Goal: Task Accomplishment & Management: Use online tool/utility

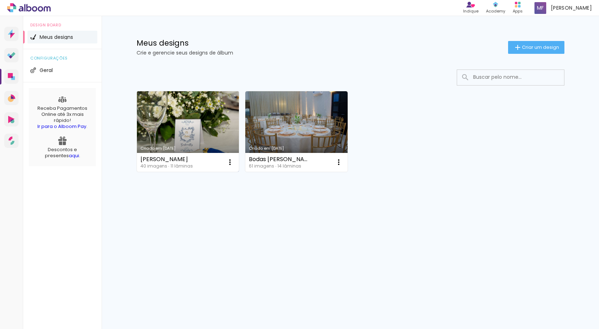
click at [177, 124] on link "Criado em [DATE]" at bounding box center [188, 131] width 102 height 81
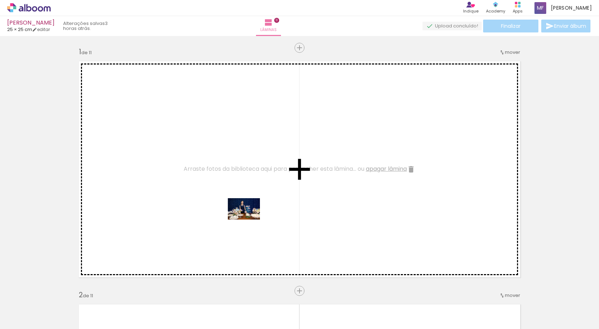
drag, startPoint x: 72, startPoint y: 306, endPoint x: 253, endPoint y: 217, distance: 202.4
click at [253, 217] on quentale-workspace at bounding box center [299, 164] width 599 height 329
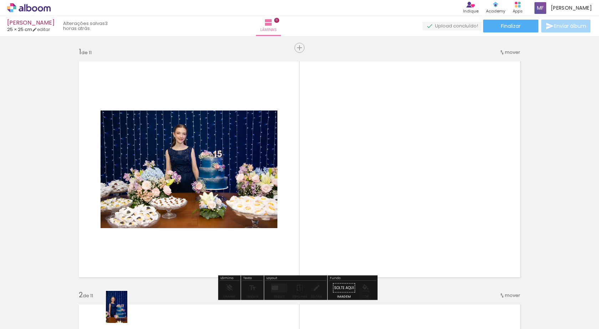
drag, startPoint x: 115, startPoint y: 307, endPoint x: 127, endPoint y: 313, distance: 13.9
click at [123, 313] on div at bounding box center [112, 305] width 24 height 35
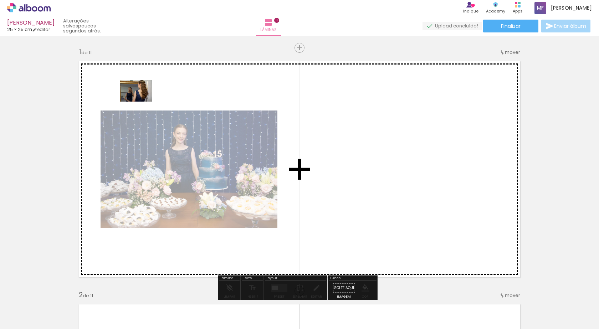
drag, startPoint x: 476, startPoint y: 310, endPoint x: 141, endPoint y: 101, distance: 395.6
click at [141, 101] on quentale-workspace at bounding box center [299, 164] width 599 height 329
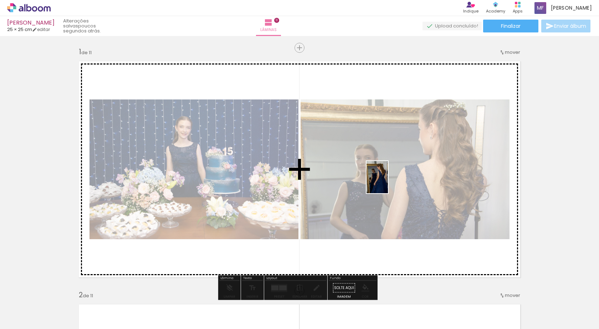
drag, startPoint x: 515, startPoint y: 322, endPoint x: 388, endPoint y: 183, distance: 187.9
click at [388, 183] on quentale-workspace at bounding box center [299, 164] width 599 height 329
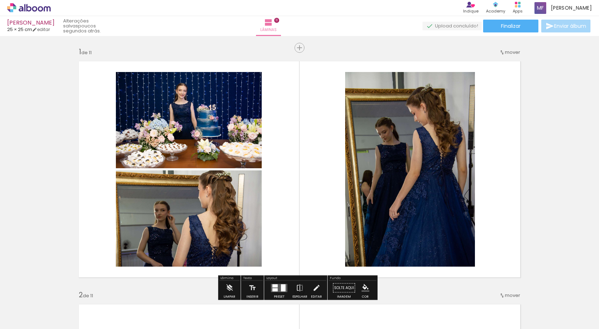
click at [39, 308] on iron-icon at bounding box center [37, 308] width 6 height 6
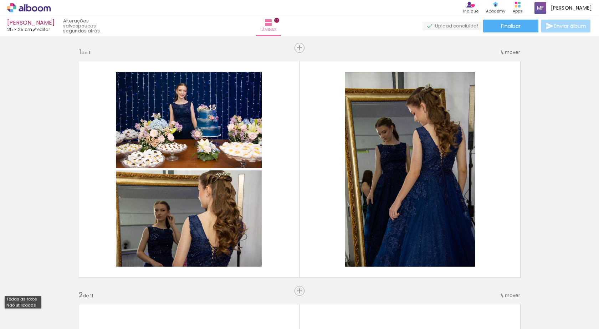
click at [0, 0] on slot "Não utilizadas" at bounding box center [0, 0] width 0 height 0
type input "Não utilizadas"
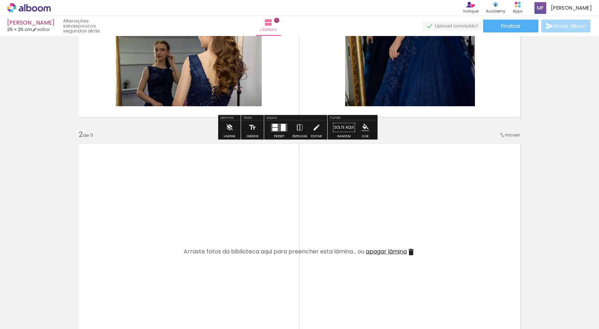
scroll to position [178, 0]
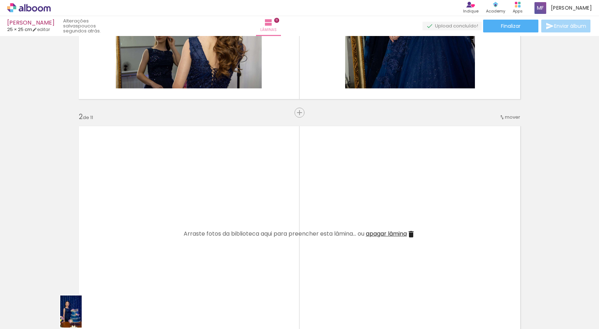
drag, startPoint x: 76, startPoint y: 313, endPoint x: 82, endPoint y: 317, distance: 6.9
click at [82, 317] on div at bounding box center [72, 305] width 24 height 35
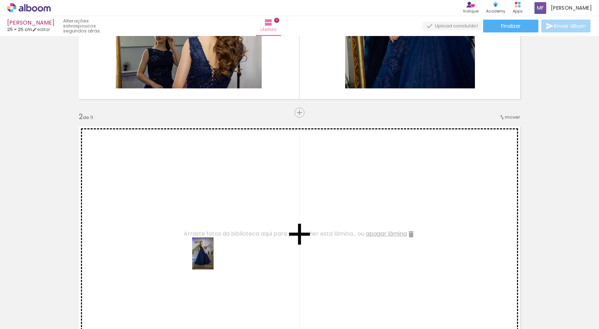
drag, startPoint x: 430, startPoint y: 309, endPoint x: 214, endPoint y: 259, distance: 221.9
click at [214, 259] on quentale-workspace at bounding box center [299, 164] width 599 height 329
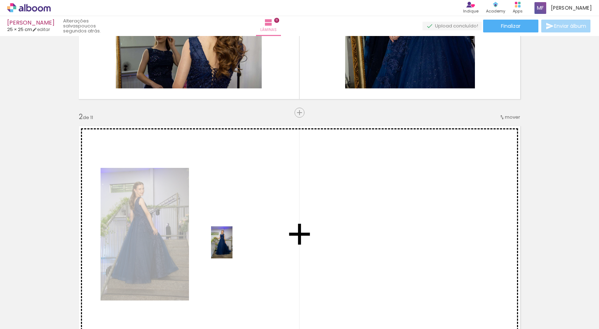
drag, startPoint x: 107, startPoint y: 309, endPoint x: 238, endPoint y: 245, distance: 145.9
click at [238, 245] on quentale-workspace at bounding box center [299, 164] width 599 height 329
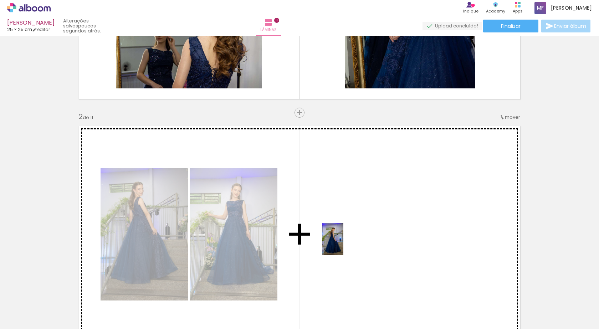
drag, startPoint x: 115, startPoint y: 311, endPoint x: 344, endPoint y: 245, distance: 237.7
click at [344, 245] on quentale-workspace at bounding box center [299, 164] width 599 height 329
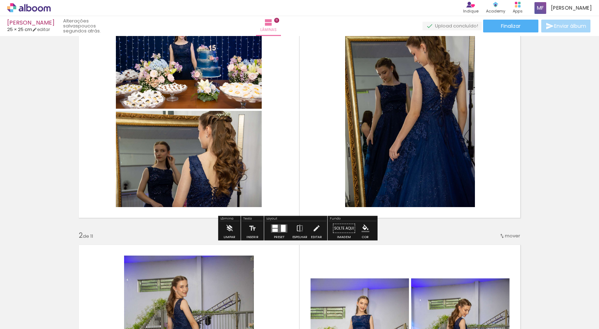
scroll to position [119, 0]
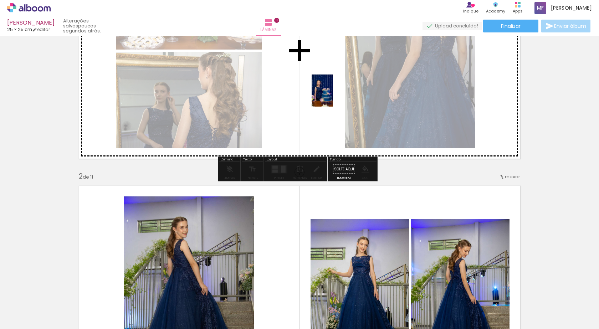
drag, startPoint x: 66, startPoint y: 316, endPoint x: 333, endPoint y: 96, distance: 346.3
click at [333, 96] on quentale-workspace at bounding box center [299, 164] width 599 height 329
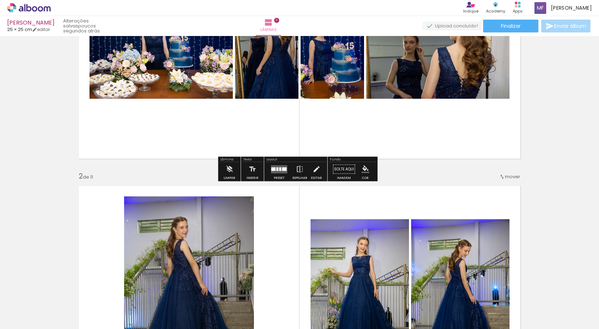
click at [276, 173] on quentale-layouter at bounding box center [279, 169] width 16 height 8
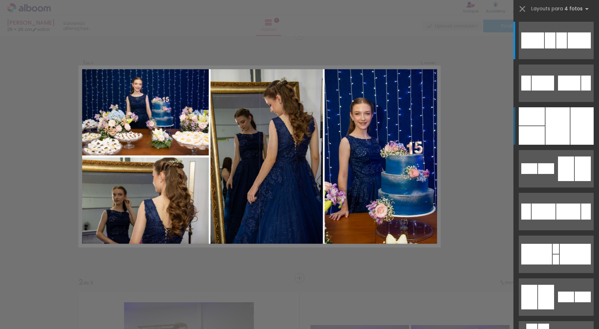
scroll to position [9, 0]
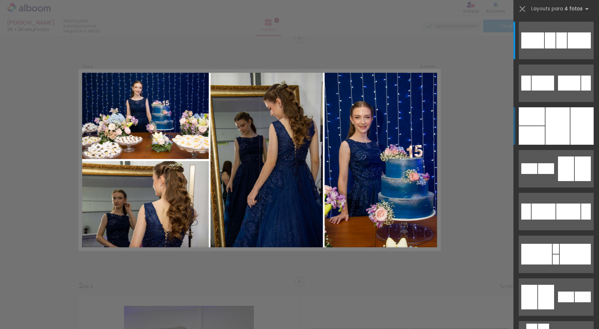
click at [529, 135] on div at bounding box center [532, 135] width 26 height 19
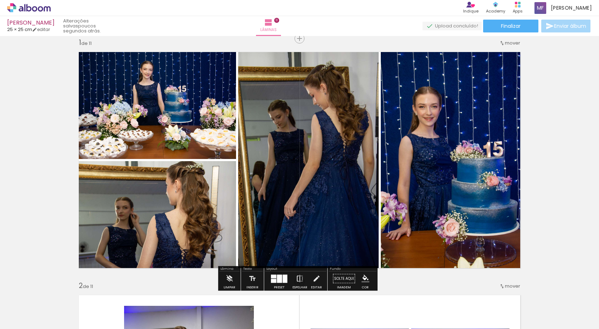
click at [298, 282] on iron-icon at bounding box center [300, 279] width 8 height 14
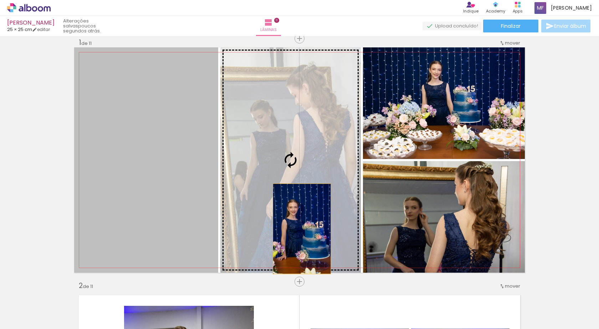
drag, startPoint x: 184, startPoint y: 229, endPoint x: 299, endPoint y: 229, distance: 114.9
click at [0, 0] on slot at bounding box center [0, 0] width 0 height 0
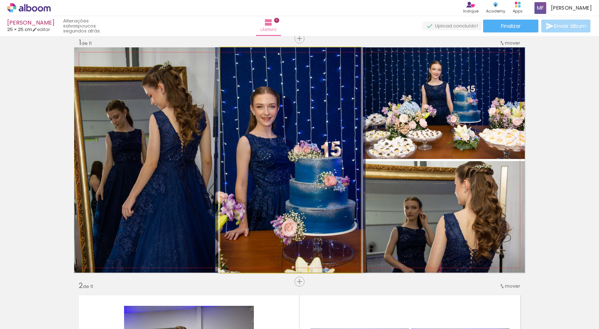
click at [320, 208] on quentale-photo at bounding box center [291, 160] width 141 height 226
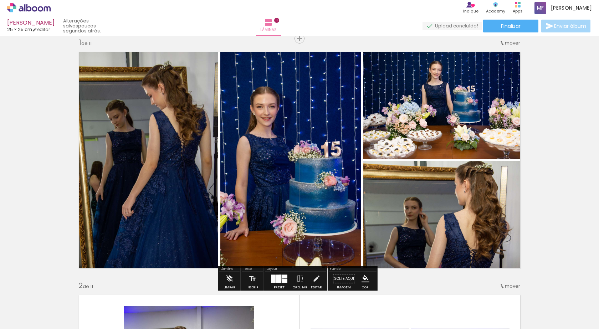
click at [279, 278] on div at bounding box center [279, 279] width 5 height 8
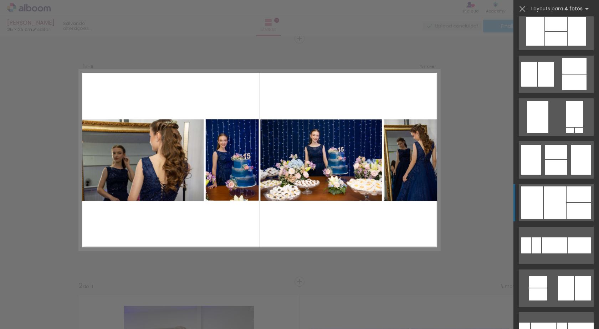
scroll to position [799, 0]
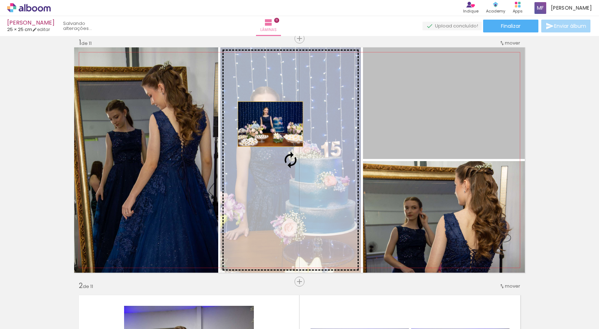
drag, startPoint x: 401, startPoint y: 133, endPoint x: 281, endPoint y: 121, distance: 120.9
click at [0, 0] on slot at bounding box center [0, 0] width 0 height 0
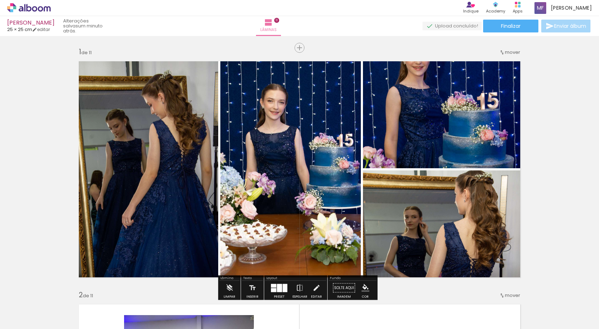
scroll to position [60, 0]
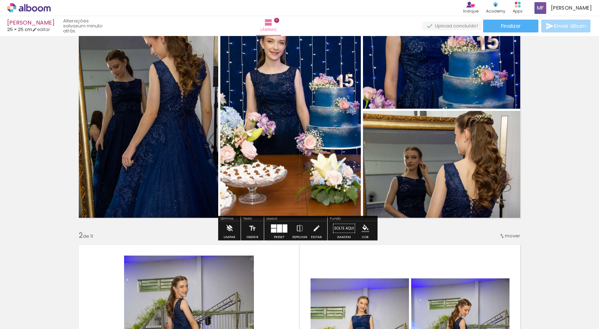
click at [230, 229] on iron-icon at bounding box center [230, 229] width 8 height 14
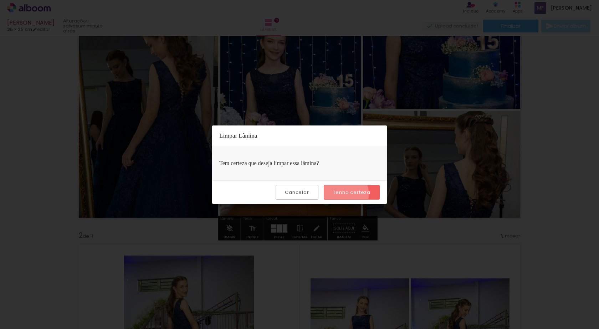
click at [0, 0] on slot "Tenho certeza" at bounding box center [0, 0] width 0 height 0
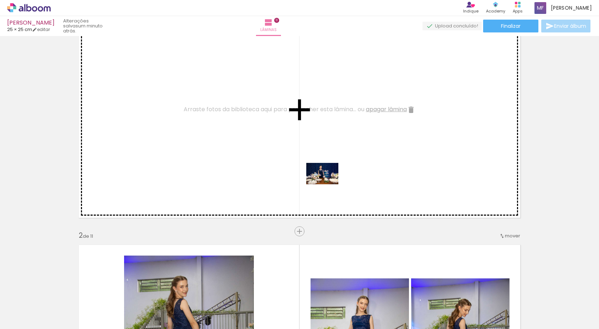
drag, startPoint x: 66, startPoint y: 311, endPoint x: 328, endPoint y: 184, distance: 290.6
click at [328, 184] on quentale-workspace at bounding box center [299, 164] width 599 height 329
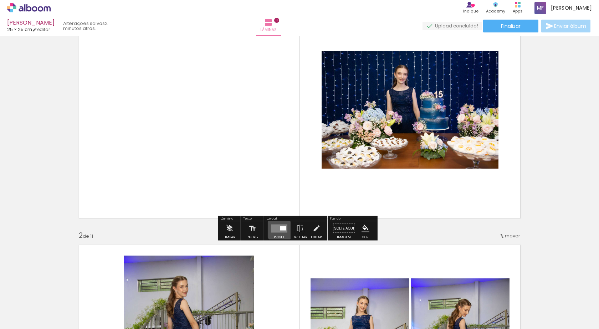
click at [280, 228] on div at bounding box center [283, 228] width 6 height 4
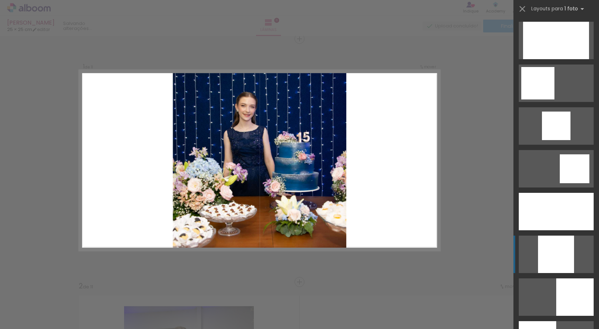
scroll to position [476, 0]
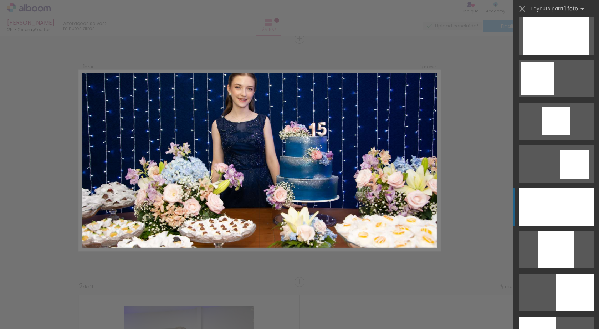
click at [572, 212] on div at bounding box center [556, 206] width 75 height 37
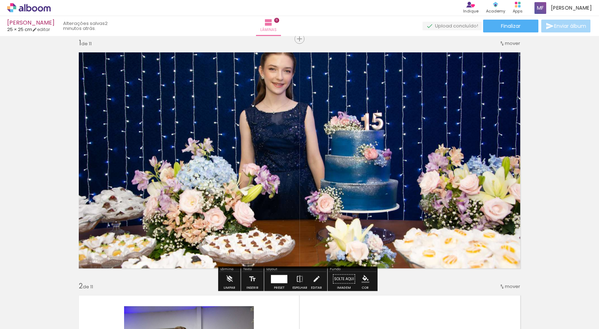
scroll to position [68, 0]
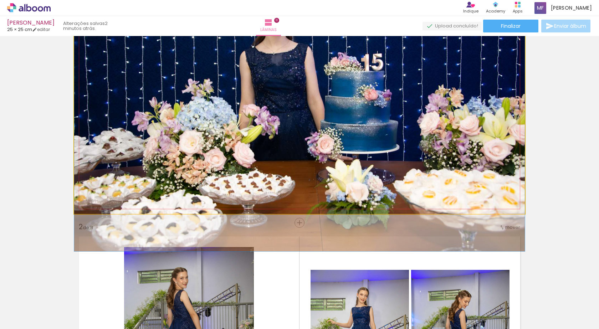
click at [328, 140] on quentale-photo at bounding box center [299, 102] width 451 height 226
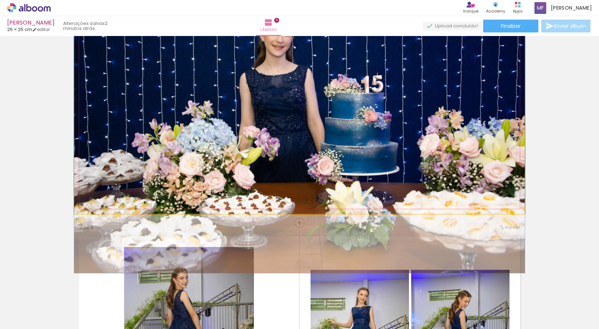
drag, startPoint x: 330, startPoint y: 131, endPoint x: 330, endPoint y: 152, distance: 21.8
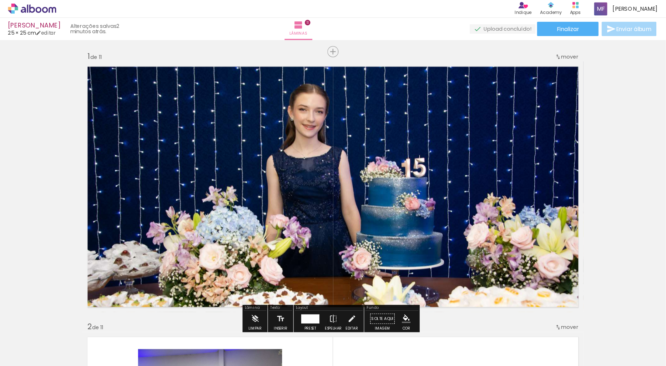
scroll to position [0, 0]
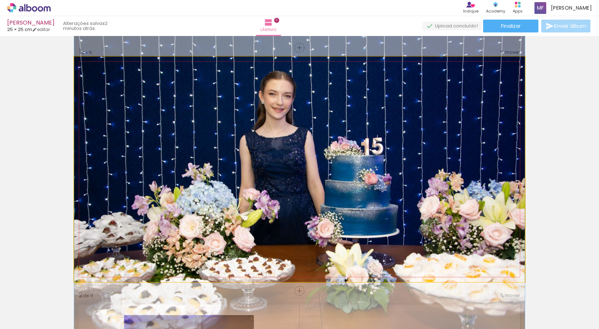
drag, startPoint x: 329, startPoint y: 162, endPoint x: 329, endPoint y: 156, distance: 5.7
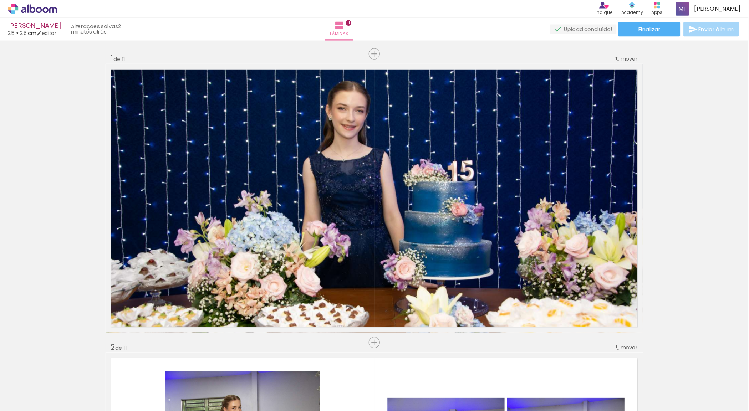
scroll to position [476, 0]
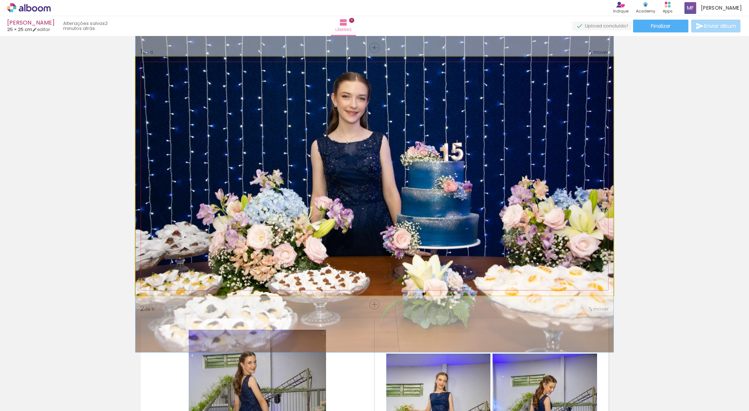
drag, startPoint x: 409, startPoint y: 179, endPoint x: 403, endPoint y: 179, distance: 6.1
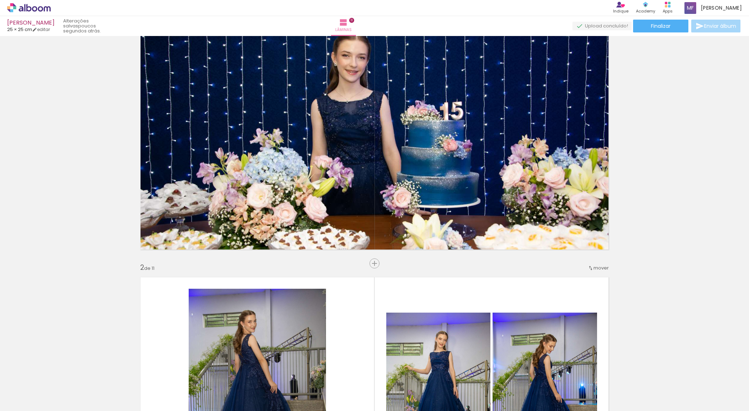
scroll to position [0, 0]
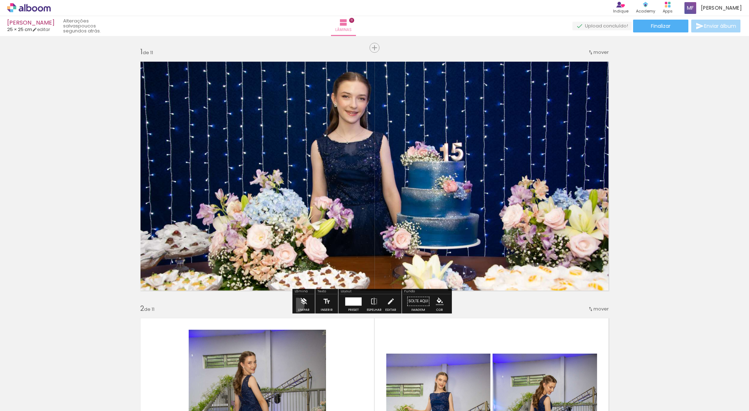
click at [297, 305] on paper-button "Limpar" at bounding box center [303, 303] width 15 height 18
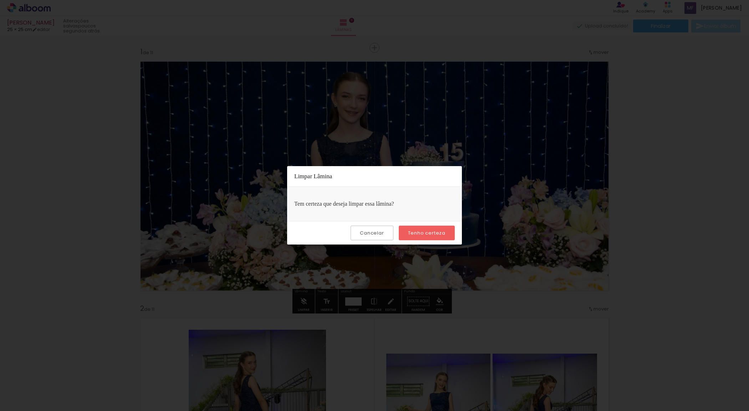
click at [416, 237] on paper-button "Tenho certeza" at bounding box center [427, 233] width 56 height 15
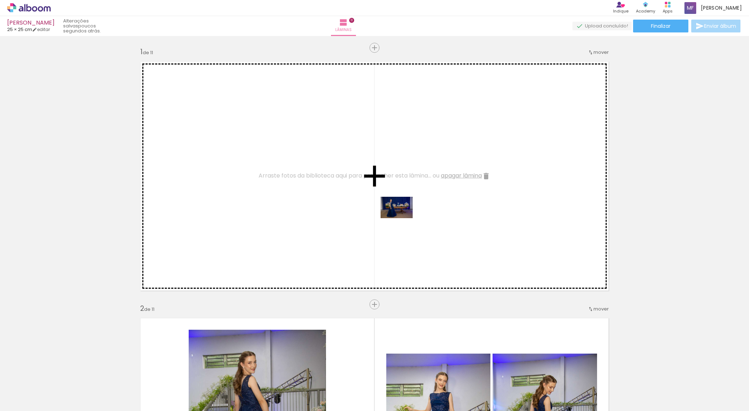
drag, startPoint x: 128, startPoint y: 392, endPoint x: 402, endPoint y: 218, distance: 324.0
click at [402, 218] on quentale-workspace at bounding box center [374, 205] width 749 height 411
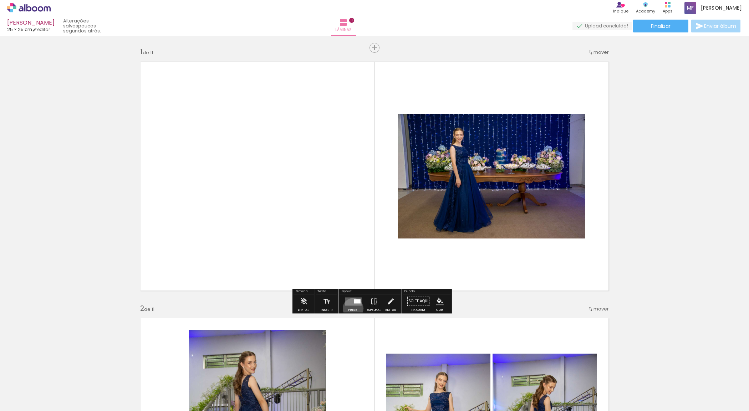
click at [351, 309] on div at bounding box center [353, 301] width 19 height 14
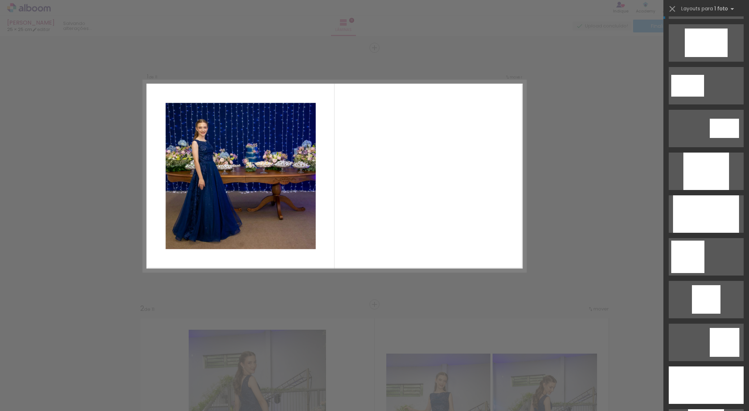
scroll to position [372, 0]
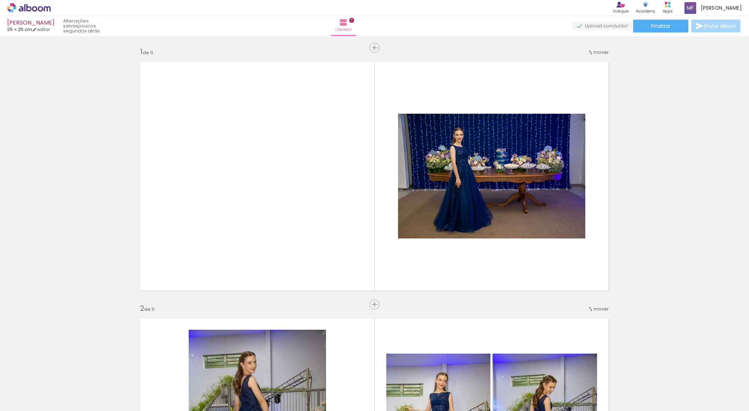
scroll to position [0, 0]
drag, startPoint x: 72, startPoint y: 392, endPoint x: 58, endPoint y: 399, distance: 15.5
click at [58, 329] on div at bounding box center [71, 388] width 35 height 24
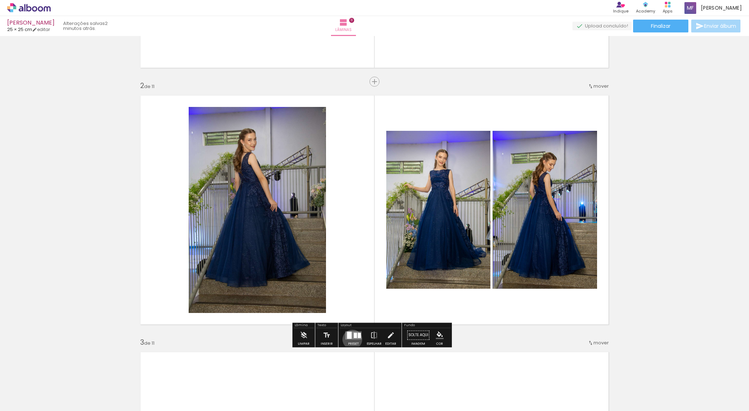
click at [351, 329] on div at bounding box center [353, 335] width 19 height 14
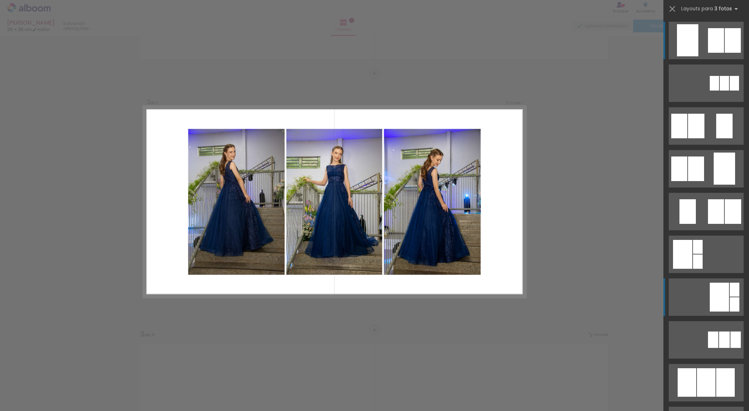
scroll to position [148, 0]
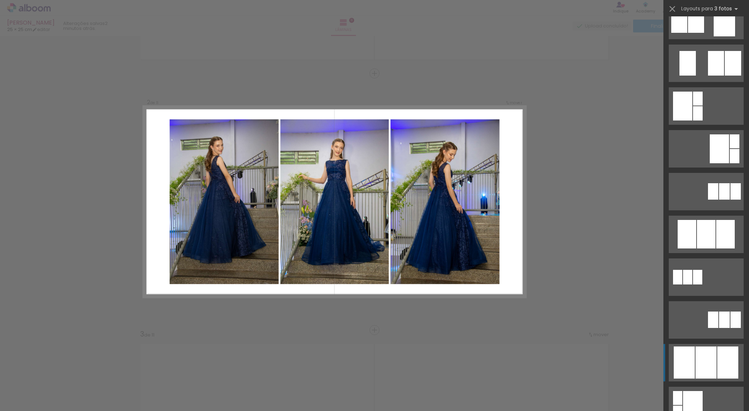
click at [599, 329] on div at bounding box center [684, 363] width 21 height 32
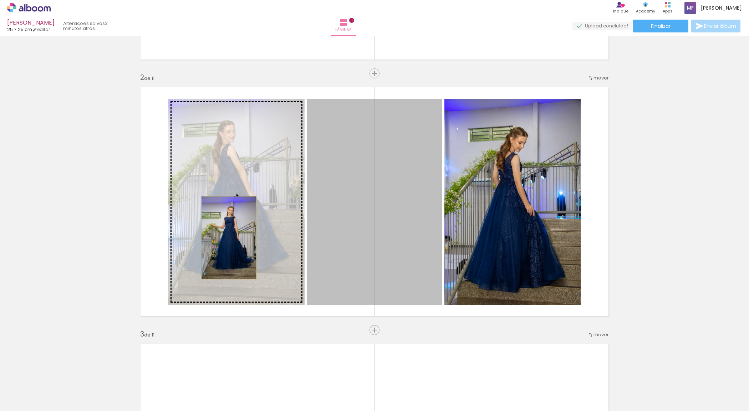
drag, startPoint x: 363, startPoint y: 235, endPoint x: 226, endPoint y: 238, distance: 137.1
click at [0, 0] on slot at bounding box center [0, 0] width 0 height 0
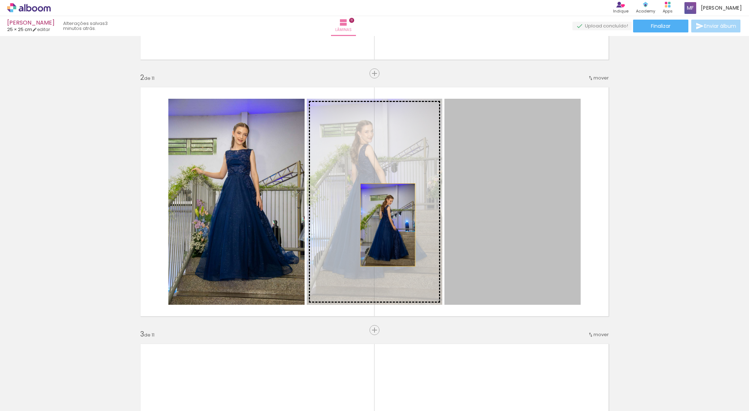
drag, startPoint x: 518, startPoint y: 225, endPoint x: 384, endPoint y: 227, distance: 134.2
click at [0, 0] on slot at bounding box center [0, 0] width 0 height 0
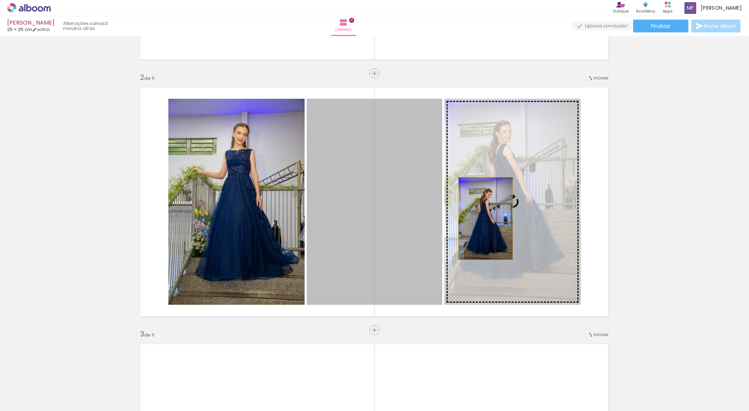
drag, startPoint x: 369, startPoint y: 218, endPoint x: 482, endPoint y: 218, distance: 113.1
click at [0, 0] on slot at bounding box center [0, 0] width 0 height 0
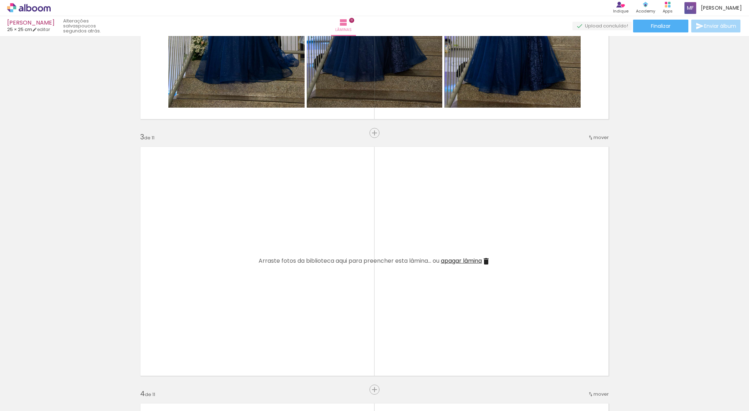
scroll to position [446, 0]
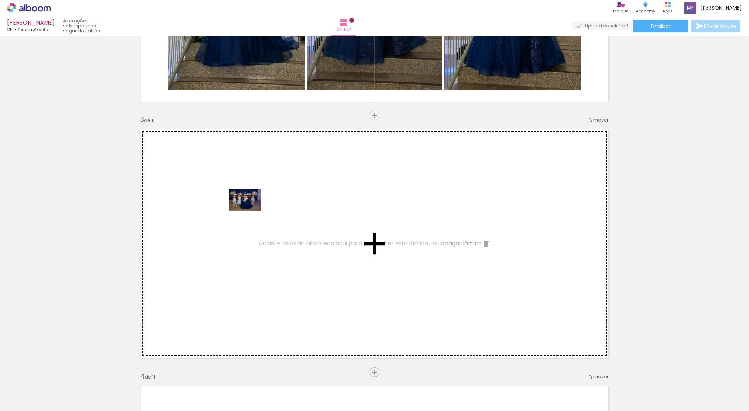
drag, startPoint x: 152, startPoint y: 398, endPoint x: 250, endPoint y: 211, distance: 211.2
click at [250, 211] on quentale-workspace at bounding box center [374, 205] width 749 height 411
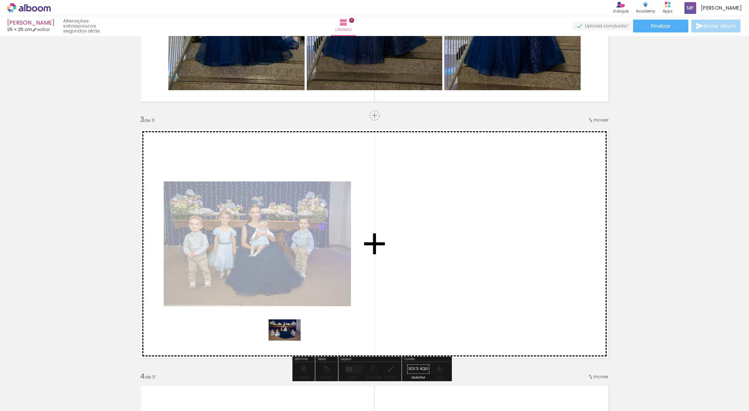
drag, startPoint x: 396, startPoint y: 396, endPoint x: 290, endPoint y: 341, distance: 119.5
click at [290, 329] on quentale-workspace at bounding box center [374, 205] width 749 height 411
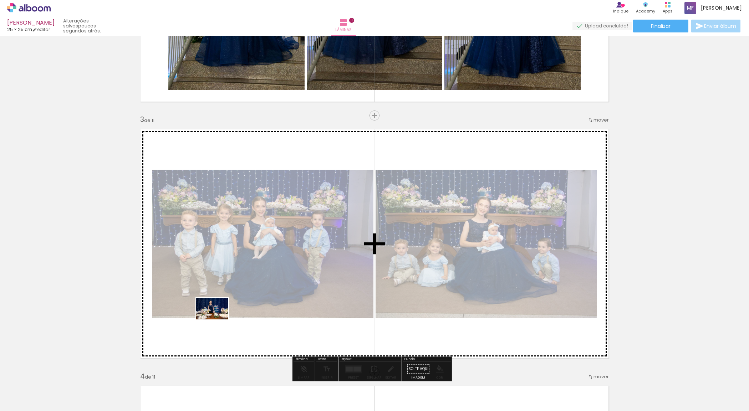
drag, startPoint x: 64, startPoint y: 390, endPoint x: 218, endPoint y: 320, distance: 168.6
click at [218, 320] on quentale-workspace at bounding box center [374, 205] width 749 height 411
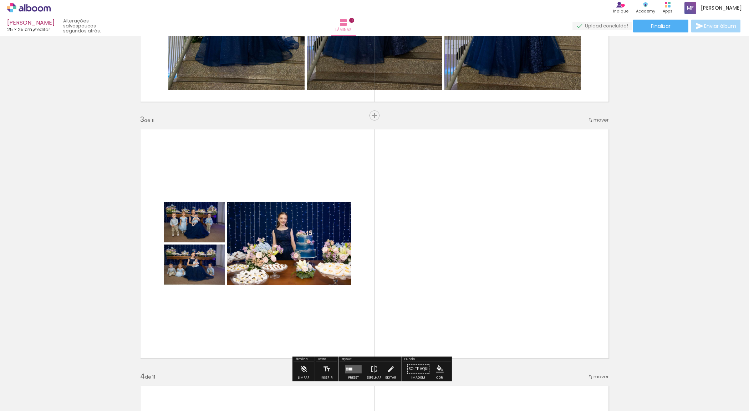
scroll to position [594, 0]
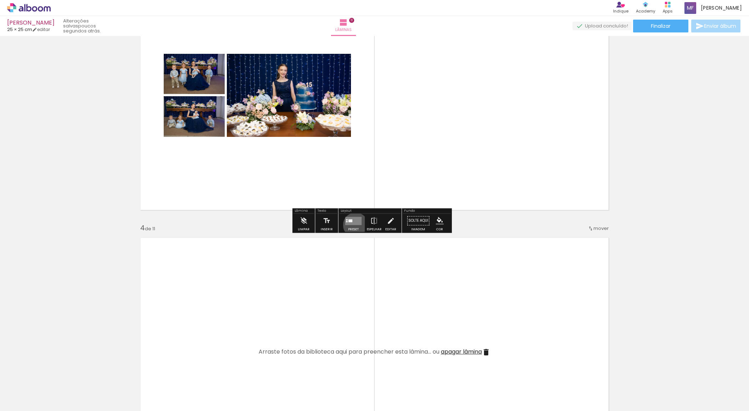
click at [354, 225] on div at bounding box center [353, 221] width 19 height 14
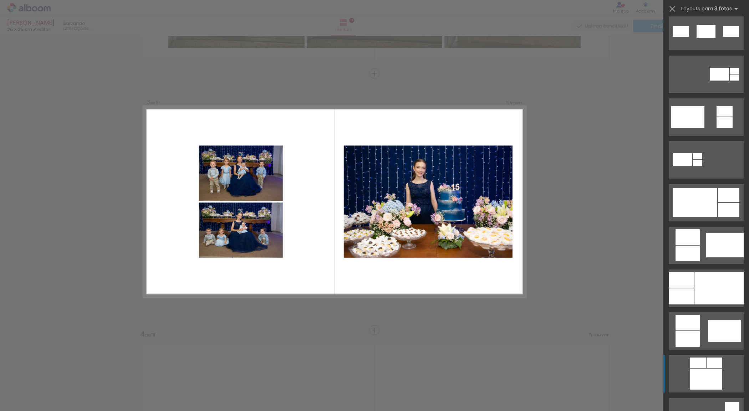
scroll to position [520, 0]
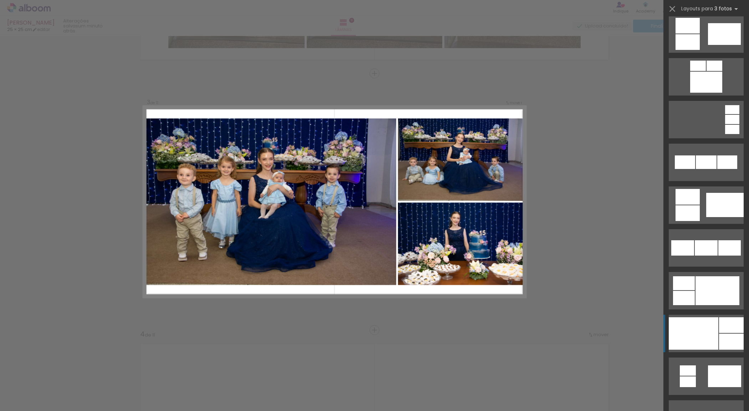
click at [599, 329] on div at bounding box center [694, 334] width 50 height 32
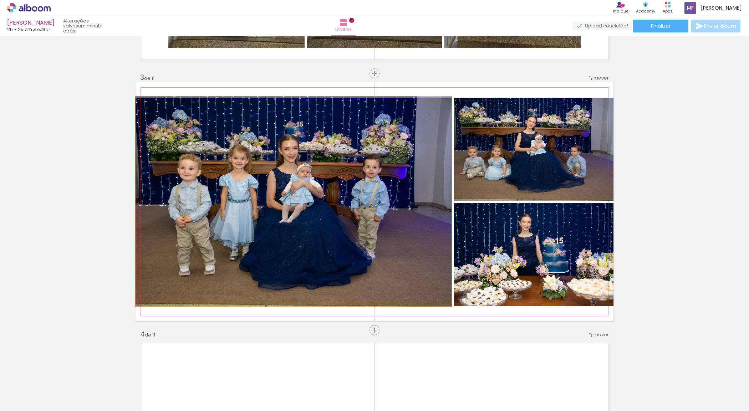
click at [426, 254] on quentale-photo at bounding box center [294, 202] width 316 height 208
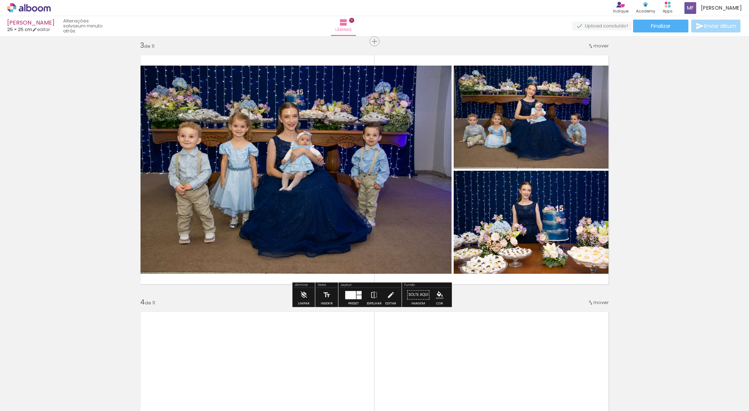
scroll to position [594, 0]
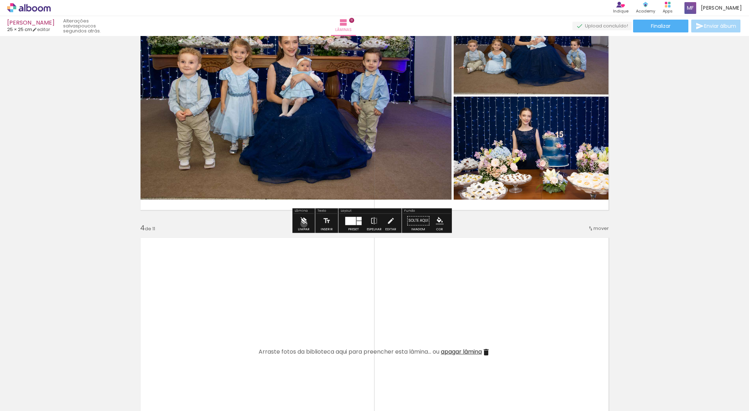
click at [304, 224] on iron-icon at bounding box center [304, 221] width 8 height 14
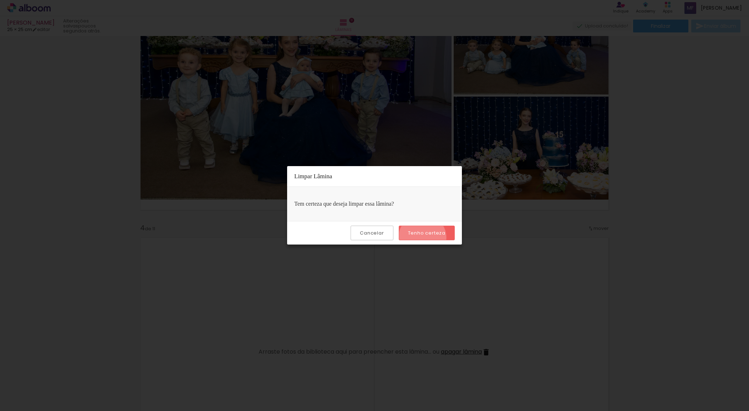
click at [424, 238] on paper-button "Tenho certeza" at bounding box center [427, 233] width 56 height 15
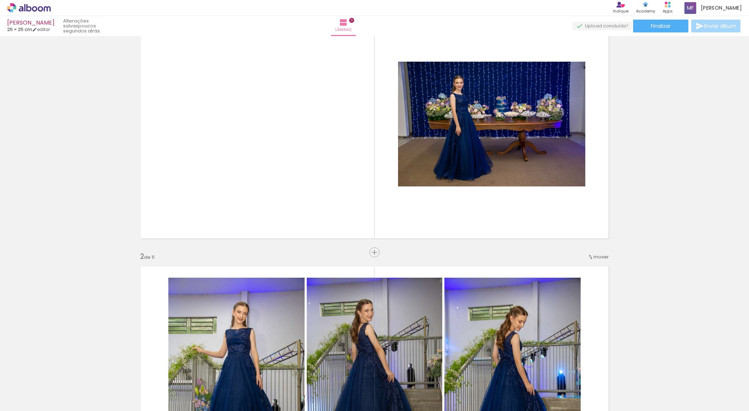
scroll to position [74, 0]
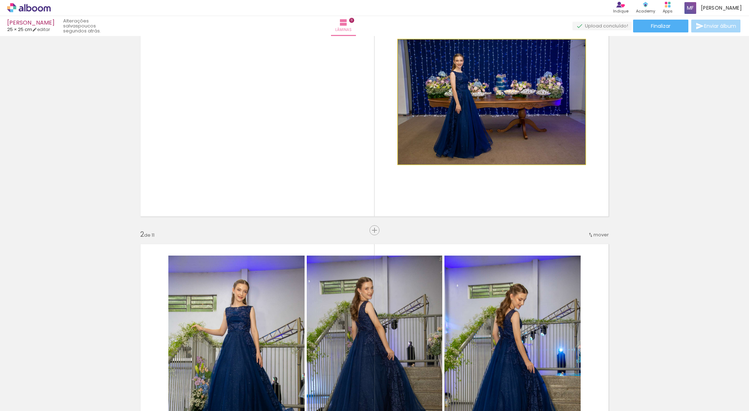
drag, startPoint x: 468, startPoint y: 125, endPoint x: 468, endPoint y: 113, distance: 12.1
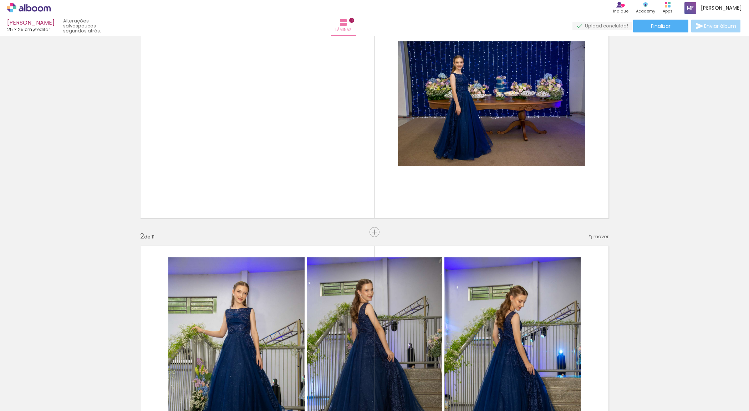
scroll to position [0, 0]
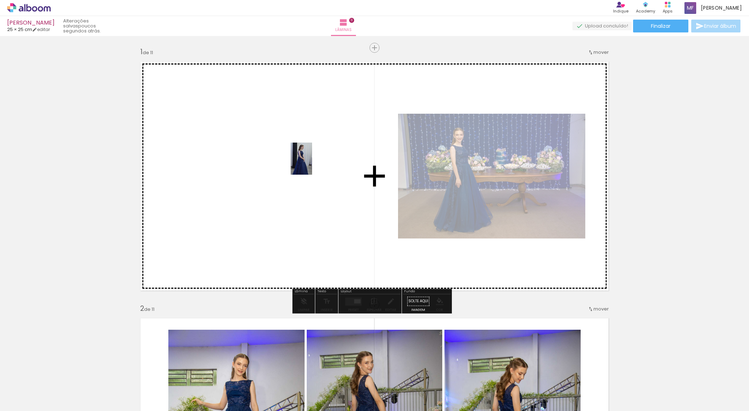
drag, startPoint x: 684, startPoint y: 388, endPoint x: 311, endPoint y: 166, distance: 434.6
click at [311, 166] on quentale-workspace at bounding box center [374, 205] width 749 height 411
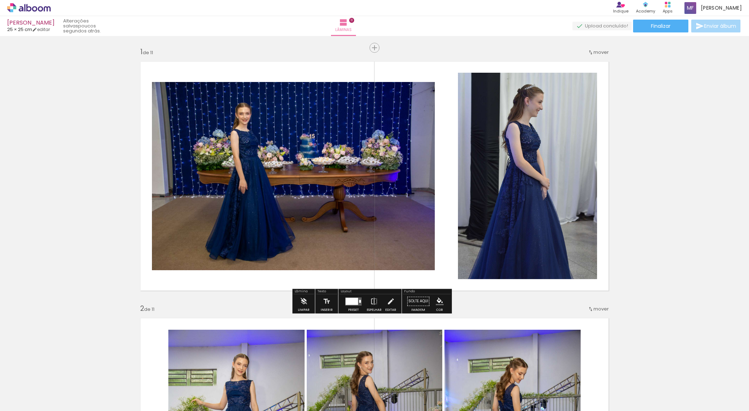
scroll to position [0, 710]
click at [304, 306] on iron-icon at bounding box center [304, 301] width 8 height 14
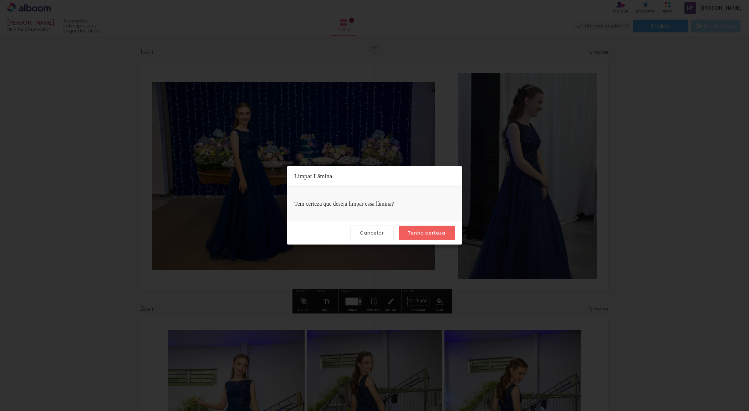
click at [420, 236] on paper-button "Tenho certeza" at bounding box center [427, 233] width 56 height 15
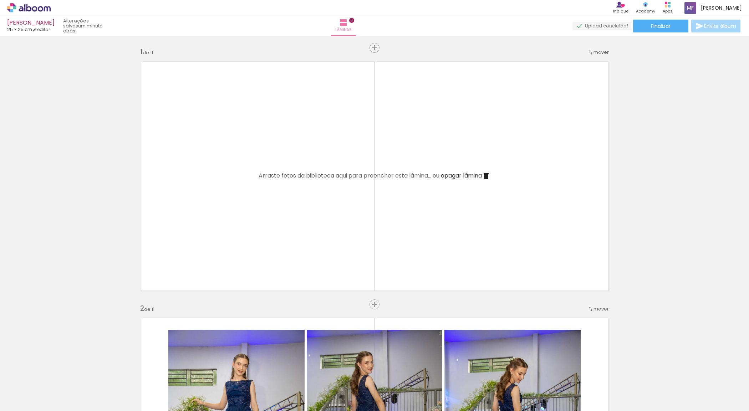
scroll to position [0, 0]
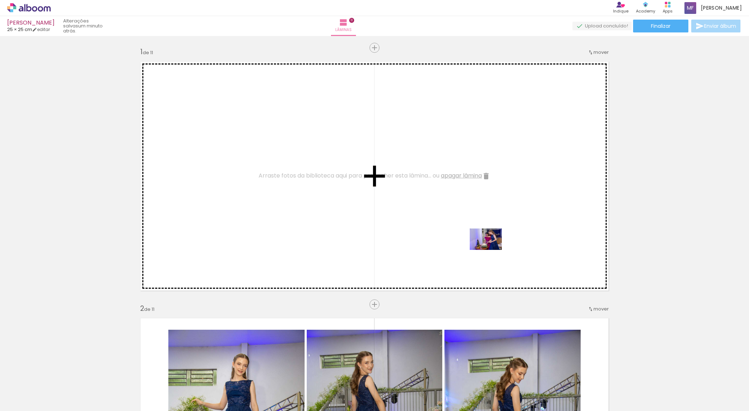
drag, startPoint x: 314, startPoint y: 392, endPoint x: 491, endPoint y: 250, distance: 226.7
click at [491, 250] on quentale-workspace at bounding box center [374, 205] width 749 height 411
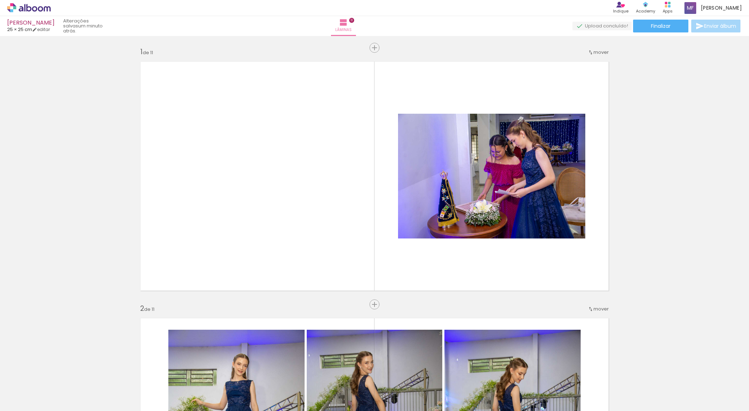
click at [361, 329] on quentale-thumb at bounding box center [351, 387] width 40 height 41
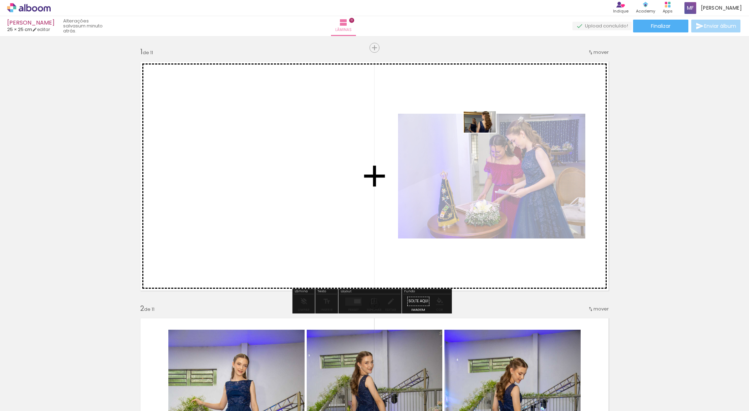
drag, startPoint x: 356, startPoint y: 390, endPoint x: 490, endPoint y: 137, distance: 286.5
click at [487, 129] on quentale-workspace at bounding box center [374, 205] width 749 height 411
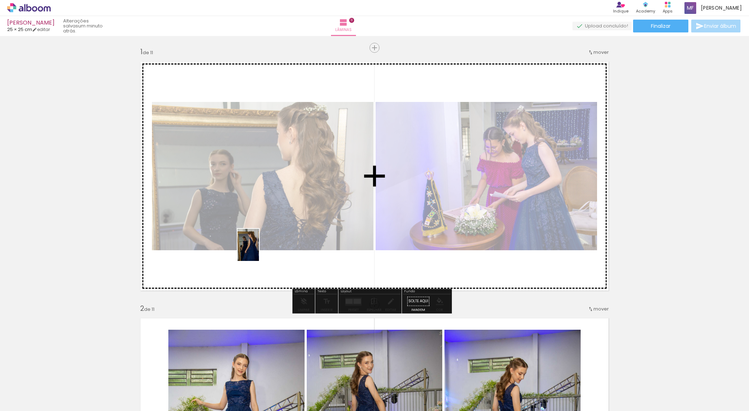
drag, startPoint x: 358, startPoint y: 395, endPoint x: 259, endPoint y: 250, distance: 175.4
click at [259, 250] on quentale-workspace at bounding box center [374, 205] width 749 height 411
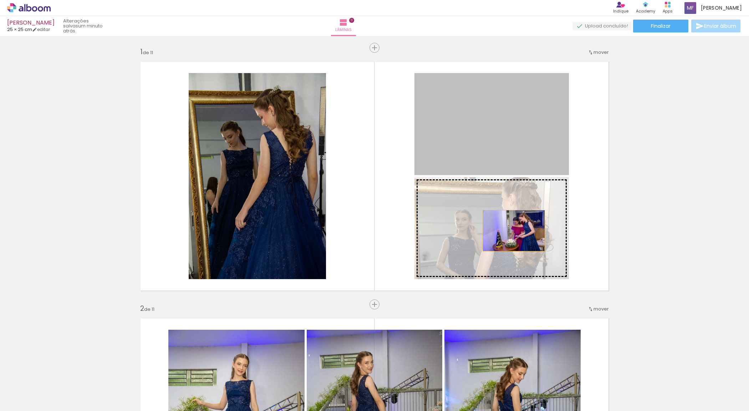
drag, startPoint x: 519, startPoint y: 140, endPoint x: 511, endPoint y: 231, distance: 91.7
click at [0, 0] on slot at bounding box center [0, 0] width 0 height 0
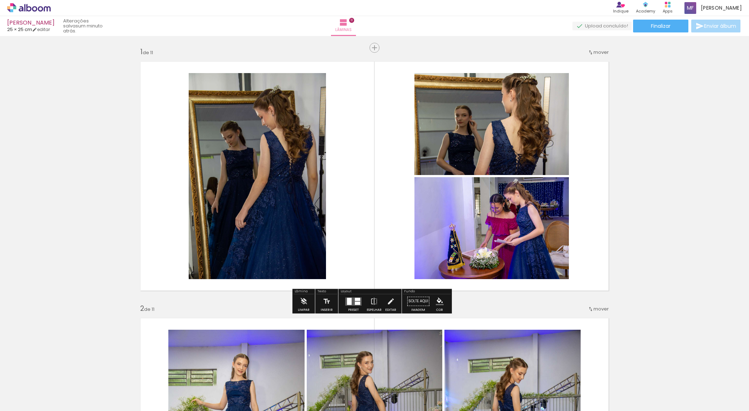
click at [355, 304] on div at bounding box center [357, 303] width 5 height 3
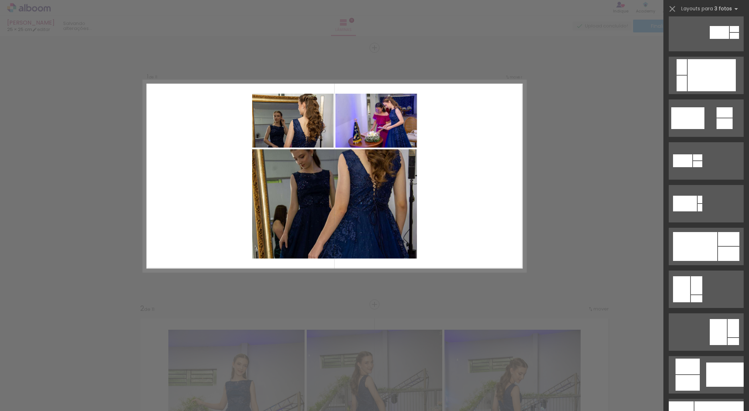
scroll to position [2973, 0]
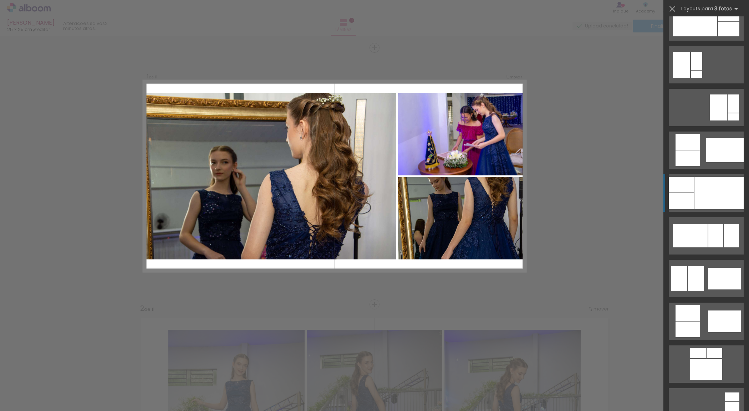
click at [599, 209] on div at bounding box center [719, 193] width 49 height 32
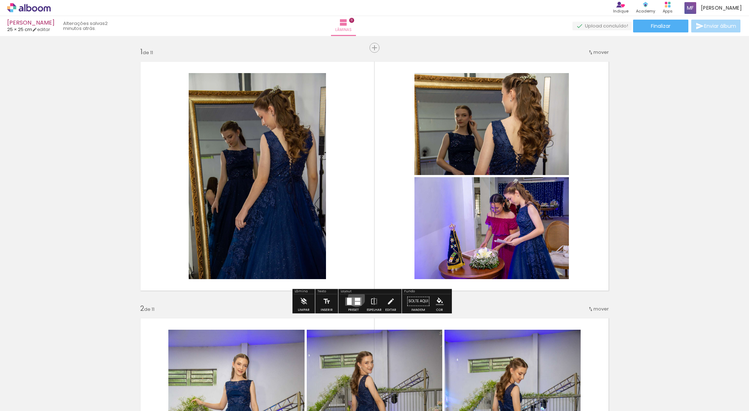
click at [355, 298] on div at bounding box center [357, 299] width 5 height 3
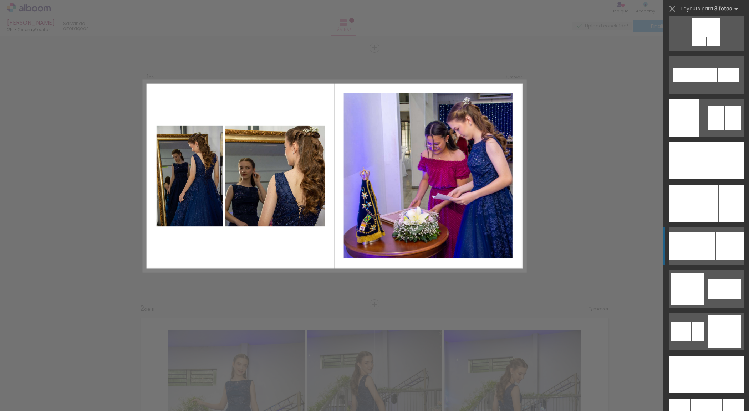
scroll to position [5427, 0]
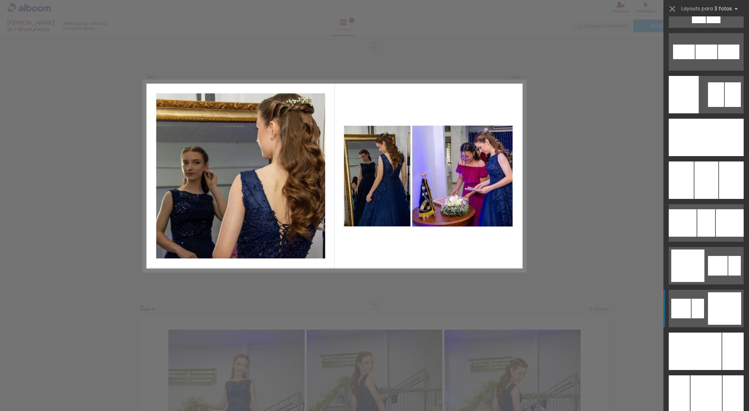
click at [599, 303] on div at bounding box center [698, 309] width 12 height 20
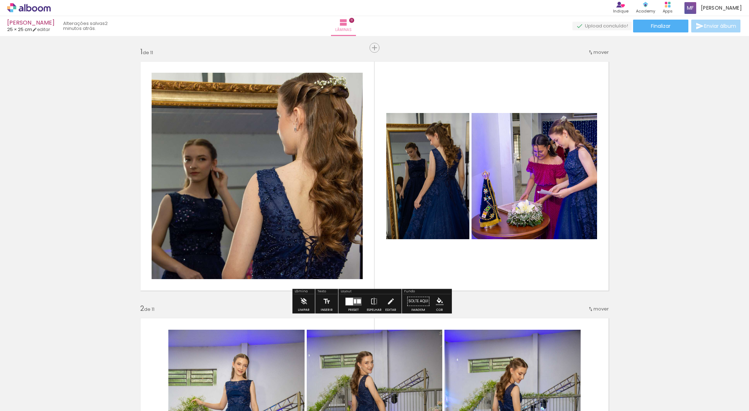
click at [361, 304] on div at bounding box center [353, 301] width 19 height 14
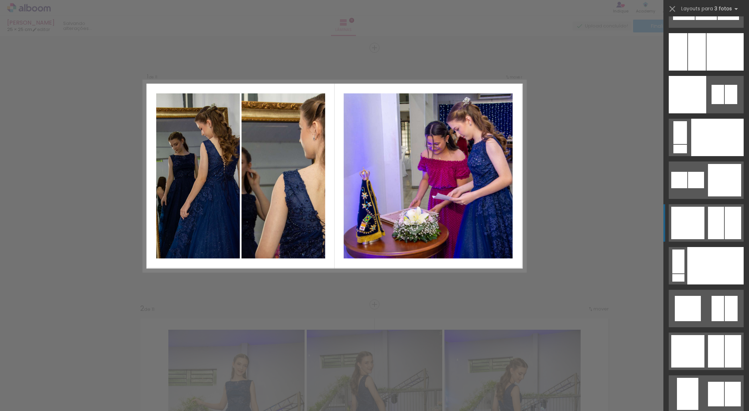
scroll to position [6810, 0]
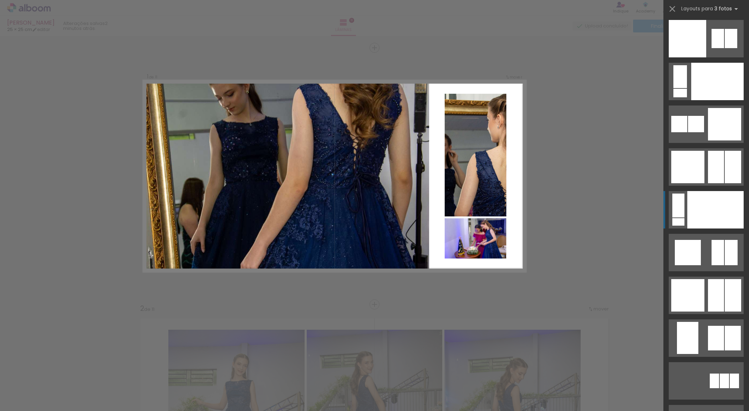
click at [599, 222] on div at bounding box center [716, 209] width 56 height 37
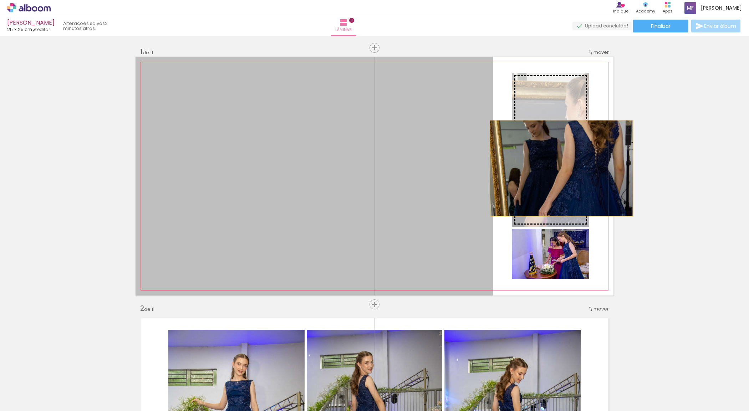
drag, startPoint x: 395, startPoint y: 178, endPoint x: 558, endPoint y: 168, distance: 164.0
click at [0, 0] on slot at bounding box center [0, 0] width 0 height 0
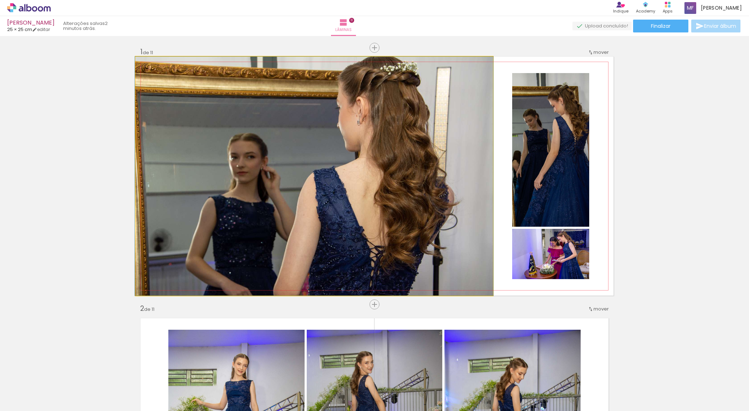
click at [434, 181] on quentale-photo at bounding box center [315, 176] width 358 height 239
drag, startPoint x: 430, startPoint y: 179, endPoint x: 431, endPoint y: 190, distance: 11.1
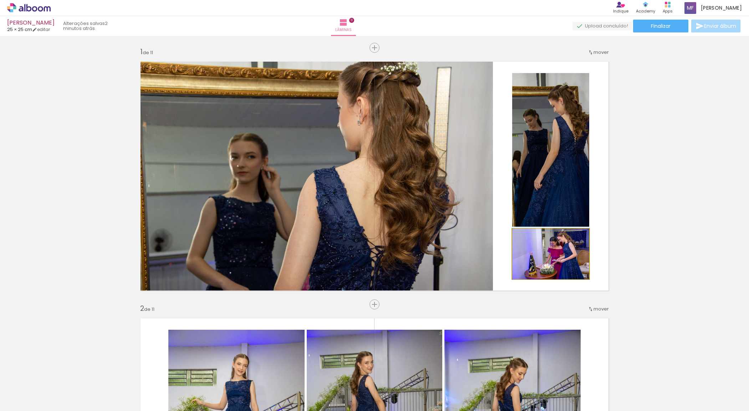
click at [533, 267] on quentale-photo at bounding box center [550, 254] width 77 height 50
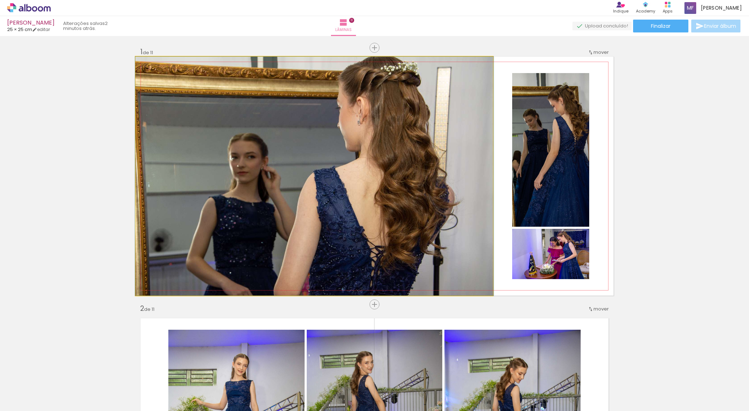
click at [369, 177] on quentale-photo at bounding box center [315, 176] width 358 height 239
click at [398, 234] on quentale-photo at bounding box center [315, 176] width 358 height 239
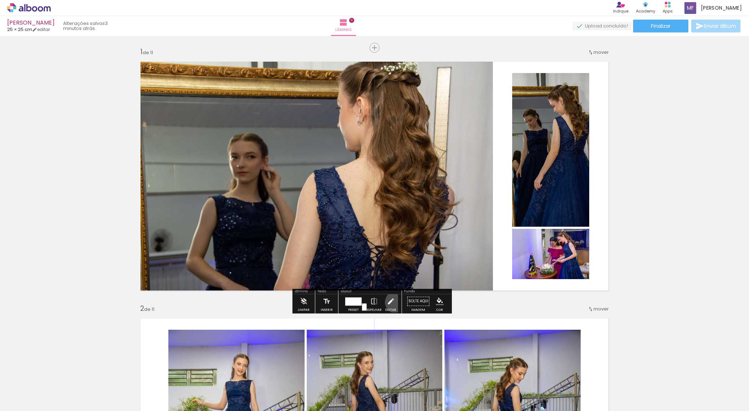
click at [395, 303] on paper-button "Editar" at bounding box center [391, 303] width 15 height 18
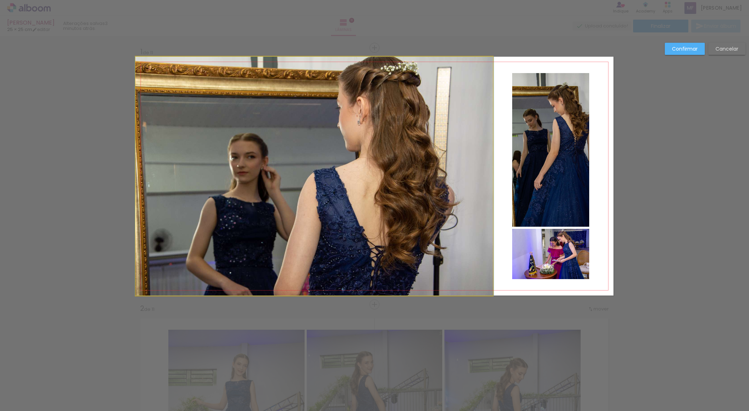
click at [158, 91] on quentale-photo at bounding box center [315, 176] width 358 height 239
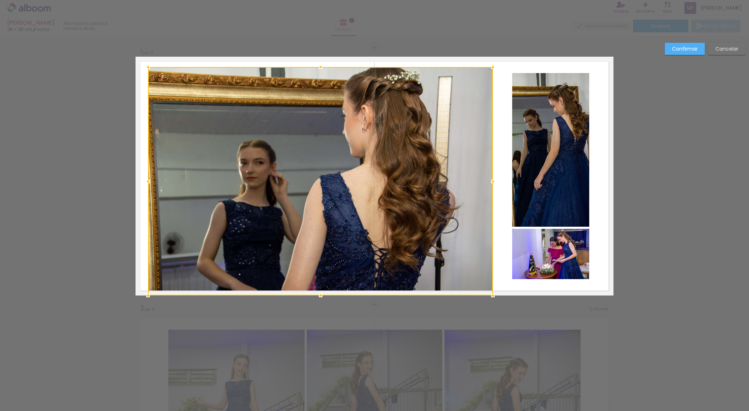
drag, startPoint x: 134, startPoint y: 57, endPoint x: 146, endPoint y: 68, distance: 16.2
click at [146, 68] on div at bounding box center [148, 67] width 14 height 14
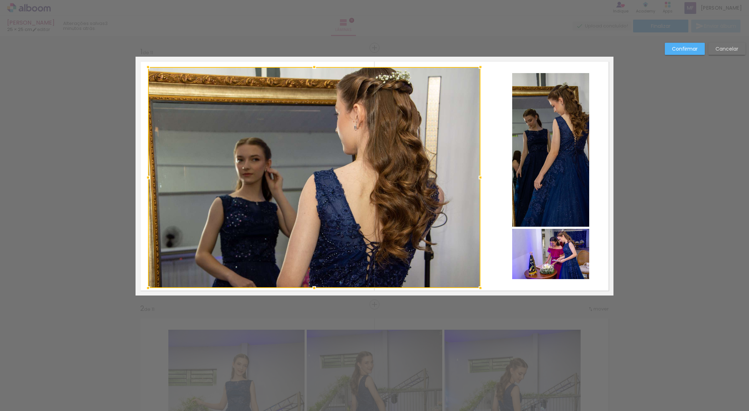
drag, startPoint x: 491, startPoint y: 298, endPoint x: 479, endPoint y: 290, distance: 14.8
click at [479, 290] on div at bounding box center [481, 288] width 14 height 14
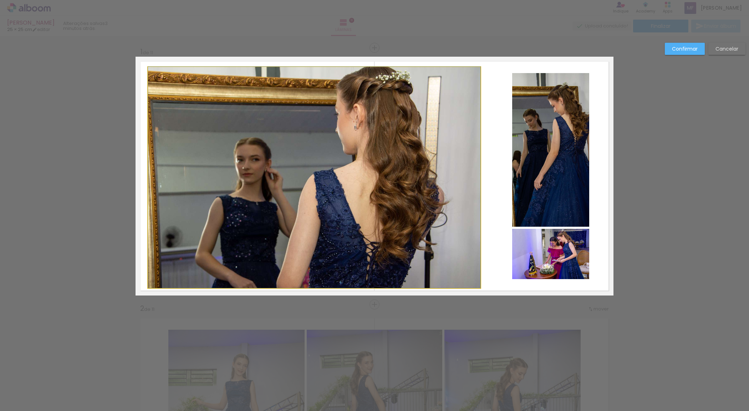
drag, startPoint x: 402, startPoint y: 239, endPoint x: 396, endPoint y: 239, distance: 6.1
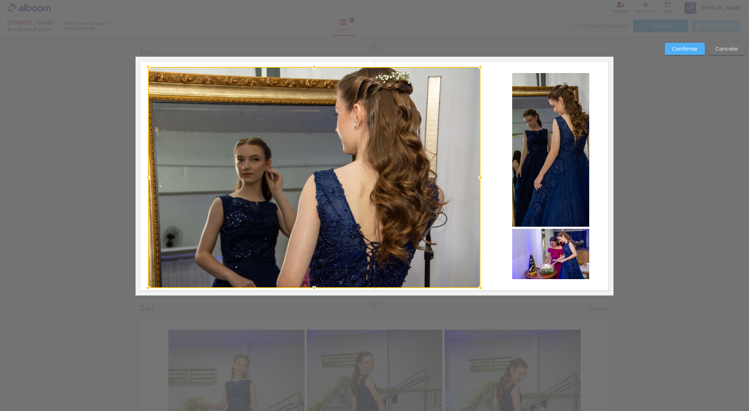
click at [396, 239] on div at bounding box center [314, 177] width 333 height 221
click at [0, 0] on slot "Confirmar" at bounding box center [0, 0] width 0 height 0
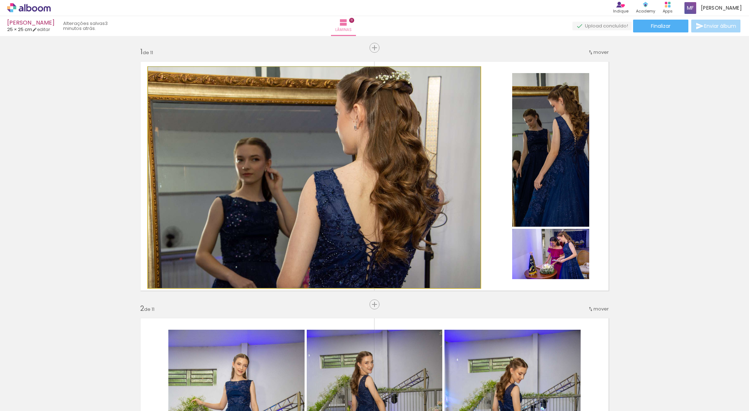
click at [332, 198] on quentale-photo at bounding box center [314, 177] width 333 height 221
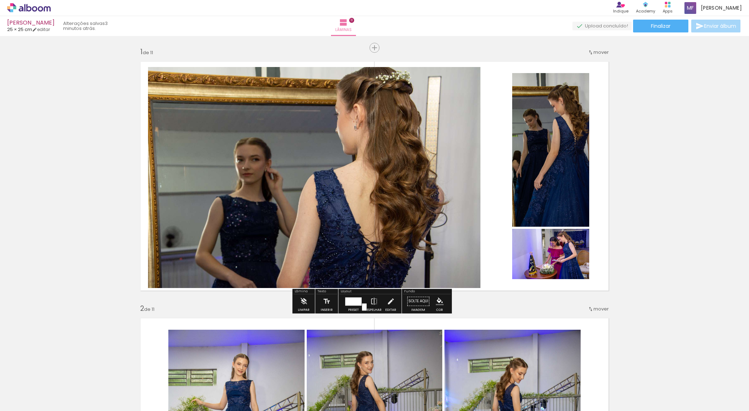
click at [331, 194] on quentale-photo at bounding box center [314, 177] width 333 height 221
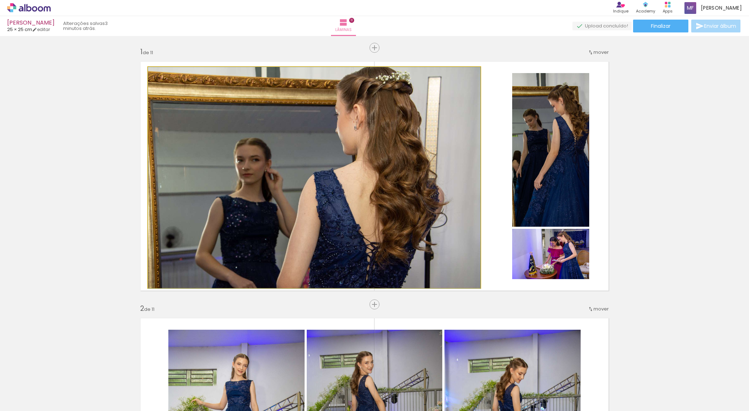
drag, startPoint x: 331, startPoint y: 194, endPoint x: 335, endPoint y: 198, distance: 5.3
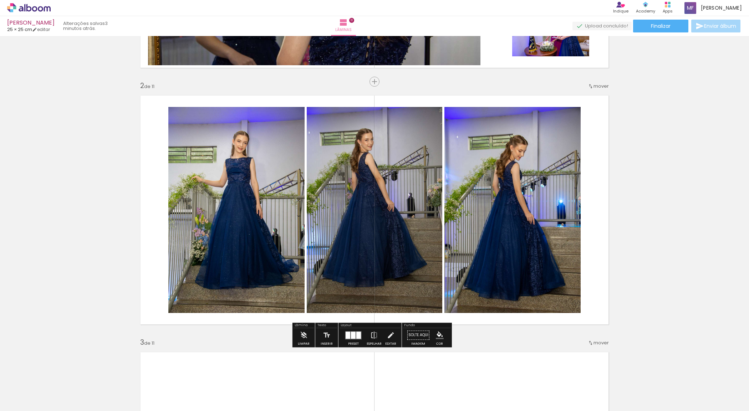
scroll to position [0, 0]
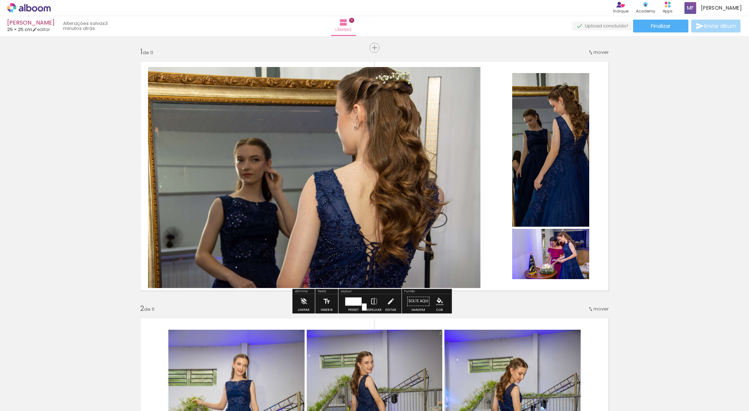
click at [383, 204] on quentale-photo at bounding box center [314, 177] width 333 height 221
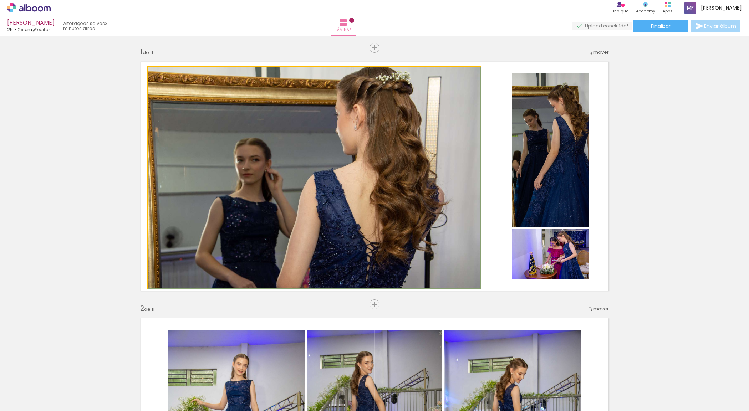
scroll to position [6810, 0]
click at [383, 204] on quentale-photo at bounding box center [314, 177] width 333 height 221
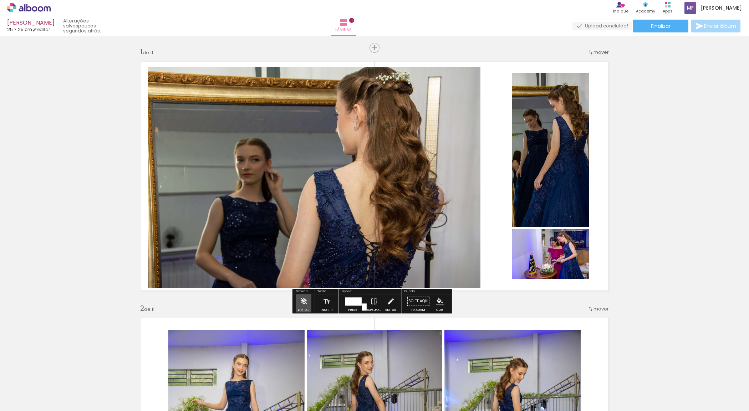
click at [300, 309] on div "Limpar" at bounding box center [304, 310] width 12 height 3
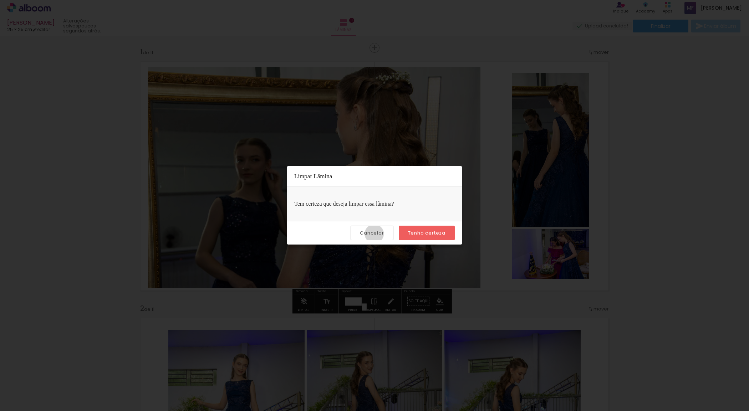
click at [0, 0] on slot "Cancelar" at bounding box center [0, 0] width 0 height 0
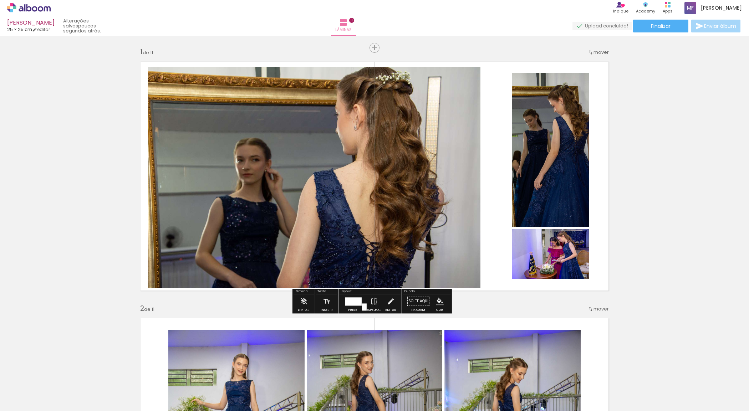
click at [525, 181] on quentale-photo at bounding box center [550, 150] width 77 height 154
click at [387, 304] on iron-icon at bounding box center [391, 301] width 8 height 14
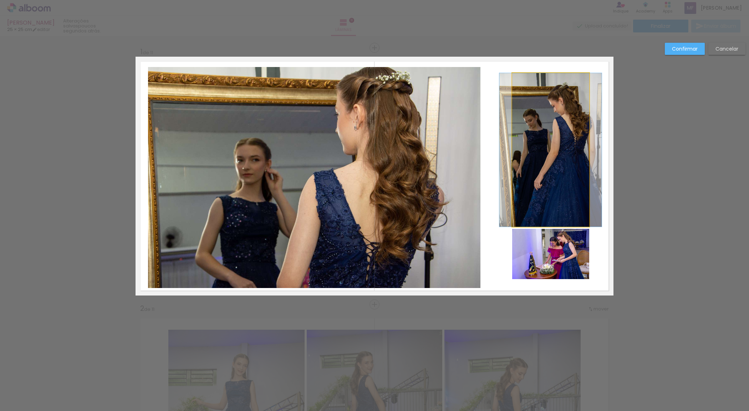
click at [512, 166] on quentale-photo at bounding box center [550, 150] width 77 height 154
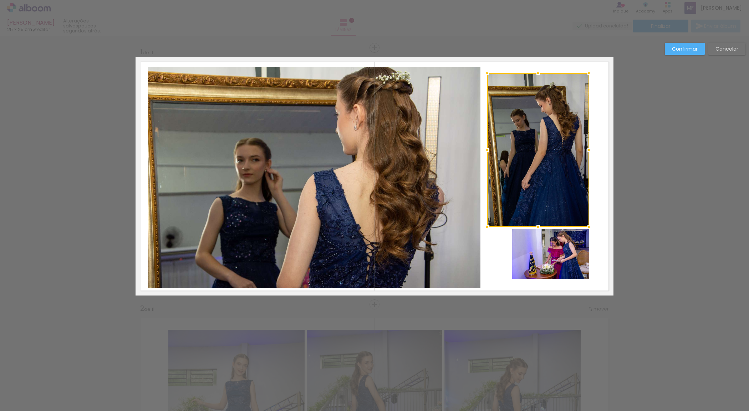
drag, startPoint x: 510, startPoint y: 152, endPoint x: 485, endPoint y: 152, distance: 25.0
click at [485, 152] on div at bounding box center [487, 150] width 14 height 14
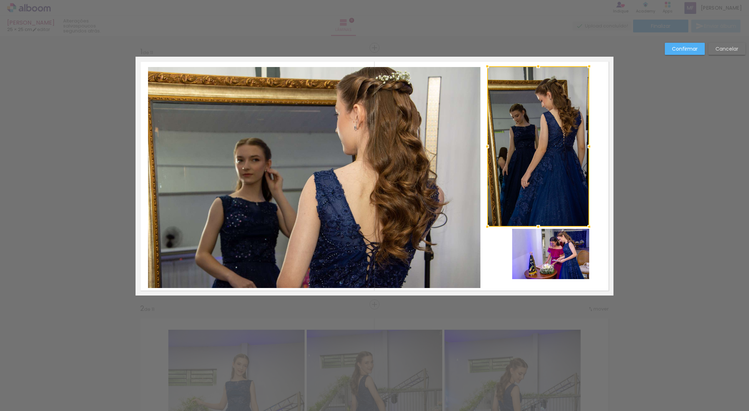
drag, startPoint x: 534, startPoint y: 74, endPoint x: 534, endPoint y: 67, distance: 6.8
click at [534, 67] on div at bounding box center [538, 66] width 14 height 14
click at [540, 259] on quentale-photo at bounding box center [550, 254] width 77 height 50
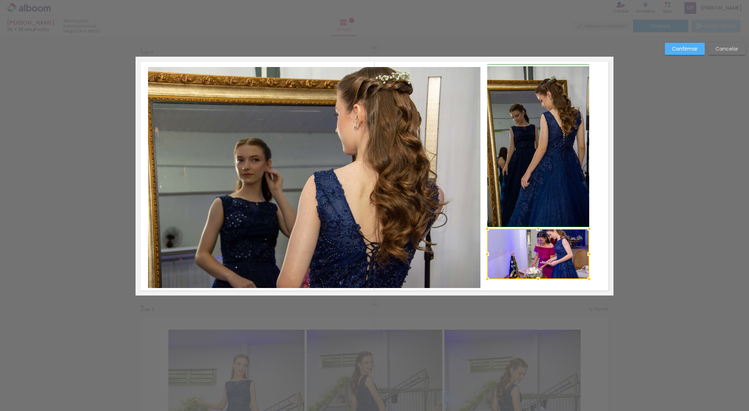
drag, startPoint x: 509, startPoint y: 257, endPoint x: 484, endPoint y: 258, distance: 25.0
click at [484, 258] on div at bounding box center [487, 254] width 14 height 14
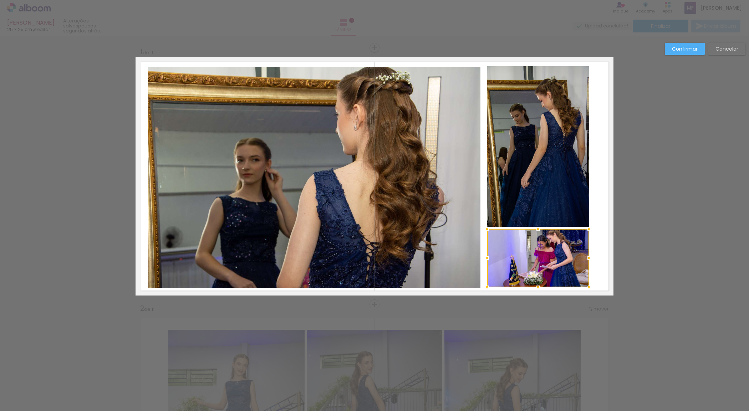
drag, startPoint x: 535, startPoint y: 277, endPoint x: 535, endPoint y: 285, distance: 7.9
click at [535, 285] on div at bounding box center [538, 287] width 14 height 14
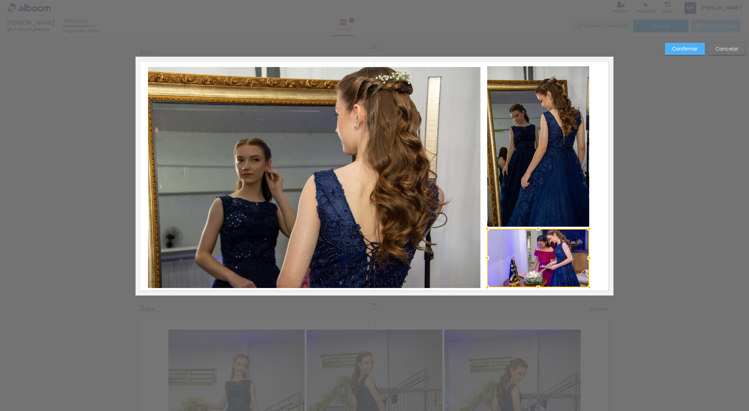
click at [553, 183] on quentale-photo at bounding box center [538, 146] width 102 height 161
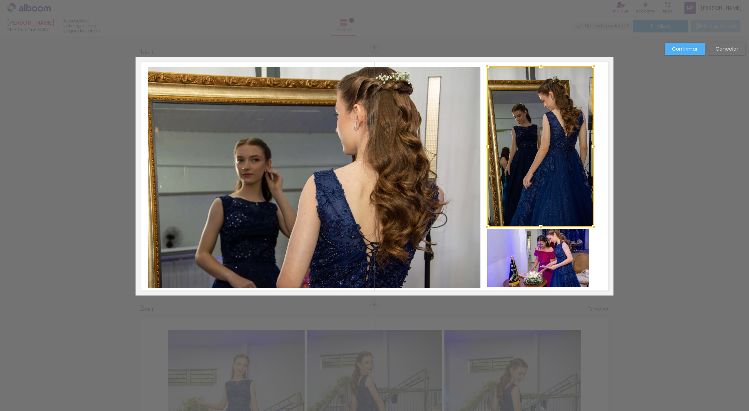
drag, startPoint x: 589, startPoint y: 145, endPoint x: 594, endPoint y: 145, distance: 5.0
click at [594, 145] on div at bounding box center [594, 147] width 14 height 14
click at [582, 244] on quentale-photo at bounding box center [538, 258] width 102 height 59
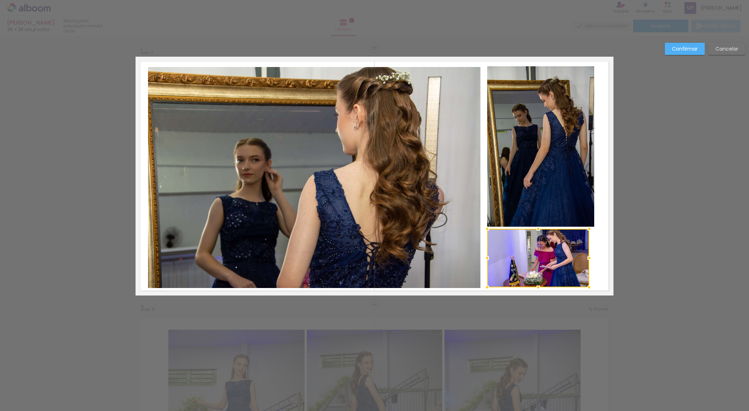
click at [586, 259] on div at bounding box center [589, 258] width 14 height 14
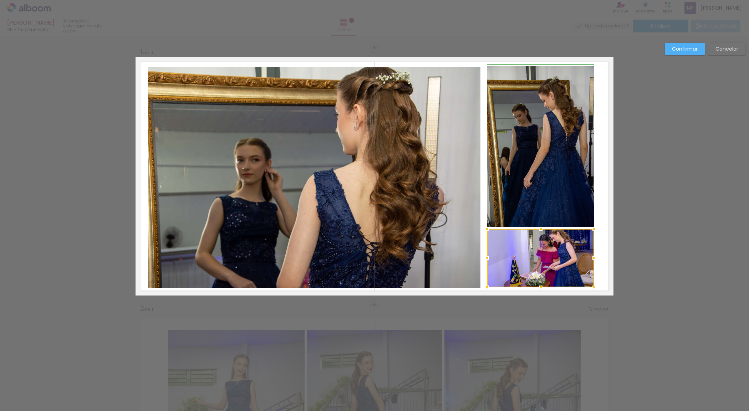
drag, startPoint x: 586, startPoint y: 259, endPoint x: 592, endPoint y: 259, distance: 6.8
click at [592, 259] on div at bounding box center [594, 258] width 14 height 14
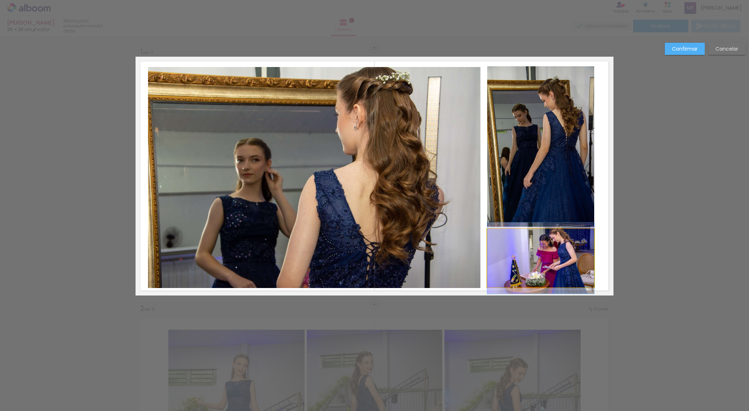
click at [568, 258] on quentale-photo at bounding box center [540, 258] width 107 height 59
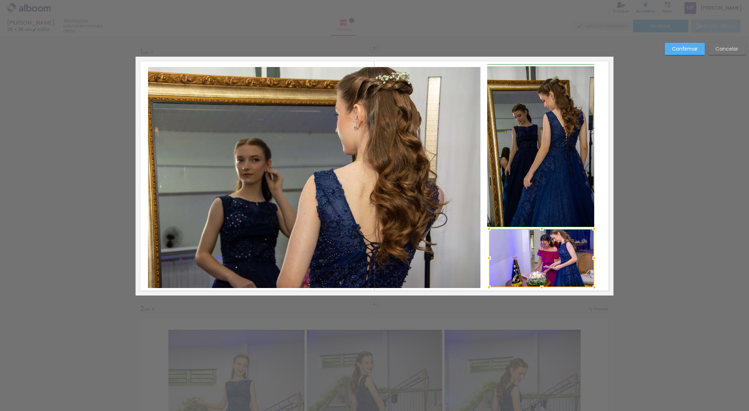
click at [483, 261] on div at bounding box center [489, 258] width 14 height 14
click at [529, 257] on quentale-photo at bounding box center [541, 258] width 105 height 59
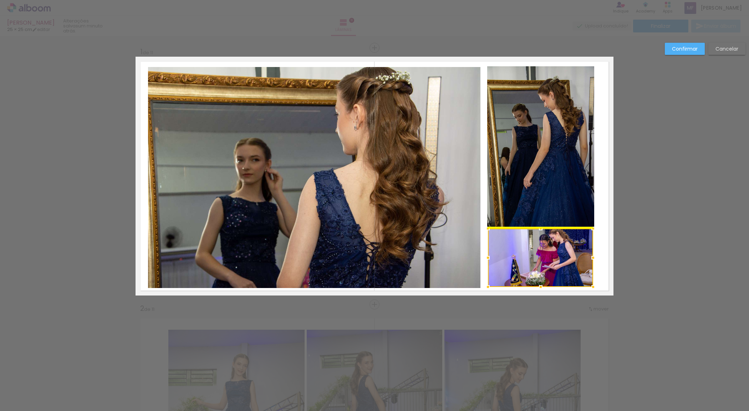
click at [529, 259] on div at bounding box center [540, 258] width 105 height 59
click at [588, 172] on quentale-photo at bounding box center [540, 146] width 107 height 161
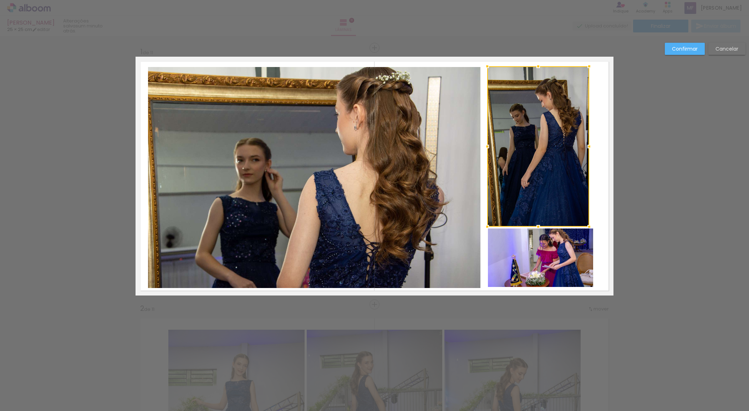
drag, startPoint x: 590, startPoint y: 149, endPoint x: 584, endPoint y: 149, distance: 5.7
click at [584, 149] on div at bounding box center [589, 147] width 14 height 14
click at [560, 274] on quentale-photo at bounding box center [540, 258] width 105 height 59
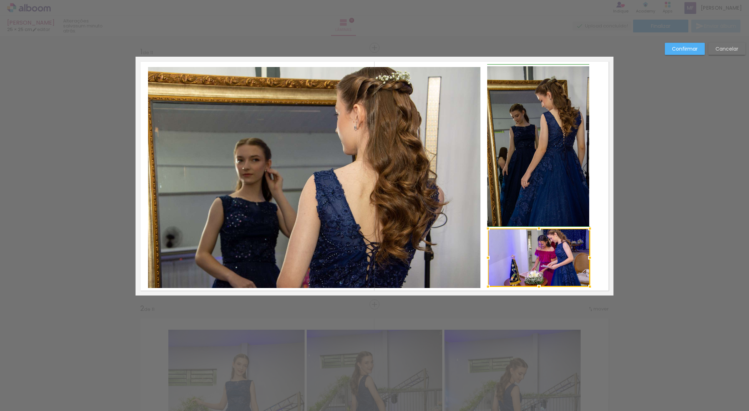
click at [583, 259] on div at bounding box center [590, 258] width 14 height 14
click at [575, 257] on div at bounding box center [539, 258] width 102 height 59
click at [570, 256] on div at bounding box center [539, 258] width 102 height 59
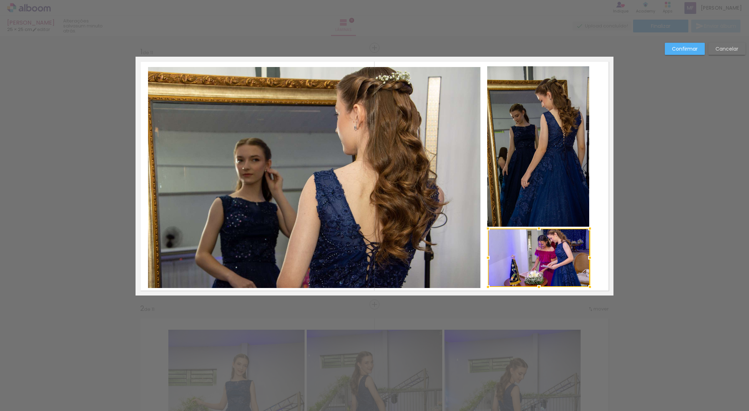
click at [570, 256] on div at bounding box center [539, 258] width 102 height 59
click at [0, 0] on slot "Confirmar" at bounding box center [0, 0] width 0 height 0
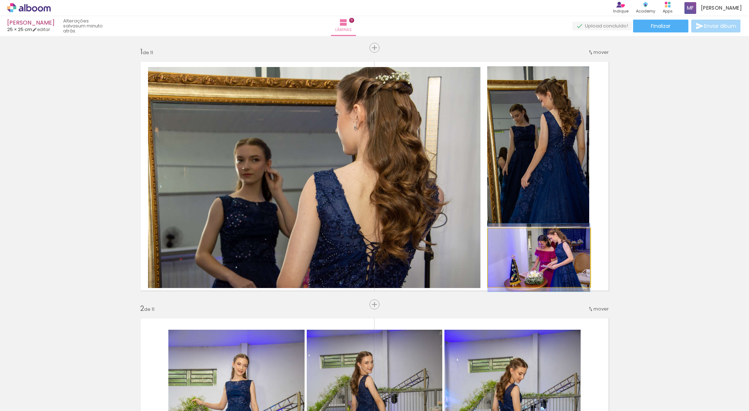
click at [534, 263] on quentale-photo at bounding box center [539, 258] width 102 height 59
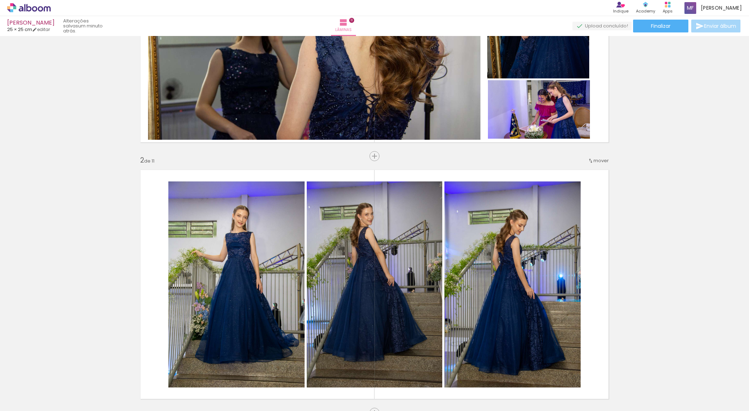
scroll to position [74, 0]
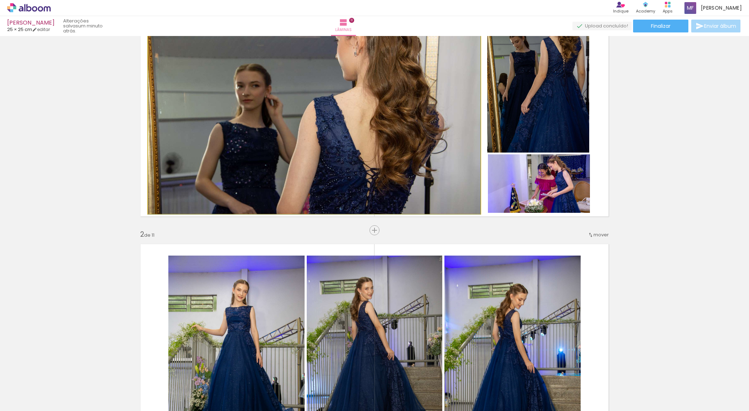
click at [395, 163] on quentale-photo at bounding box center [314, 103] width 333 height 221
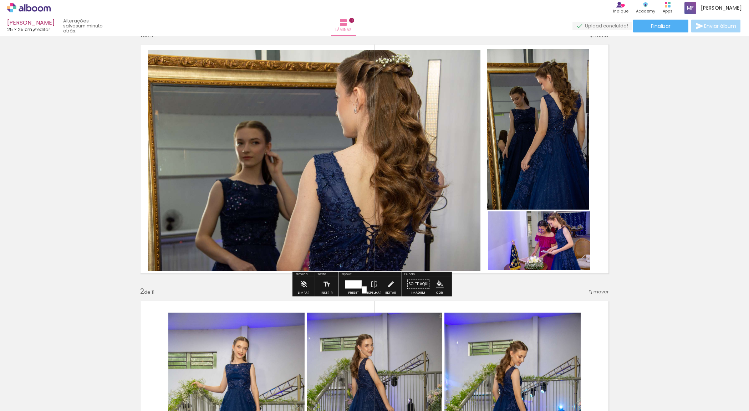
scroll to position [0, 0]
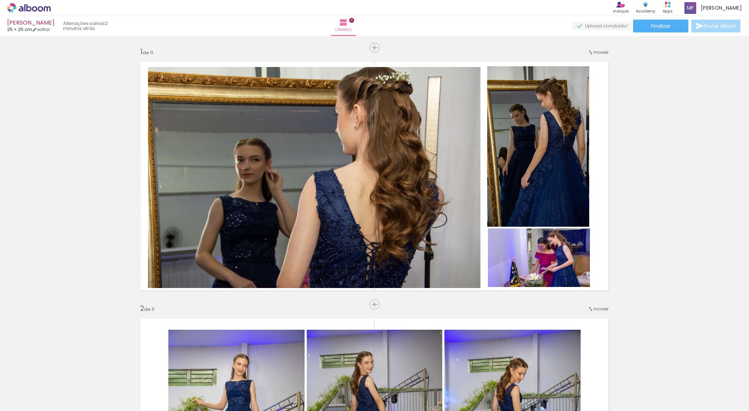
drag, startPoint x: 96, startPoint y: 79, endPoint x: 749, endPoint y: 317, distance: 694.4
click at [749, 317] on div "Inserir lâmina 1 de 11 Inserir lâmina 2 de 11 Inserir lâmina 3 de 11 Inserir lâ…" at bounding box center [374, 223] width 749 height 375
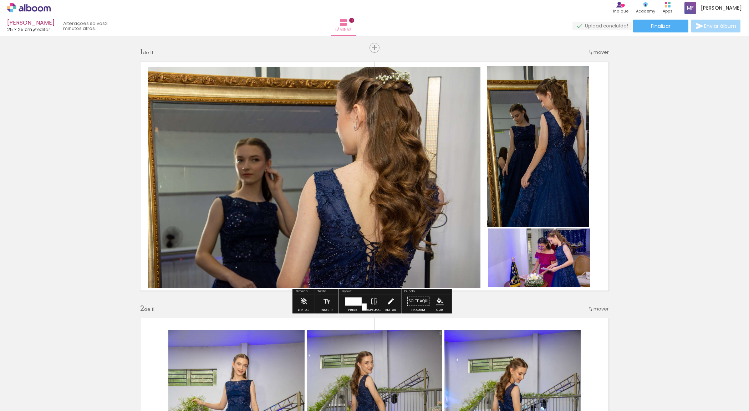
click at [392, 304] on iron-icon at bounding box center [391, 301] width 8 height 14
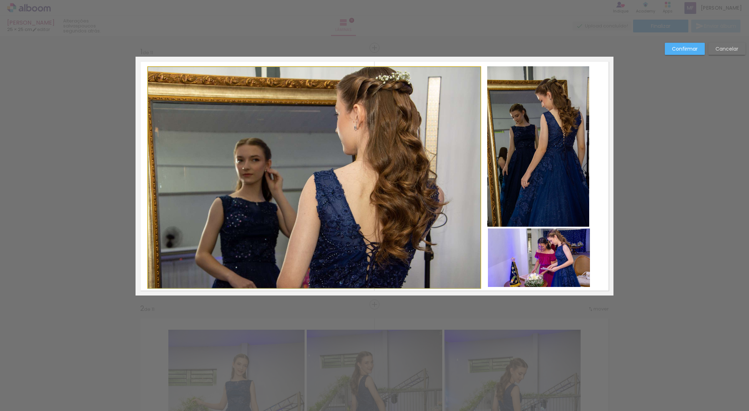
click at [227, 164] on quentale-photo at bounding box center [314, 177] width 333 height 221
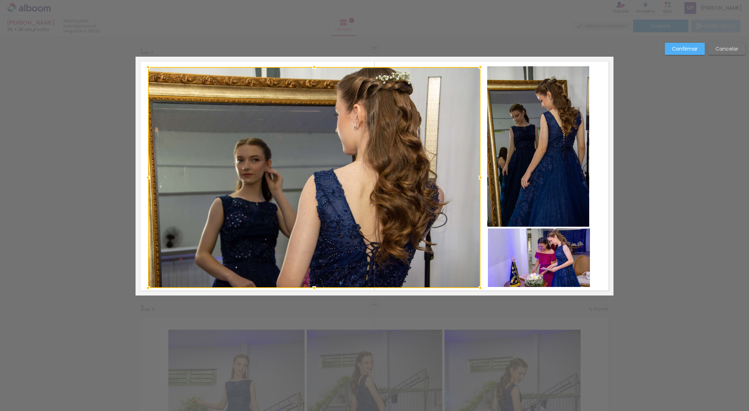
click at [512, 157] on quentale-photo at bounding box center [538, 146] width 102 height 161
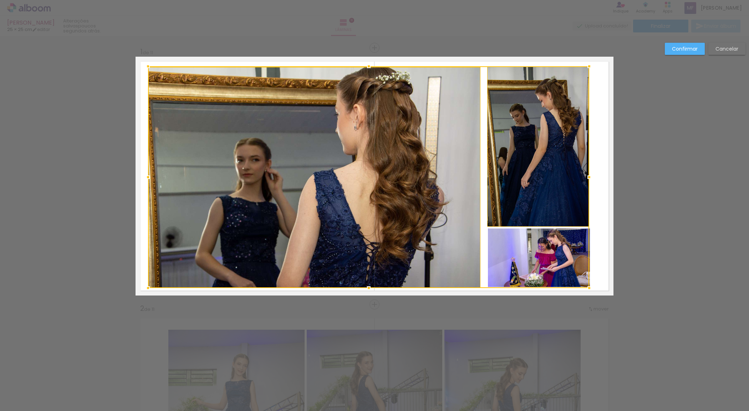
click at [533, 255] on div at bounding box center [368, 177] width 441 height 222
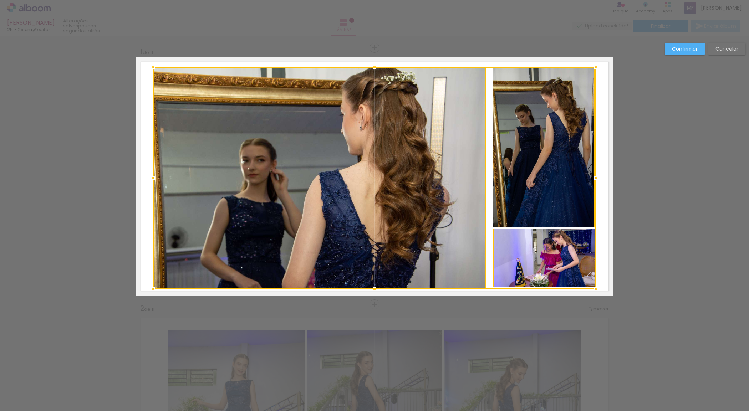
drag, startPoint x: 535, startPoint y: 177, endPoint x: 541, endPoint y: 177, distance: 5.4
click at [541, 177] on div at bounding box center [374, 178] width 442 height 222
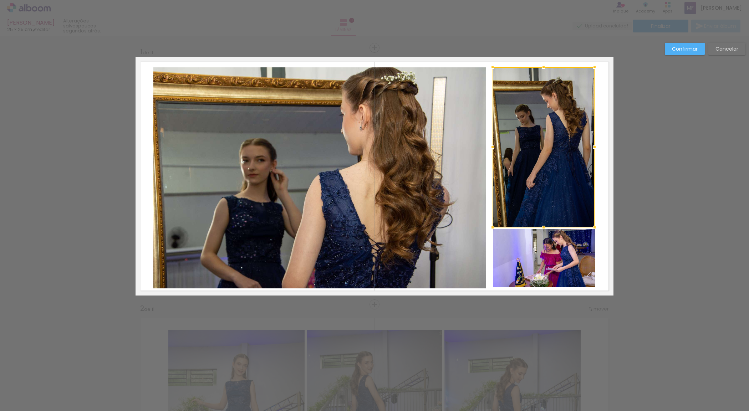
click at [0, 0] on slot "Confirmar" at bounding box center [0, 0] width 0 height 0
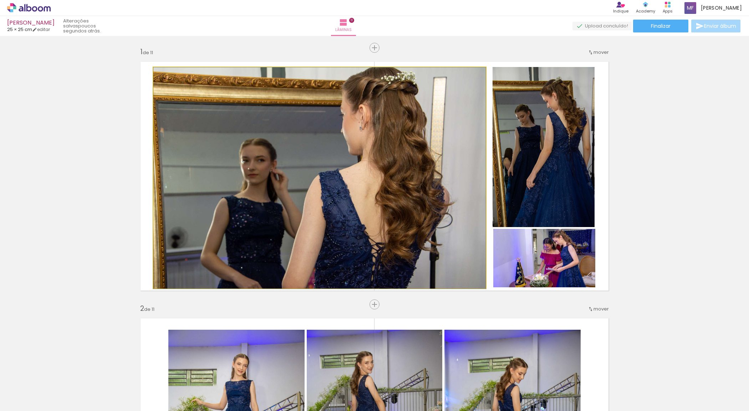
click at [405, 160] on quentale-photo at bounding box center [319, 177] width 333 height 221
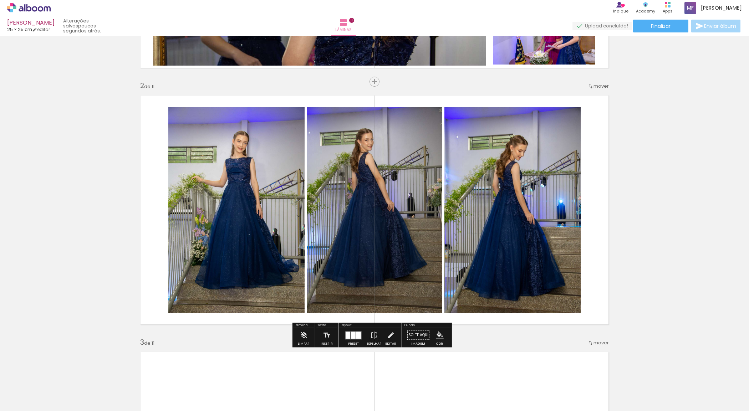
scroll to position [446, 0]
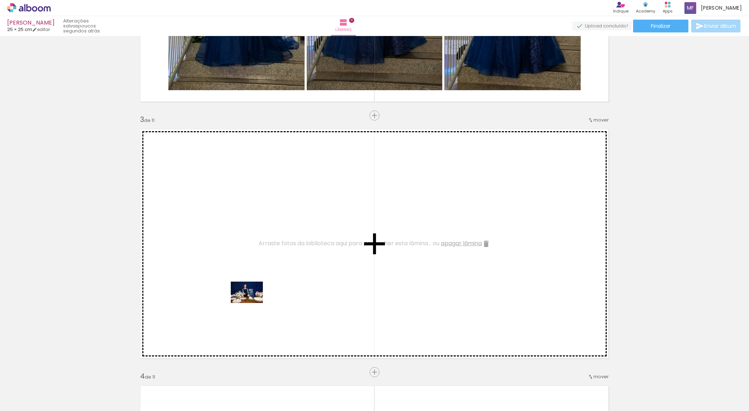
drag, startPoint x: 79, startPoint y: 397, endPoint x: 252, endPoint y: 303, distance: 197.5
click at [252, 303] on quentale-workspace at bounding box center [374, 205] width 749 height 411
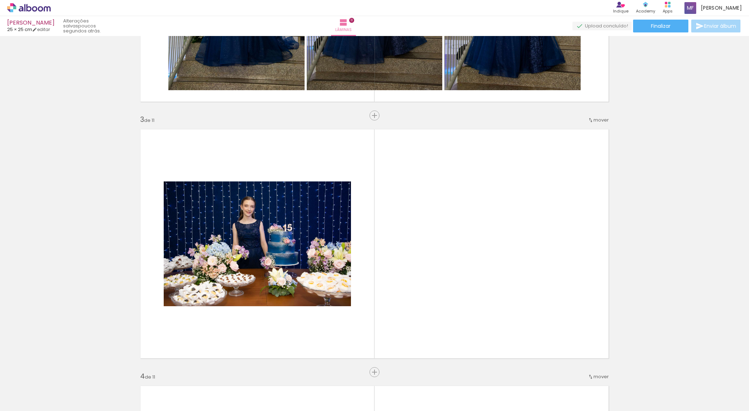
scroll to position [0, 0]
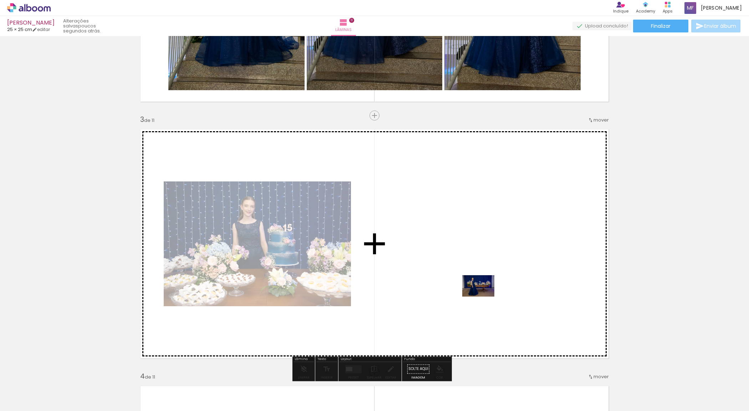
drag, startPoint x: 268, startPoint y: 396, endPoint x: 484, endPoint y: 297, distance: 237.4
click at [484, 297] on quentale-workspace at bounding box center [374, 205] width 749 height 411
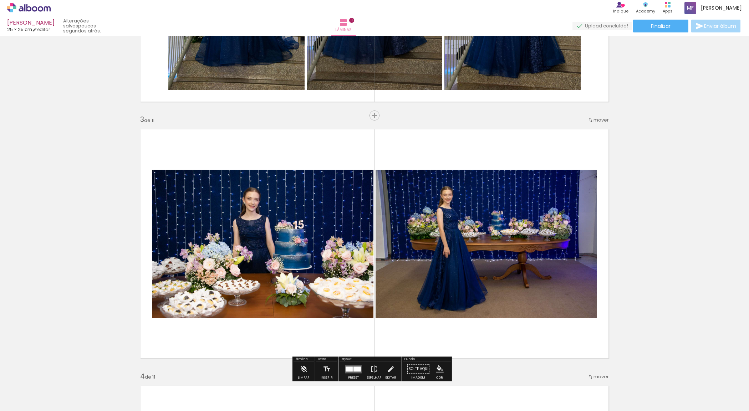
scroll to position [520, 0]
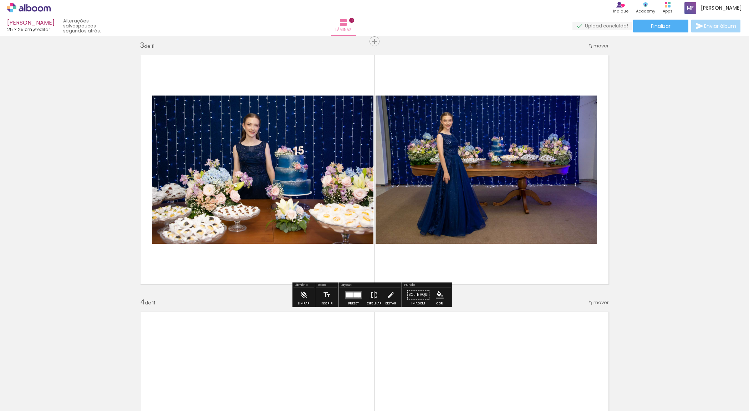
click at [357, 297] on div at bounding box center [357, 295] width 7 height 5
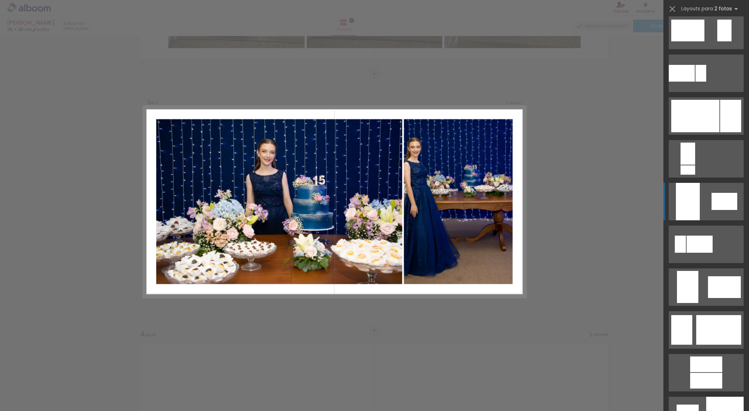
scroll to position [1412, 0]
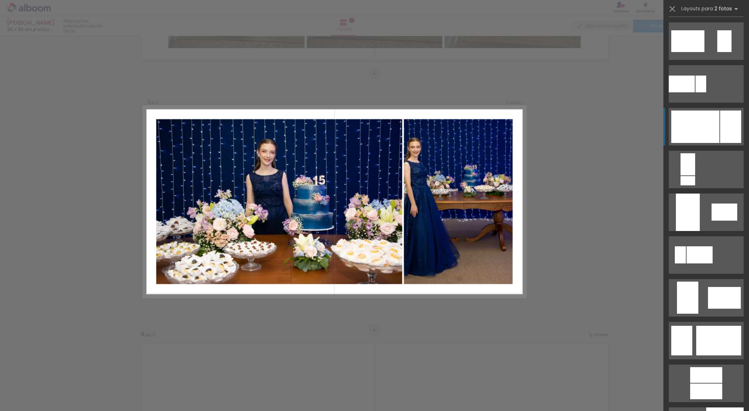
click at [735, 136] on div at bounding box center [730, 127] width 21 height 32
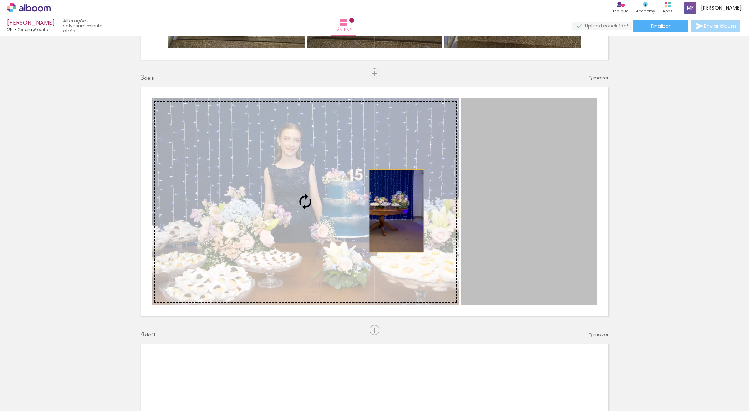
drag, startPoint x: 550, startPoint y: 209, endPoint x: 393, endPoint y: 211, distance: 156.3
click at [0, 0] on slot at bounding box center [0, 0] width 0 height 0
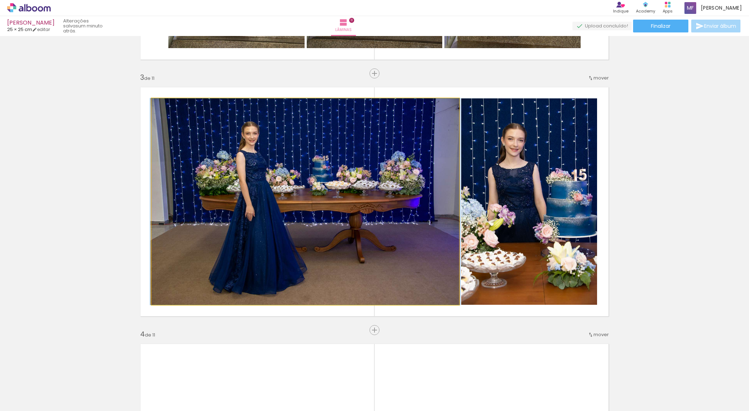
click at [411, 222] on quentale-photo at bounding box center [306, 201] width 308 height 207
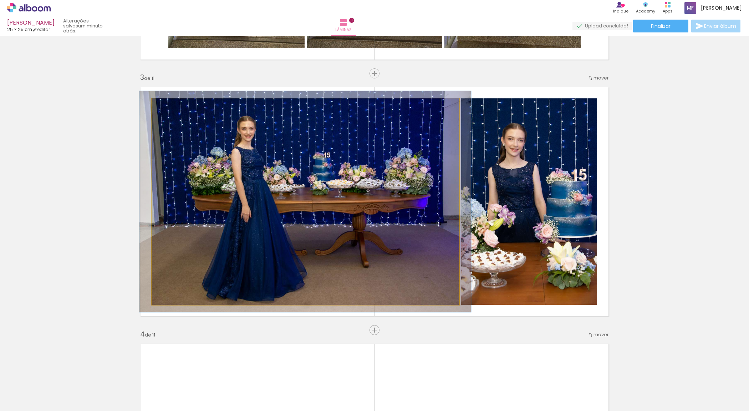
type paper-slider "107"
click at [164, 106] on div at bounding box center [169, 105] width 11 height 11
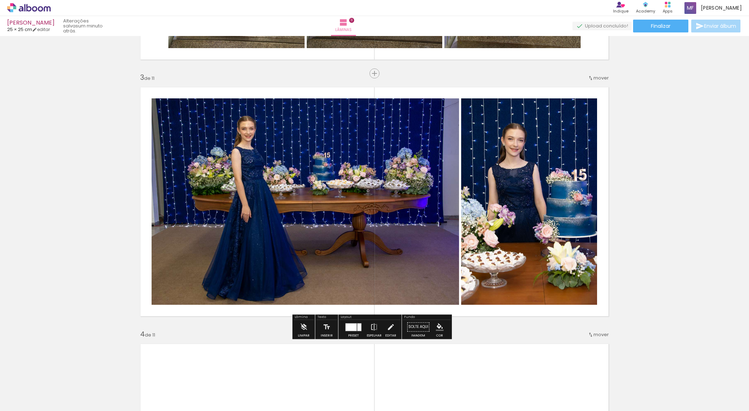
click at [412, 211] on quentale-photo at bounding box center [306, 201] width 308 height 207
click at [387, 330] on iron-icon at bounding box center [391, 327] width 8 height 14
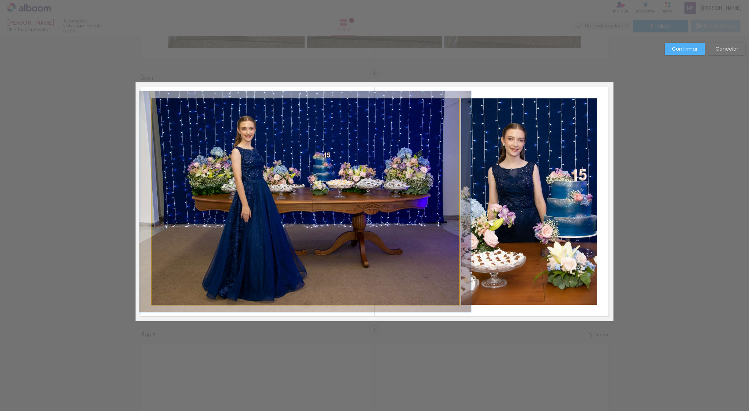
click at [449, 204] on quentale-photo at bounding box center [306, 201] width 308 height 207
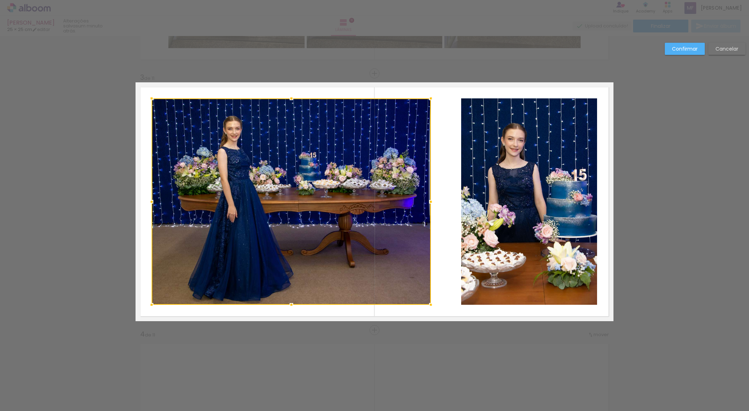
drag, startPoint x: 454, startPoint y: 203, endPoint x: 426, endPoint y: 203, distance: 27.8
click at [426, 203] on div at bounding box center [431, 202] width 14 height 14
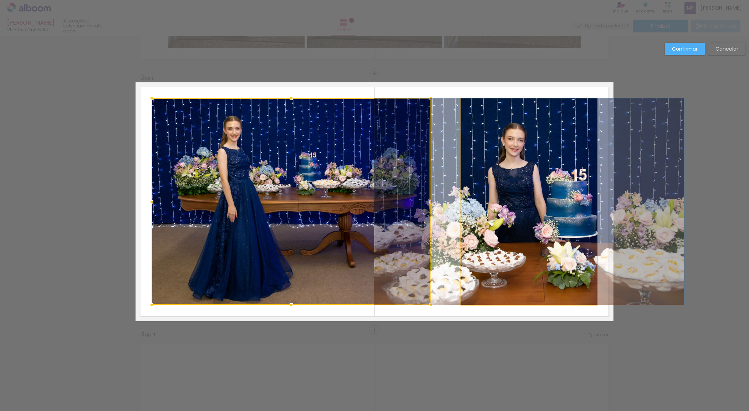
click at [505, 202] on quentale-photo at bounding box center [529, 201] width 136 height 207
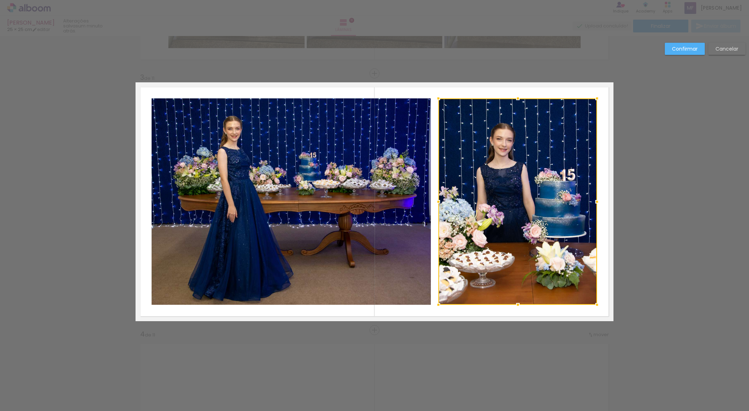
drag, startPoint x: 452, startPoint y: 204, endPoint x: 430, endPoint y: 207, distance: 22.7
click at [431, 207] on div at bounding box center [438, 202] width 14 height 14
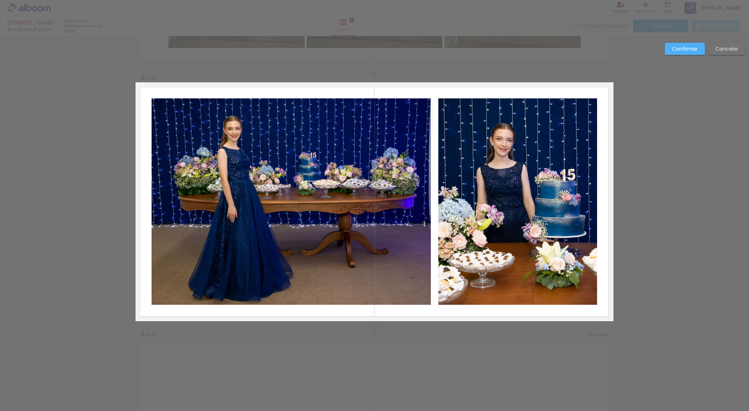
click at [429, 203] on quentale-layouter at bounding box center [375, 201] width 478 height 239
click at [419, 203] on quentale-photo at bounding box center [291, 201] width 279 height 207
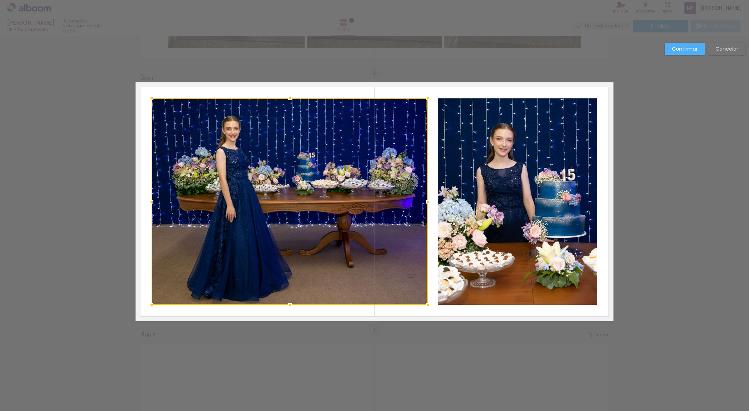
click at [425, 203] on div at bounding box center [428, 202] width 14 height 14
click at [404, 203] on div at bounding box center [290, 201] width 277 height 207
click at [580, 208] on quentale-photo at bounding box center [518, 201] width 159 height 207
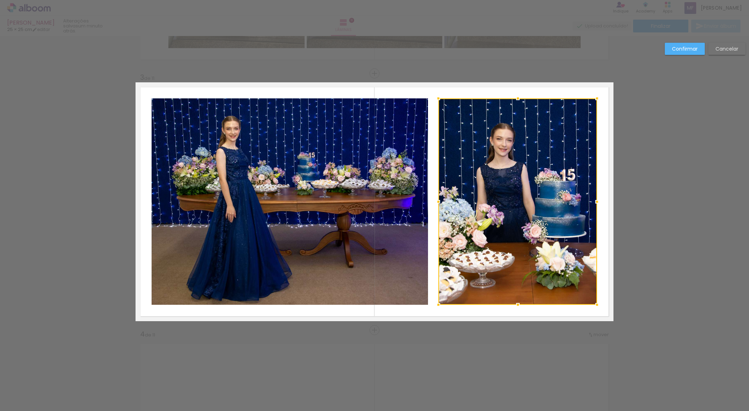
click at [535, 209] on div at bounding box center [518, 201] width 159 height 207
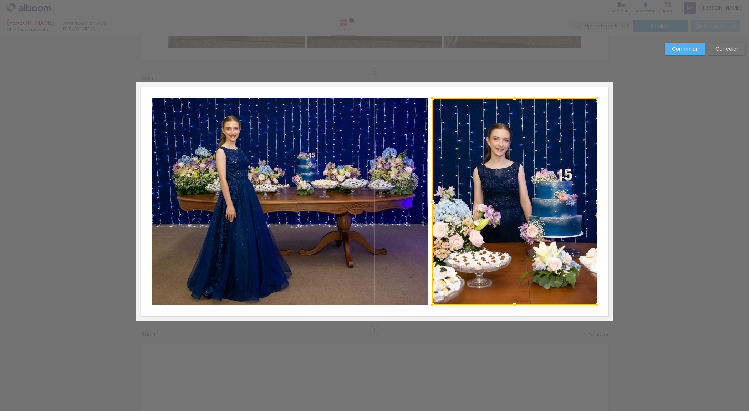
drag, startPoint x: 434, startPoint y: 203, endPoint x: 427, endPoint y: 204, distance: 6.8
click at [427, 204] on div at bounding box center [432, 202] width 14 height 14
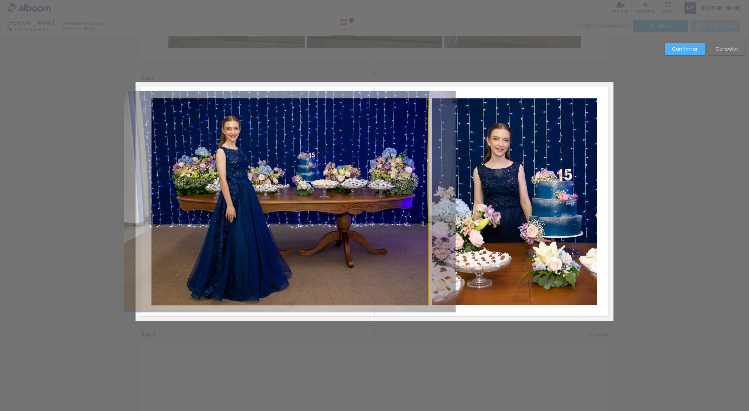
click at [286, 188] on quentale-photo at bounding box center [290, 201] width 277 height 207
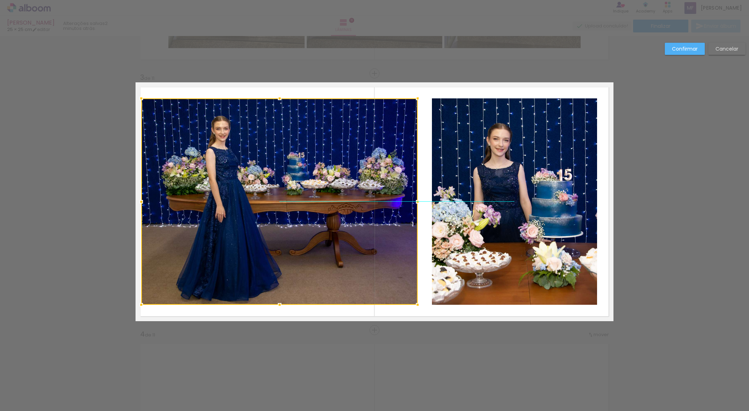
drag, startPoint x: 288, startPoint y: 188, endPoint x: 278, endPoint y: 188, distance: 10.0
click at [278, 188] on div at bounding box center [279, 201] width 277 height 207
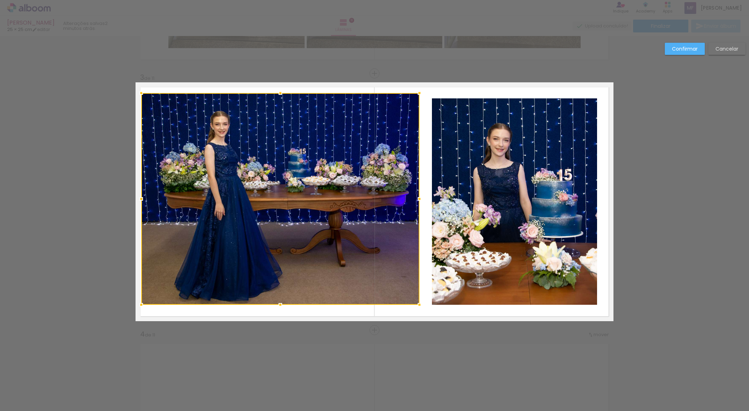
drag, startPoint x: 417, startPoint y: 99, endPoint x: 419, endPoint y: 94, distance: 5.6
click at [419, 94] on div at bounding box center [419, 93] width 14 height 14
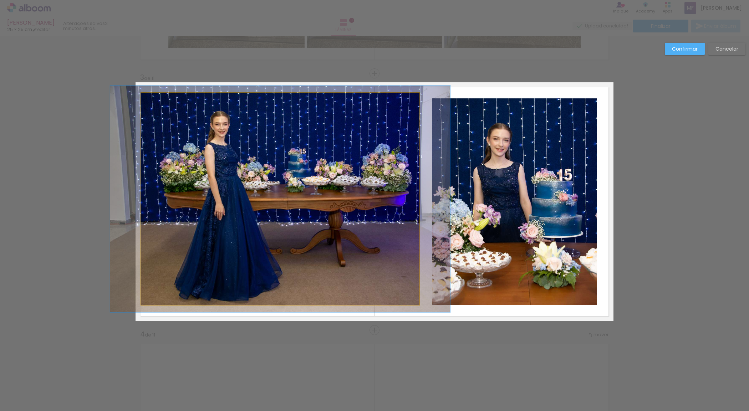
click at [416, 304] on quentale-photo at bounding box center [280, 199] width 278 height 212
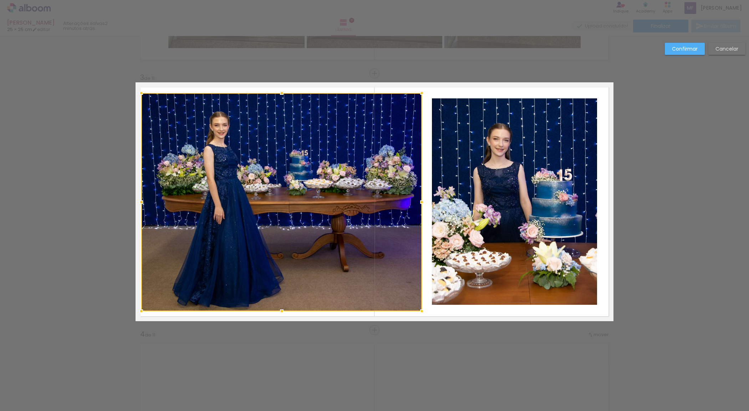
drag, startPoint x: 415, startPoint y: 304, endPoint x: 418, endPoint y: 311, distance: 7.0
click at [418, 311] on div at bounding box center [422, 311] width 14 height 14
click at [343, 242] on div at bounding box center [281, 202] width 281 height 218
click at [495, 233] on quentale-photo at bounding box center [515, 201] width 166 height 207
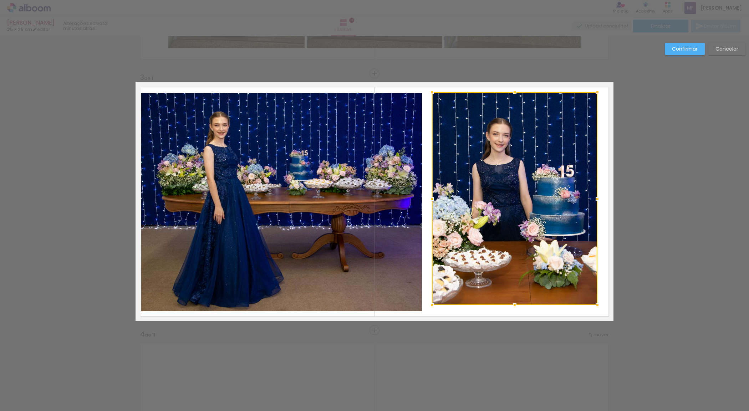
drag, startPoint x: 510, startPoint y: 102, endPoint x: 509, endPoint y: 95, distance: 6.4
click at [509, 95] on div at bounding box center [515, 92] width 14 height 14
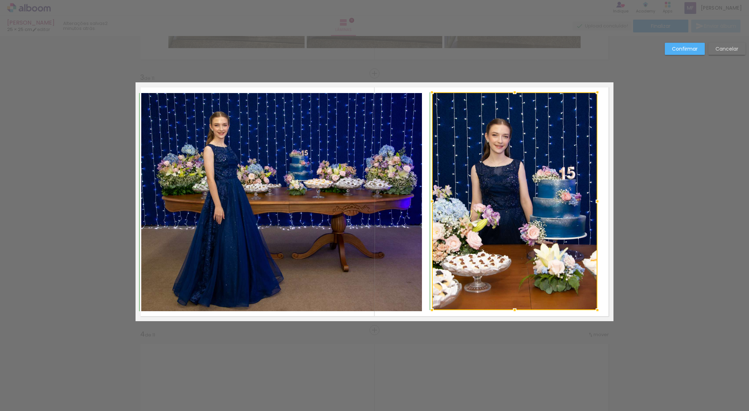
drag, startPoint x: 513, startPoint y: 304, endPoint x: 513, endPoint y: 309, distance: 4.6
click at [513, 309] on div at bounding box center [515, 310] width 14 height 14
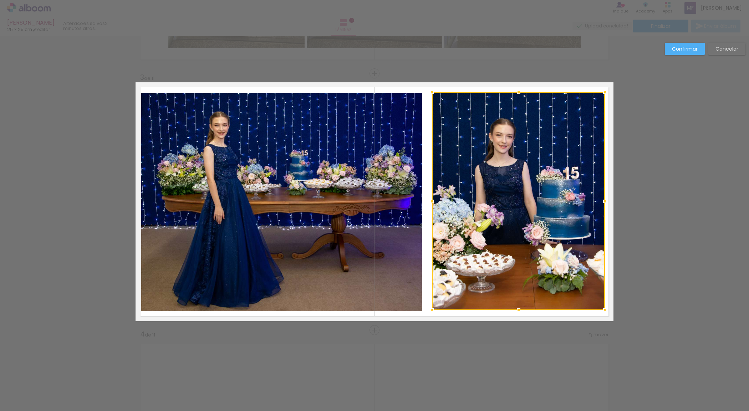
drag, startPoint x: 594, startPoint y: 206, endPoint x: 602, endPoint y: 206, distance: 7.5
click at [602, 206] on div at bounding box center [605, 201] width 14 height 14
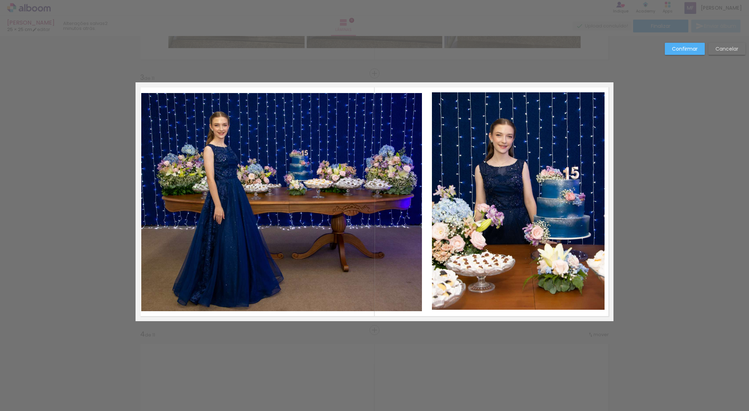
click at [432, 210] on quentale-photo at bounding box center [518, 201] width 173 height 218
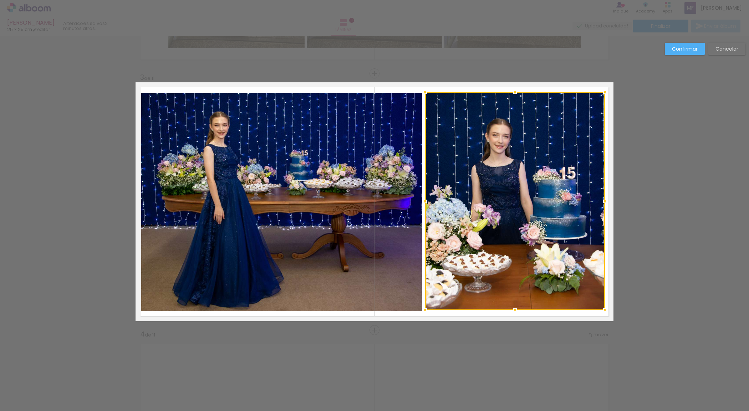
drag, startPoint x: 430, startPoint y: 204, endPoint x: 423, endPoint y: 204, distance: 6.8
click at [423, 204] on div at bounding box center [425, 201] width 14 height 14
click at [323, 220] on quentale-photo at bounding box center [281, 202] width 281 height 218
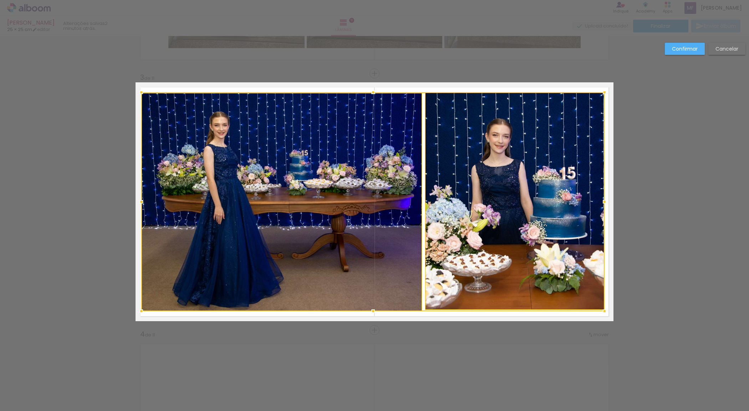
click at [323, 227] on div at bounding box center [373, 201] width 464 height 219
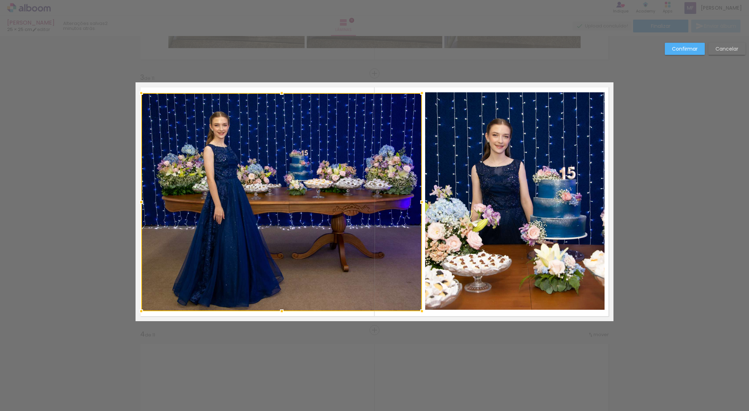
click at [0, 0] on slot "Confirmar" at bounding box center [0, 0] width 0 height 0
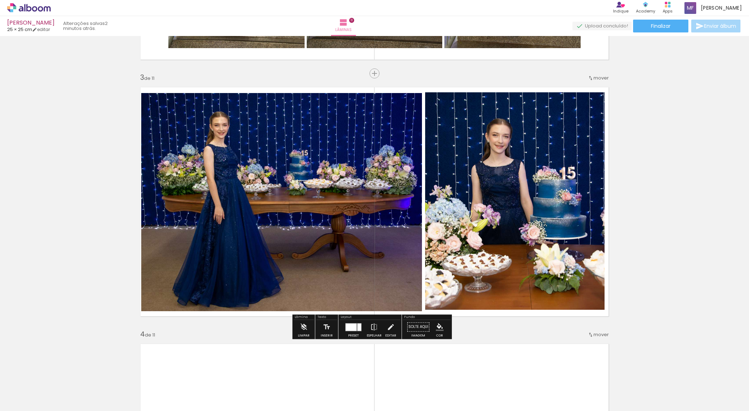
drag, startPoint x: 390, startPoint y: 330, endPoint x: 375, endPoint y: 273, distance: 58.6
click at [389, 330] on iron-icon at bounding box center [391, 327] width 8 height 14
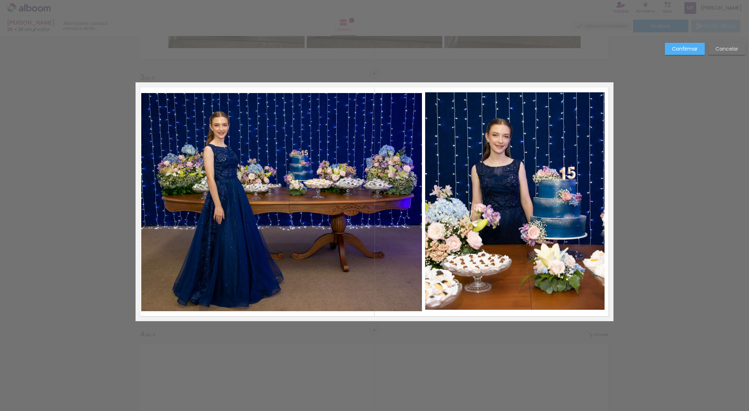
click at [363, 216] on quentale-photo at bounding box center [281, 202] width 281 height 218
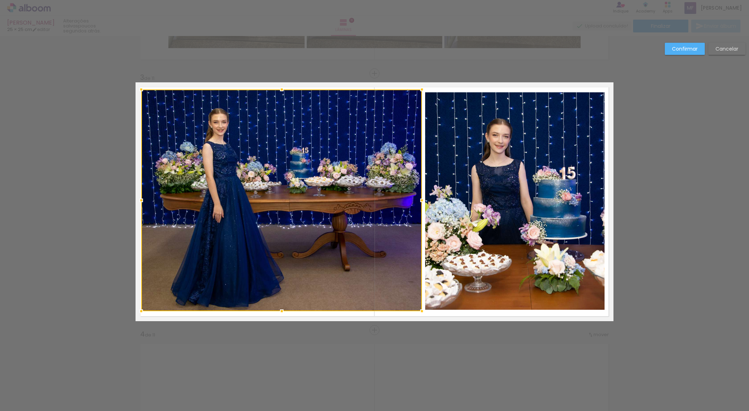
drag, startPoint x: 274, startPoint y: 93, endPoint x: 272, endPoint y: 90, distance: 4.0
click at [275, 90] on div at bounding box center [282, 89] width 14 height 14
click at [541, 190] on quentale-photo at bounding box center [515, 201] width 180 height 218
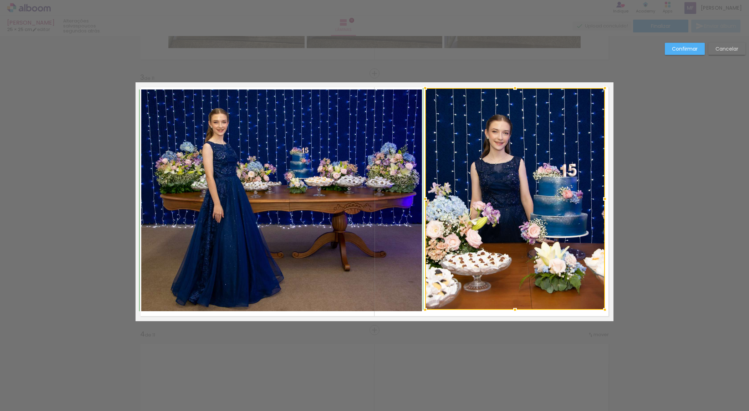
click at [512, 92] on div at bounding box center [515, 88] width 14 height 14
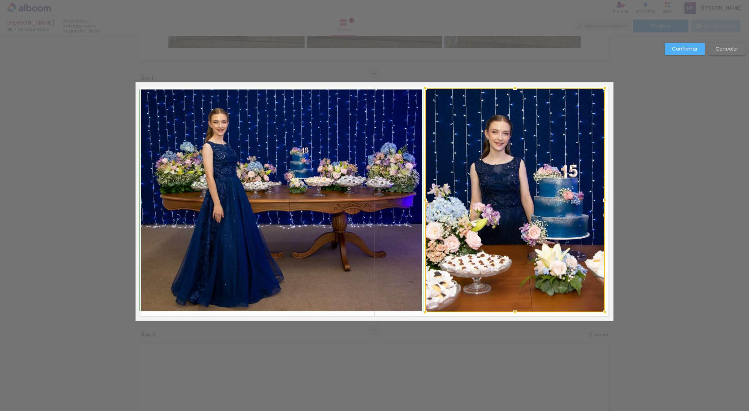
click at [512, 312] on div at bounding box center [515, 312] width 14 height 14
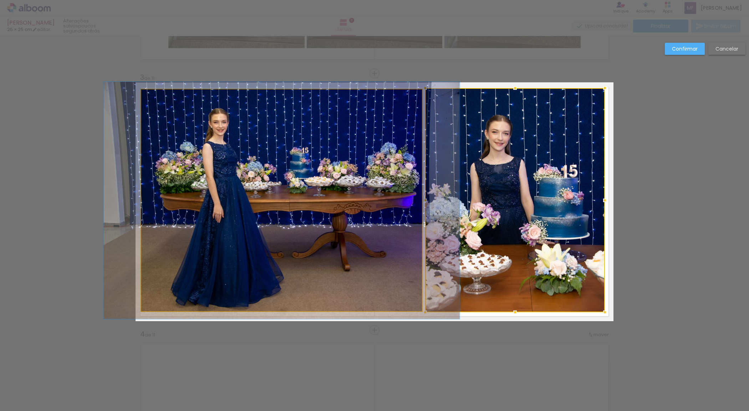
click at [243, 193] on quentale-photo at bounding box center [281, 201] width 281 height 222
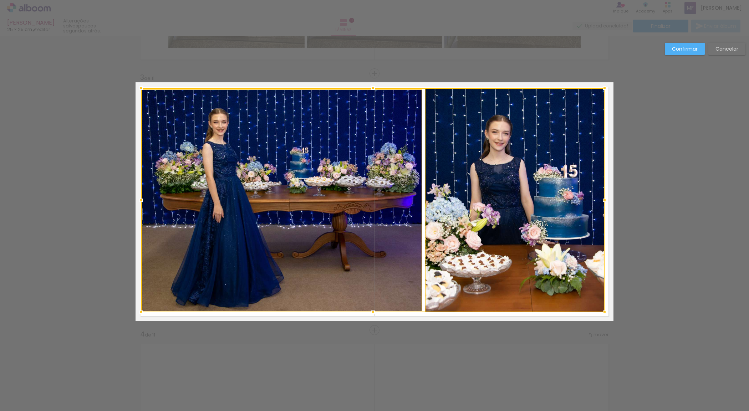
click at [474, 236] on div at bounding box center [373, 200] width 464 height 224
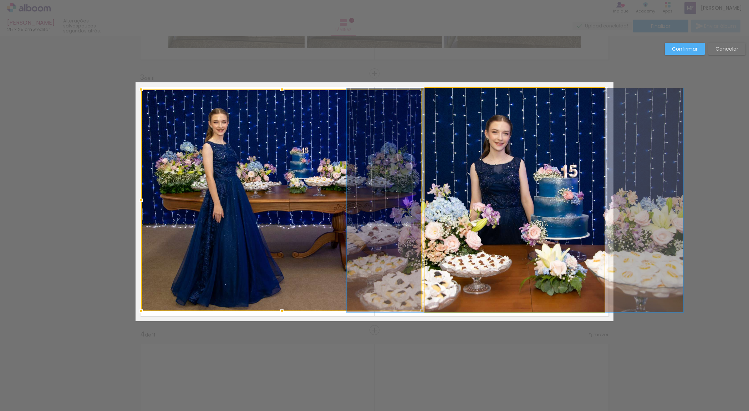
click at [511, 197] on quentale-photo at bounding box center [515, 200] width 180 height 224
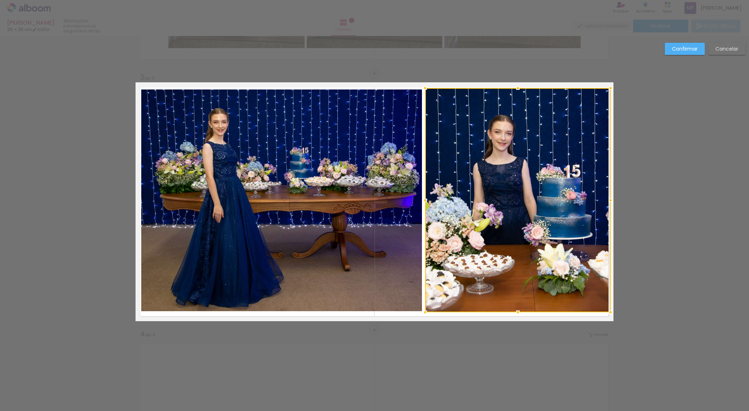
drag, startPoint x: 604, startPoint y: 196, endPoint x: 629, endPoint y: 196, distance: 24.6
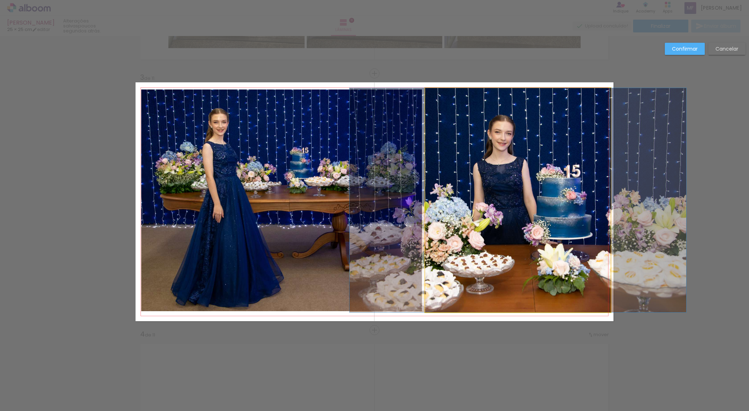
click at [510, 310] on quentale-photo at bounding box center [518, 200] width 186 height 224
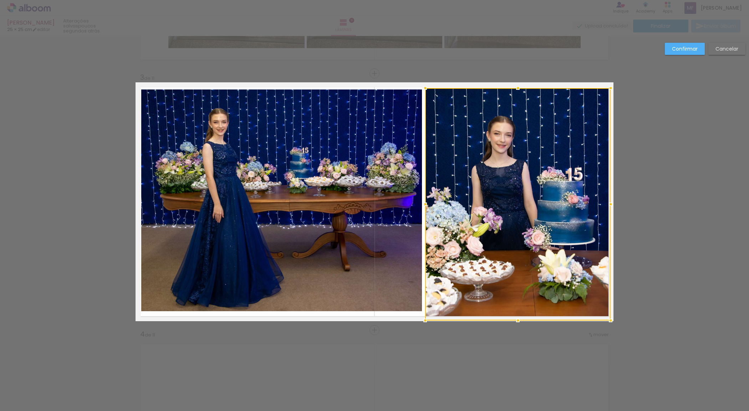
drag, startPoint x: 515, startPoint y: 313, endPoint x: 515, endPoint y: 319, distance: 5.7
click at [515, 319] on div at bounding box center [518, 321] width 14 height 14
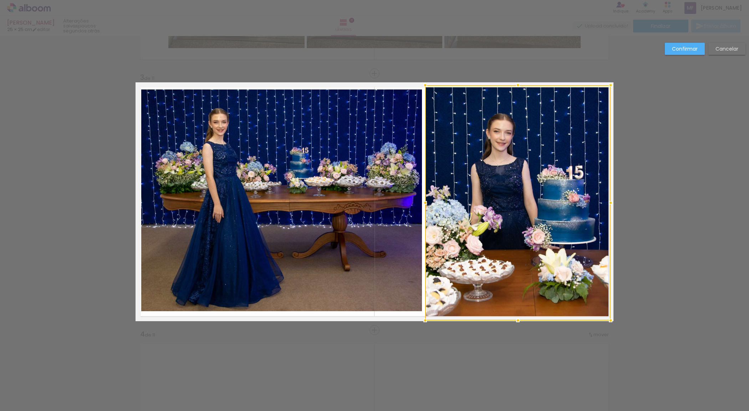
click at [515, 88] on div at bounding box center [518, 85] width 14 height 14
click at [318, 192] on quentale-photo at bounding box center [281, 201] width 281 height 222
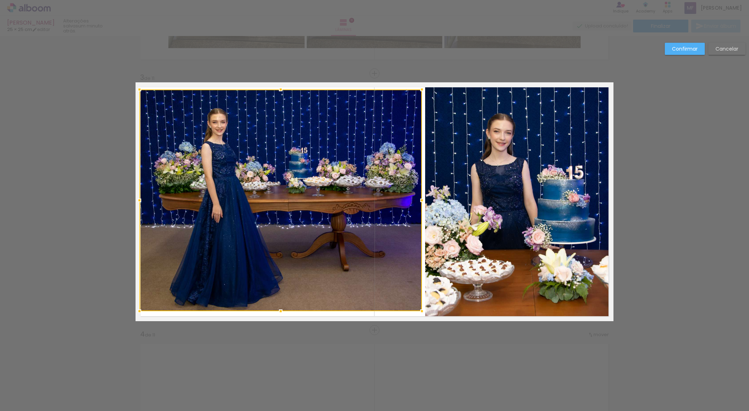
click at [138, 203] on div at bounding box center [139, 200] width 14 height 14
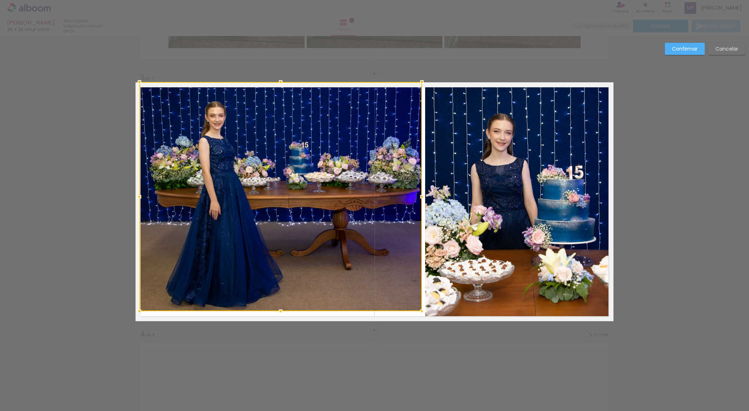
click at [279, 87] on div at bounding box center [281, 82] width 14 height 14
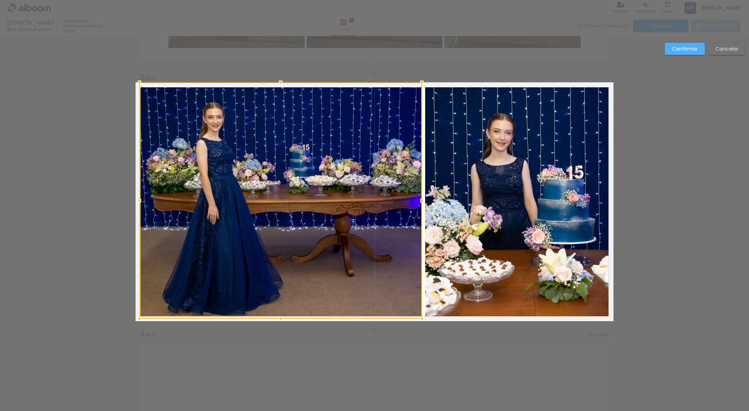
click at [275, 305] on div at bounding box center [281, 200] width 283 height 237
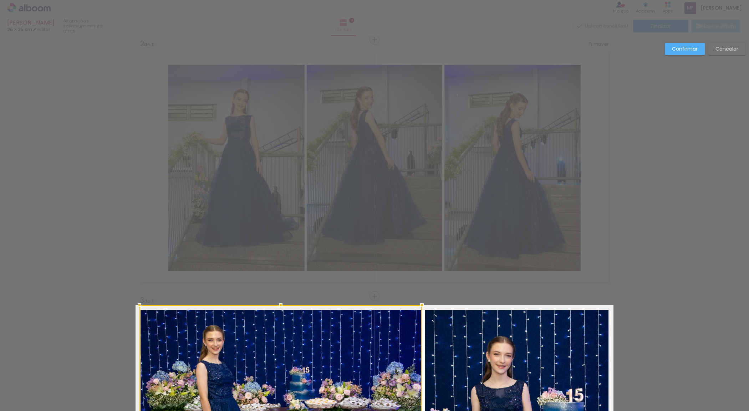
scroll to position [0, 0]
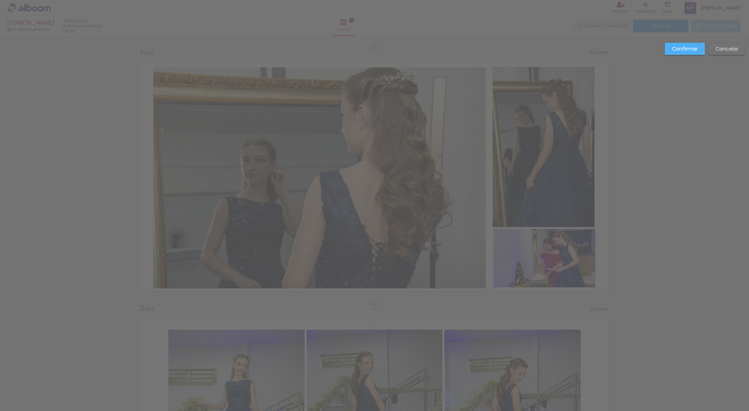
click at [678, 43] on paper-button "Confirmar" at bounding box center [685, 49] width 40 height 12
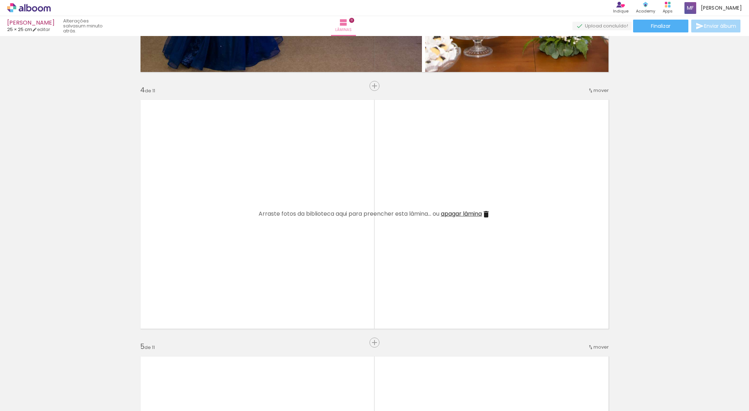
scroll to position [743, 0]
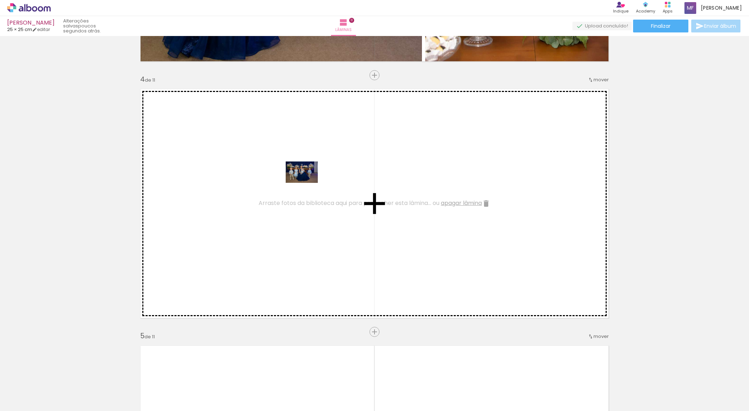
drag, startPoint x: 121, startPoint y: 388, endPoint x: 309, endPoint y: 182, distance: 278.1
click at [309, 182] on quentale-workspace at bounding box center [374, 205] width 749 height 411
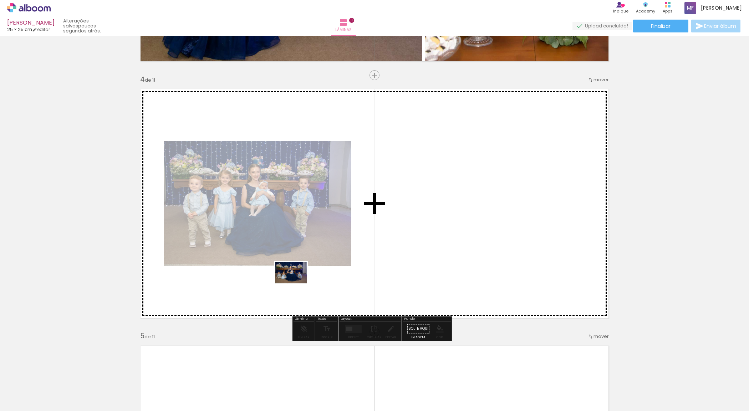
drag, startPoint x: 244, startPoint y: 395, endPoint x: 297, endPoint y: 284, distance: 122.9
click at [297, 284] on quentale-workspace at bounding box center [374, 205] width 749 height 411
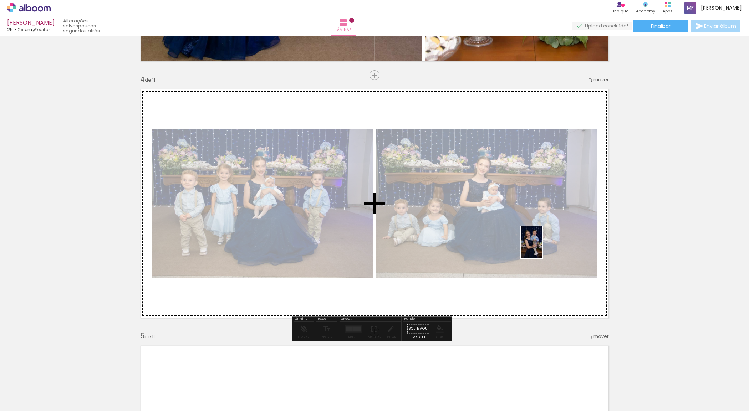
drag, startPoint x: 238, startPoint y: 390, endPoint x: 543, endPoint y: 248, distance: 335.9
click at [543, 248] on quentale-workspace at bounding box center [374, 205] width 749 height 411
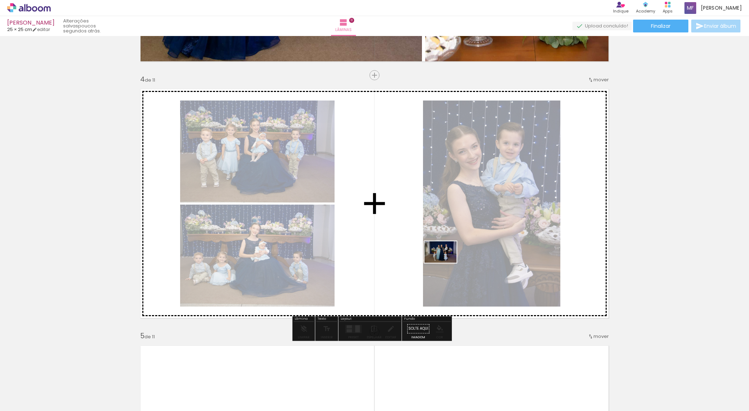
drag, startPoint x: 473, startPoint y: 395, endPoint x: 439, endPoint y: 244, distance: 155.0
click at [439, 244] on quentale-workspace at bounding box center [374, 205] width 749 height 411
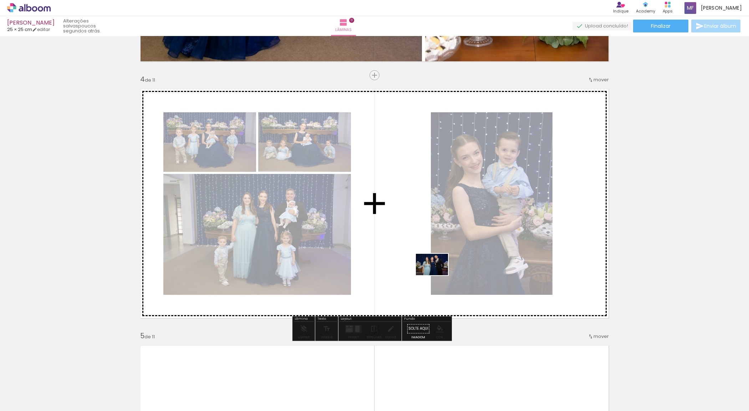
drag, startPoint x: 439, startPoint y: 394, endPoint x: 438, endPoint y: 275, distance: 119.5
click at [438, 275] on quentale-workspace at bounding box center [374, 205] width 749 height 411
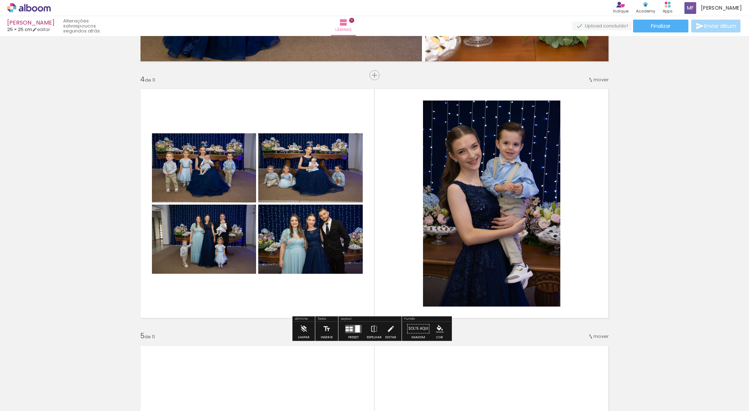
click at [350, 329] on div at bounding box center [351, 330] width 3 height 2
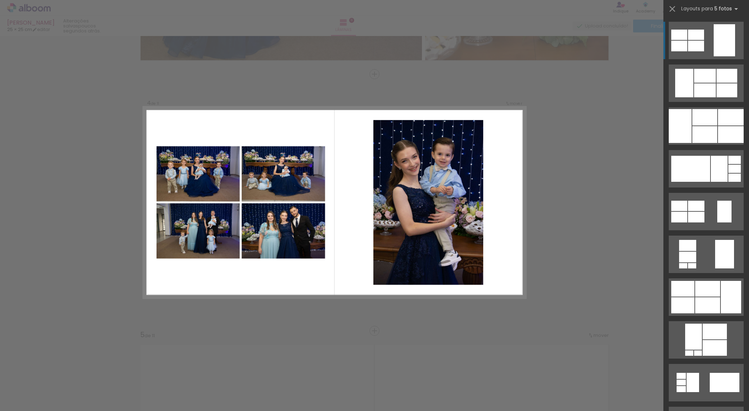
scroll to position [745, 0]
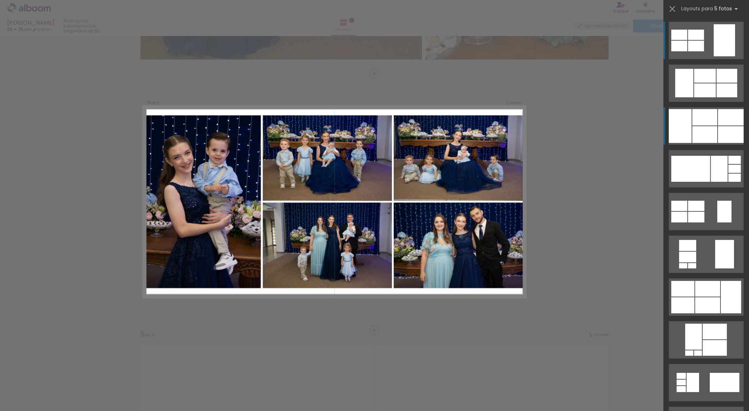
click at [710, 142] on div at bounding box center [705, 134] width 25 height 17
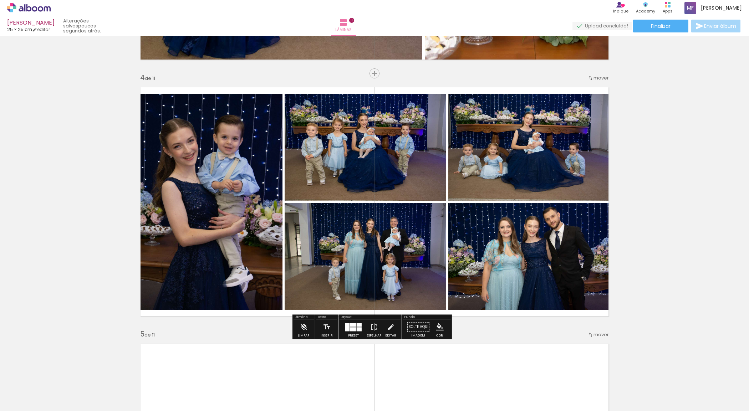
click at [384, 159] on quentale-photo at bounding box center [366, 147] width 162 height 107
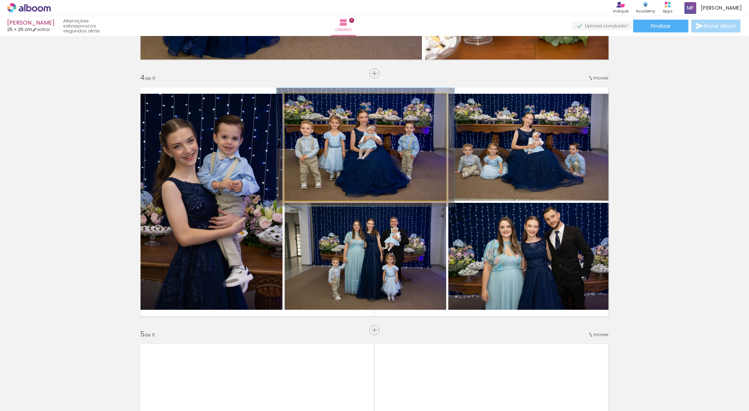
type paper-slider "110"
click at [302, 102] on div at bounding box center [304, 101] width 6 height 6
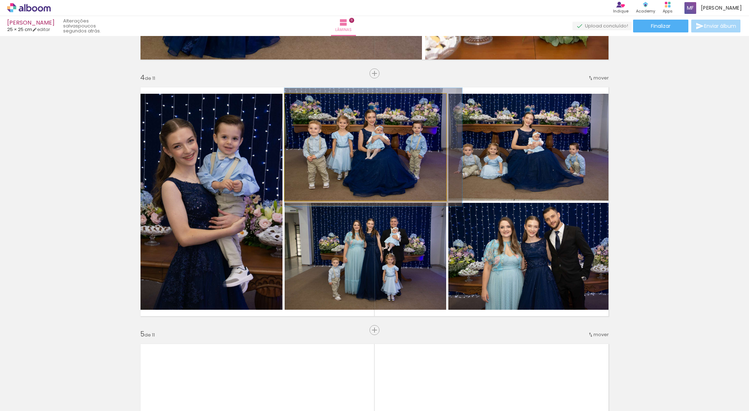
drag, startPoint x: 382, startPoint y: 166, endPoint x: 393, endPoint y: 166, distance: 10.3
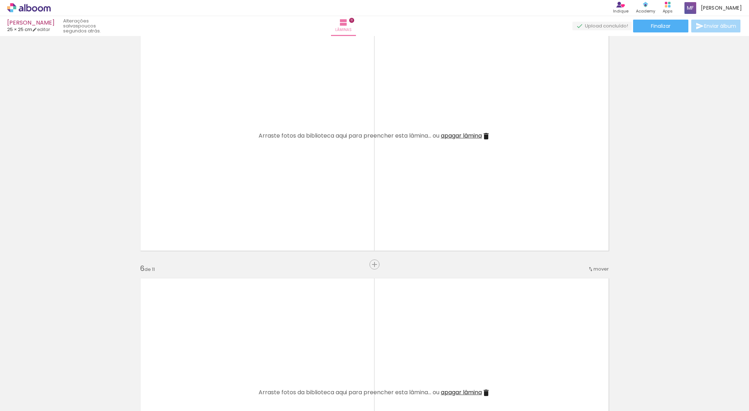
scroll to position [696, 0]
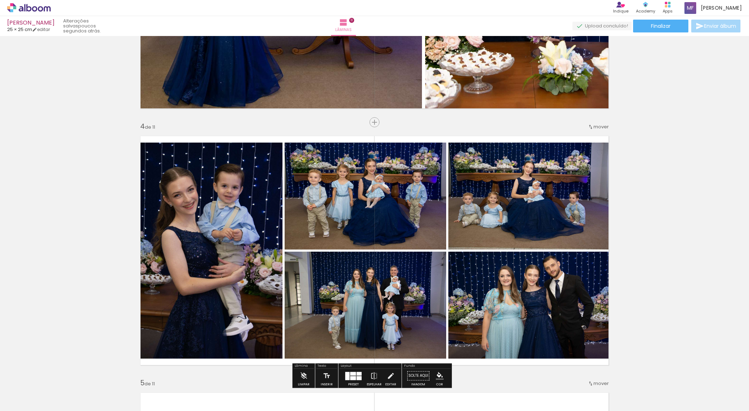
click at [566, 219] on quentale-photo at bounding box center [531, 196] width 165 height 107
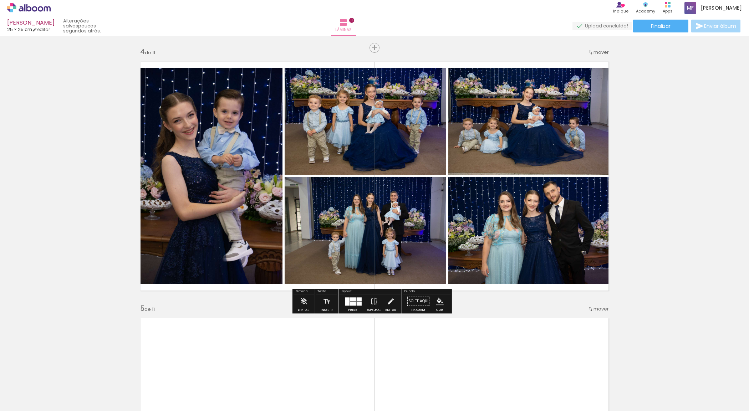
click at [526, 224] on quentale-photo at bounding box center [531, 230] width 165 height 107
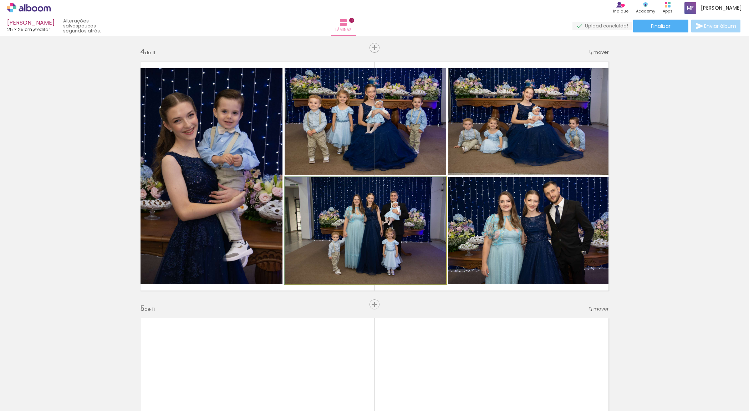
click at [363, 225] on quentale-photo at bounding box center [366, 230] width 162 height 107
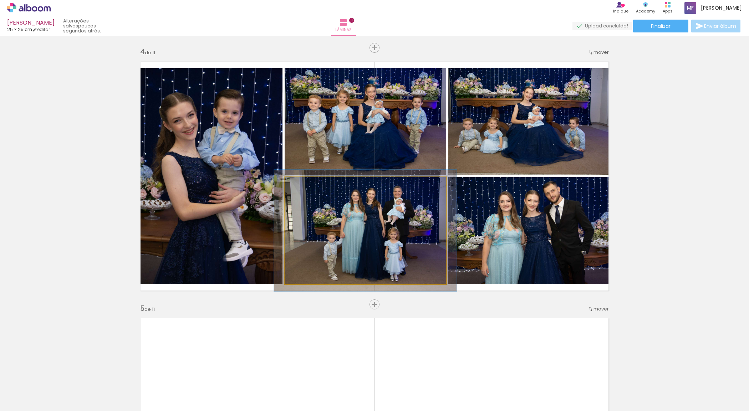
type paper-slider "113"
click at [299, 184] on div at bounding box center [304, 184] width 11 height 11
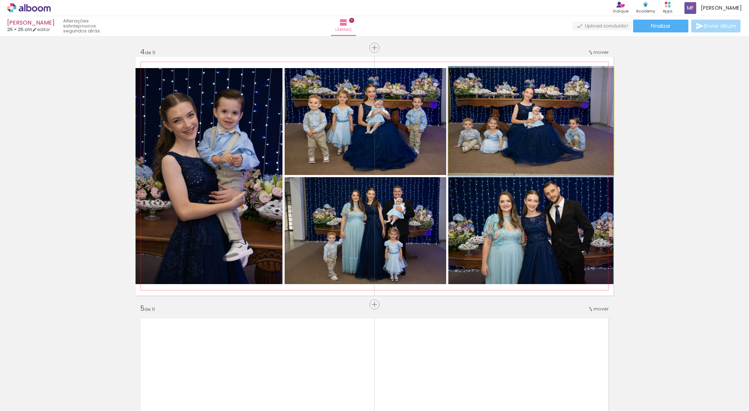
click at [534, 104] on quentale-photo at bounding box center [531, 121] width 165 height 107
click at [525, 137] on quentale-photo at bounding box center [531, 121] width 165 height 107
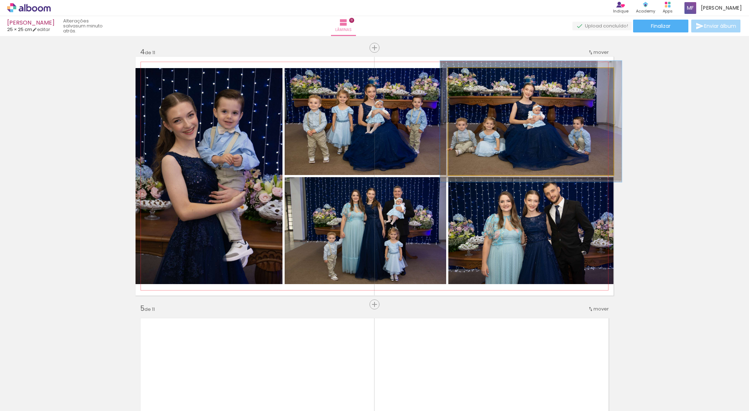
type paper-slider "110"
click at [466, 77] on div at bounding box center [467, 75] width 11 height 11
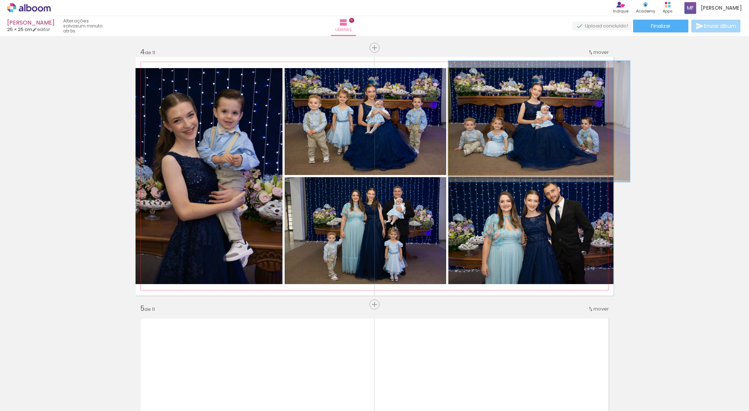
drag, startPoint x: 548, startPoint y: 142, endPoint x: 557, endPoint y: 142, distance: 8.9
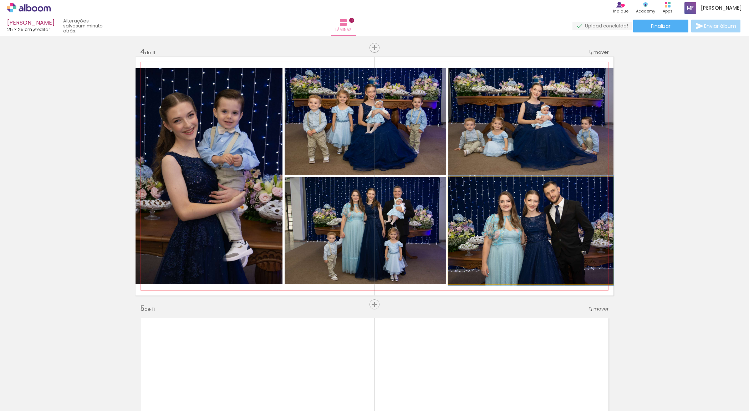
click at [515, 227] on quentale-photo at bounding box center [531, 230] width 165 height 107
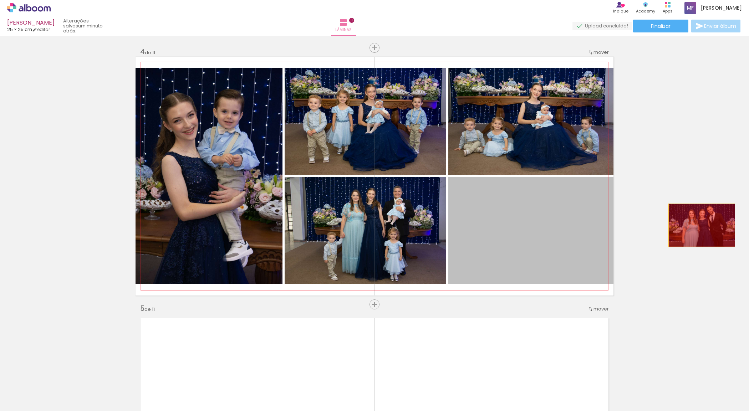
drag, startPoint x: 515, startPoint y: 227, endPoint x: 699, endPoint y: 226, distance: 183.8
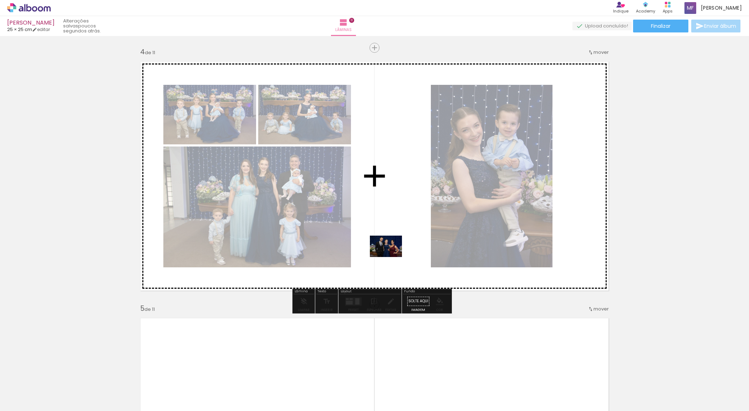
drag, startPoint x: 322, startPoint y: 393, endPoint x: 391, endPoint y: 257, distance: 152.6
click at [391, 257] on quentale-workspace at bounding box center [374, 205] width 749 height 411
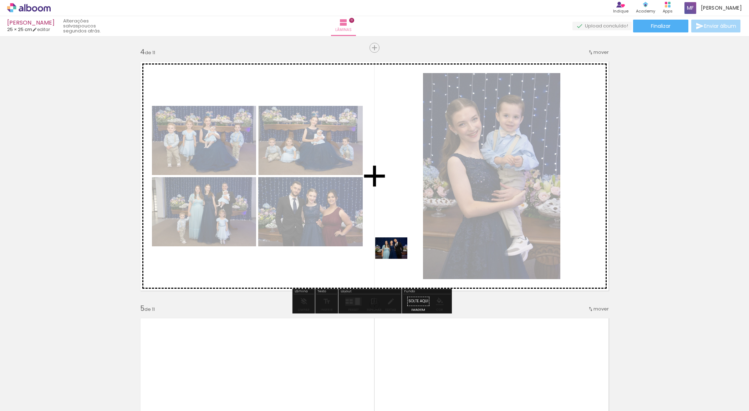
drag, startPoint x: 399, startPoint y: 394, endPoint x: 397, endPoint y: 259, distance: 135.3
click at [397, 259] on quentale-workspace at bounding box center [374, 205] width 749 height 411
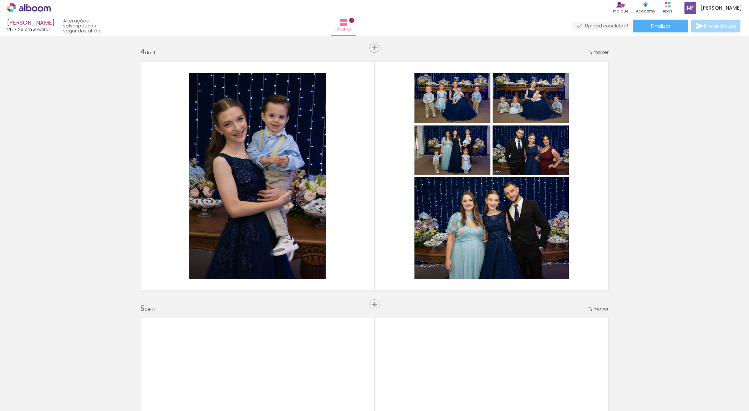
scroll to position [0, 0]
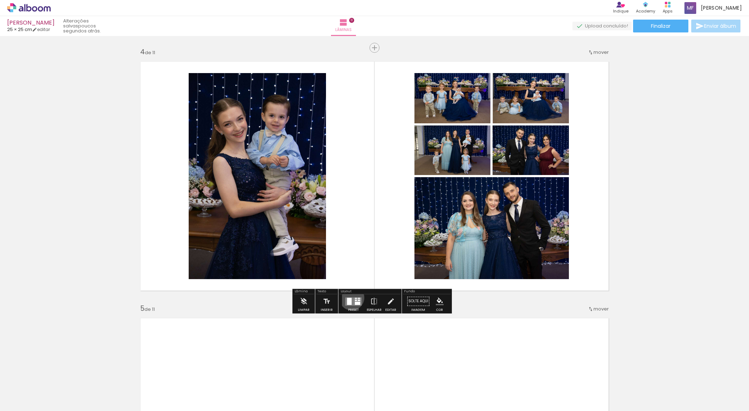
click at [350, 298] on quentale-layouter at bounding box center [353, 302] width 16 height 8
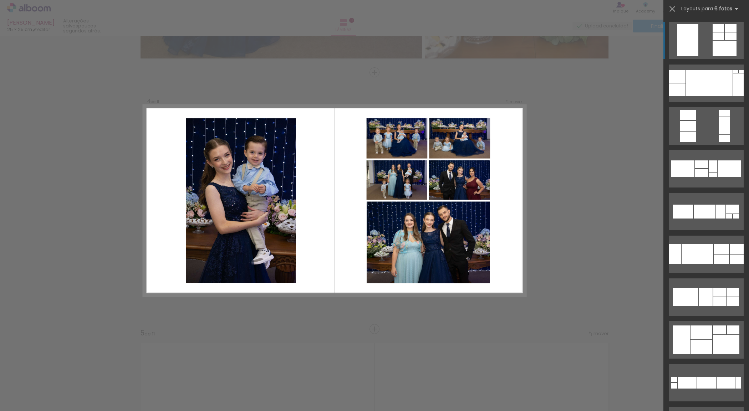
scroll to position [745, 0]
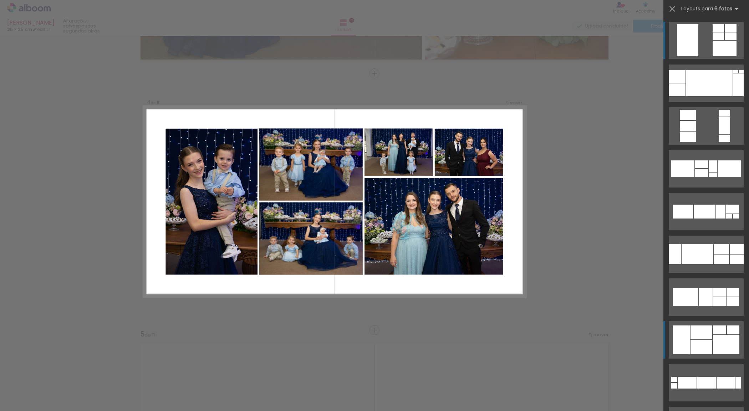
click at [721, 343] on div at bounding box center [726, 344] width 26 height 19
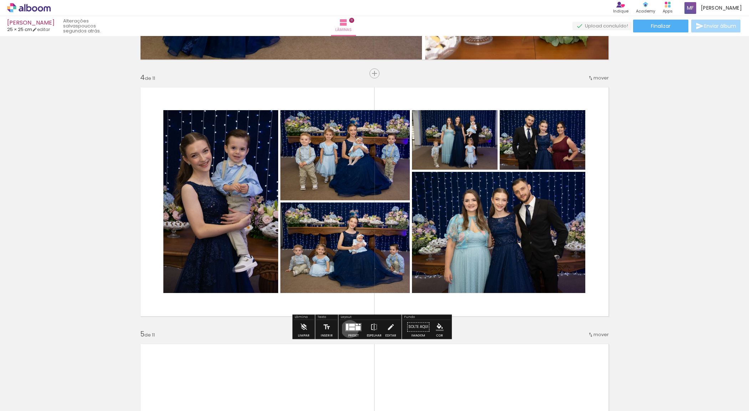
click at [349, 329] on div at bounding box center [352, 329] width 6 height 3
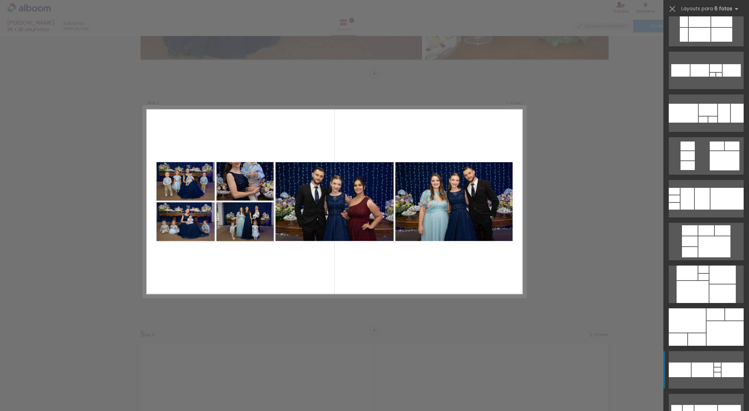
scroll to position [3793, 0]
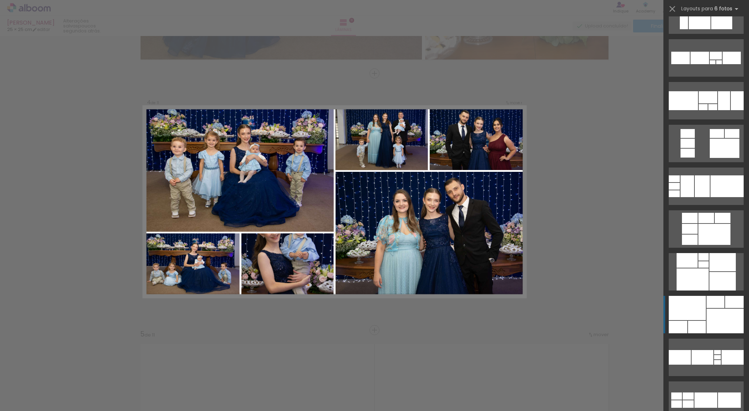
click at [724, 331] on div at bounding box center [725, 321] width 37 height 25
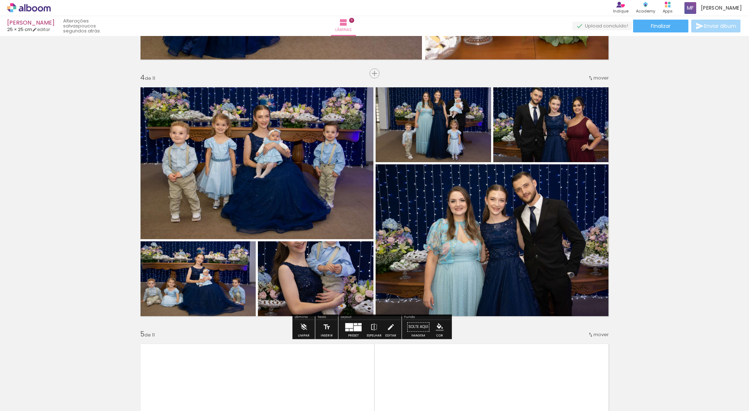
click at [333, 280] on quentale-photo at bounding box center [316, 282] width 116 height 80
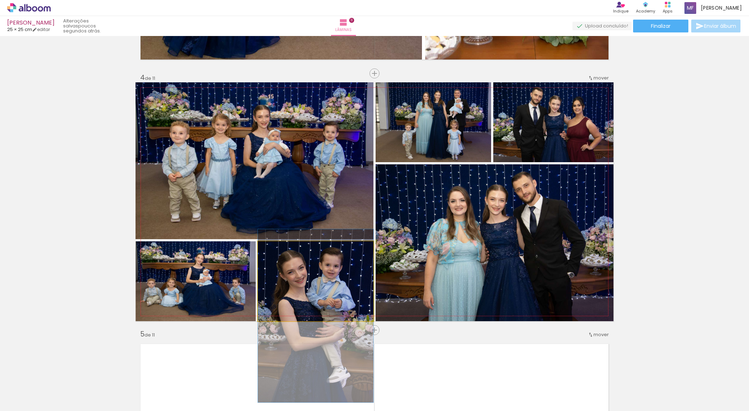
drag, startPoint x: 333, startPoint y: 280, endPoint x: 331, endPoint y: 315, distance: 34.6
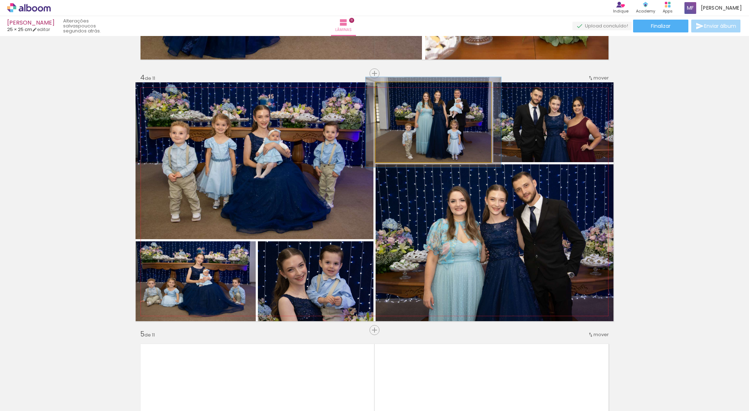
click at [417, 150] on quentale-photo at bounding box center [434, 122] width 116 height 80
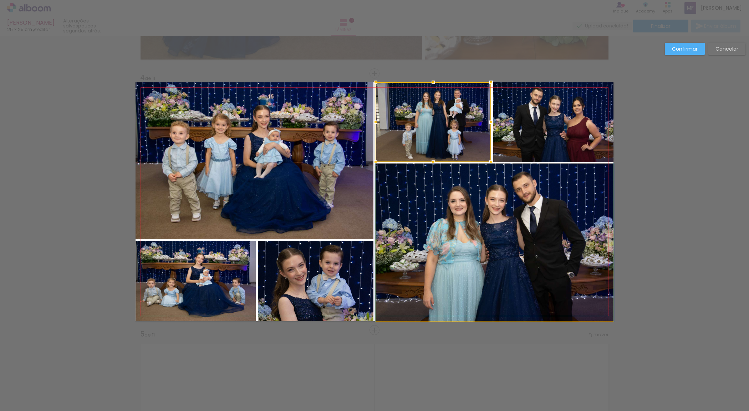
click at [434, 236] on quentale-photo at bounding box center [495, 242] width 238 height 157
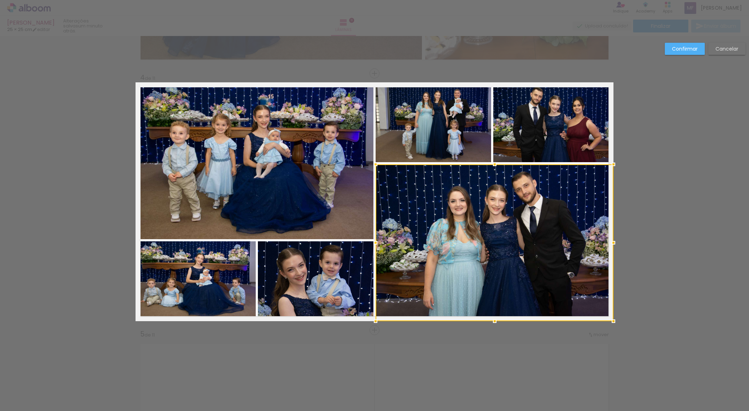
click at [450, 192] on div at bounding box center [495, 242] width 238 height 157
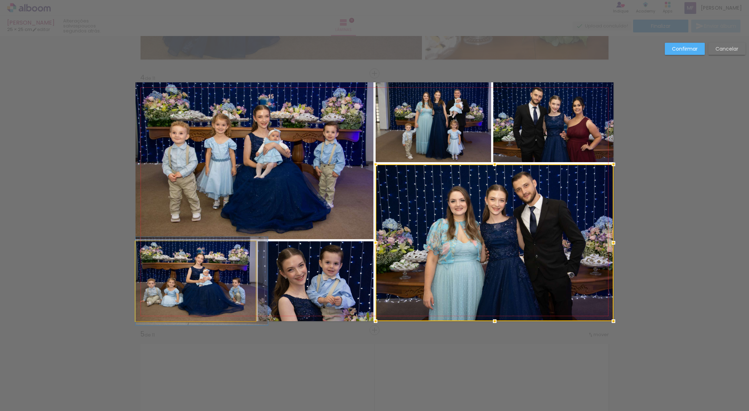
click at [220, 282] on quentale-photo at bounding box center [196, 282] width 120 height 80
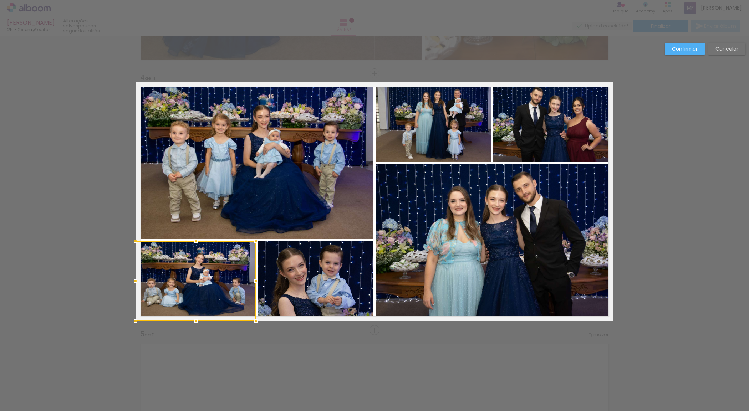
click at [220, 282] on div at bounding box center [196, 282] width 120 height 80
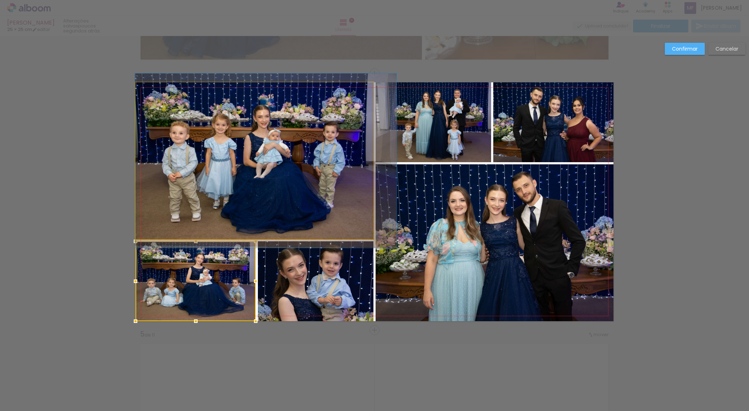
click at [316, 179] on quentale-photo at bounding box center [255, 160] width 238 height 157
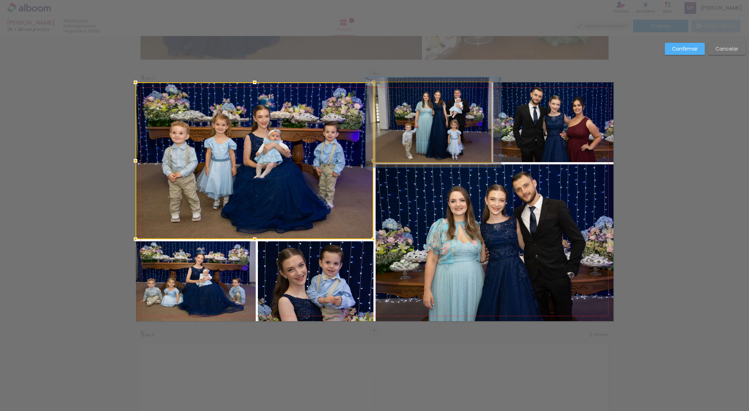
click at [450, 138] on quentale-photo at bounding box center [434, 122] width 116 height 80
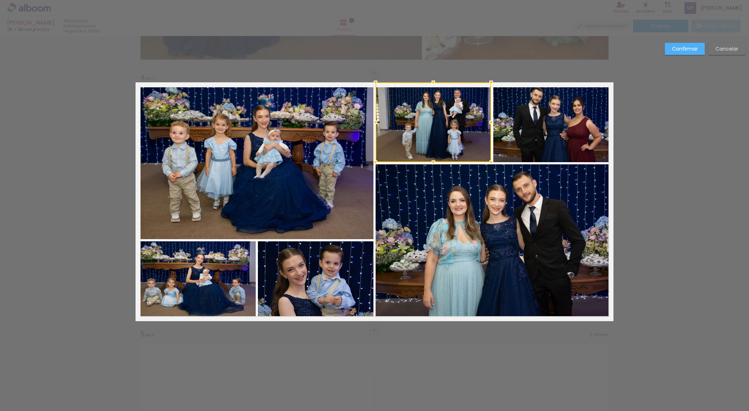
click at [450, 138] on div at bounding box center [434, 122] width 116 height 80
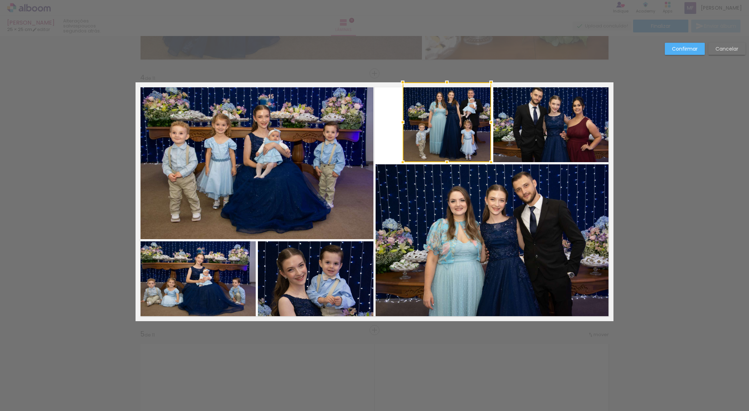
drag, startPoint x: 371, startPoint y: 122, endPoint x: 399, endPoint y: 123, distance: 27.2
click at [399, 123] on div at bounding box center [403, 122] width 14 height 14
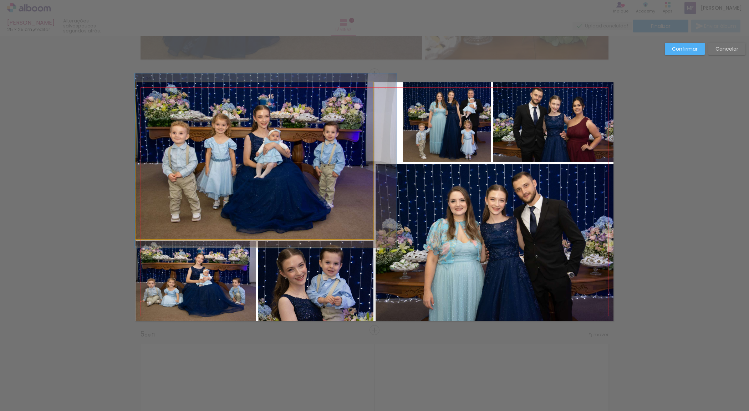
click at [350, 179] on quentale-photo at bounding box center [255, 160] width 238 height 157
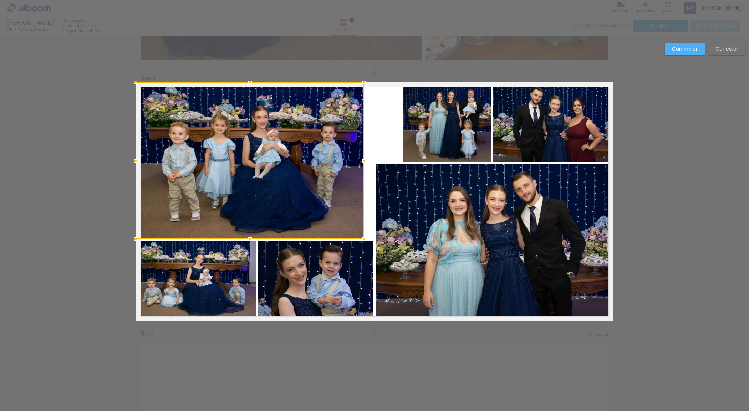
drag, startPoint x: 370, startPoint y: 160, endPoint x: 360, endPoint y: 161, distance: 9.3
click at [360, 161] on div at bounding box center [364, 161] width 14 height 14
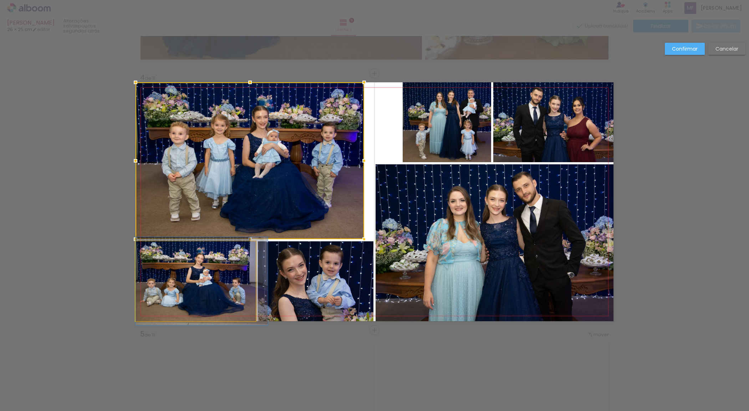
click at [239, 289] on quentale-photo at bounding box center [196, 282] width 120 height 80
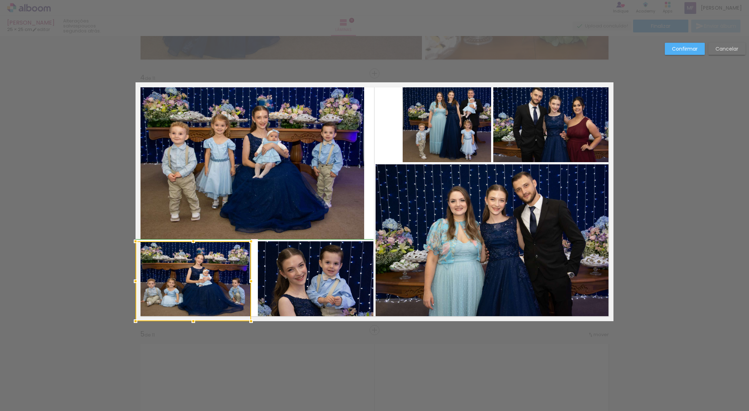
drag, startPoint x: 252, startPoint y: 285, endPoint x: 246, endPoint y: 285, distance: 5.8
click at [246, 285] on div at bounding box center [251, 281] width 14 height 14
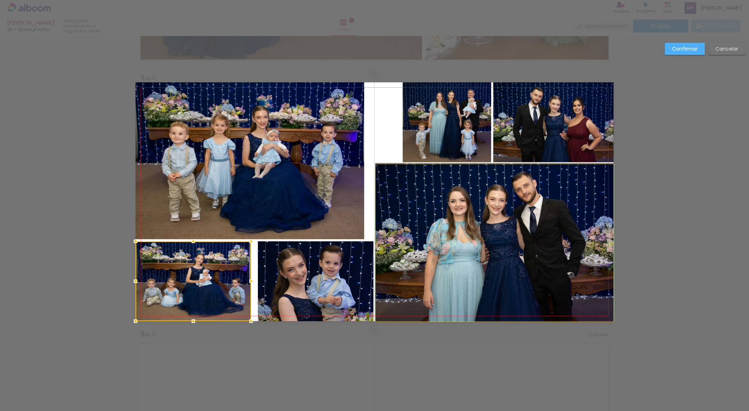
click at [509, 238] on quentale-photo at bounding box center [495, 242] width 238 height 157
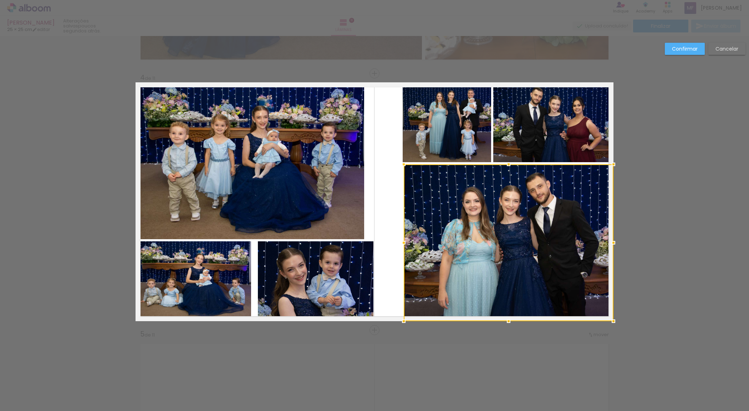
drag, startPoint x: 375, startPoint y: 241, endPoint x: 404, endPoint y: 242, distance: 29.3
click at [404, 242] on div at bounding box center [404, 243] width 14 height 14
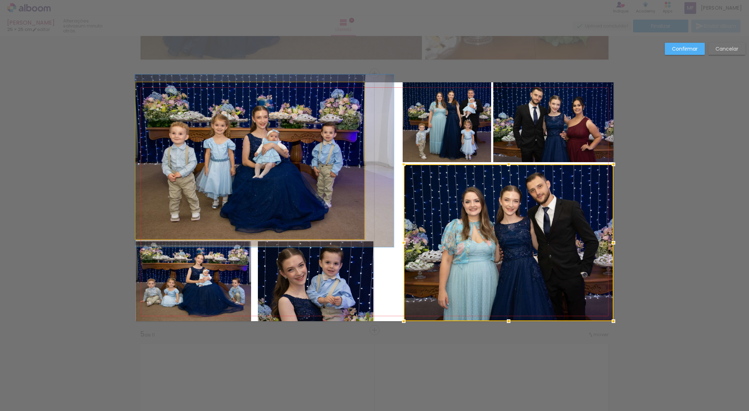
click at [359, 175] on quentale-photo at bounding box center [250, 160] width 229 height 157
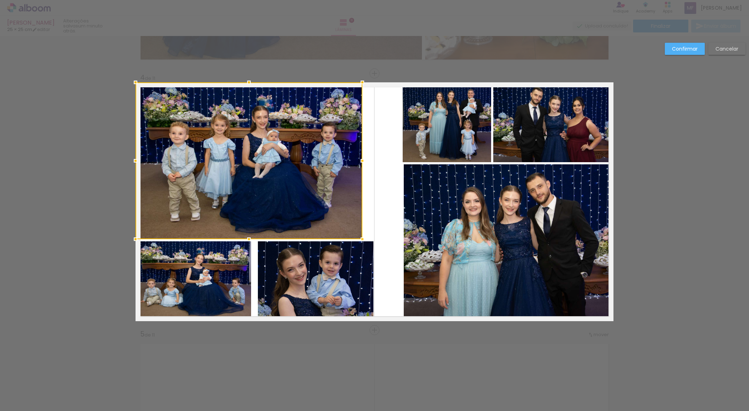
click at [359, 158] on div at bounding box center [362, 161] width 14 height 14
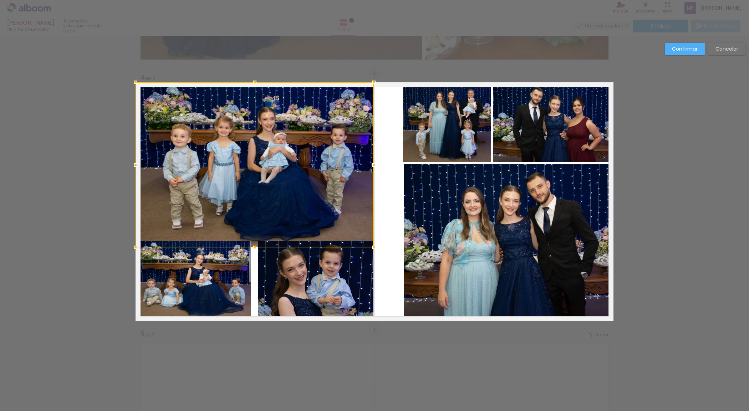
drag, startPoint x: 363, startPoint y: 243, endPoint x: 374, endPoint y: 251, distance: 13.9
click at [374, 251] on div at bounding box center [374, 248] width 14 height 14
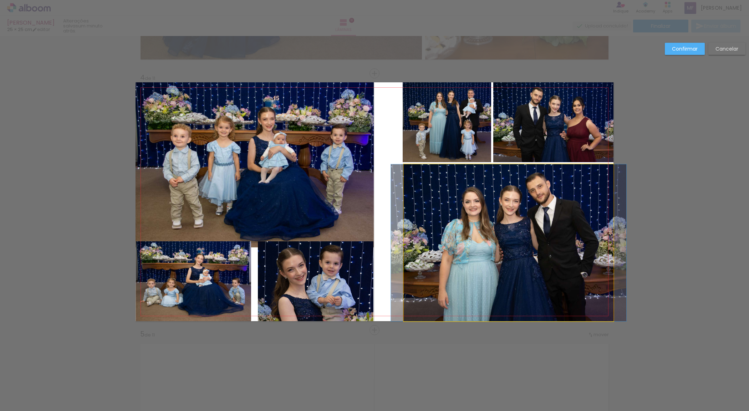
click at [444, 227] on quentale-photo at bounding box center [509, 242] width 210 height 157
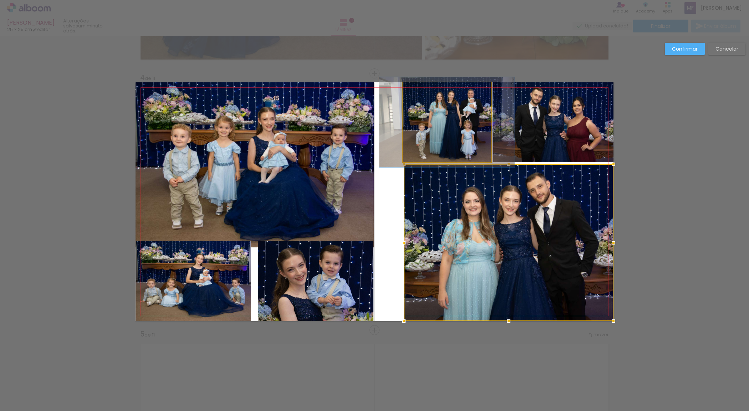
click at [421, 138] on quentale-photo at bounding box center [447, 122] width 88 height 80
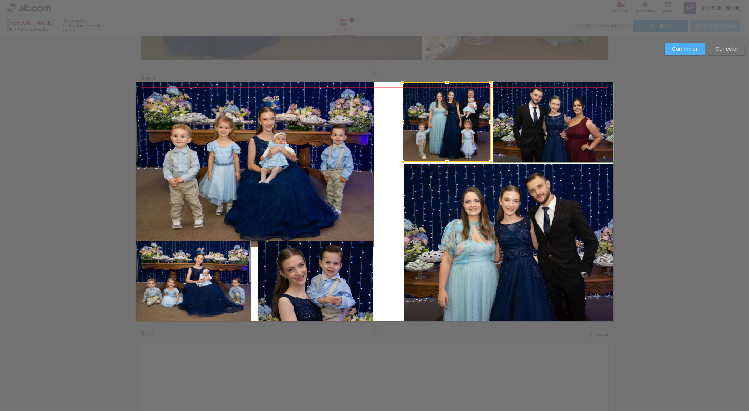
click at [516, 144] on quentale-photo at bounding box center [553, 122] width 120 height 80
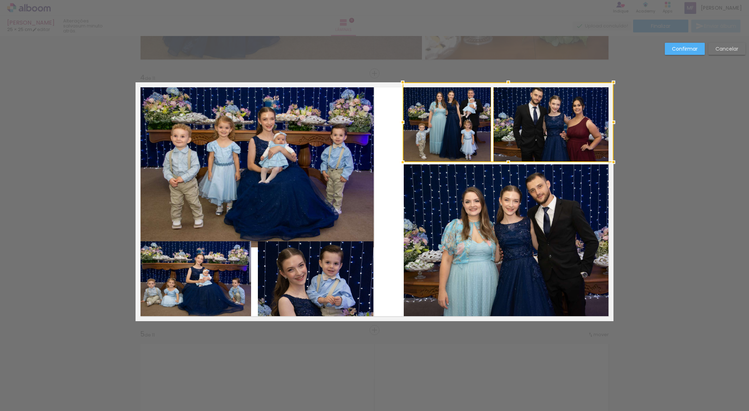
click at [504, 198] on quentale-photo at bounding box center [509, 242] width 210 height 157
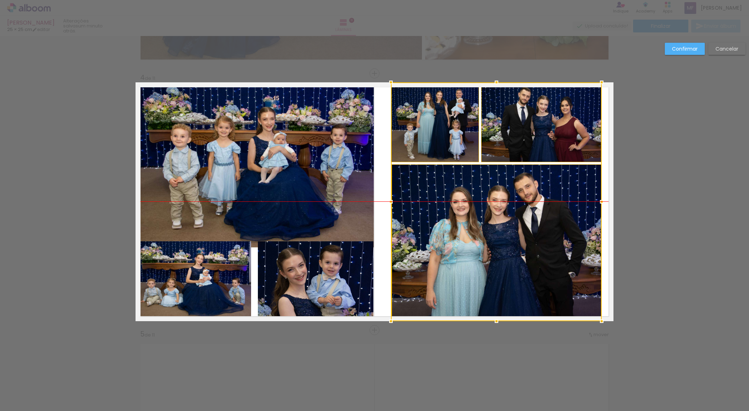
drag, startPoint x: 468, startPoint y: 199, endPoint x: 456, endPoint y: 199, distance: 12.1
click at [456, 199] on div at bounding box center [496, 201] width 211 height 239
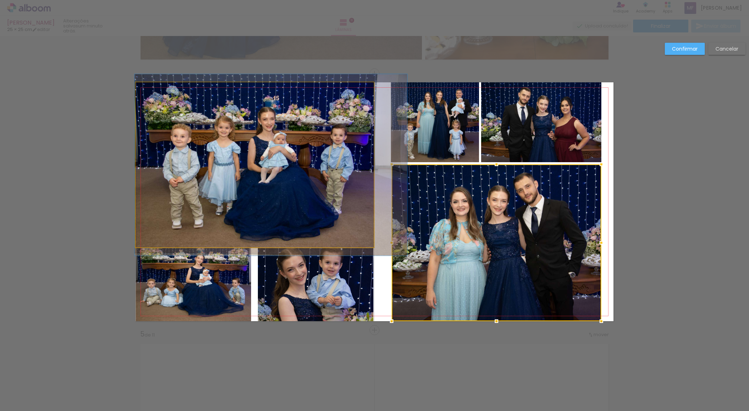
click at [279, 217] on quentale-photo at bounding box center [255, 164] width 238 height 165
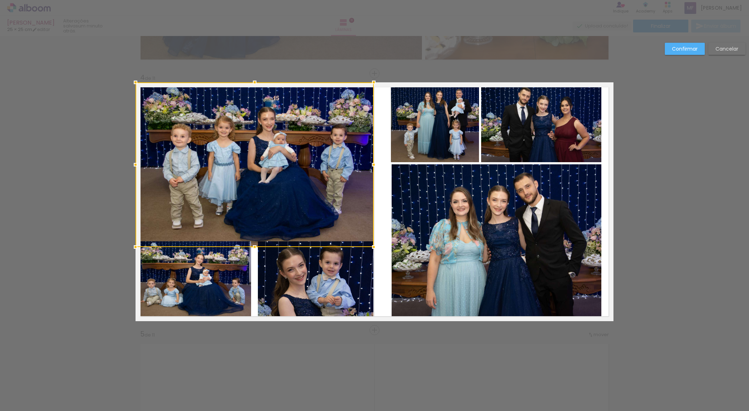
click at [204, 284] on quentale-photo at bounding box center [194, 282] width 116 height 80
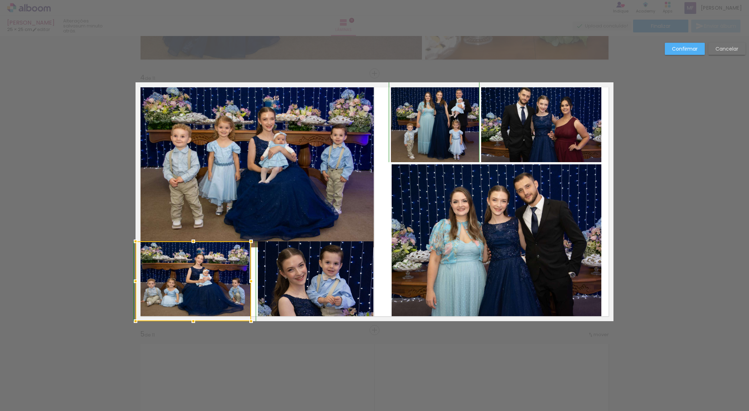
click at [192, 246] on div at bounding box center [193, 241] width 14 height 14
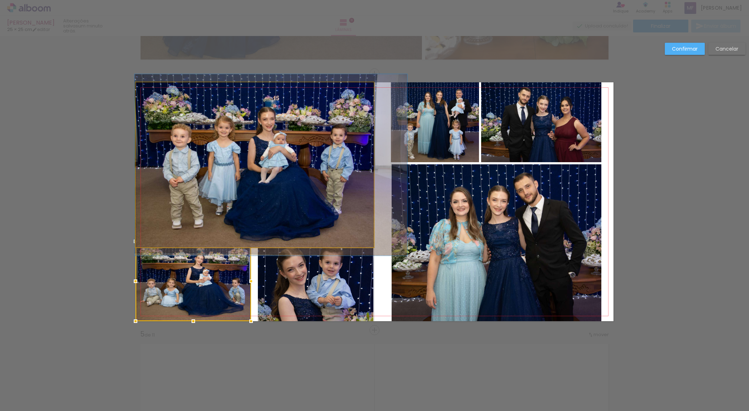
click at [263, 224] on quentale-photo at bounding box center [255, 164] width 238 height 165
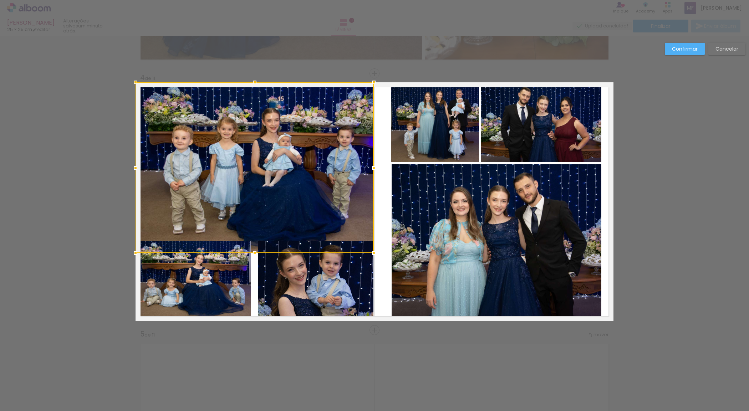
click at [253, 249] on div at bounding box center [255, 253] width 14 height 14
click at [136, 163] on div at bounding box center [135, 168] width 14 height 14
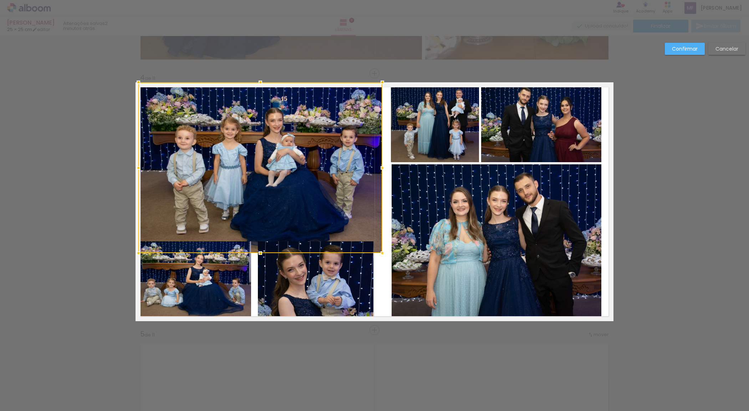
drag, startPoint x: 133, startPoint y: 167, endPoint x: 128, endPoint y: 173, distance: 7.7
click at [131, 173] on div at bounding box center [138, 168] width 14 height 14
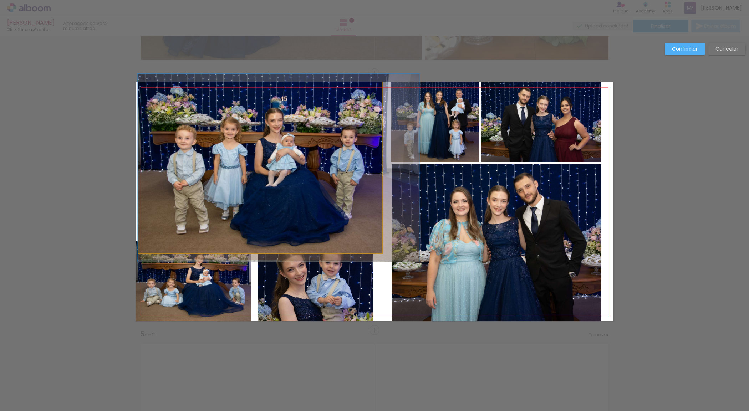
click at [377, 252] on quentale-photo at bounding box center [260, 167] width 244 height 171
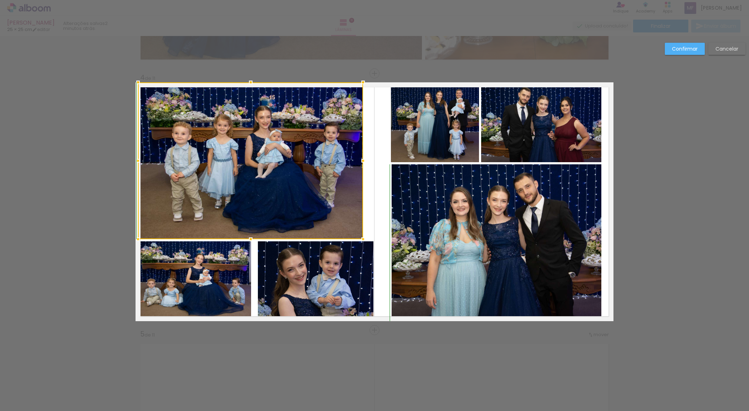
drag, startPoint x: 378, startPoint y: 253, endPoint x: 362, endPoint y: 240, distance: 20.0
click at [362, 240] on div at bounding box center [363, 239] width 14 height 14
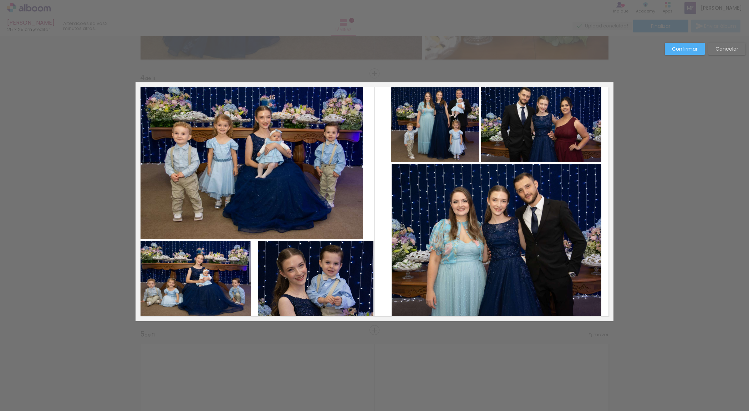
click at [347, 275] on quentale-photo at bounding box center [316, 282] width 116 height 80
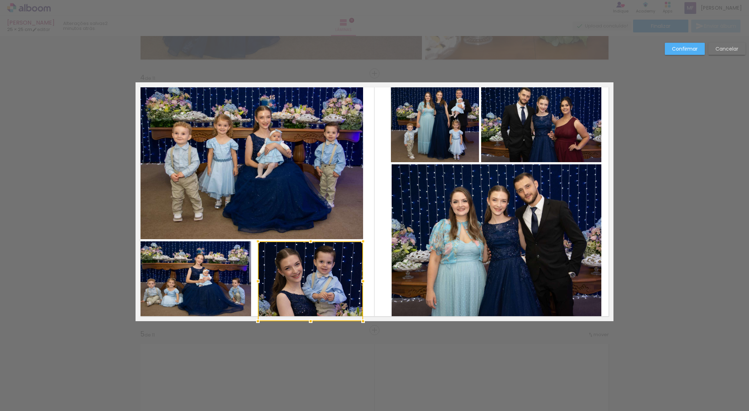
drag, startPoint x: 371, startPoint y: 279, endPoint x: 361, endPoint y: 279, distance: 10.3
click at [361, 279] on div at bounding box center [363, 281] width 14 height 14
click at [219, 292] on quentale-photo at bounding box center [194, 282] width 116 height 80
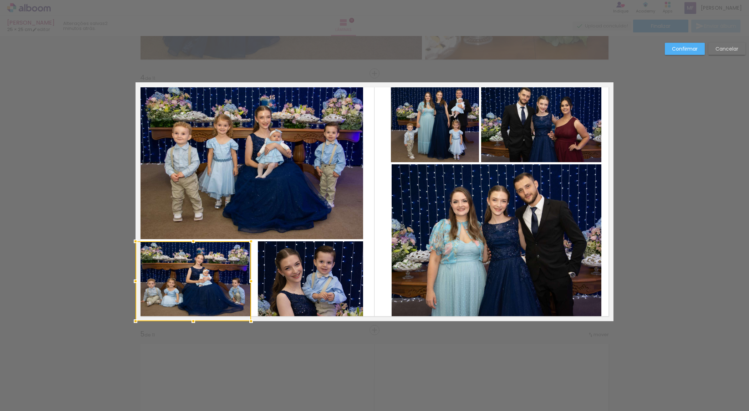
click at [227, 287] on div at bounding box center [194, 282] width 116 height 80
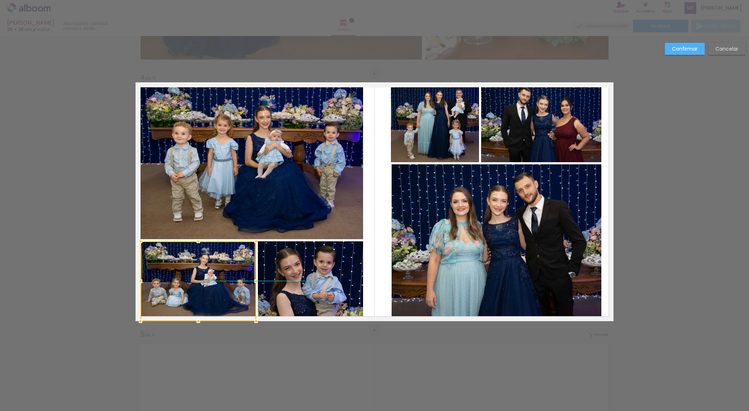
drag, startPoint x: 212, startPoint y: 286, endPoint x: 217, endPoint y: 286, distance: 4.6
click at [217, 286] on div at bounding box center [199, 282] width 116 height 80
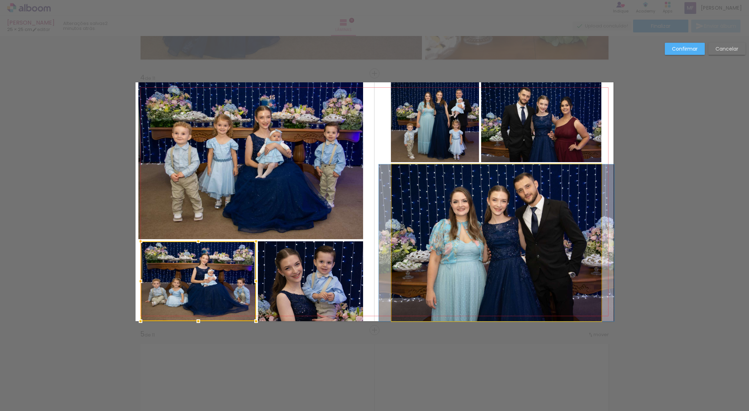
click at [419, 222] on quentale-photo at bounding box center [497, 242] width 210 height 157
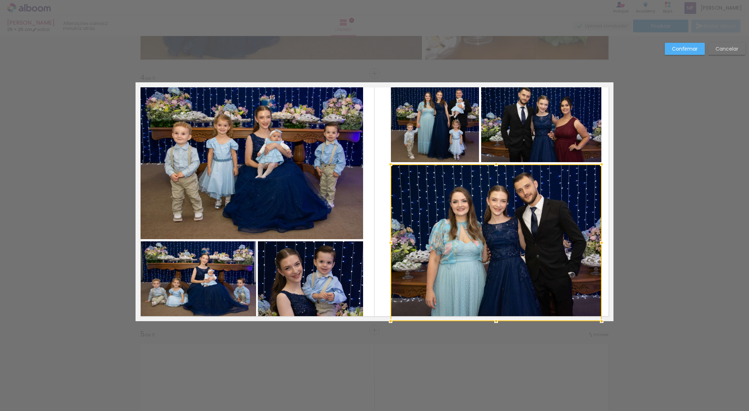
click at [388, 243] on div at bounding box center [391, 243] width 14 height 14
click at [378, 125] on quentale-layouter at bounding box center [375, 201] width 478 height 239
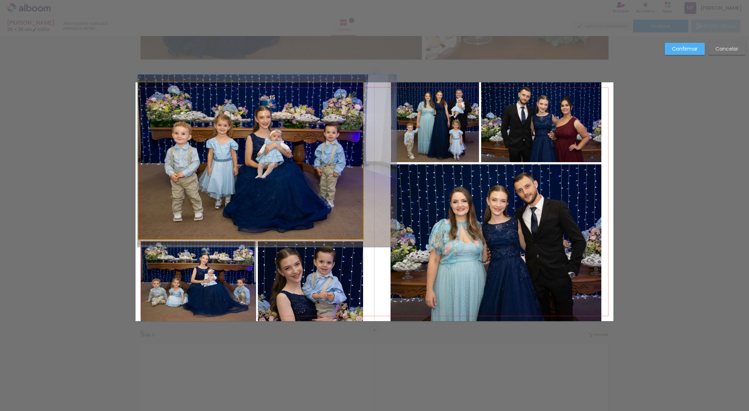
click at [223, 159] on quentale-photo at bounding box center [250, 160] width 225 height 157
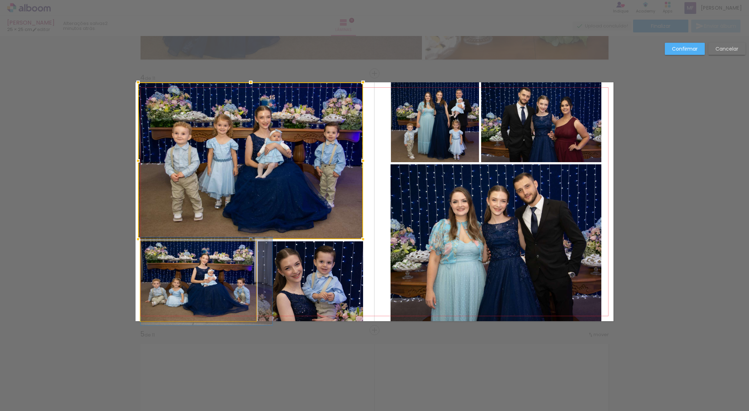
click at [231, 257] on quentale-photo at bounding box center [199, 282] width 116 height 80
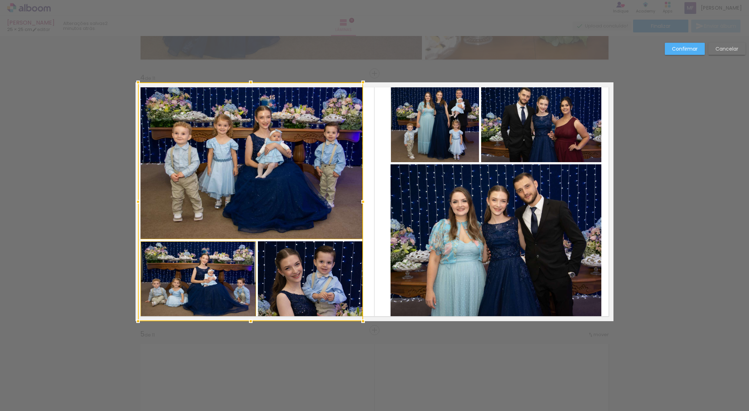
click at [311, 278] on div at bounding box center [250, 201] width 225 height 239
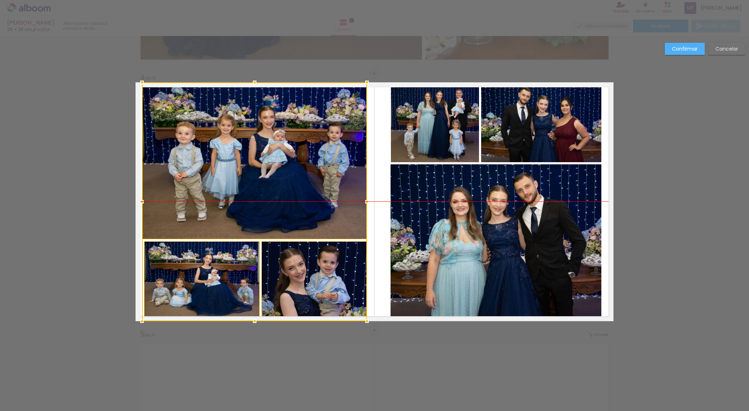
click at [297, 199] on div at bounding box center [254, 201] width 225 height 239
click at [207, 291] on quentale-photo at bounding box center [202, 282] width 116 height 80
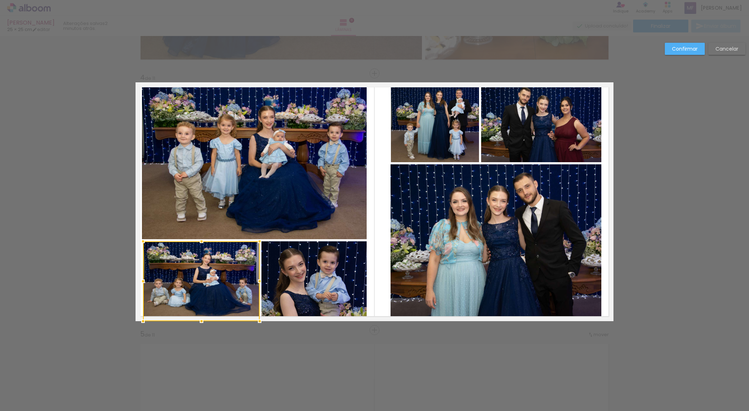
click at [142, 284] on div at bounding box center [143, 281] width 14 height 14
drag, startPoint x: 25, startPoint y: 248, endPoint x: 56, endPoint y: 247, distance: 30.4
click at [136, 234] on div at bounding box center [143, 241] width 14 height 14
click at [372, 258] on quentale-layouter at bounding box center [375, 201] width 478 height 239
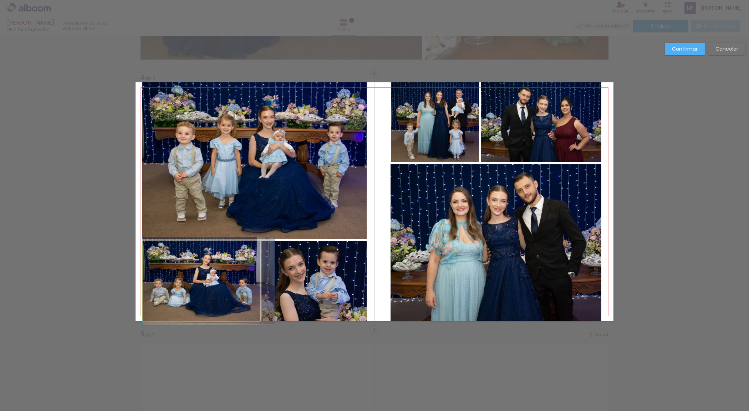
click at [234, 287] on quentale-photo at bounding box center [201, 282] width 117 height 80
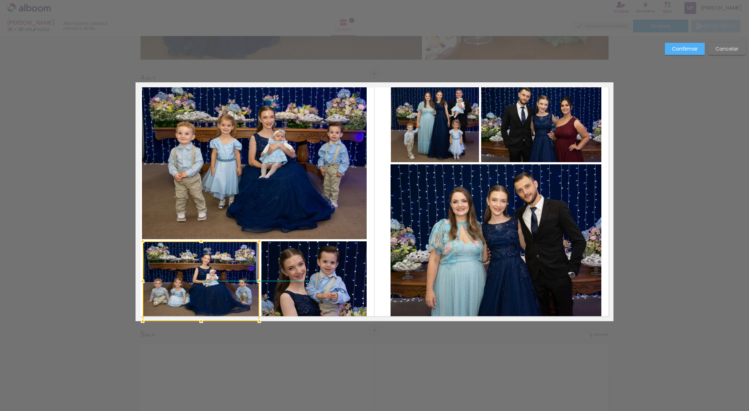
click at [226, 287] on div at bounding box center [201, 282] width 117 height 80
click at [258, 284] on div at bounding box center [259, 281] width 14 height 14
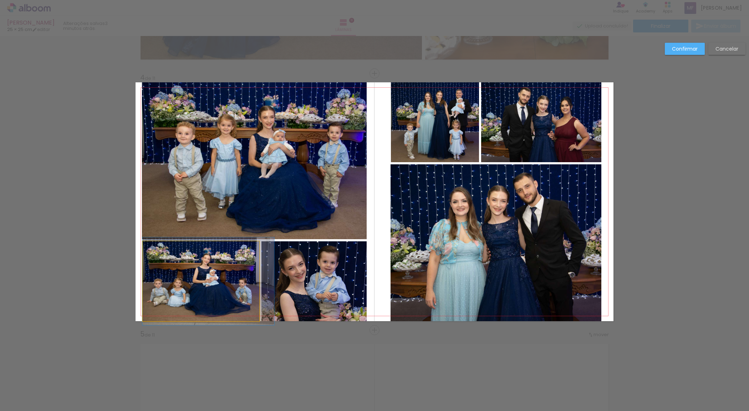
drag, startPoint x: 244, startPoint y: 284, endPoint x: 250, endPoint y: 284, distance: 5.7
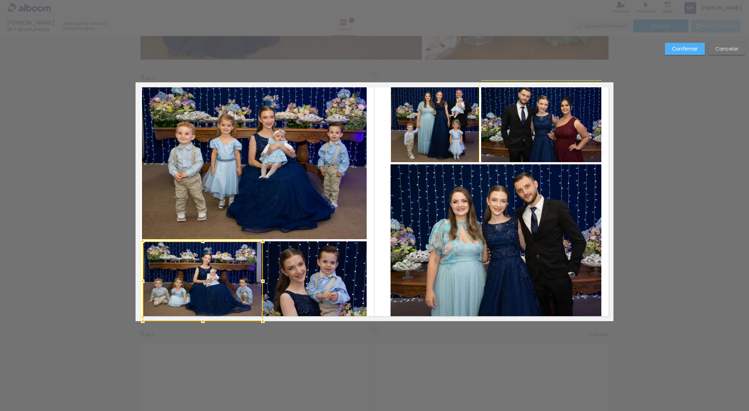
click at [262, 239] on div at bounding box center [263, 241] width 14 height 14
click at [262, 279] on quentale-photo at bounding box center [314, 282] width 105 height 80
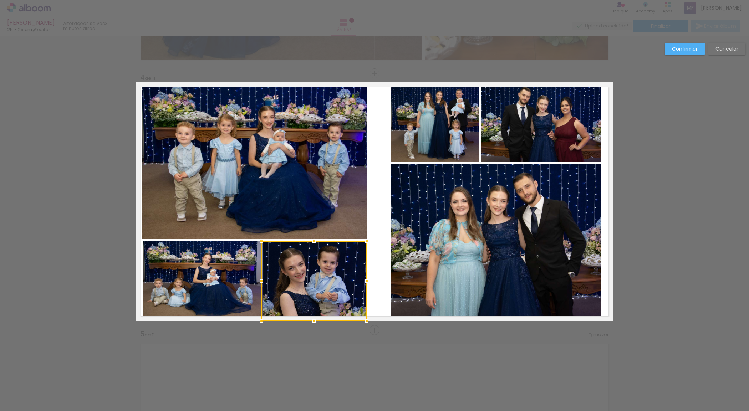
click at [247, 280] on quentale-photo at bounding box center [203, 282] width 120 height 80
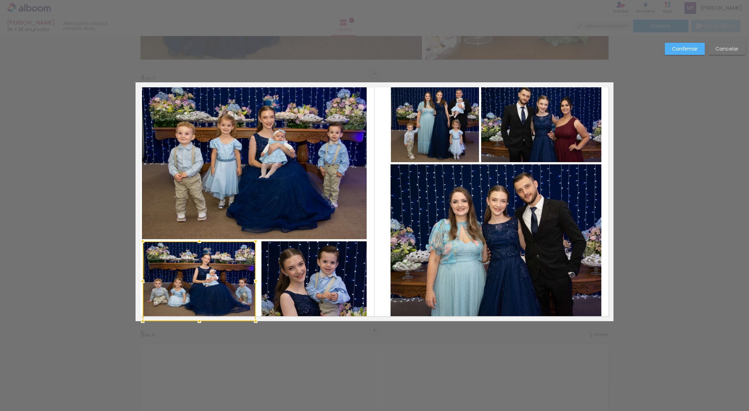
drag, startPoint x: 260, startPoint y: 280, endPoint x: 254, endPoint y: 280, distance: 5.4
click at [254, 280] on div at bounding box center [256, 281] width 14 height 14
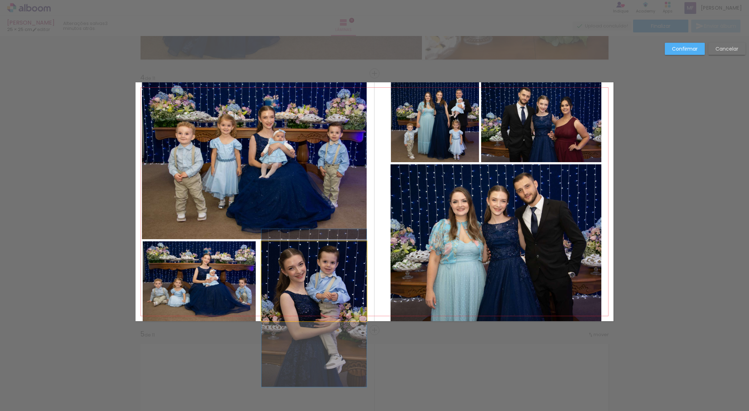
click at [276, 295] on quentale-photo at bounding box center [314, 282] width 105 height 80
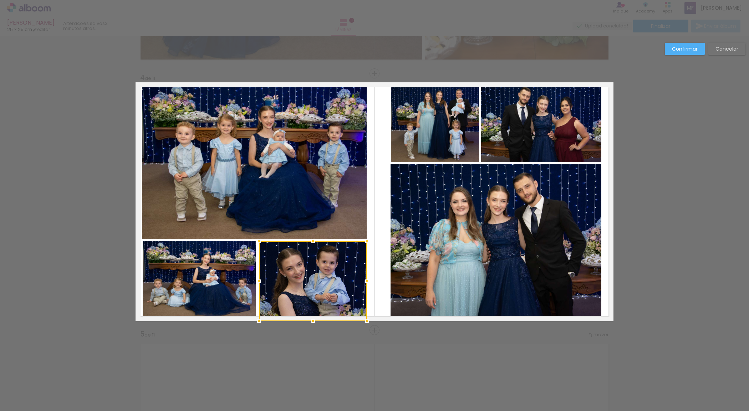
click at [254, 285] on div at bounding box center [259, 281] width 14 height 14
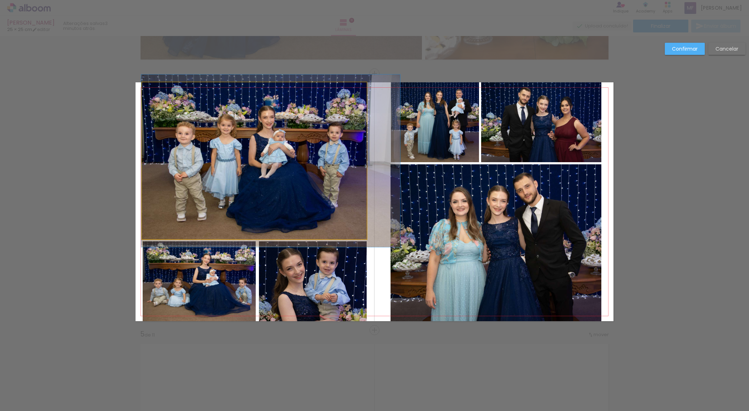
click at [265, 223] on quentale-photo at bounding box center [254, 160] width 225 height 157
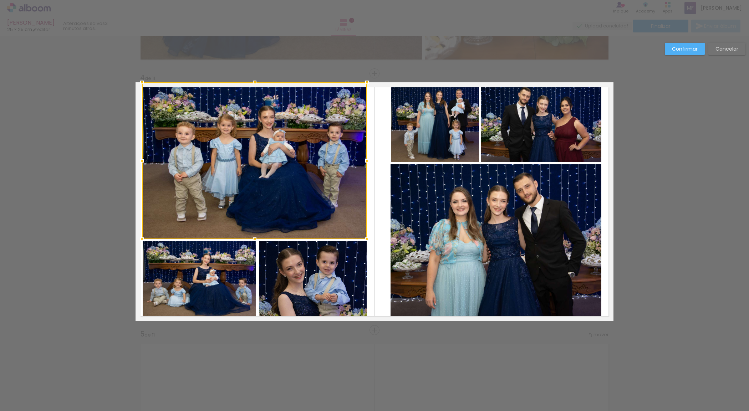
click at [255, 238] on div at bounding box center [255, 239] width 14 height 14
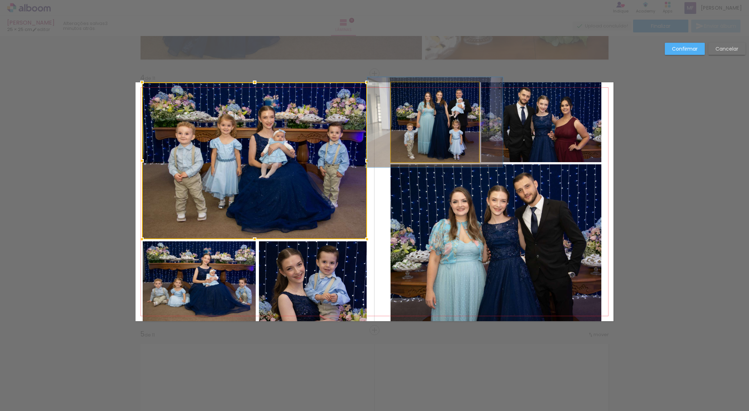
click at [455, 146] on quentale-photo at bounding box center [435, 122] width 88 height 80
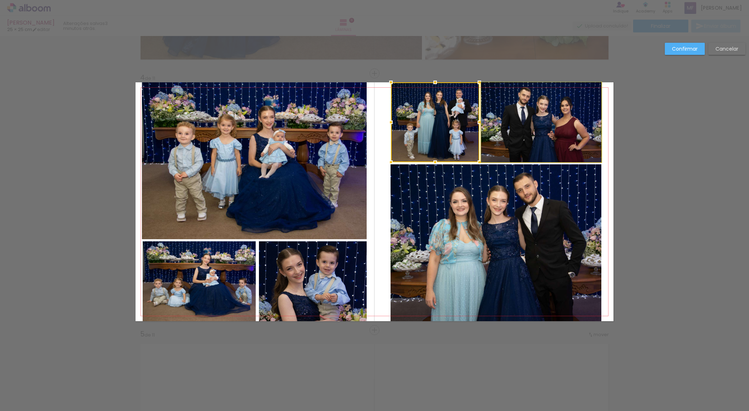
click at [487, 132] on quentale-photo at bounding box center [541, 122] width 120 height 80
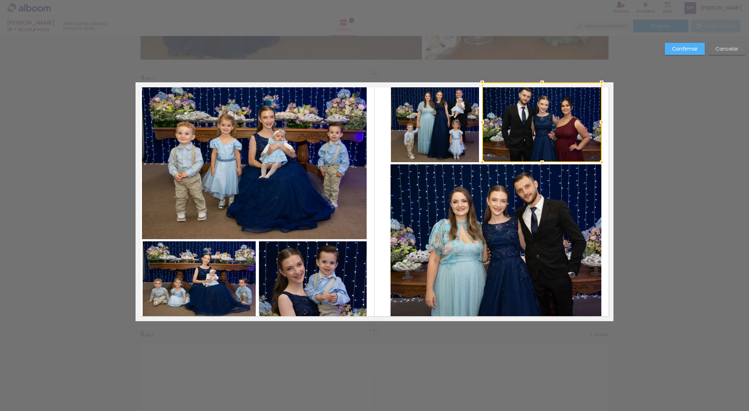
click at [479, 123] on div at bounding box center [482, 122] width 14 height 14
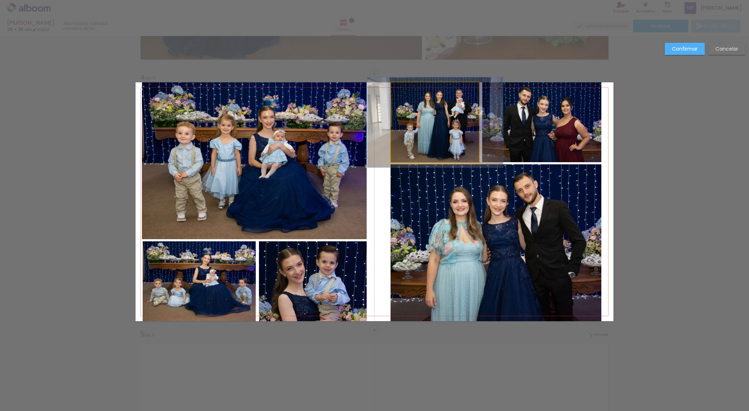
click at [447, 145] on quentale-photo at bounding box center [435, 122] width 88 height 80
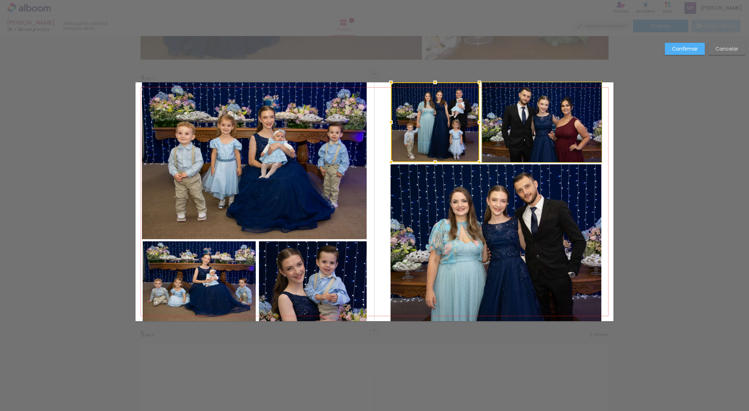
click at [507, 141] on quentale-photo at bounding box center [542, 122] width 120 height 80
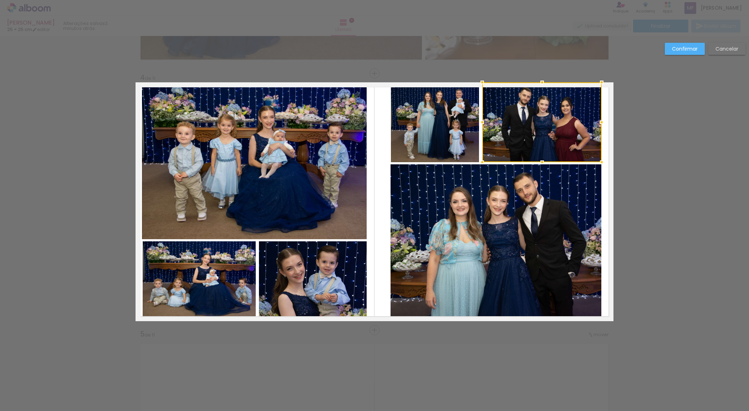
click at [516, 139] on div at bounding box center [542, 122] width 120 height 80
click at [521, 138] on div at bounding box center [541, 122] width 120 height 80
click at [608, 236] on quentale-layouter at bounding box center [375, 201] width 478 height 239
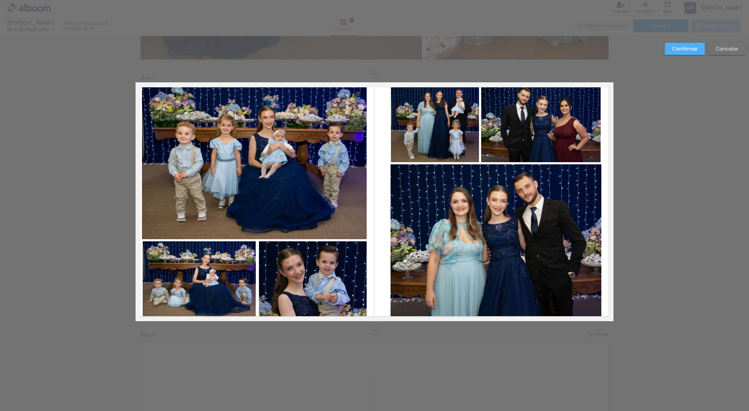
click at [608, 237] on quentale-layouter at bounding box center [375, 201] width 478 height 239
click at [566, 134] on quentale-photo at bounding box center [541, 122] width 120 height 80
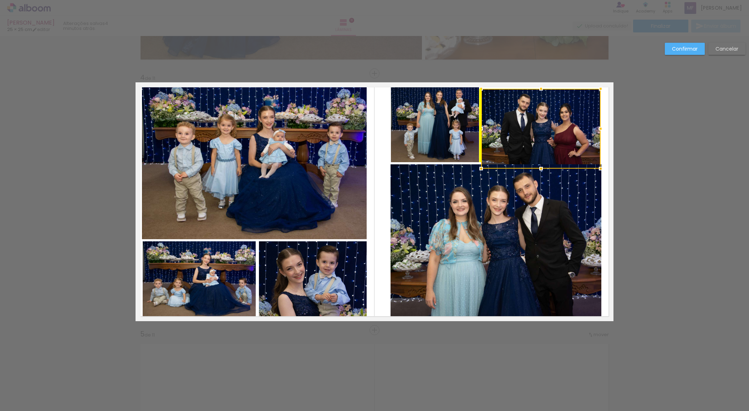
drag, startPoint x: 566, startPoint y: 134, endPoint x: 566, endPoint y: 140, distance: 6.1
click at [566, 140] on div at bounding box center [541, 129] width 120 height 80
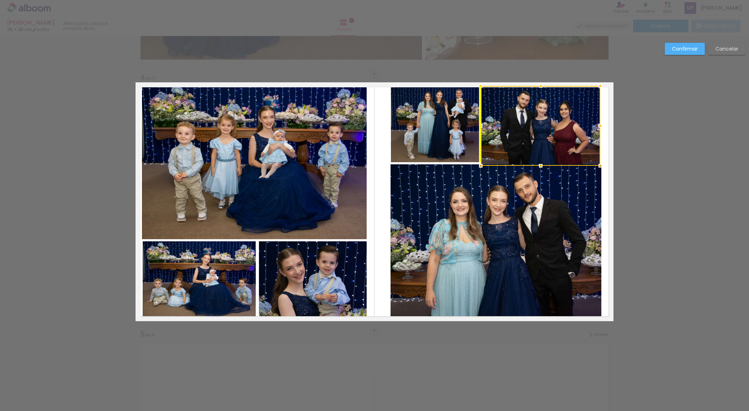
click at [564, 136] on div at bounding box center [541, 126] width 120 height 80
click at [607, 184] on quentale-layouter at bounding box center [375, 201] width 478 height 239
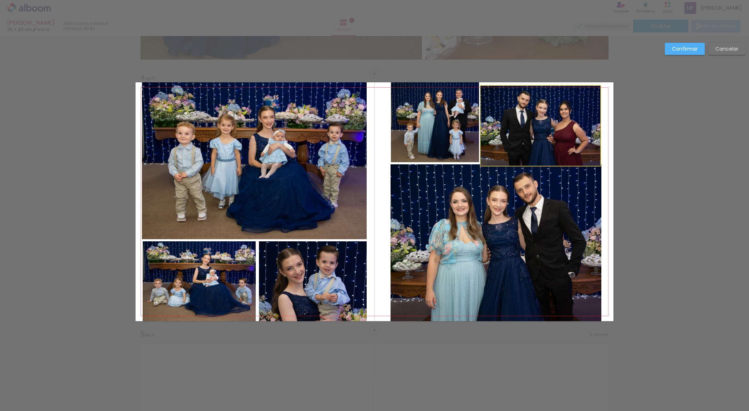
click at [534, 152] on quentale-photo at bounding box center [541, 126] width 120 height 80
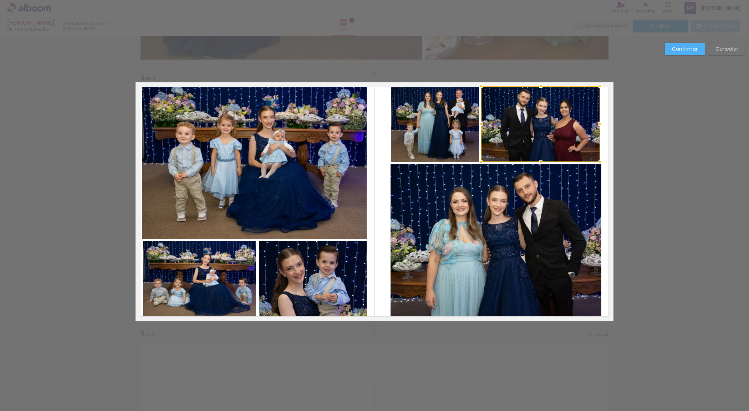
click at [540, 163] on div at bounding box center [541, 162] width 14 height 14
click at [404, 157] on quentale-photo at bounding box center [435, 122] width 88 height 80
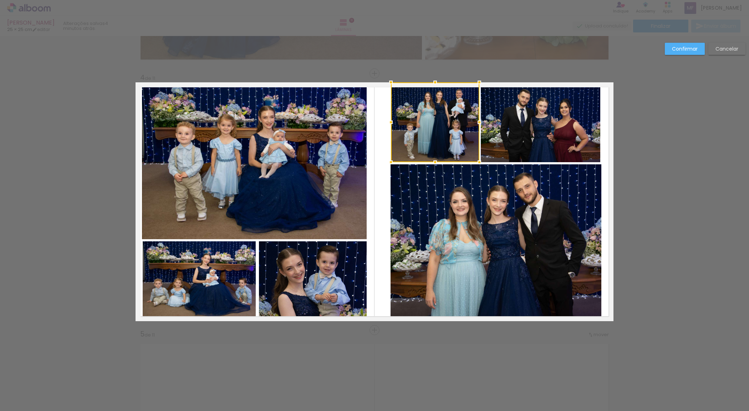
click at [431, 143] on div at bounding box center [435, 122] width 88 height 80
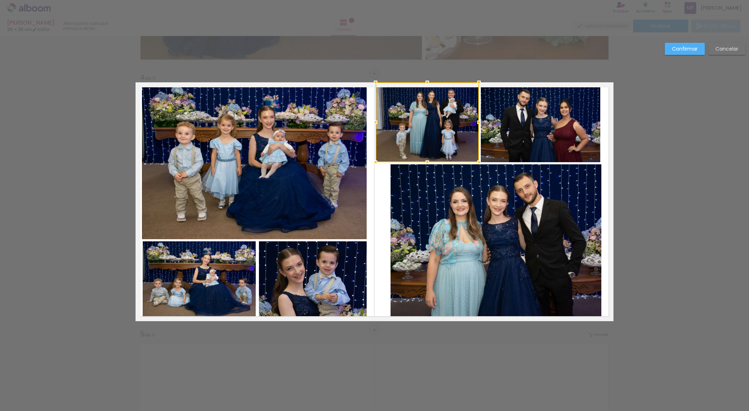
drag, startPoint x: 387, startPoint y: 127, endPoint x: 372, endPoint y: 127, distance: 15.3
click at [372, 127] on div at bounding box center [376, 122] width 14 height 14
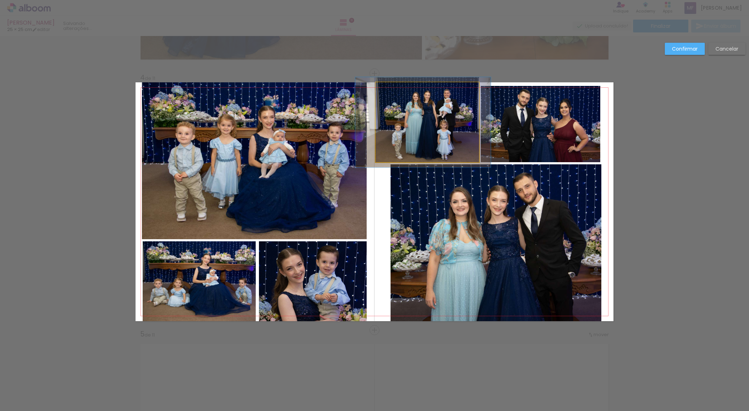
drag, startPoint x: 417, startPoint y: 126, endPoint x: 412, endPoint y: 126, distance: 4.3
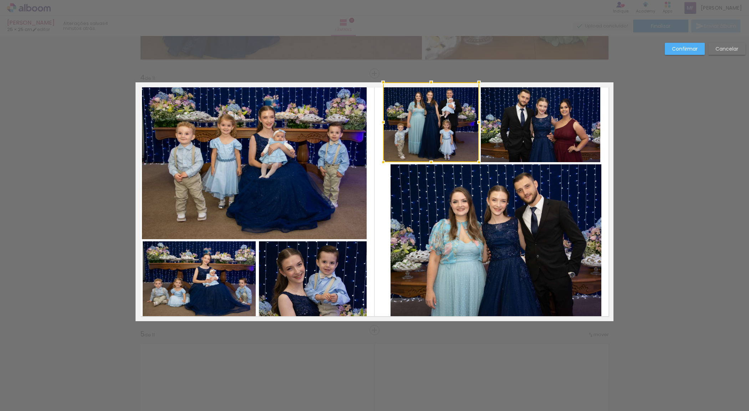
drag, startPoint x: 370, startPoint y: 125, endPoint x: 378, endPoint y: 125, distance: 7.9
click at [378, 125] on div at bounding box center [383, 122] width 14 height 14
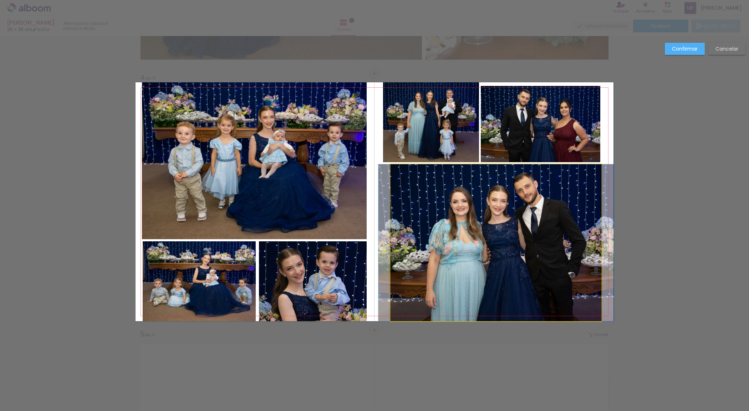
click at [439, 208] on quentale-photo at bounding box center [496, 242] width 211 height 157
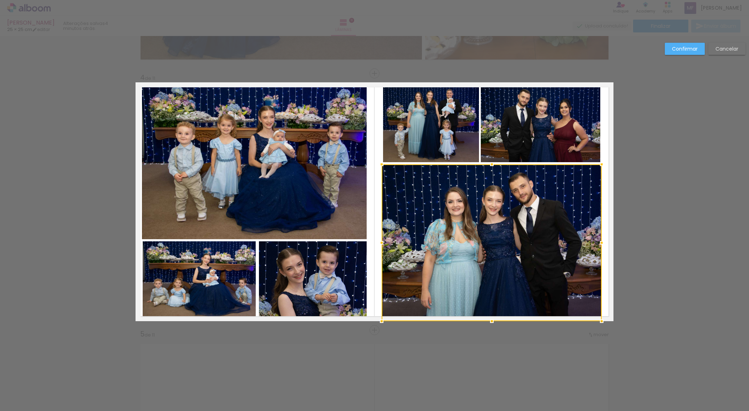
drag, startPoint x: 385, startPoint y: 242, endPoint x: 376, endPoint y: 242, distance: 8.9
click at [376, 242] on div at bounding box center [382, 243] width 14 height 14
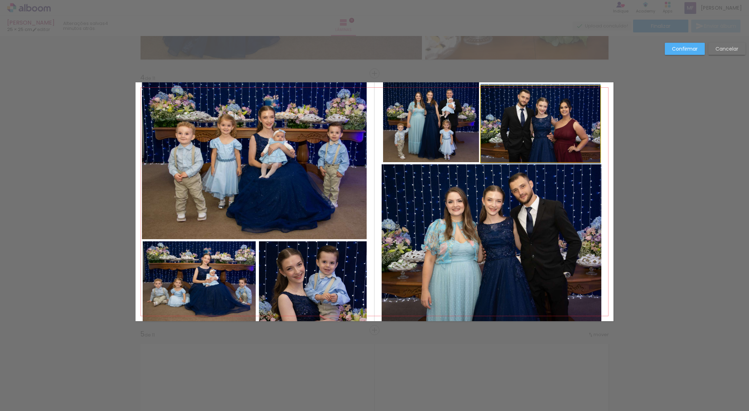
click at [577, 144] on quentale-photo at bounding box center [541, 124] width 120 height 76
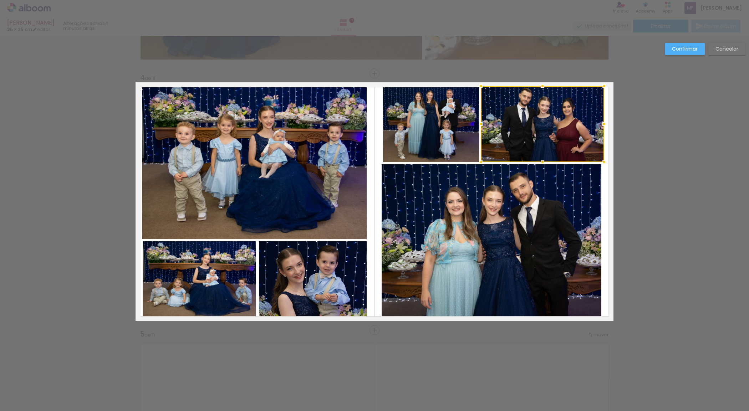
drag, startPoint x: 595, startPoint y: 126, endPoint x: 599, endPoint y: 126, distance: 4.3
click at [599, 126] on div at bounding box center [604, 124] width 14 height 14
click at [574, 123] on div at bounding box center [542, 124] width 123 height 76
click at [574, 124] on div at bounding box center [542, 125] width 123 height 76
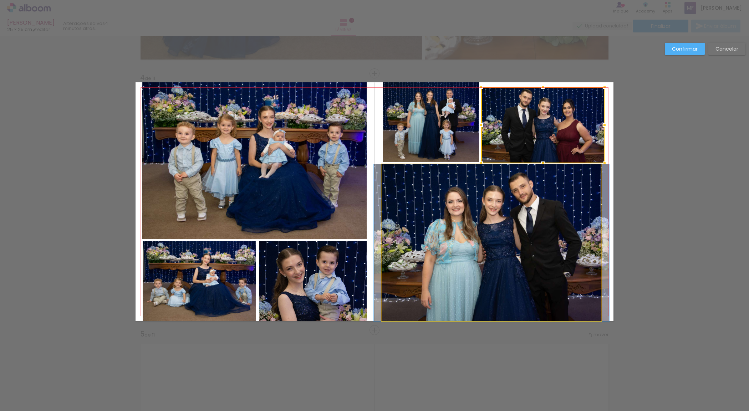
click at [545, 222] on quentale-photo at bounding box center [492, 242] width 220 height 157
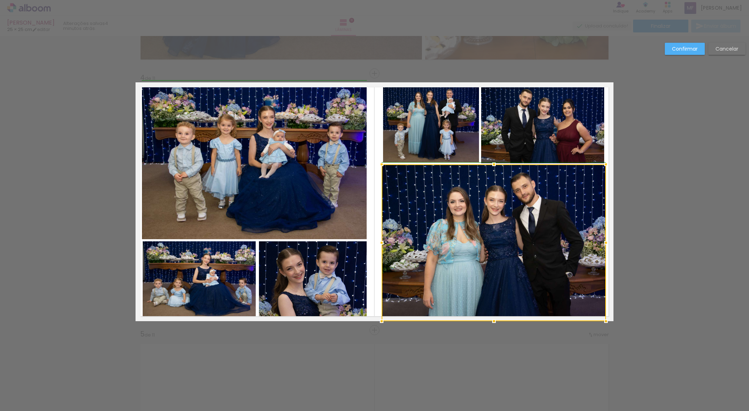
drag, startPoint x: 598, startPoint y: 239, endPoint x: 602, endPoint y: 239, distance: 3.9
click at [602, 239] on div at bounding box center [606, 243] width 14 height 14
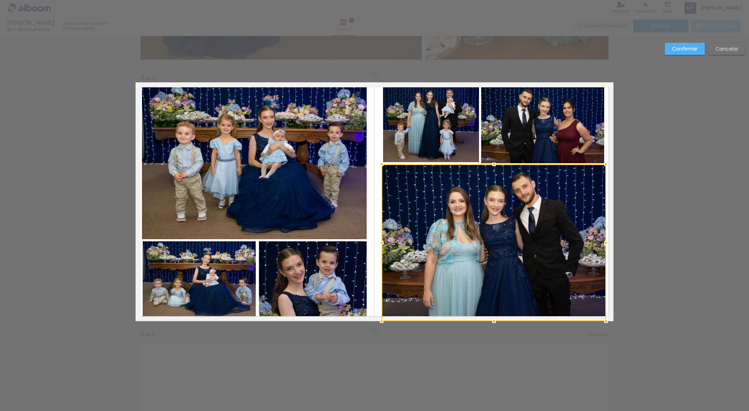
click at [607, 142] on quentale-layouter at bounding box center [375, 201] width 478 height 239
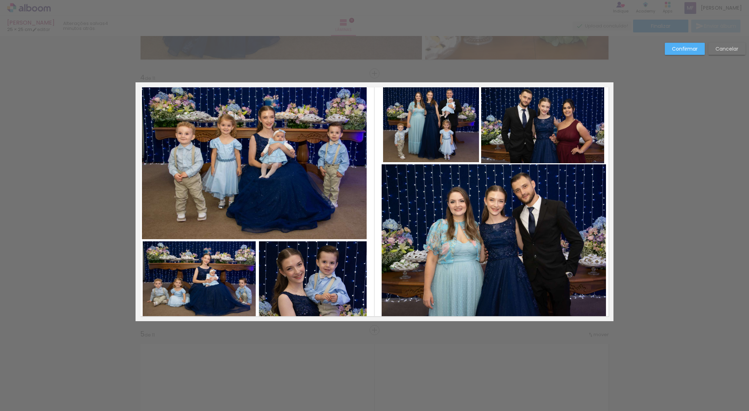
click at [591, 143] on quentale-photo at bounding box center [542, 125] width 123 height 76
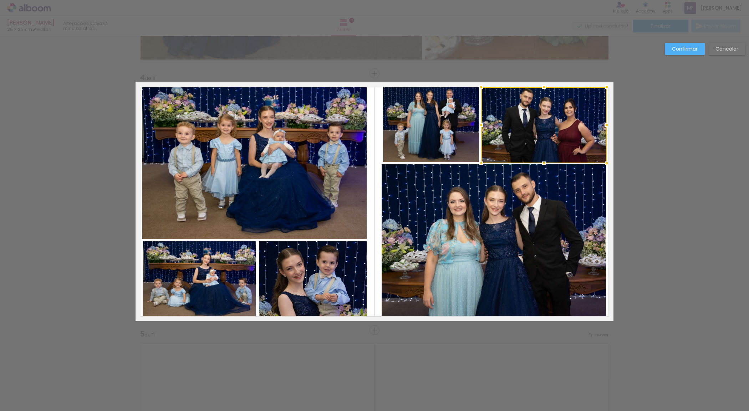
click at [603, 129] on div at bounding box center [607, 125] width 14 height 14
click at [609, 200] on quentale-layouter at bounding box center [375, 201] width 478 height 239
click at [459, 145] on quentale-photo at bounding box center [431, 122] width 96 height 80
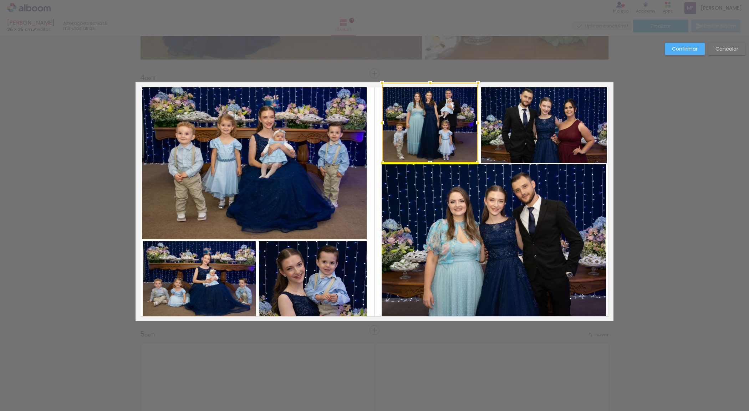
click at [413, 133] on div at bounding box center [430, 123] width 96 height 80
click at [609, 190] on quentale-layouter at bounding box center [375, 201] width 478 height 239
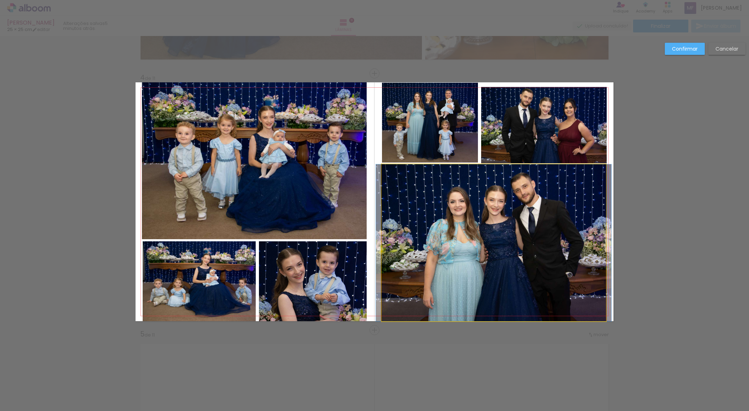
click at [409, 203] on quentale-photo at bounding box center [494, 242] width 224 height 157
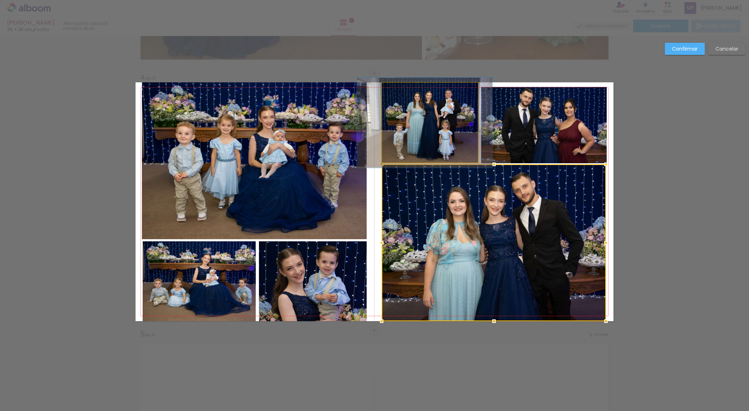
click at [413, 145] on quentale-photo at bounding box center [430, 123] width 96 height 80
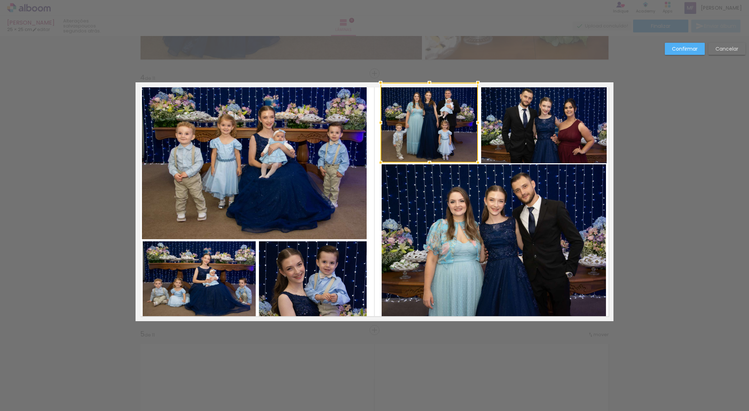
click at [376, 124] on div at bounding box center [381, 123] width 14 height 14
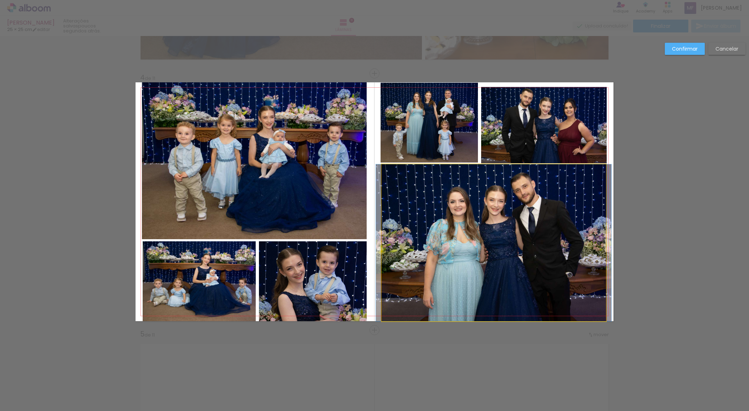
click at [424, 220] on quentale-photo at bounding box center [494, 242] width 224 height 157
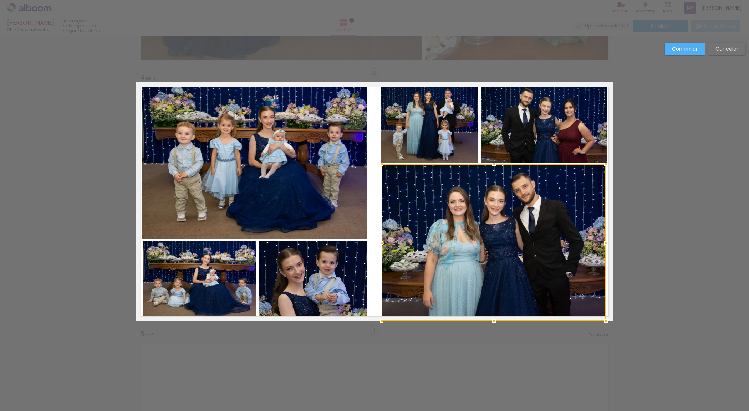
click at [377, 241] on div at bounding box center [382, 243] width 14 height 14
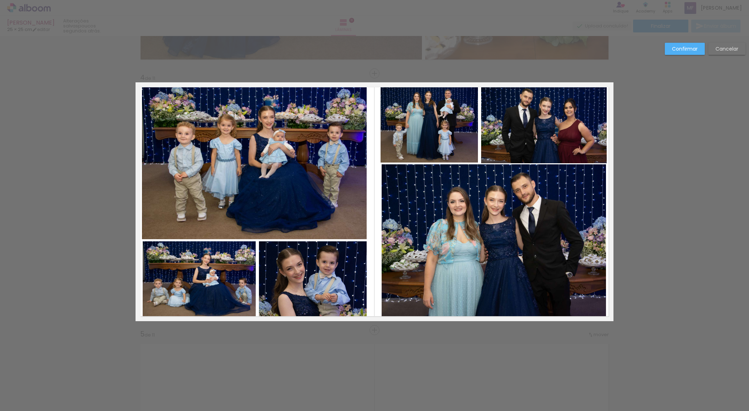
click at [420, 151] on quentale-photo at bounding box center [429, 123] width 97 height 80
drag, startPoint x: 379, startPoint y: 124, endPoint x: 384, endPoint y: 126, distance: 5.5
click at [380, 124] on div at bounding box center [381, 123] width 14 height 14
click at [609, 209] on quentale-layouter at bounding box center [375, 201] width 478 height 239
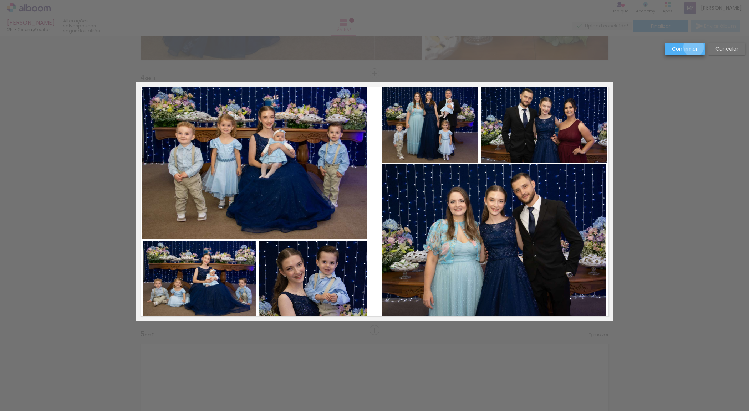
click at [0, 0] on slot "Confirmar" at bounding box center [0, 0] width 0 height 0
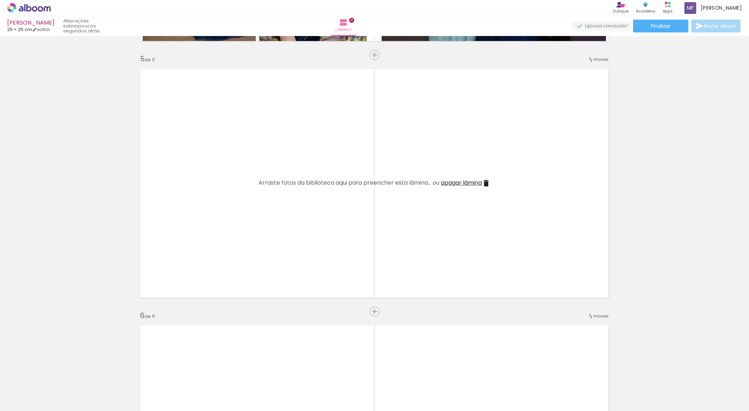
scroll to position [1042, 0]
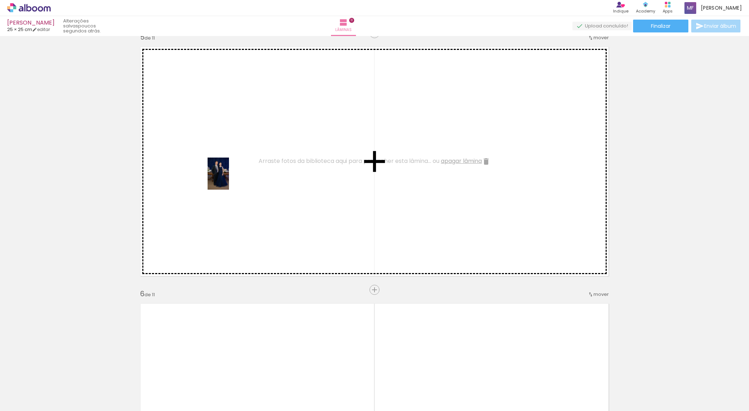
drag, startPoint x: 152, startPoint y: 396, endPoint x: 229, endPoint y: 179, distance: 230.7
click at [229, 179] on quentale-workspace at bounding box center [374, 205] width 749 height 411
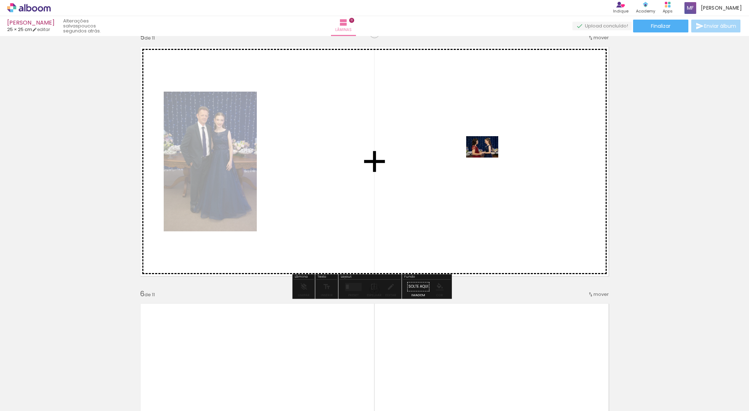
drag, startPoint x: 119, startPoint y: 390, endPoint x: 504, endPoint y: 140, distance: 459.2
click at [504, 140] on quentale-workspace at bounding box center [374, 205] width 749 height 411
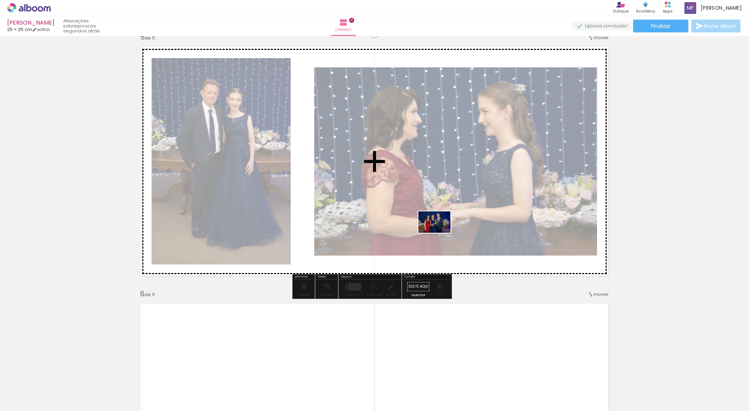
drag, startPoint x: 162, startPoint y: 393, endPoint x: 441, endPoint y: 226, distance: 325.6
click at [441, 226] on quentale-workspace at bounding box center [374, 205] width 749 height 411
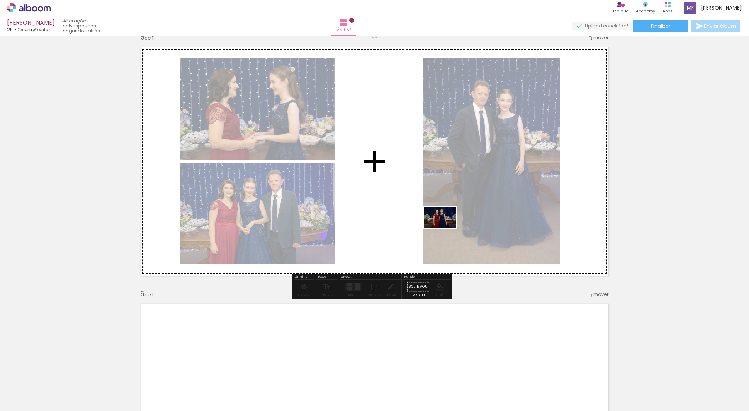
drag, startPoint x: 157, startPoint y: 396, endPoint x: 445, endPoint y: 229, distance: 333.5
click at [445, 229] on quentale-workspace at bounding box center [374, 205] width 749 height 411
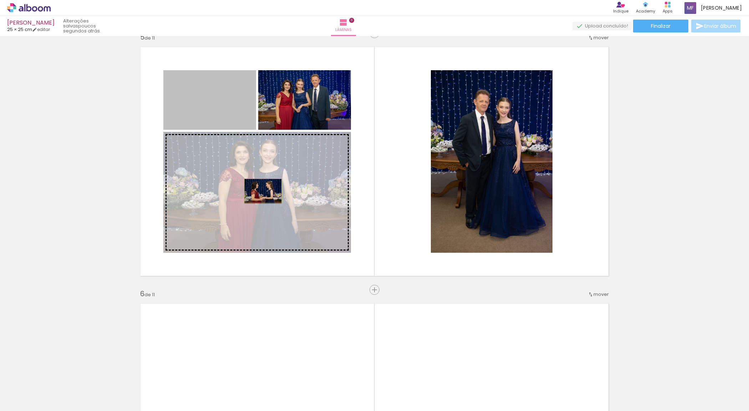
drag, startPoint x: 219, startPoint y: 98, endPoint x: 260, endPoint y: 191, distance: 101.1
click at [0, 0] on slot at bounding box center [0, 0] width 0 height 0
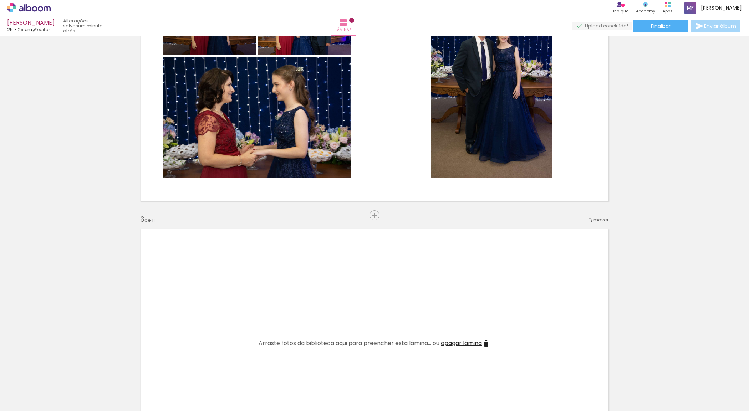
scroll to position [1191, 0]
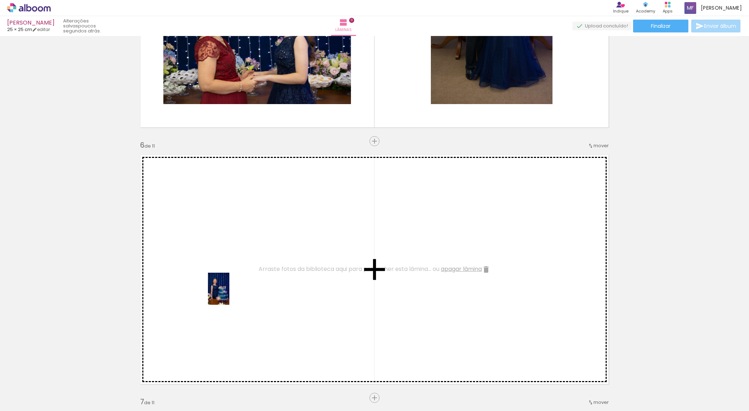
drag, startPoint x: 63, startPoint y: 390, endPoint x: 231, endPoint y: 294, distance: 193.1
click at [231, 294] on quentale-workspace at bounding box center [374, 205] width 749 height 411
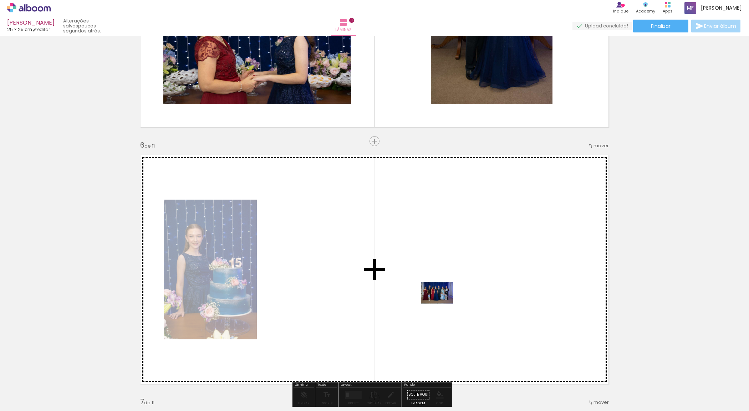
drag, startPoint x: 83, startPoint y: 394, endPoint x: 443, endPoint y: 304, distance: 370.7
click at [443, 304] on quentale-workspace at bounding box center [374, 205] width 749 height 411
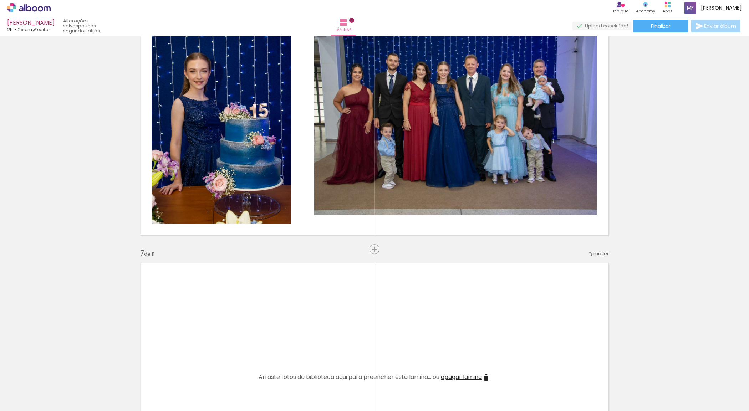
scroll to position [1265, 0]
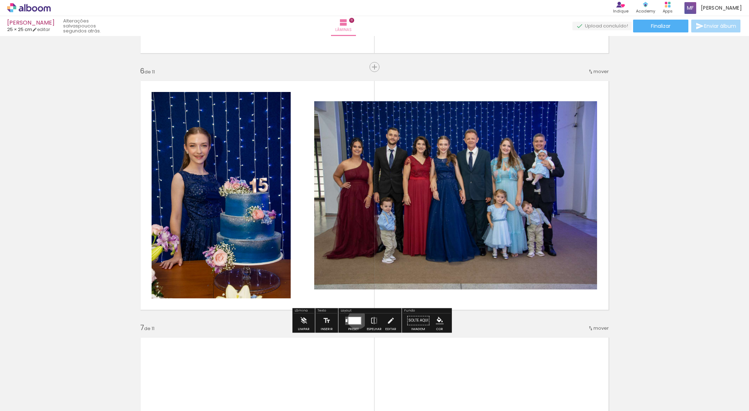
click at [356, 320] on div at bounding box center [355, 320] width 12 height 7
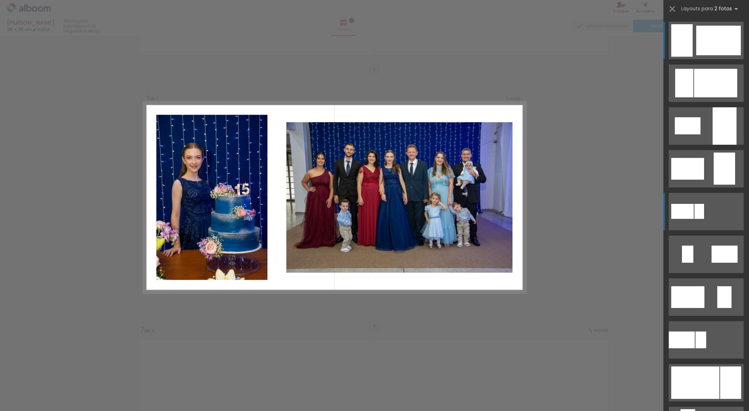
scroll to position [1259, 0]
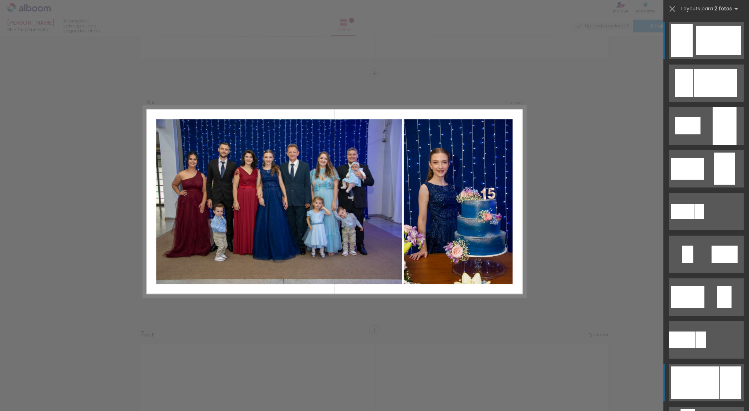
click at [694, 394] on div at bounding box center [696, 383] width 48 height 32
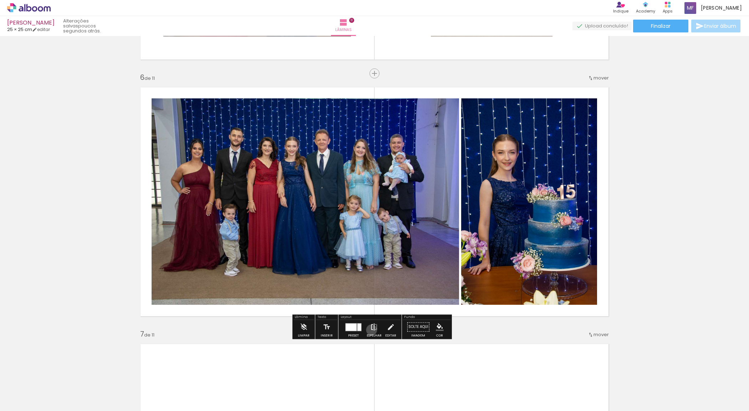
click at [370, 330] on iron-icon at bounding box center [374, 327] width 8 height 14
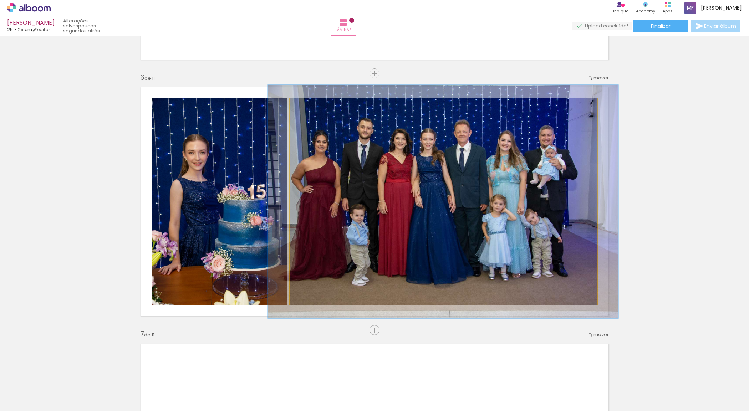
click at [304, 107] on div at bounding box center [309, 105] width 11 height 11
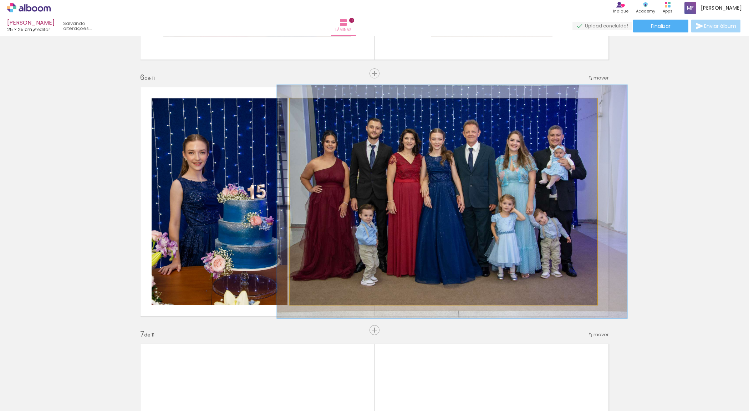
drag, startPoint x: 412, startPoint y: 163, endPoint x: 421, endPoint y: 163, distance: 8.9
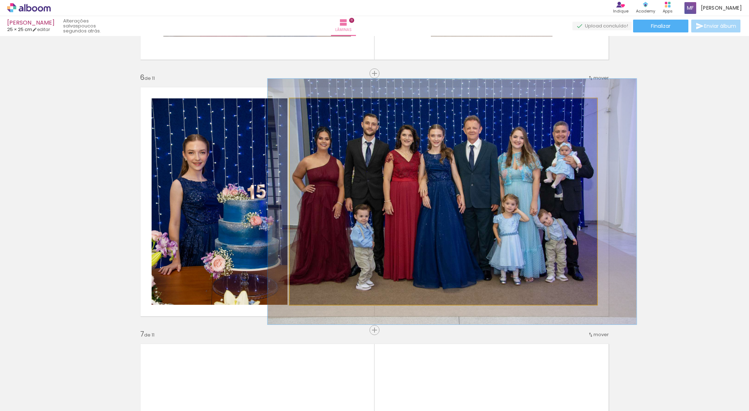
type paper-slider "119"
click at [313, 108] on div at bounding box center [311, 105] width 11 height 11
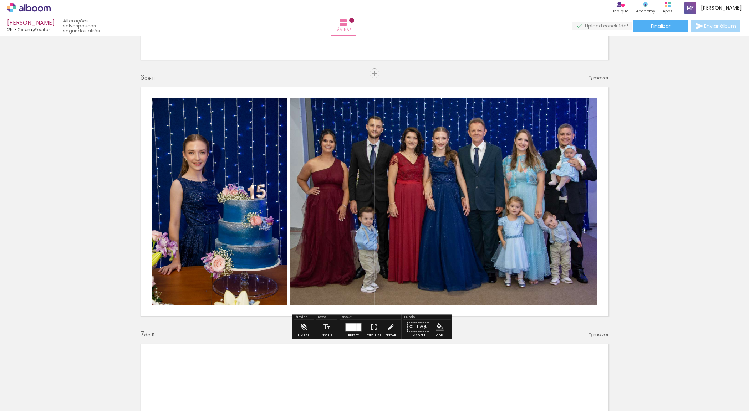
click at [670, 259] on div "Inserir lâmina 1 de 11 Inserir lâmina 2 de 11 Inserir lâmina 3 de 11 Inserir lâ…" at bounding box center [374, 321] width 749 height 3083
click at [370, 324] on iron-icon at bounding box center [374, 327] width 8 height 14
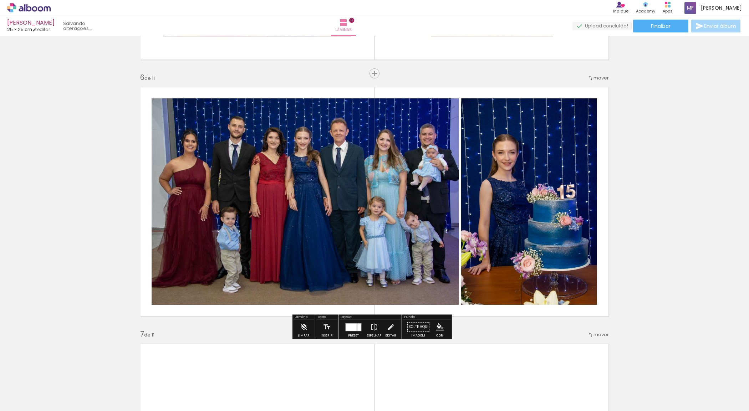
click at [348, 325] on div at bounding box center [351, 327] width 11 height 7
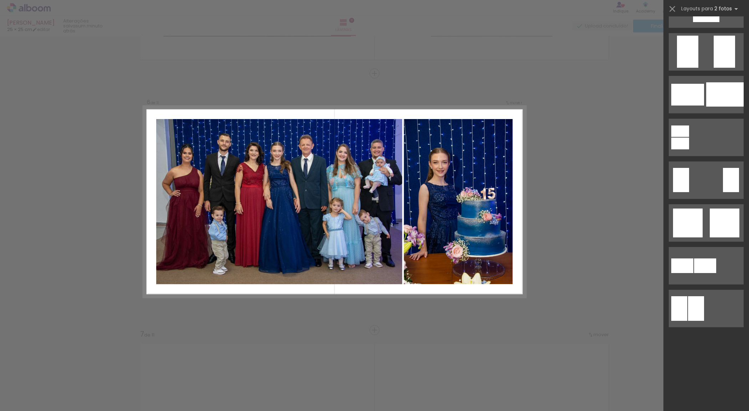
scroll to position [343, 0]
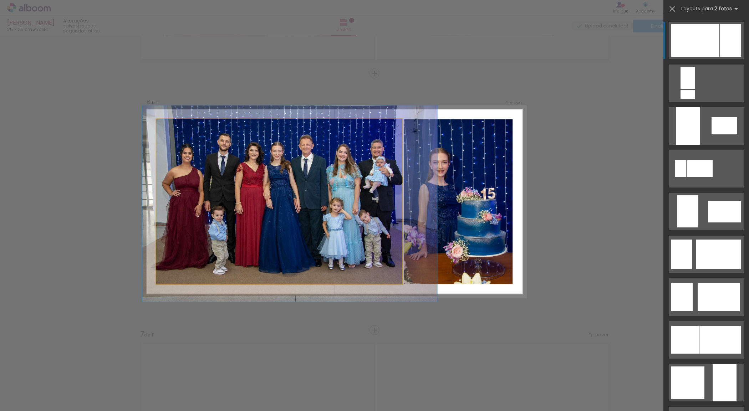
click at [360, 214] on quentale-photo at bounding box center [279, 201] width 246 height 165
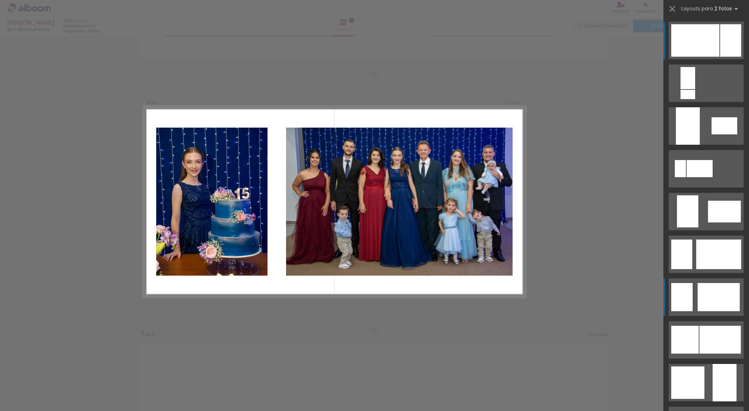
click at [702, 300] on div at bounding box center [719, 297] width 42 height 28
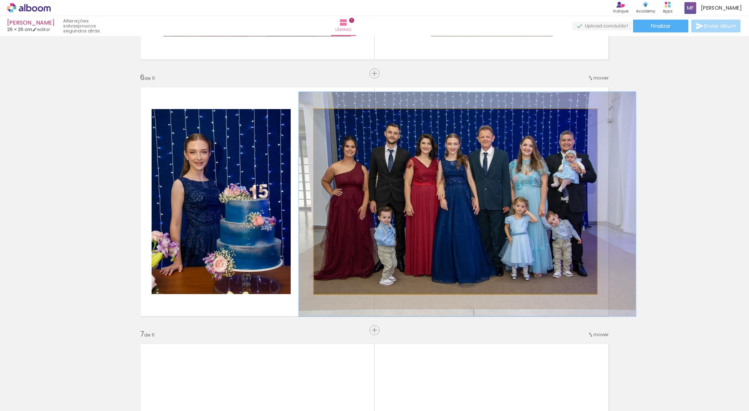
click at [449, 245] on quentale-photo at bounding box center [455, 201] width 283 height 185
click at [449, 246] on quentale-photo at bounding box center [455, 201] width 283 height 185
click at [449, 137] on quentale-photo at bounding box center [455, 201] width 283 height 185
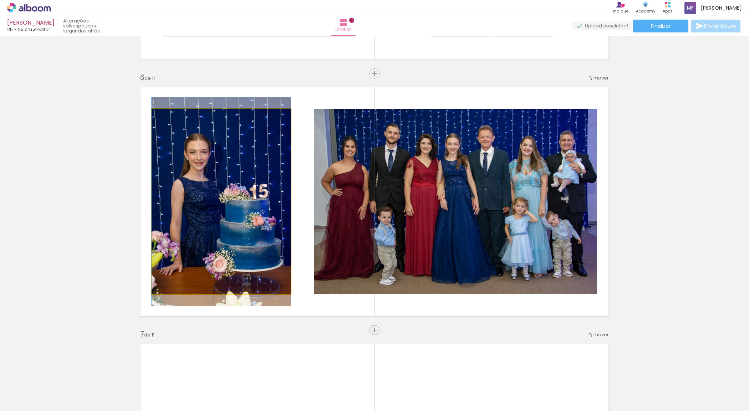
click at [250, 193] on quentale-photo at bounding box center [221, 201] width 139 height 185
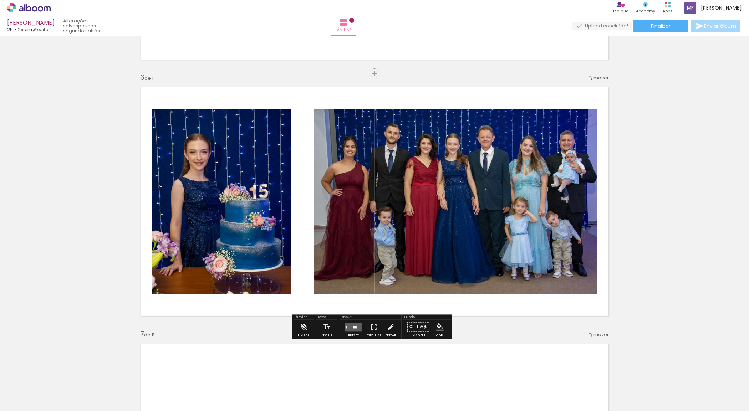
click at [272, 268] on quentale-photo at bounding box center [221, 201] width 139 height 185
click at [390, 330] on iron-icon at bounding box center [391, 327] width 8 height 14
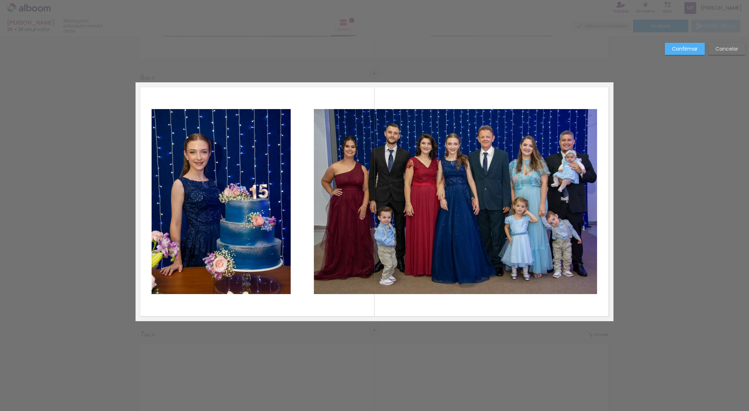
click at [244, 138] on quentale-photo at bounding box center [221, 201] width 139 height 185
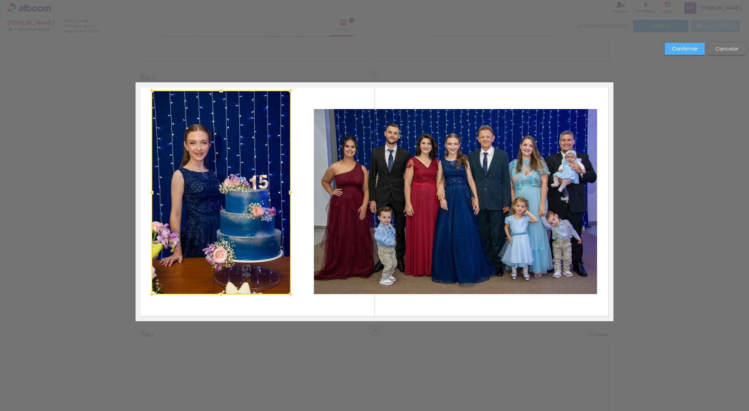
drag, startPoint x: 219, startPoint y: 107, endPoint x: 220, endPoint y: 88, distance: 18.9
click at [220, 88] on div at bounding box center [221, 90] width 14 height 14
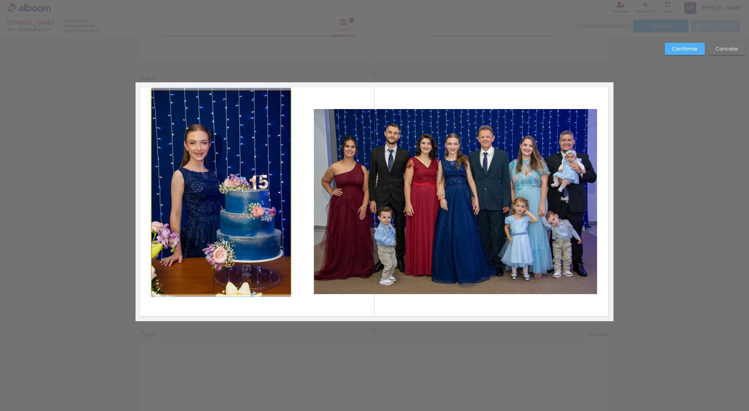
click at [156, 202] on quentale-photo at bounding box center [221, 193] width 139 height 204
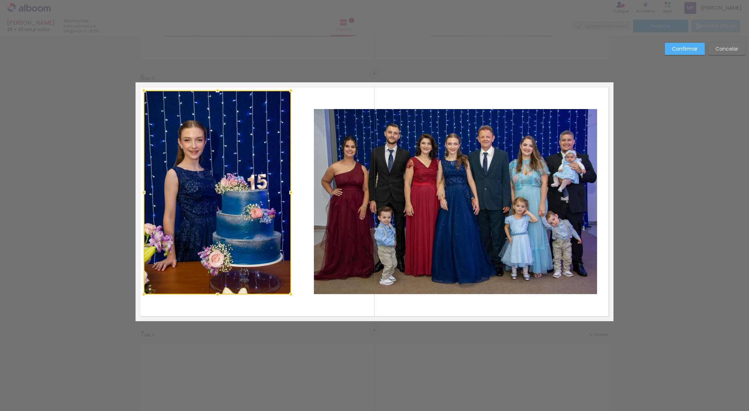
drag, startPoint x: 149, startPoint y: 196, endPoint x: 141, endPoint y: 196, distance: 7.9
click at [141, 196] on div at bounding box center [144, 193] width 14 height 14
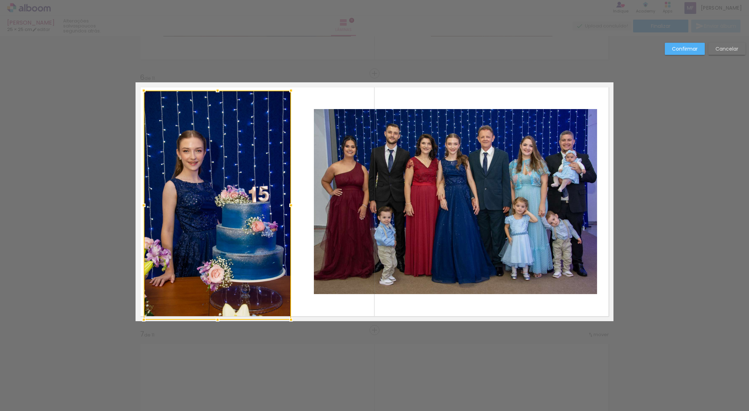
drag, startPoint x: 214, startPoint y: 295, endPoint x: 215, endPoint y: 317, distance: 21.1
click at [215, 317] on div at bounding box center [218, 320] width 14 height 14
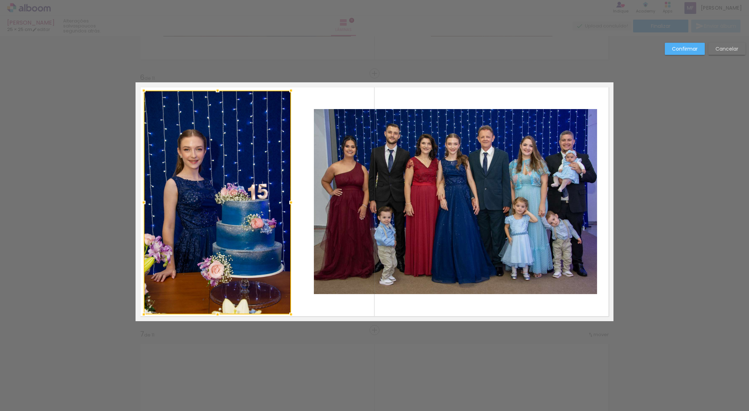
drag, startPoint x: 217, startPoint y: 322, endPoint x: 217, endPoint y: 317, distance: 5.0
click at [217, 317] on div at bounding box center [218, 315] width 14 height 14
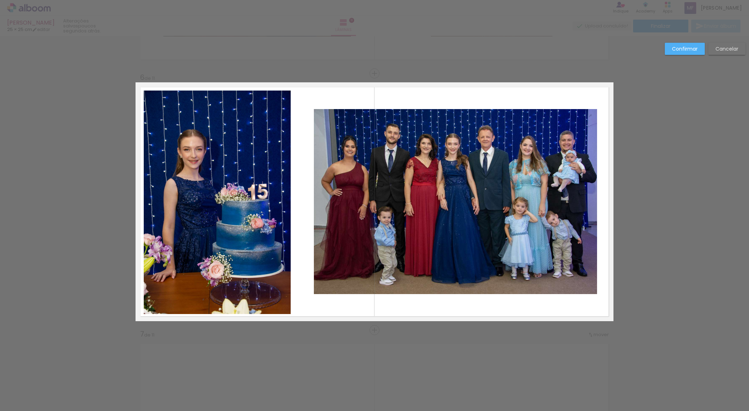
click at [281, 211] on quentale-photo at bounding box center [217, 203] width 147 height 224
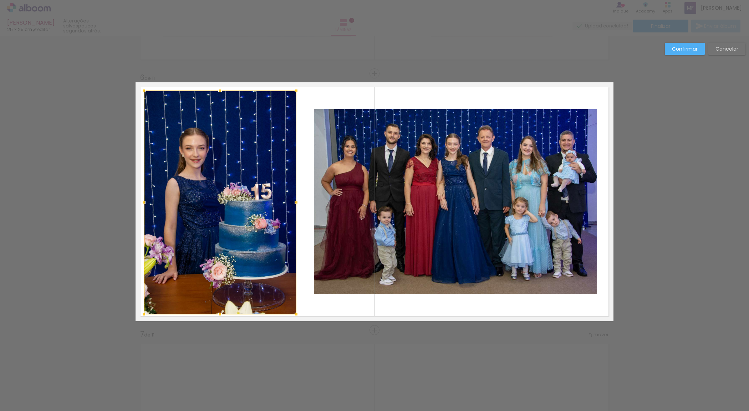
drag, startPoint x: 288, startPoint y: 206, endPoint x: 293, endPoint y: 206, distance: 5.4
click at [293, 206] on div at bounding box center [296, 203] width 14 height 14
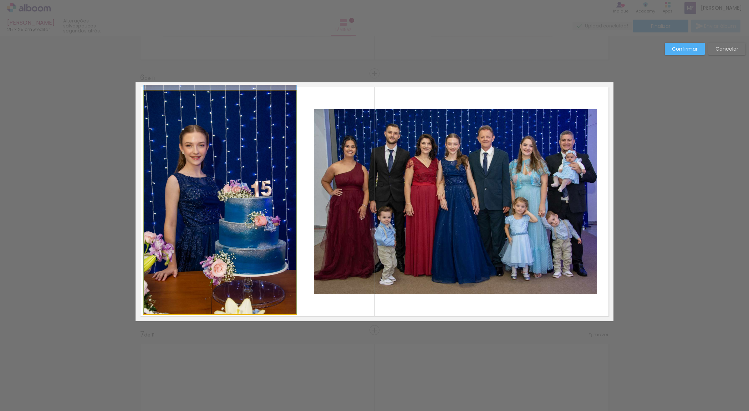
drag, startPoint x: 256, startPoint y: 208, endPoint x: 257, endPoint y: 204, distance: 4.2
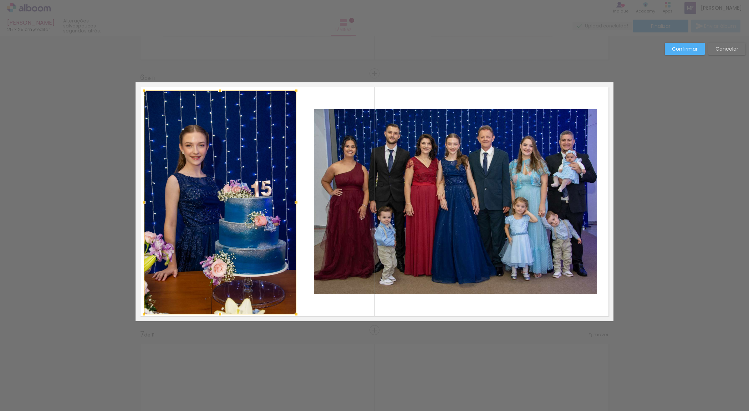
click at [257, 204] on div at bounding box center [220, 203] width 153 height 224
click at [465, 368] on div "Confirmar Cancelar" at bounding box center [374, 327] width 749 height 3100
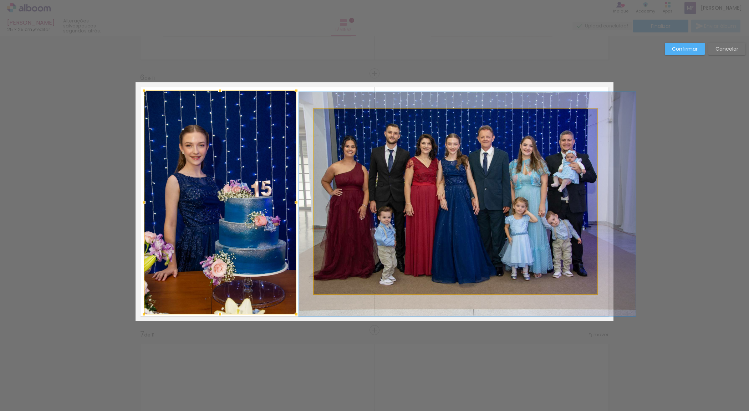
click at [450, 260] on quentale-photo at bounding box center [455, 201] width 283 height 185
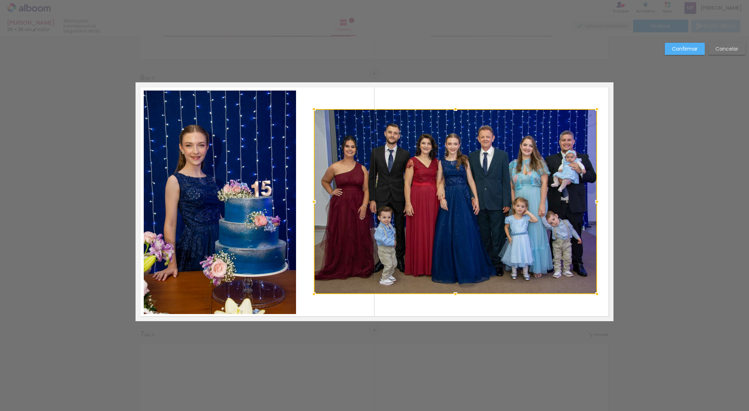
click at [598, 202] on div at bounding box center [597, 202] width 14 height 14
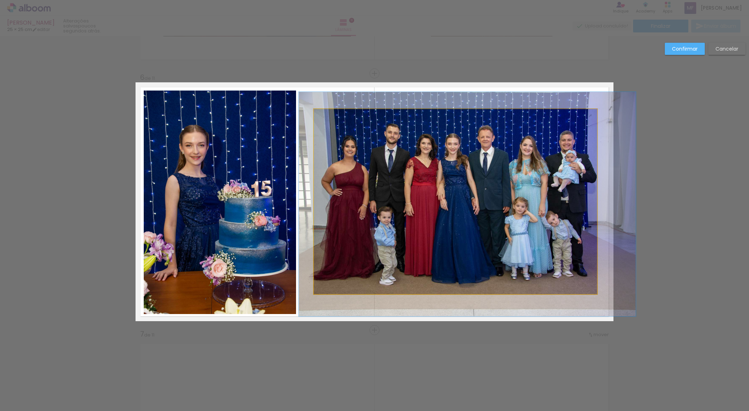
click at [320, 117] on quentale-photo at bounding box center [455, 201] width 283 height 185
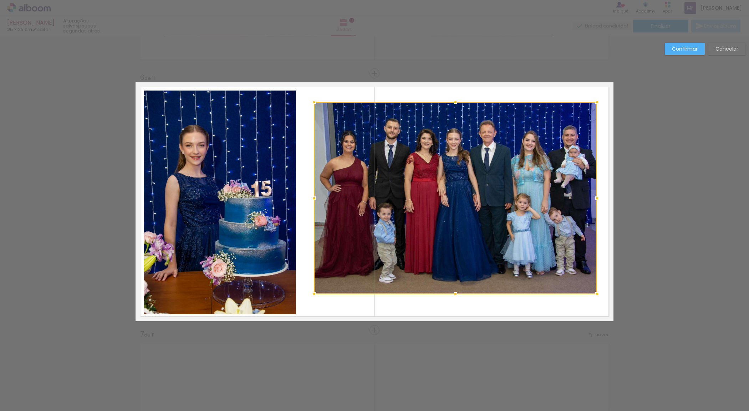
drag, startPoint x: 452, startPoint y: 110, endPoint x: 452, endPoint y: 103, distance: 7.1
click at [452, 103] on div at bounding box center [456, 102] width 14 height 14
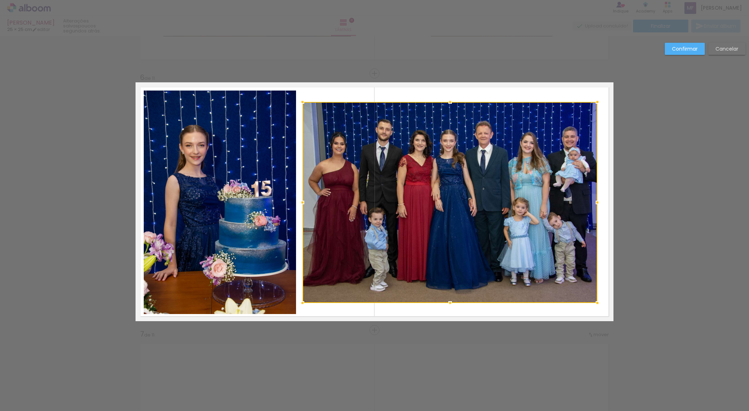
drag, startPoint x: 314, startPoint y: 297, endPoint x: 302, endPoint y: 305, distance: 14.8
click at [302, 305] on div at bounding box center [302, 303] width 14 height 14
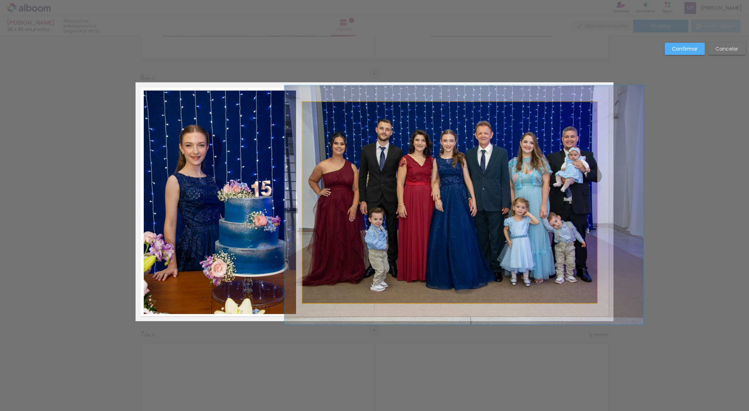
click at [588, 206] on quentale-photo at bounding box center [450, 202] width 295 height 201
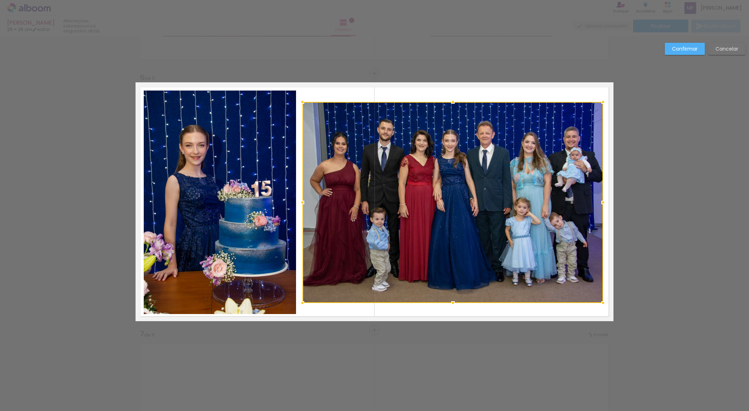
drag, startPoint x: 595, startPoint y: 201, endPoint x: 601, endPoint y: 201, distance: 6.1
click at [601, 201] on div at bounding box center [603, 203] width 14 height 14
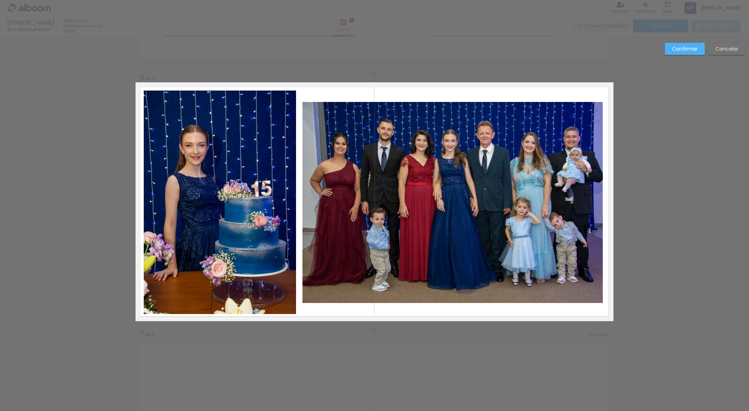
click at [459, 116] on quentale-photo at bounding box center [453, 202] width 301 height 201
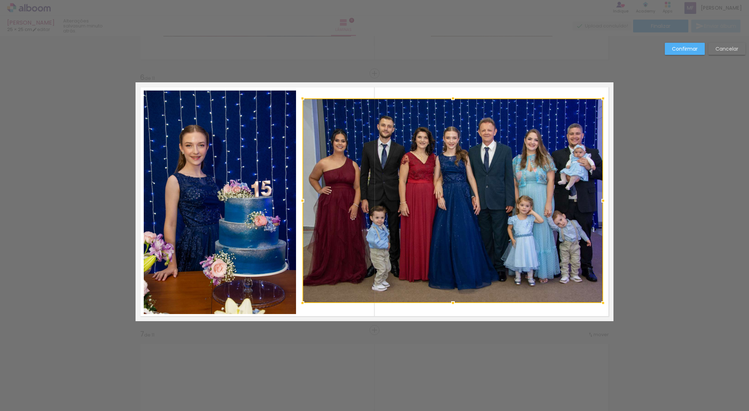
click at [450, 99] on div at bounding box center [453, 98] width 14 height 14
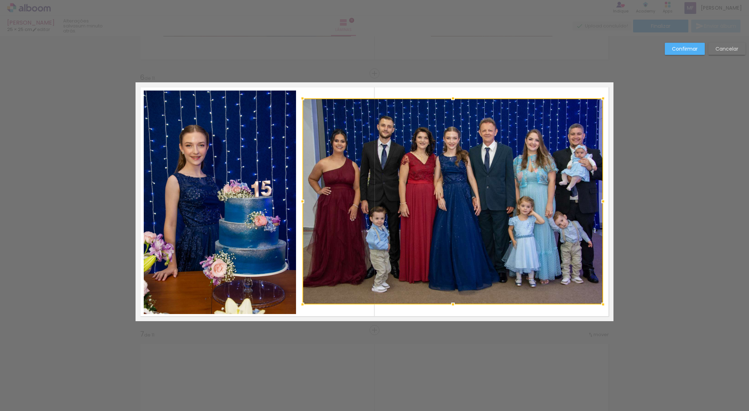
click at [448, 304] on div at bounding box center [453, 305] width 14 height 14
click at [450, 273] on div at bounding box center [453, 201] width 301 height 206
click at [684, 53] on paper-button "Confirmar" at bounding box center [685, 49] width 40 height 12
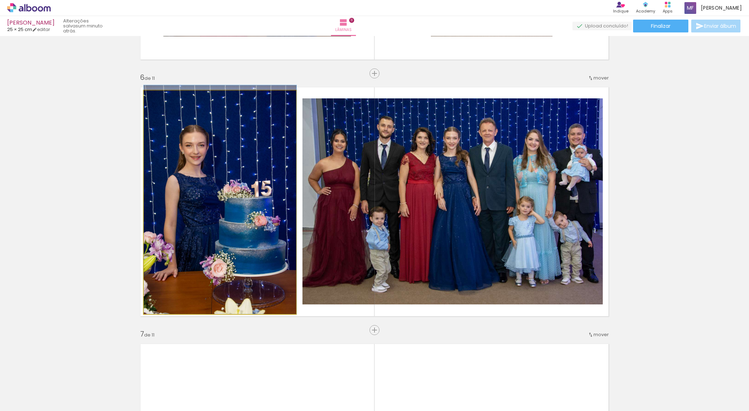
click at [273, 303] on quentale-photo at bounding box center [220, 203] width 153 height 224
click at [203, 260] on quentale-photo at bounding box center [220, 203] width 153 height 224
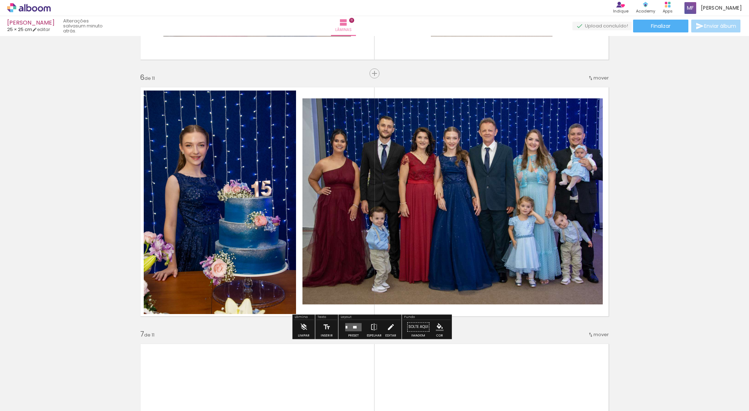
click at [388, 333] on iron-icon at bounding box center [391, 327] width 8 height 14
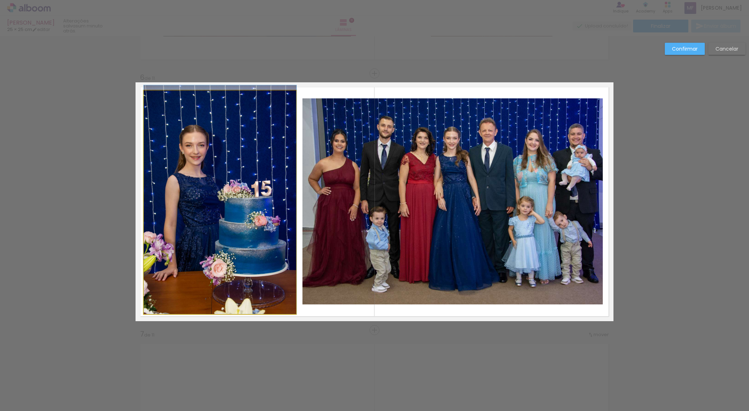
click at [224, 313] on quentale-photo at bounding box center [220, 203] width 153 height 224
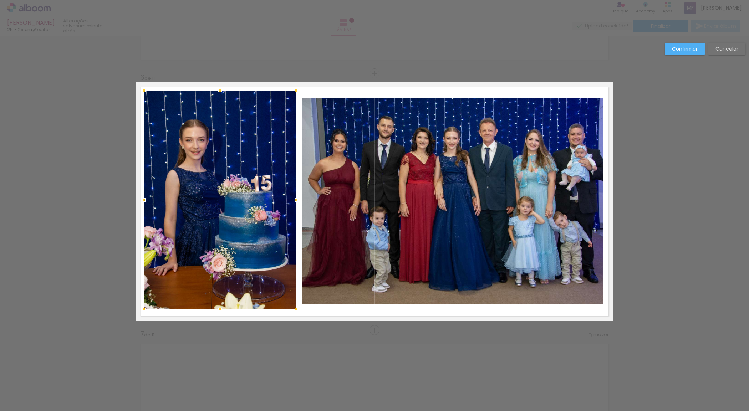
drag, startPoint x: 215, startPoint y: 314, endPoint x: 216, endPoint y: 309, distance: 5.1
click at [216, 309] on div at bounding box center [220, 310] width 14 height 14
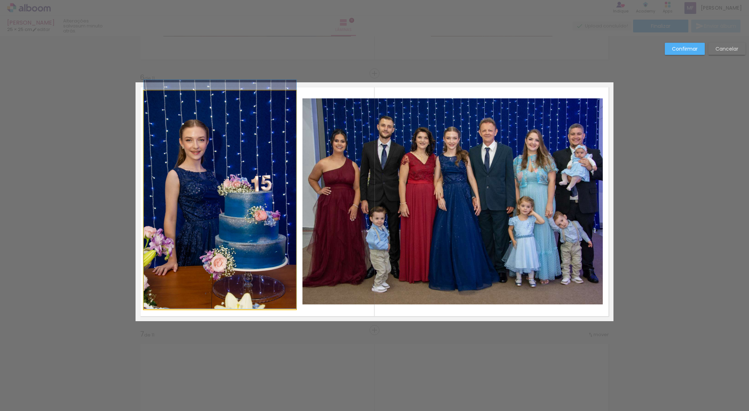
click at [214, 96] on quentale-photo at bounding box center [220, 200] width 153 height 219
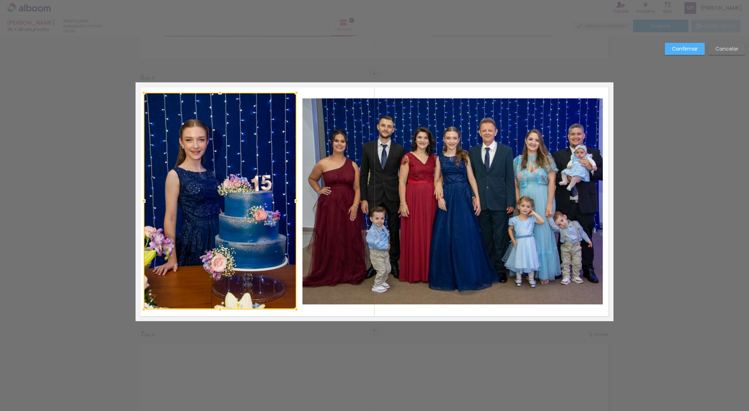
click at [215, 95] on div at bounding box center [220, 93] width 14 height 14
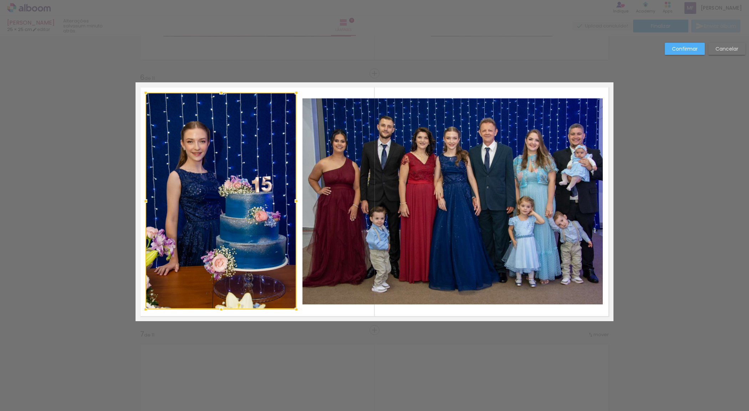
click at [145, 201] on div at bounding box center [145, 201] width 14 height 14
click at [721, 260] on div "Confirmar Cancelar" at bounding box center [374, 327] width 749 height 3100
click at [238, 279] on div at bounding box center [221, 201] width 151 height 217
click at [268, 360] on div "Confirmar Cancelar" at bounding box center [374, 327] width 749 height 3100
click at [317, 311] on quentale-layouter at bounding box center [375, 201] width 478 height 239
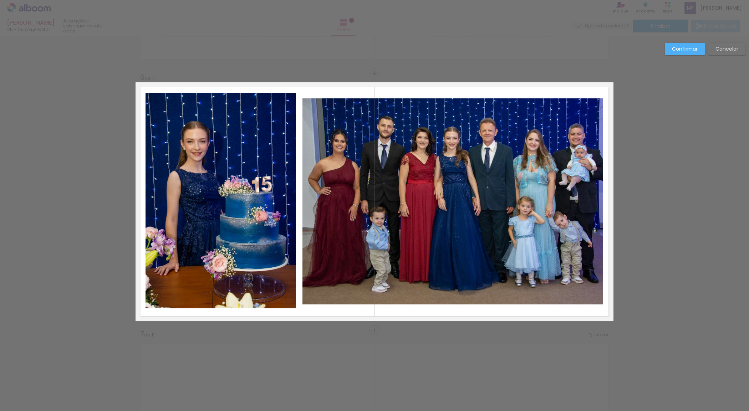
click at [317, 311] on quentale-layouter at bounding box center [375, 201] width 478 height 239
click at [0, 0] on slot "Confirmar" at bounding box center [0, 0] width 0 height 0
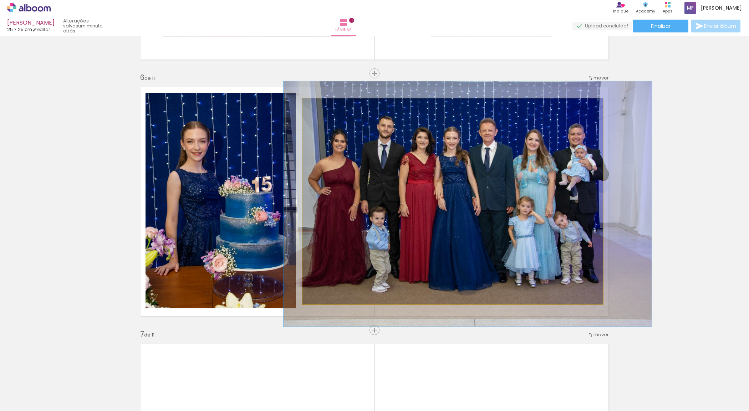
click at [477, 222] on quentale-photo at bounding box center [453, 201] width 301 height 206
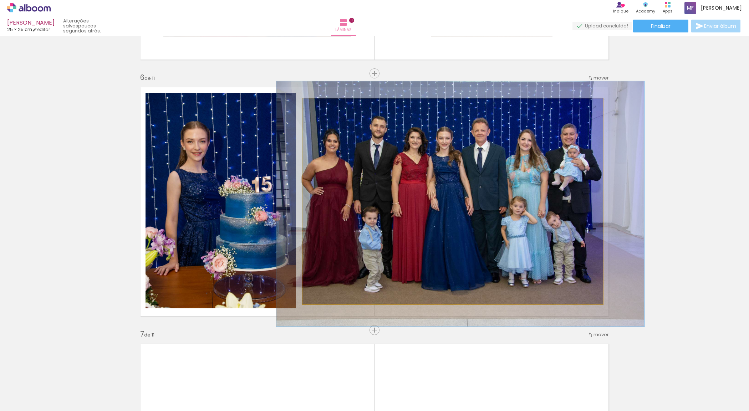
drag, startPoint x: 512, startPoint y: 232, endPoint x: 507, endPoint y: 232, distance: 5.4
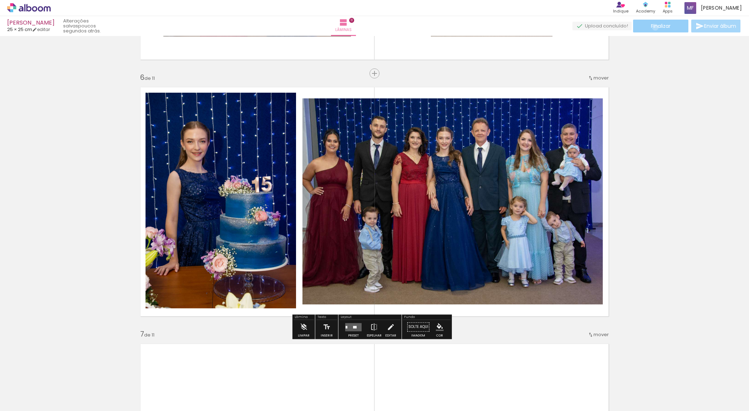
click at [653, 27] on span "Finalizar" at bounding box center [661, 26] width 20 height 5
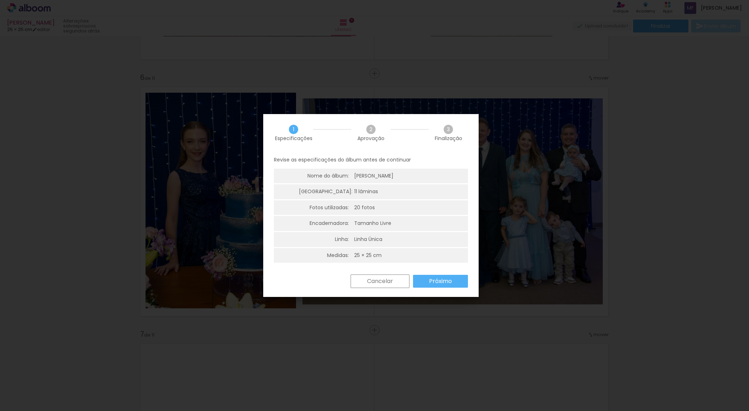
click at [395, 277] on paper-button "Cancelar" at bounding box center [380, 282] width 59 height 14
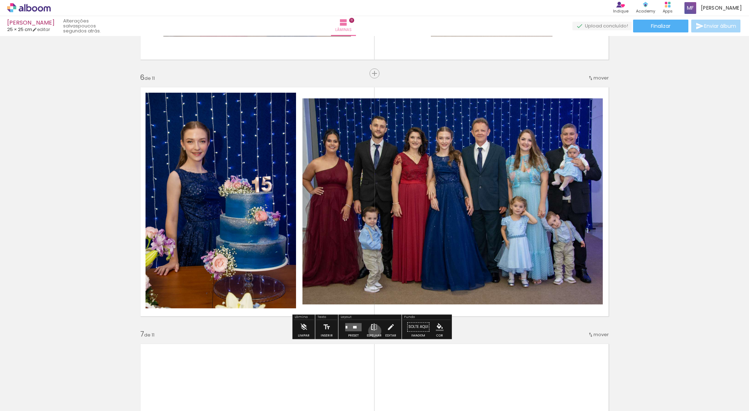
click at [373, 331] on iron-icon at bounding box center [374, 327] width 8 height 14
click at [680, 239] on div "Inserir lâmina 1 de 11 Inserir lâmina 2 de 11 Inserir lâmina 3 de 11 Inserir lâ…" at bounding box center [374, 321] width 749 height 3083
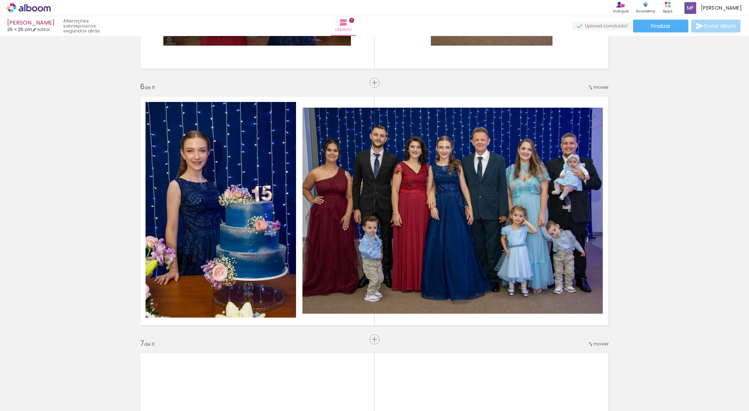
scroll to position [1259, 0]
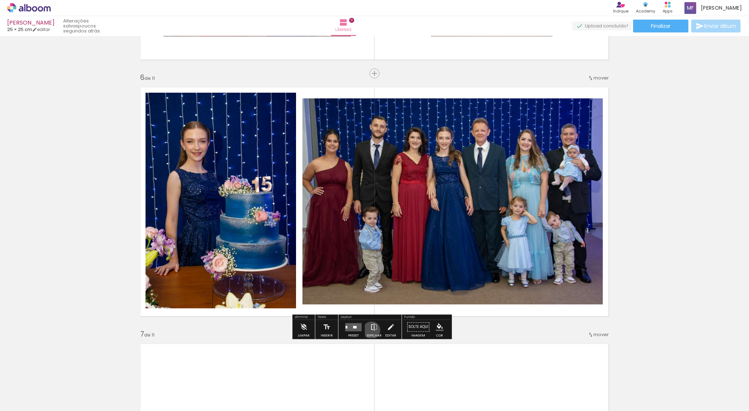
click at [370, 330] on iron-icon at bounding box center [374, 327] width 8 height 14
click at [361, 330] on div at bounding box center [353, 327] width 19 height 14
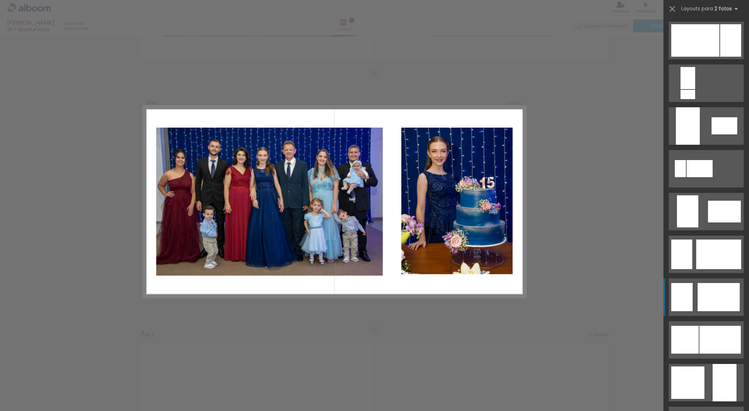
scroll to position [599, 0]
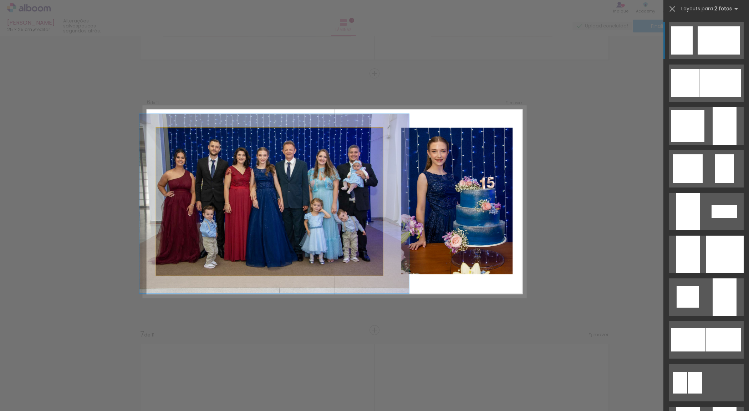
click at [347, 238] on quentale-photo at bounding box center [269, 202] width 227 height 148
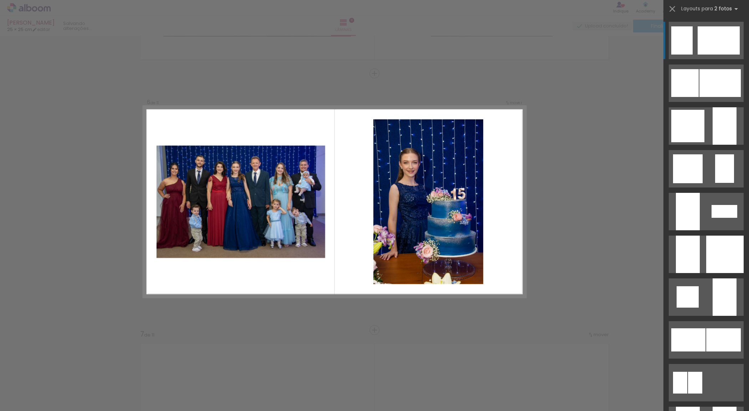
scroll to position [376, 0]
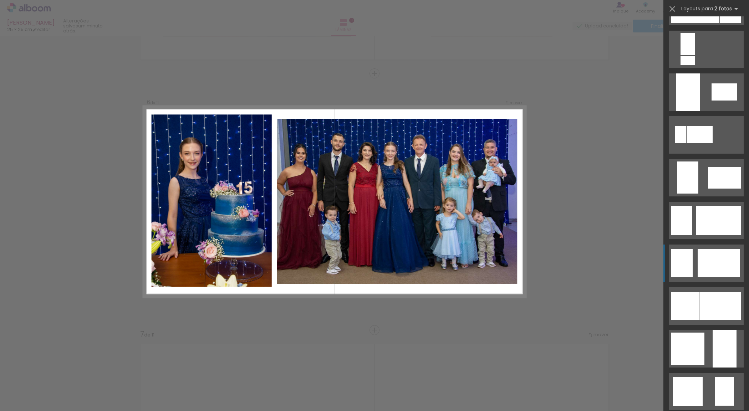
click at [28, 128] on div "Confirmar Cancelar" at bounding box center [374, 327] width 749 height 3100
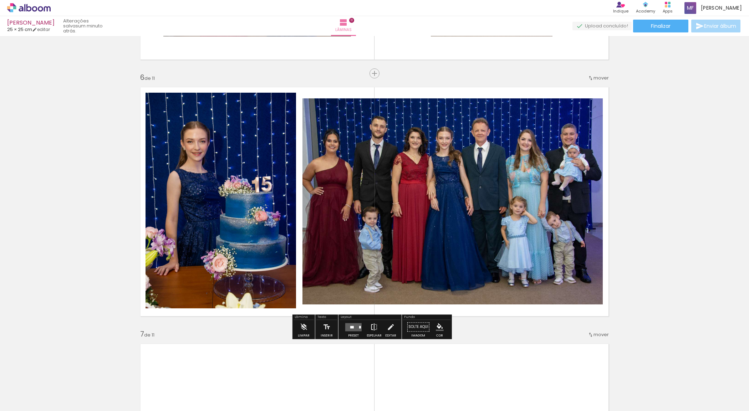
click at [371, 331] on iron-icon at bounding box center [374, 327] width 8 height 14
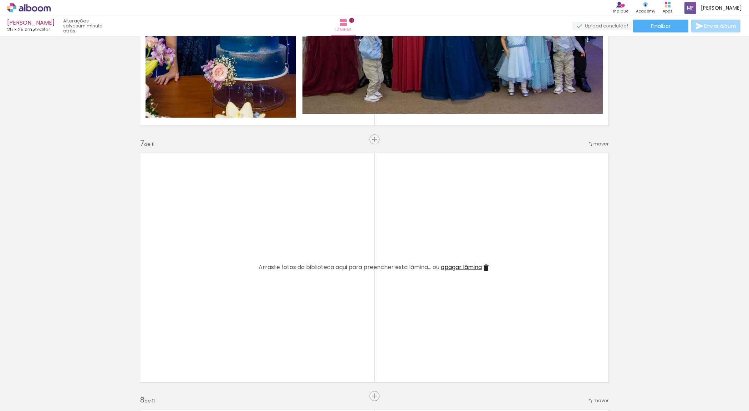
scroll to position [1482, 0]
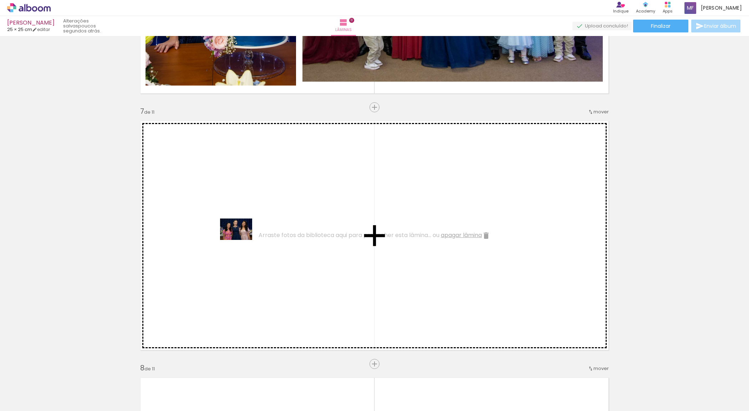
drag, startPoint x: 80, startPoint y: 392, endPoint x: 242, endPoint y: 240, distance: 221.4
click at [242, 240] on quentale-workspace at bounding box center [374, 205] width 749 height 411
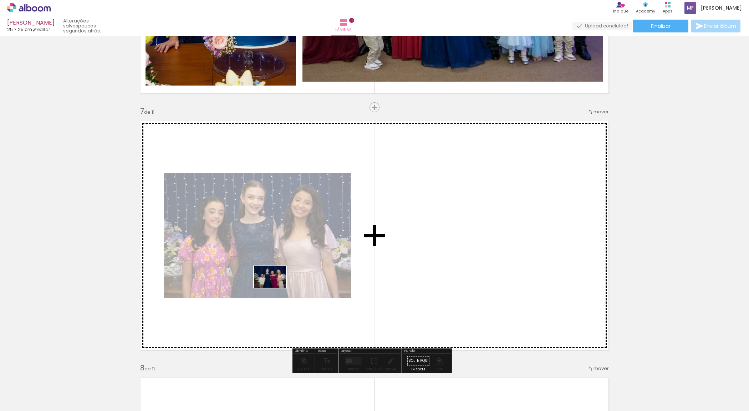
drag, startPoint x: 80, startPoint y: 396, endPoint x: 275, endPoint y: 288, distance: 223.3
click at [275, 288] on quentale-workspace at bounding box center [374, 205] width 749 height 411
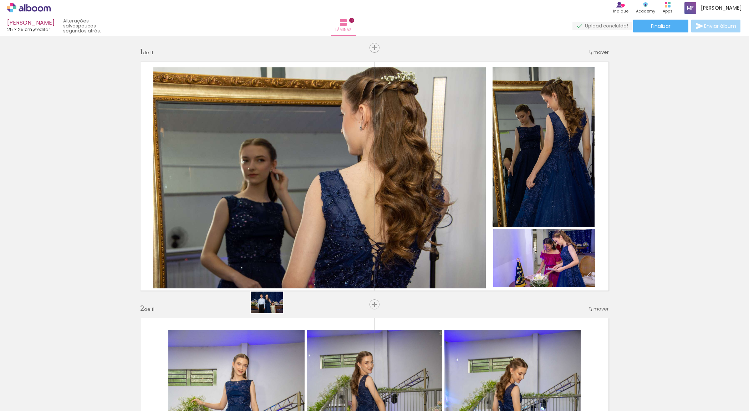
click at [272, 313] on quentale-workspace at bounding box center [374, 205] width 749 height 411
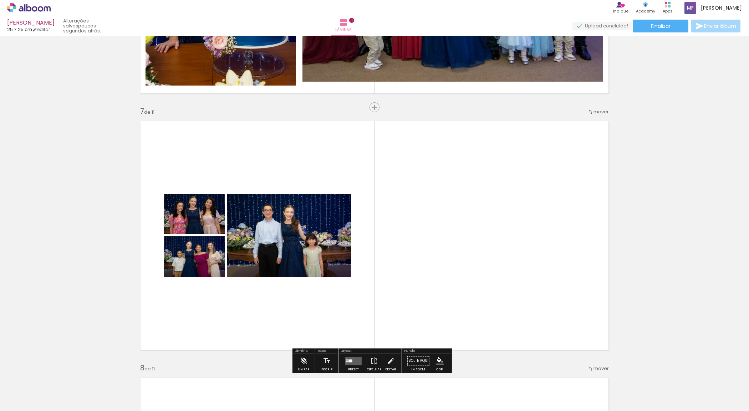
scroll to position [376, 0]
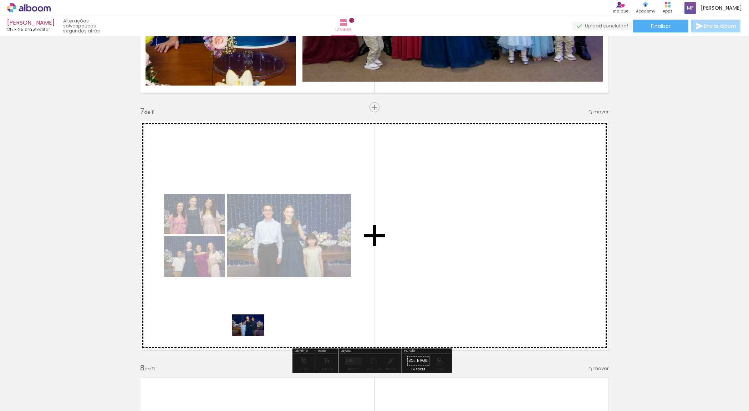
drag, startPoint x: 119, startPoint y: 389, endPoint x: 254, endPoint y: 336, distance: 144.9
click at [254, 336] on quentale-workspace at bounding box center [374, 205] width 749 height 411
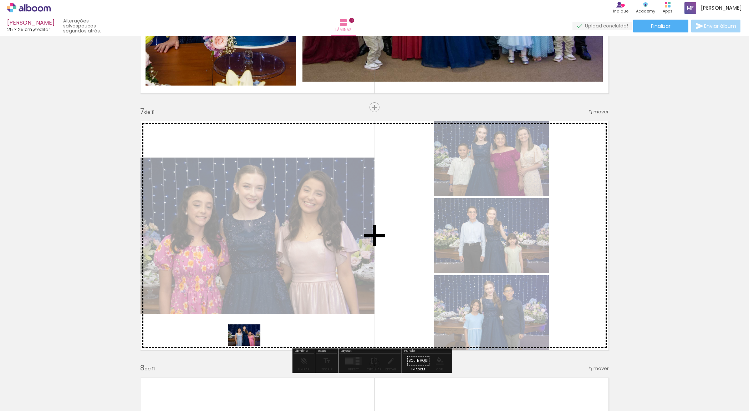
drag, startPoint x: 156, startPoint y: 394, endPoint x: 250, endPoint y: 345, distance: 105.8
click at [250, 345] on quentale-workspace at bounding box center [374, 205] width 749 height 411
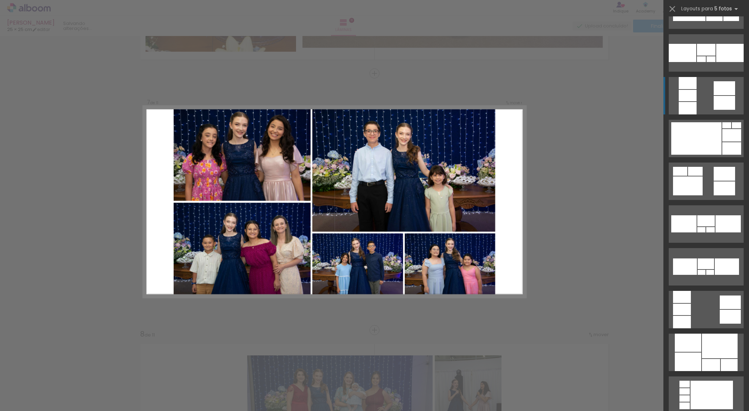
scroll to position [2973, 0]
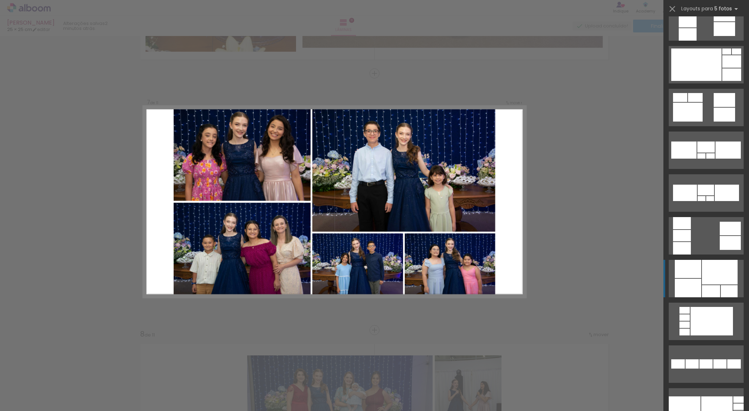
click at [708, 286] on div at bounding box center [711, 291] width 18 height 12
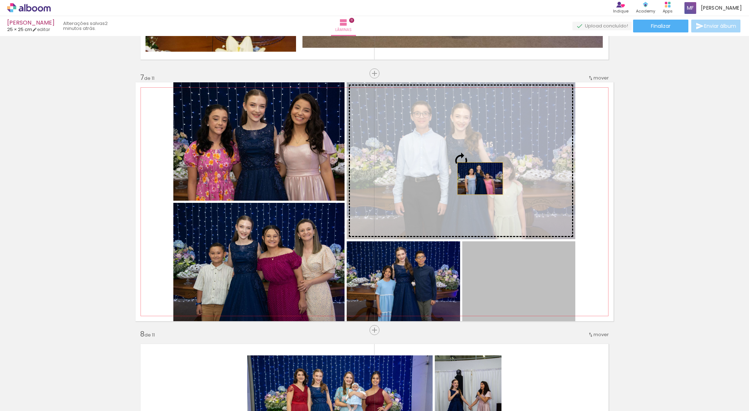
drag, startPoint x: 536, startPoint y: 305, endPoint x: 477, endPoint y: 178, distance: 139.7
click at [0, 0] on slot at bounding box center [0, 0] width 0 height 0
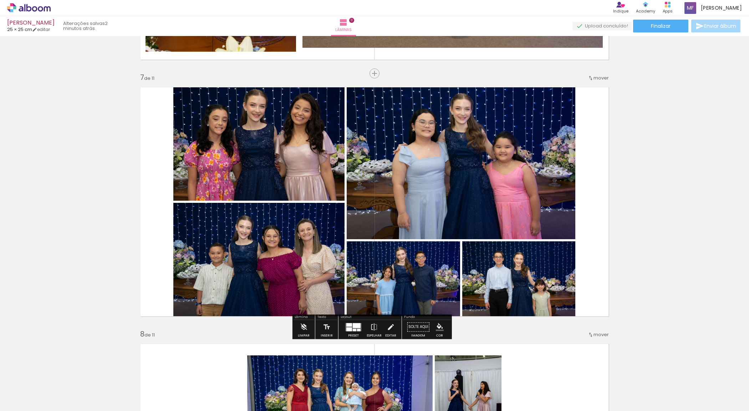
click at [346, 328] on div at bounding box center [349, 330] width 6 height 4
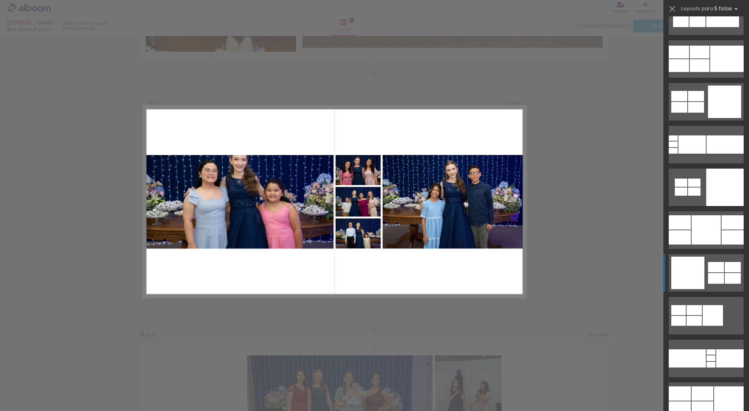
scroll to position [4252, 0]
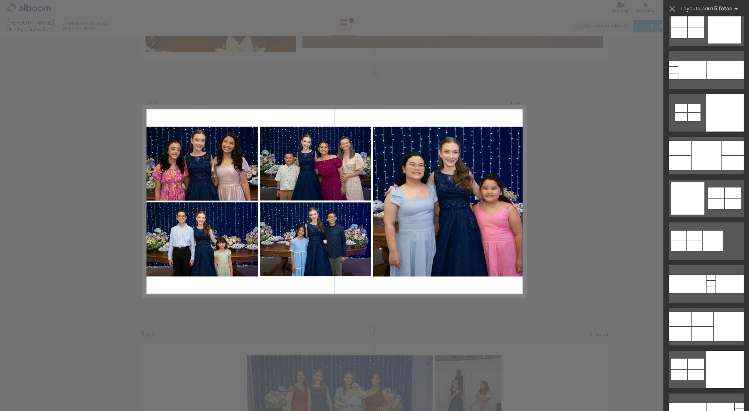
click at [638, 284] on div "Confirmar Cancelar" at bounding box center [374, 70] width 749 height 3100
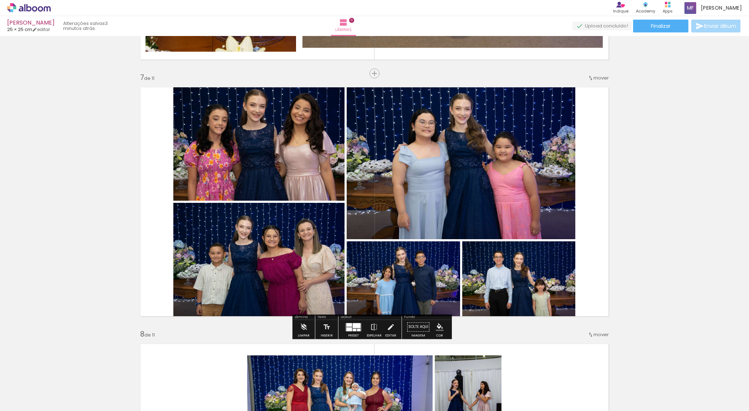
click at [360, 323] on quentale-layouter at bounding box center [353, 327] width 16 height 8
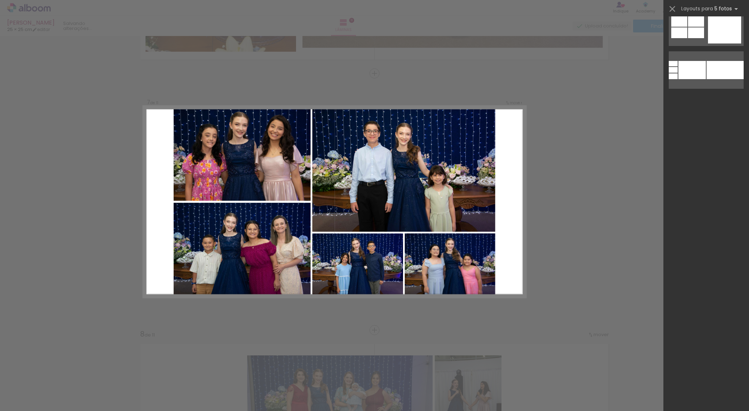
scroll to position [3211, 0]
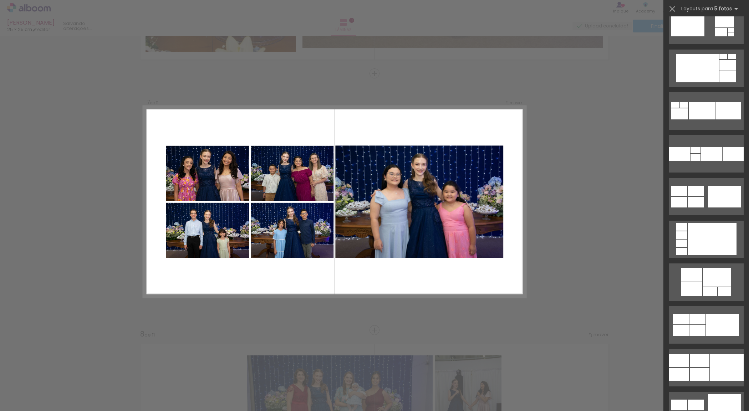
scroll to position [3954, 0]
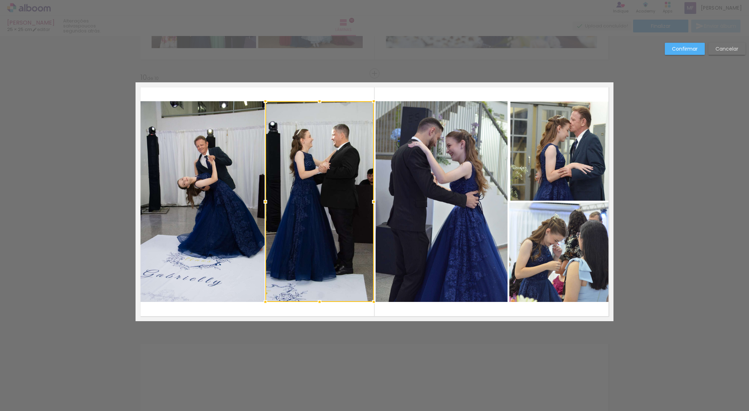
scroll to position [16010, 0]
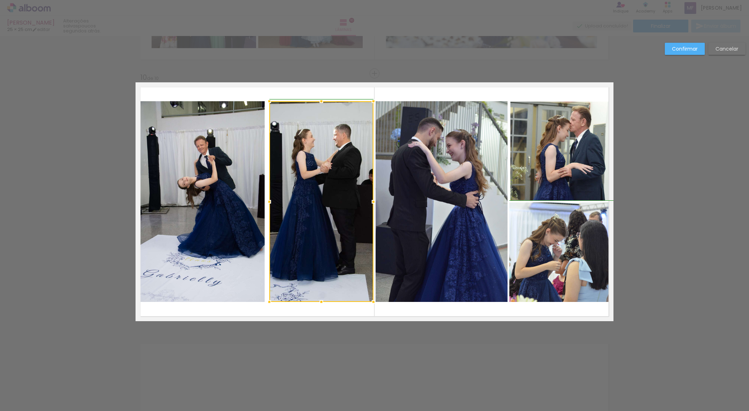
click at [268, 204] on div at bounding box center [269, 202] width 14 height 14
click at [268, 202] on div at bounding box center [267, 202] width 14 height 14
click at [292, 184] on div at bounding box center [320, 201] width 107 height 201
click at [272, 90] on quentale-layouter at bounding box center [375, 201] width 478 height 239
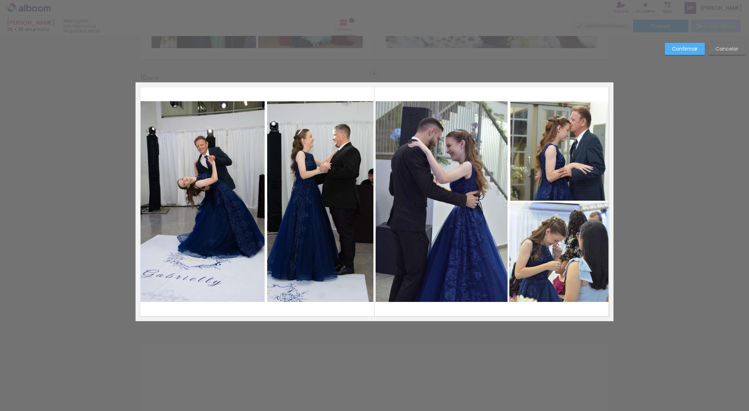
click at [341, 157] on quentale-photo at bounding box center [320, 201] width 107 height 201
click at [341, 157] on div at bounding box center [320, 201] width 107 height 201
click at [677, 56] on div "Confirmar Cancelar" at bounding box center [704, 51] width 84 height 17
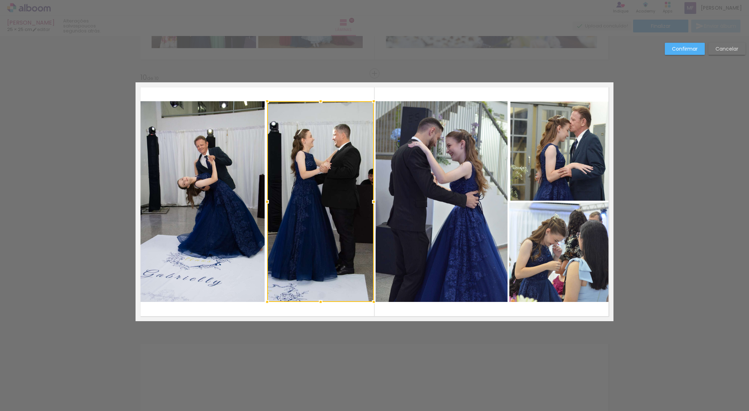
click at [0, 0] on slot "Confirmar" at bounding box center [0, 0] width 0 height 0
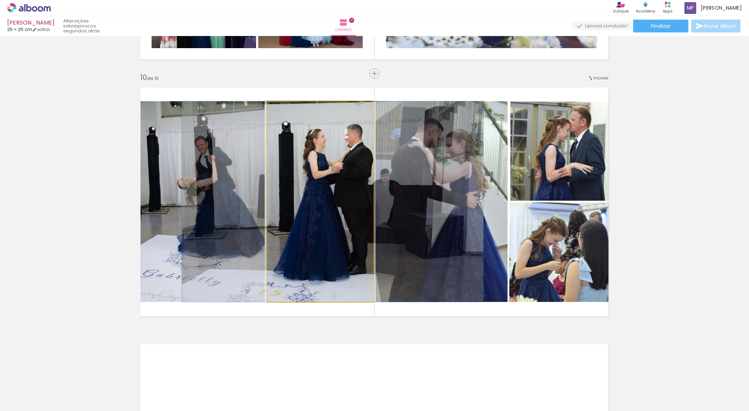
drag, startPoint x: 319, startPoint y: 171, endPoint x: 331, endPoint y: 172, distance: 12.2
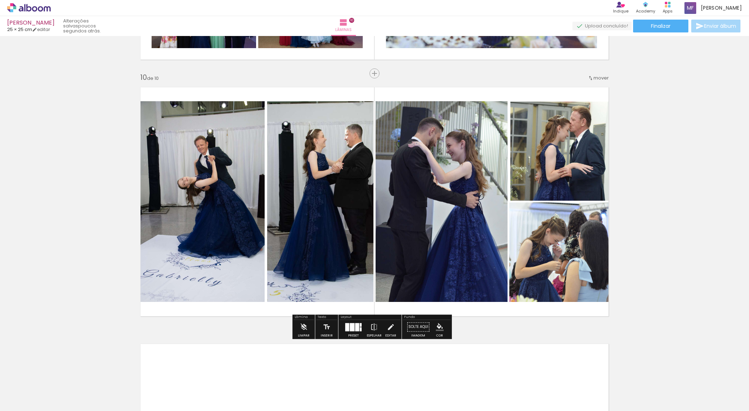
click at [541, 179] on quentale-photo at bounding box center [560, 151] width 98 height 99
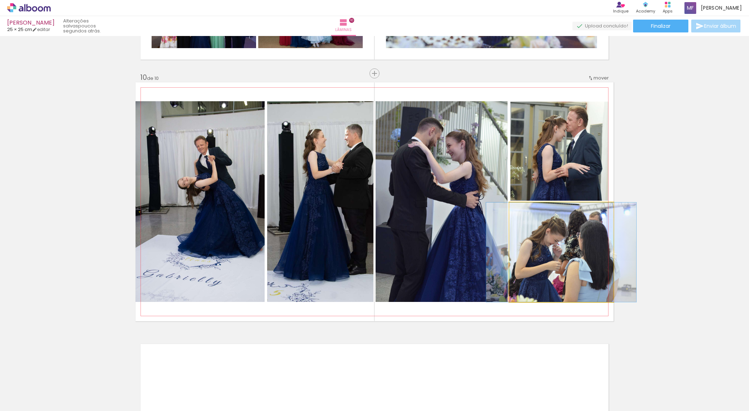
click at [581, 262] on quentale-photo at bounding box center [562, 253] width 104 height 100
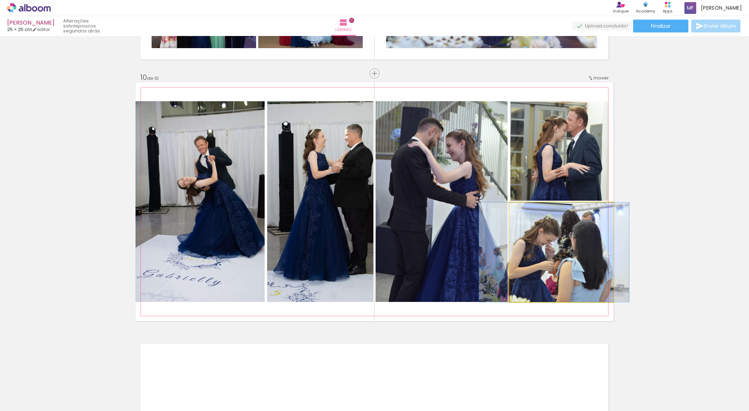
drag, startPoint x: 581, startPoint y: 262, endPoint x: 573, endPoint y: 263, distance: 7.1
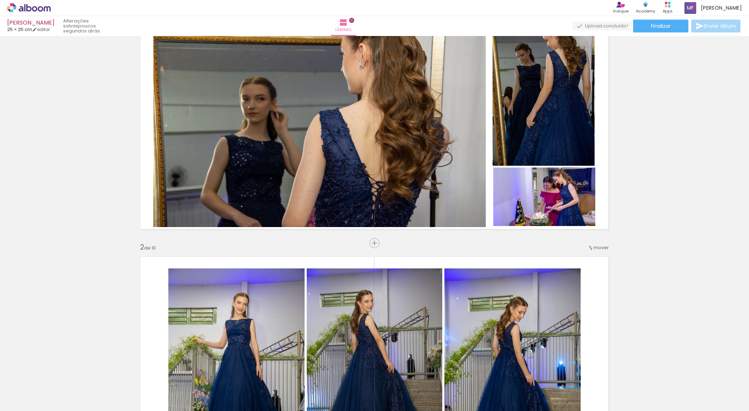
scroll to position [0, 0]
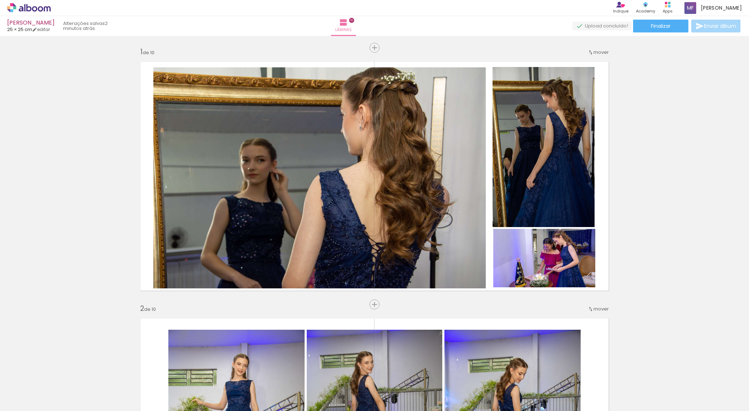
scroll to position [2287, 0]
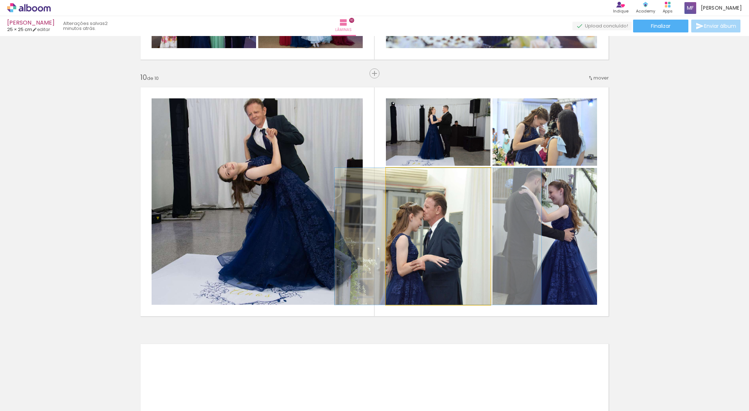
click at [429, 247] on quentale-photo at bounding box center [438, 236] width 105 height 137
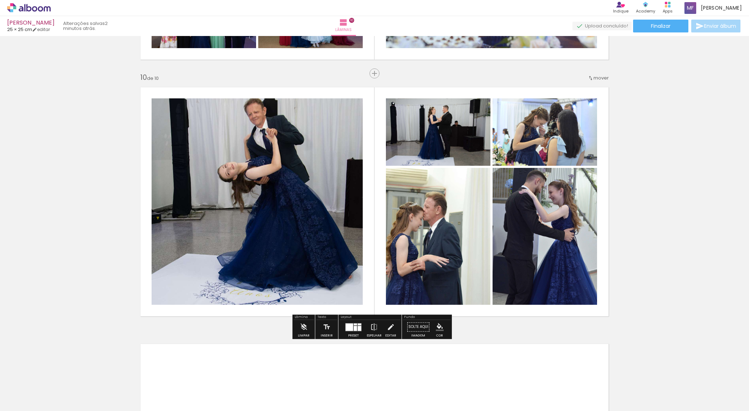
scroll to position [2081, 0]
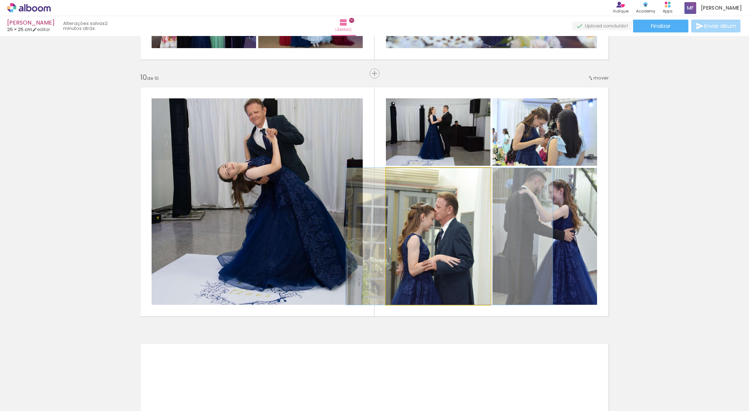
drag, startPoint x: 430, startPoint y: 247, endPoint x: 442, endPoint y: 247, distance: 11.4
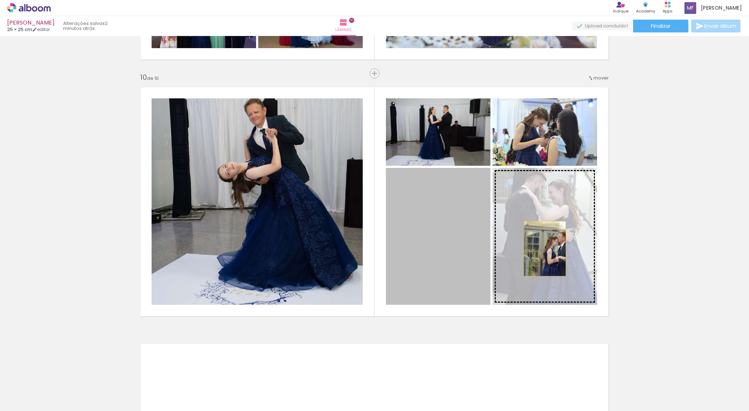
drag, startPoint x: 450, startPoint y: 249, endPoint x: 542, endPoint y: 249, distance: 91.7
click at [0, 0] on slot at bounding box center [0, 0] width 0 height 0
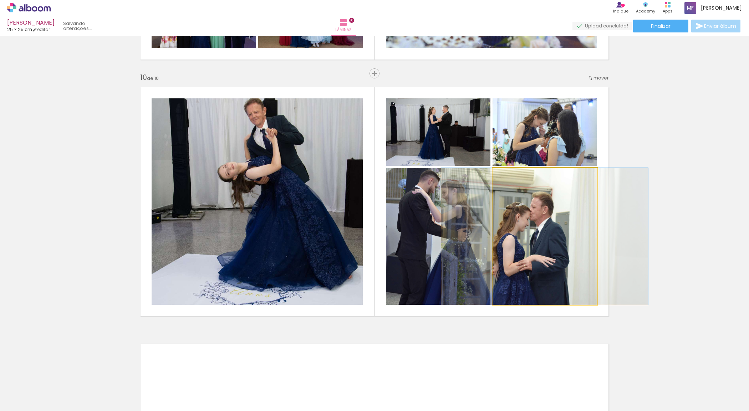
click at [528, 253] on quentale-photo at bounding box center [545, 236] width 105 height 137
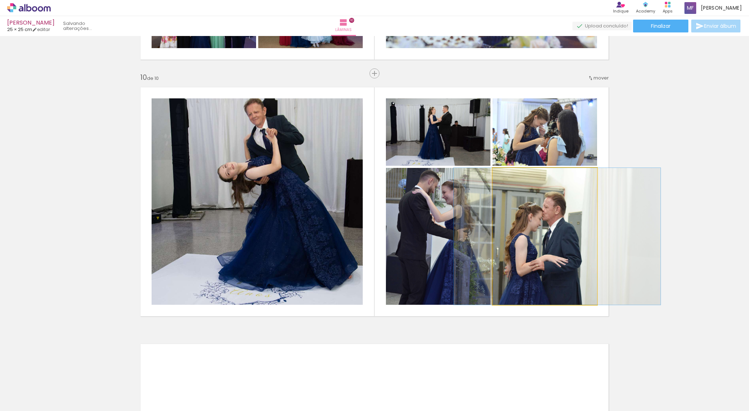
drag, startPoint x: 528, startPoint y: 250, endPoint x: 541, endPoint y: 249, distance: 12.6
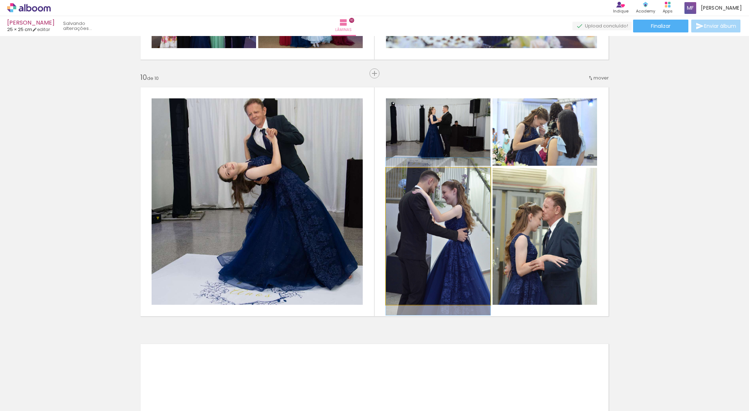
click at [432, 252] on quentale-photo at bounding box center [438, 236] width 105 height 137
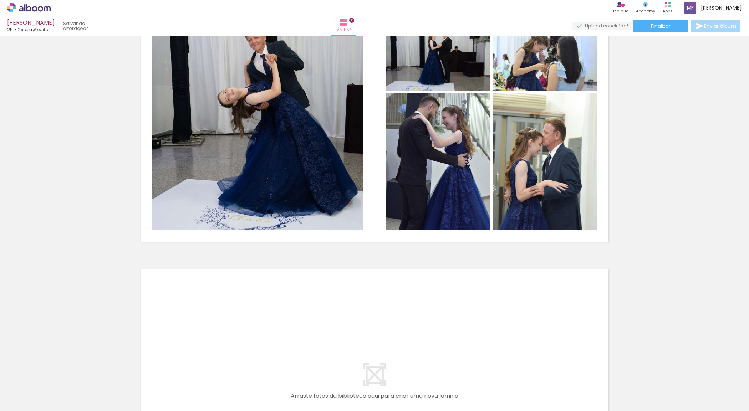
scroll to position [2287, 0]
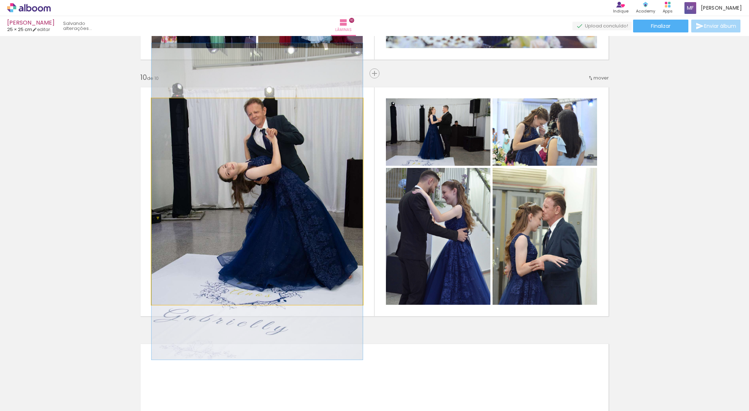
click at [295, 233] on quentale-photo at bounding box center [257, 201] width 211 height 207
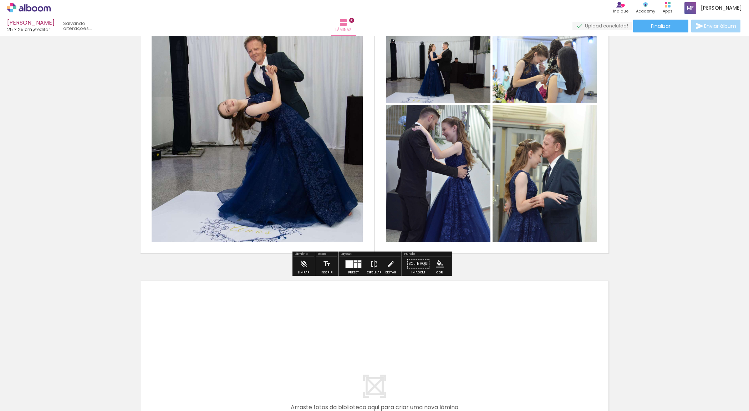
scroll to position [2436, 0]
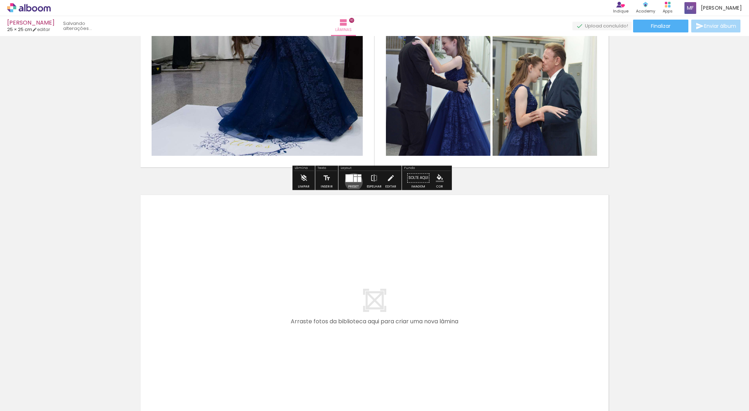
click at [352, 182] on quentale-layouter at bounding box center [353, 178] width 16 height 8
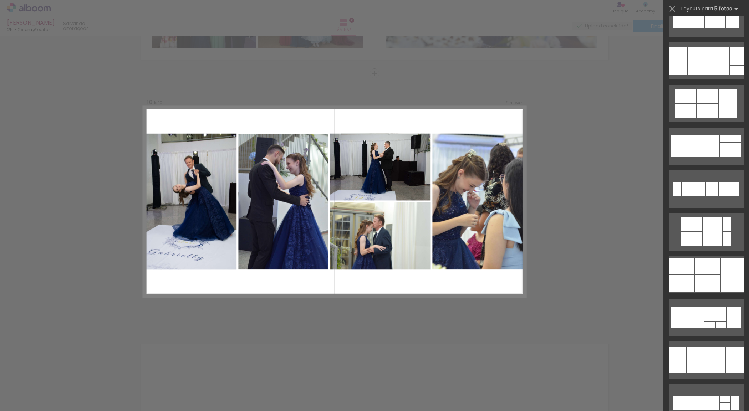
scroll to position [3842, 0]
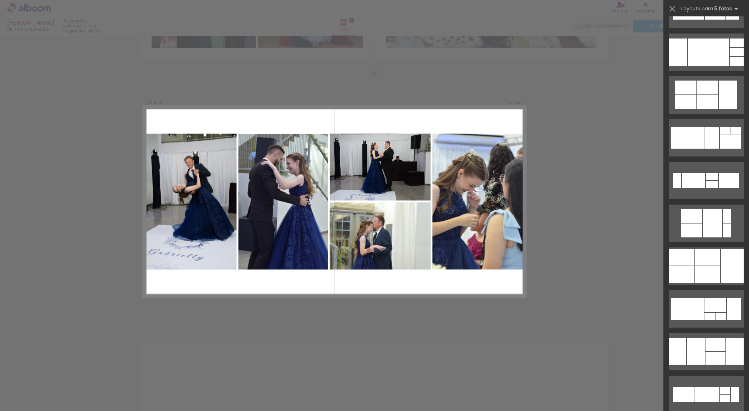
click at [721, 345] on div at bounding box center [716, 345] width 20 height 13
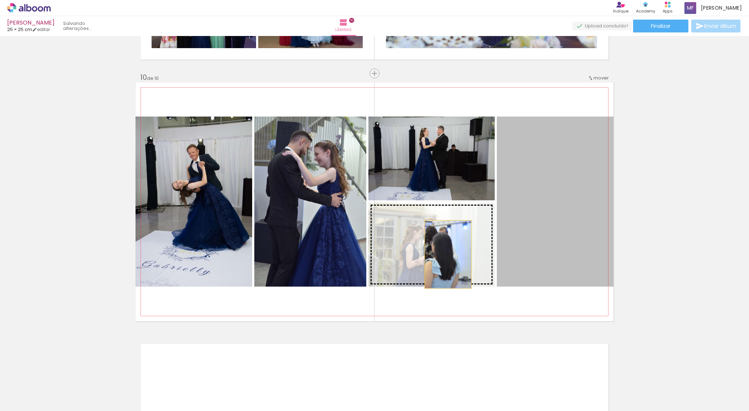
drag, startPoint x: 572, startPoint y: 243, endPoint x: 445, endPoint y: 254, distance: 127.2
click at [0, 0] on slot at bounding box center [0, 0] width 0 height 0
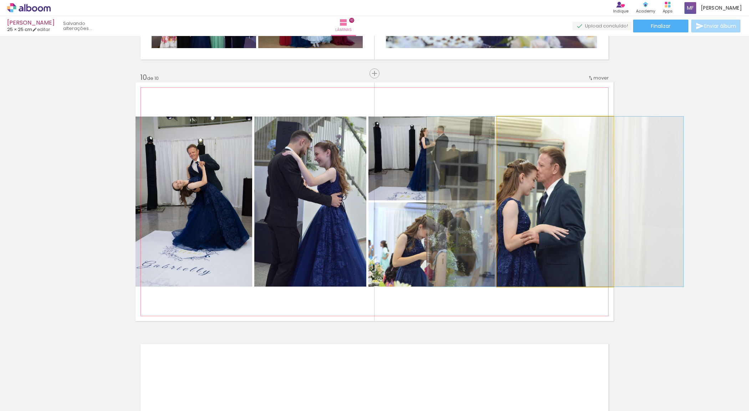
click at [540, 222] on quentale-photo at bounding box center [555, 202] width 117 height 170
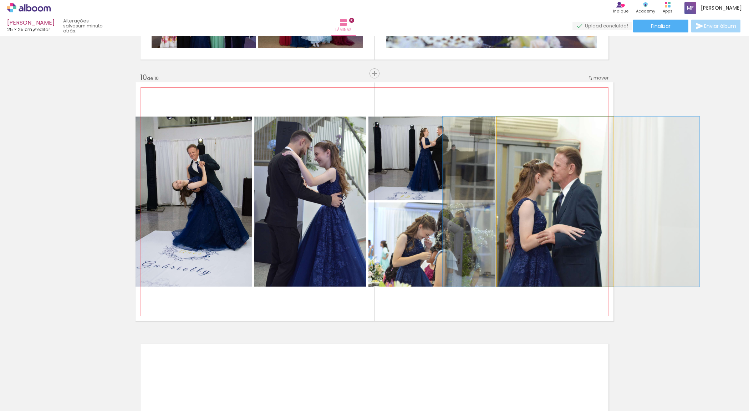
drag, startPoint x: 543, startPoint y: 219, endPoint x: 559, endPoint y: 219, distance: 16.1
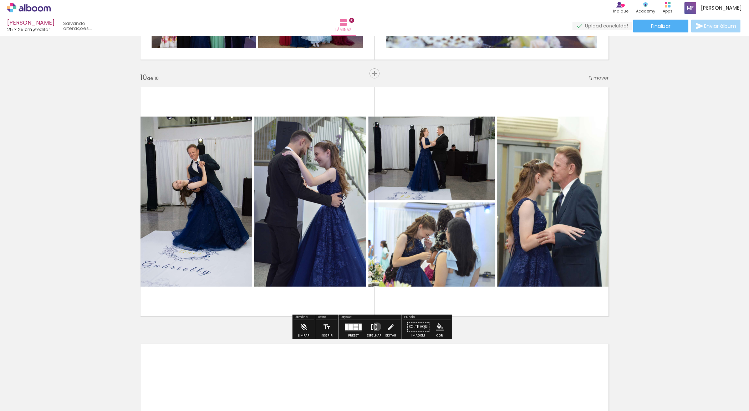
click at [375, 327] on iron-icon at bounding box center [374, 327] width 8 height 14
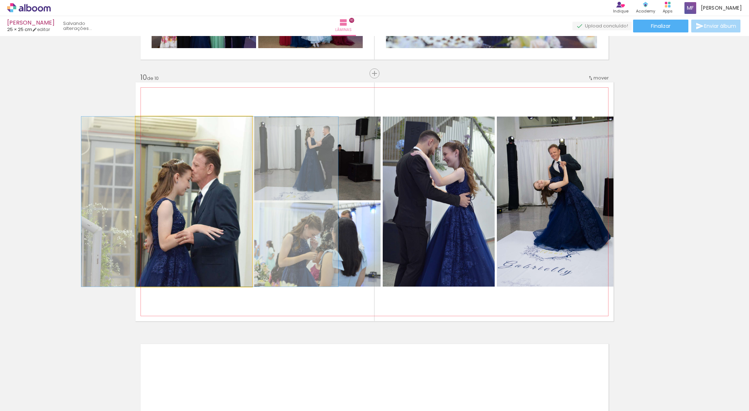
click at [219, 225] on quentale-photo at bounding box center [194, 202] width 117 height 170
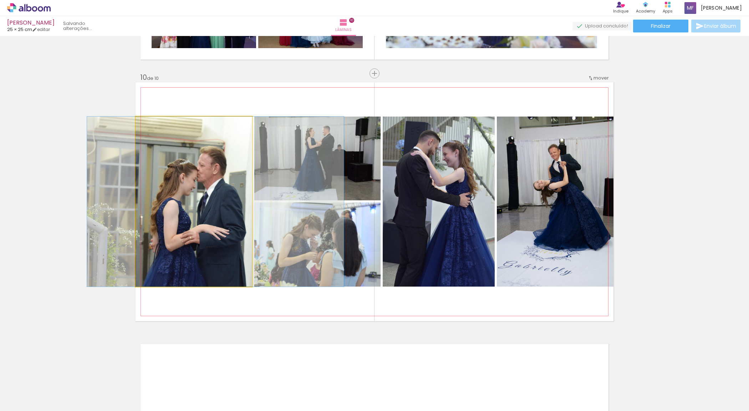
drag, startPoint x: 214, startPoint y: 220, endPoint x: 220, endPoint y: 220, distance: 5.7
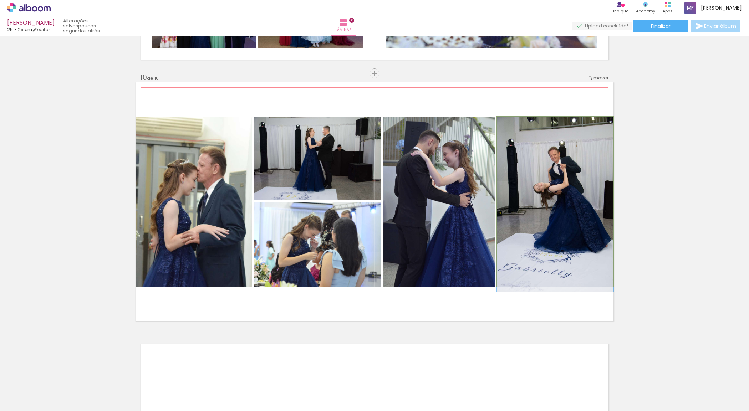
drag, startPoint x: 564, startPoint y: 193, endPoint x: 553, endPoint y: 229, distance: 37.8
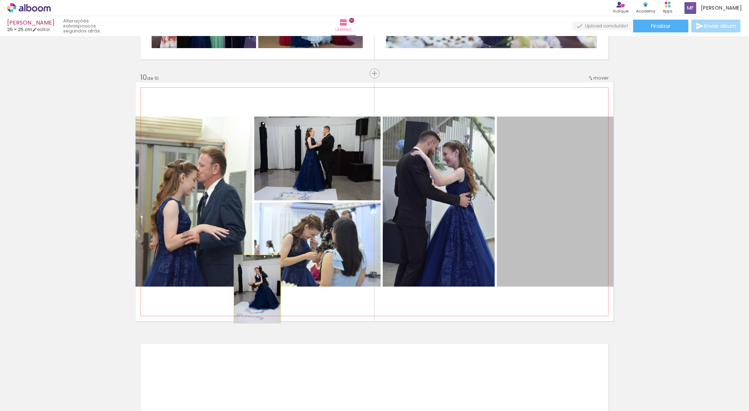
drag, startPoint x: 556, startPoint y: 273, endPoint x: 254, endPoint y: 289, distance: 301.9
click at [254, 289] on quentale-layouter at bounding box center [375, 201] width 478 height 239
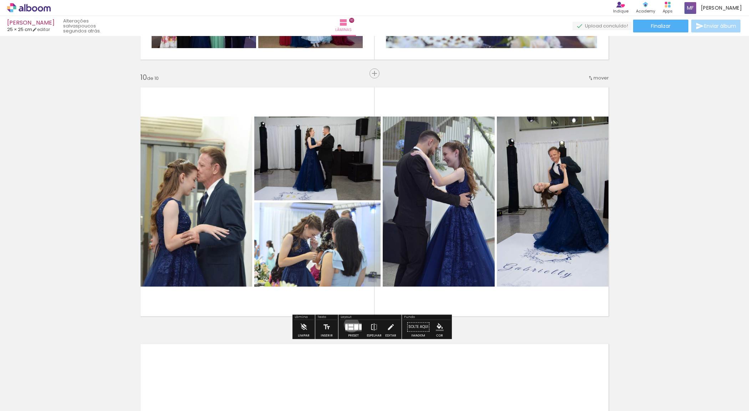
click at [350, 325] on div at bounding box center [351, 325] width 5 height 2
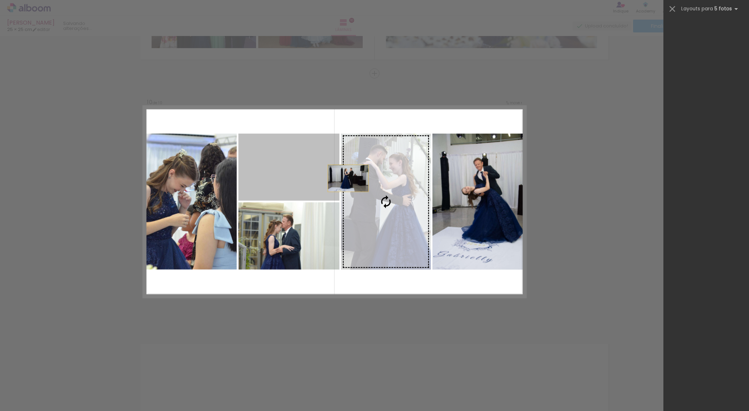
scroll to position [4154, 0]
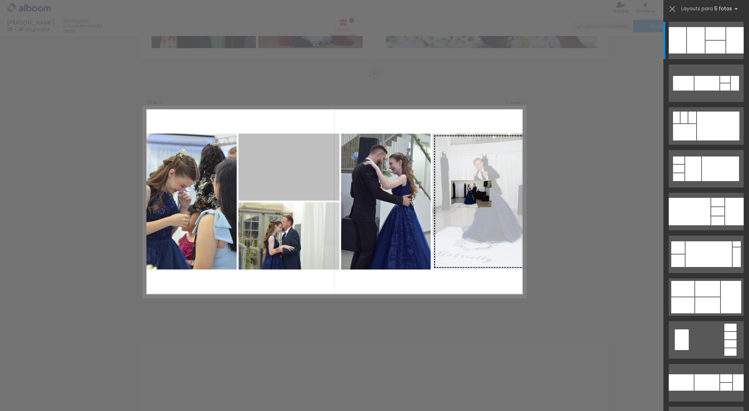
drag, startPoint x: 292, startPoint y: 165, endPoint x: 514, endPoint y: 201, distance: 224.7
click at [0, 0] on slot at bounding box center [0, 0] width 0 height 0
drag, startPoint x: 296, startPoint y: 183, endPoint x: 504, endPoint y: 198, distance: 208.6
click at [0, 0] on slot at bounding box center [0, 0] width 0 height 0
drag, startPoint x: 284, startPoint y: 158, endPoint x: 501, endPoint y: 179, distance: 218.7
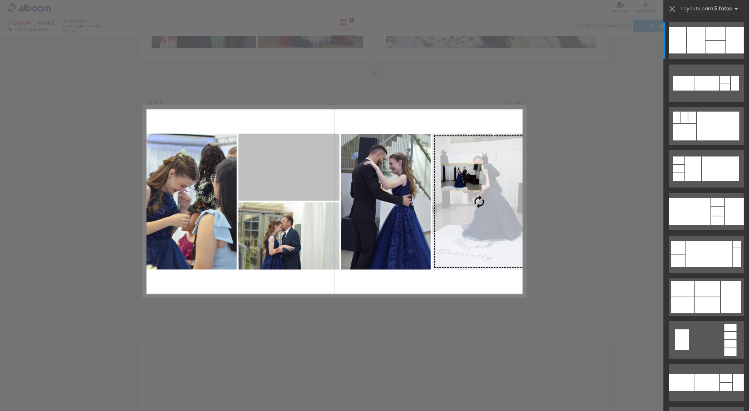
click at [0, 0] on slot at bounding box center [0, 0] width 0 height 0
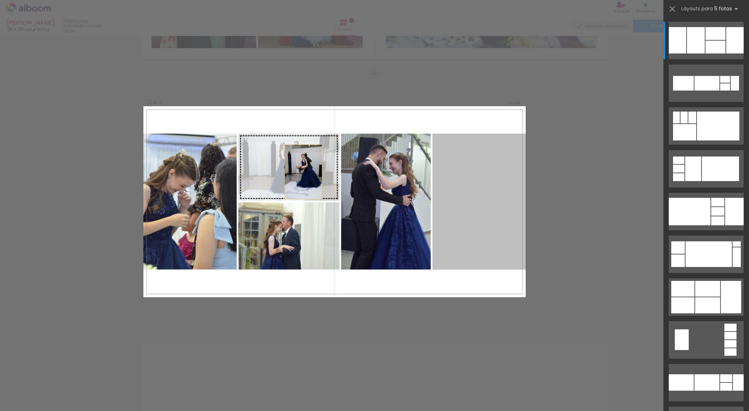
drag, startPoint x: 493, startPoint y: 181, endPoint x: 256, endPoint y: 164, distance: 237.5
click at [0, 0] on slot at bounding box center [0, 0] width 0 height 0
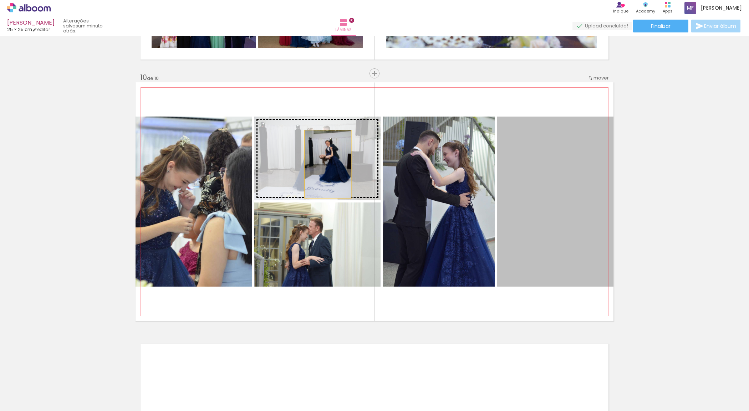
drag, startPoint x: 565, startPoint y: 206, endPoint x: 325, endPoint y: 164, distance: 243.5
click at [0, 0] on slot at bounding box center [0, 0] width 0 height 0
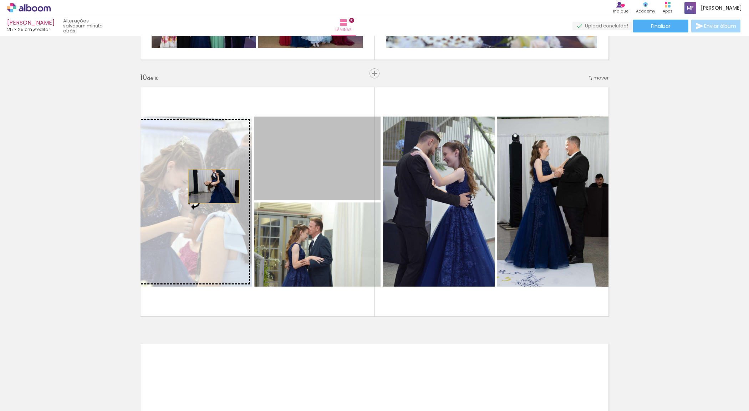
drag, startPoint x: 303, startPoint y: 165, endPoint x: 211, endPoint y: 186, distance: 95.1
click at [0, 0] on slot at bounding box center [0, 0] width 0 height 0
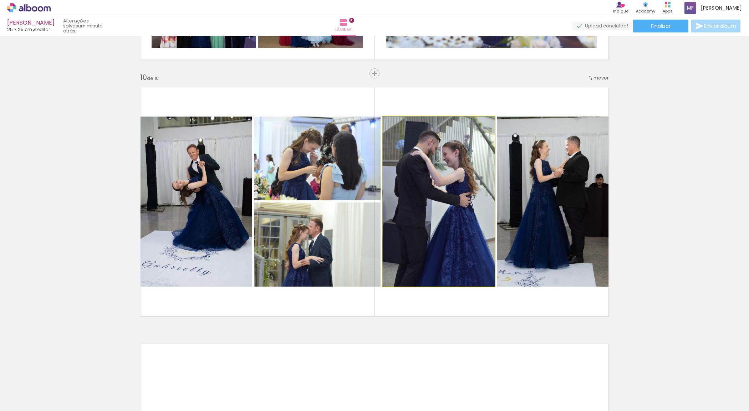
click at [470, 204] on quentale-photo at bounding box center [439, 202] width 112 height 170
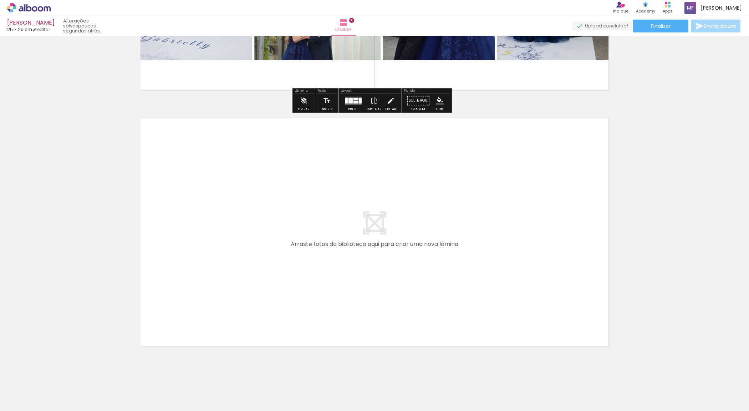
scroll to position [2529, 0]
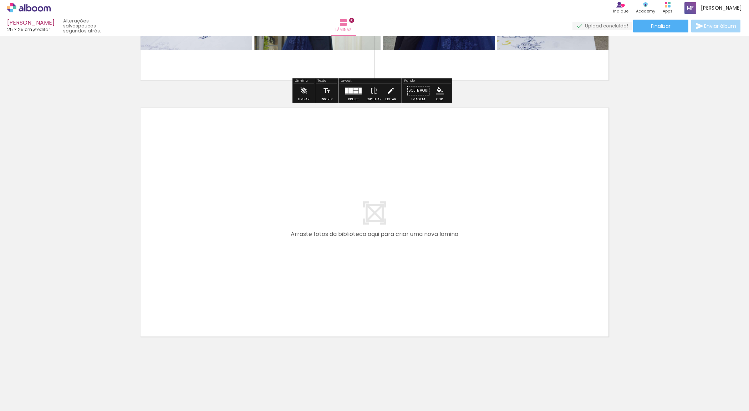
click at [389, 84] on iron-icon at bounding box center [391, 90] width 8 height 14
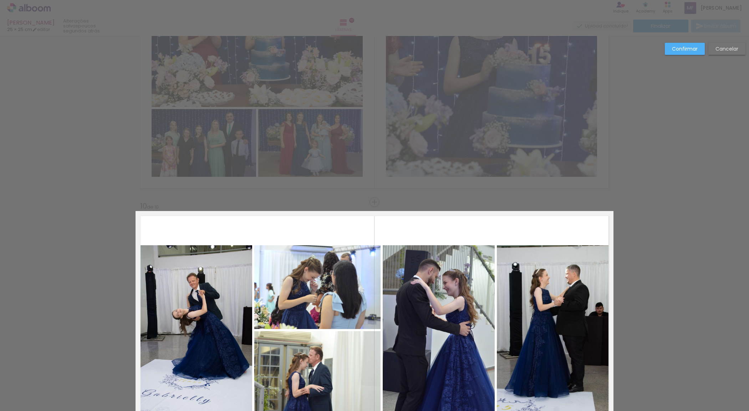
scroll to position [2455, 0]
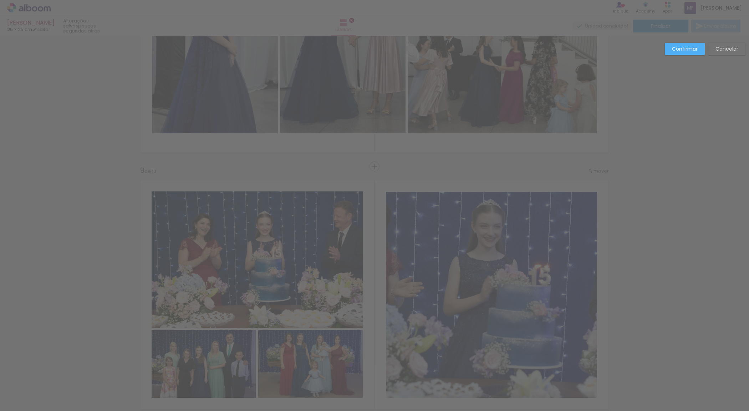
scroll to position [1935, 0]
click at [0, 0] on slot "Confirmar" at bounding box center [0, 0] width 0 height 0
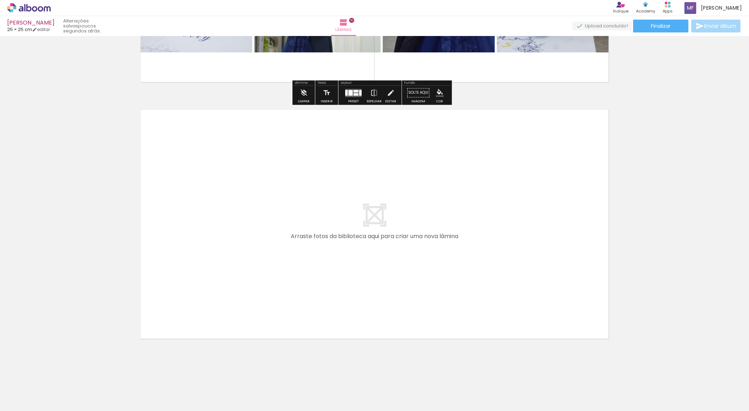
scroll to position [2529, 0]
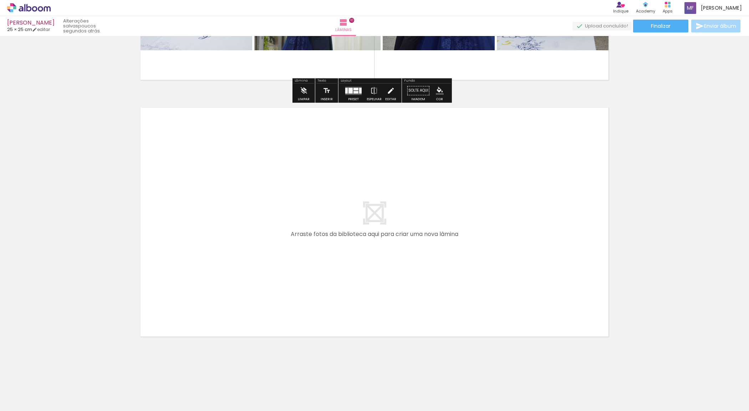
click at [389, 86] on iron-icon at bounding box center [391, 90] width 8 height 14
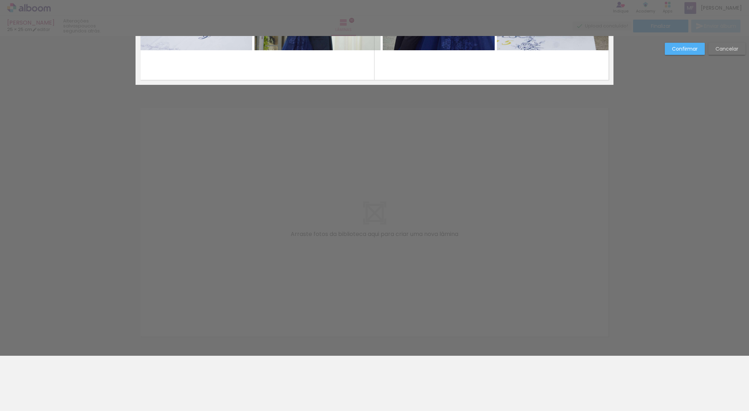
scroll to position [2232, 0]
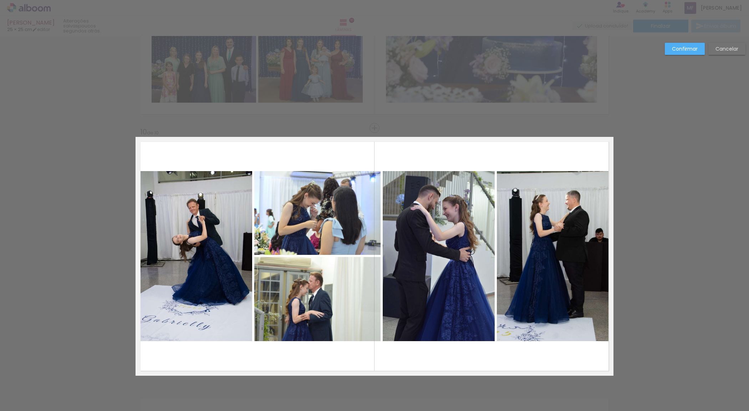
click at [679, 52] on paper-button "Confirmar" at bounding box center [685, 49] width 40 height 12
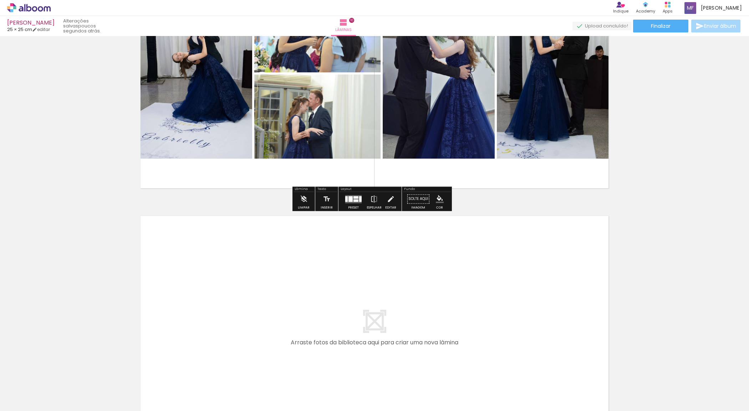
scroll to position [2529, 0]
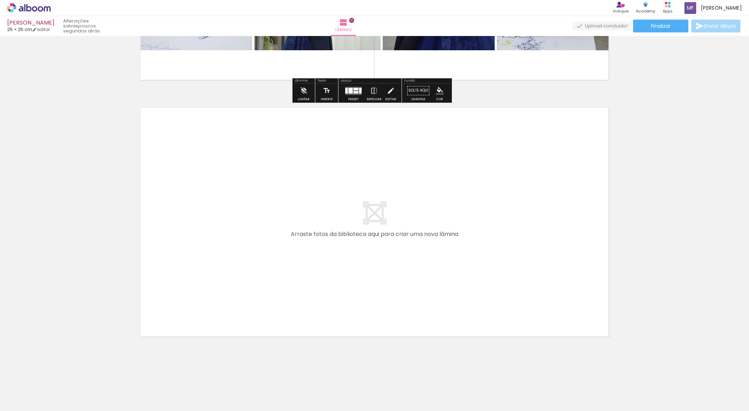
click at [386, 268] on quentale-layouter at bounding box center [375, 222] width 478 height 239
click at [363, 210] on quentale-layouter at bounding box center [375, 222] width 478 height 239
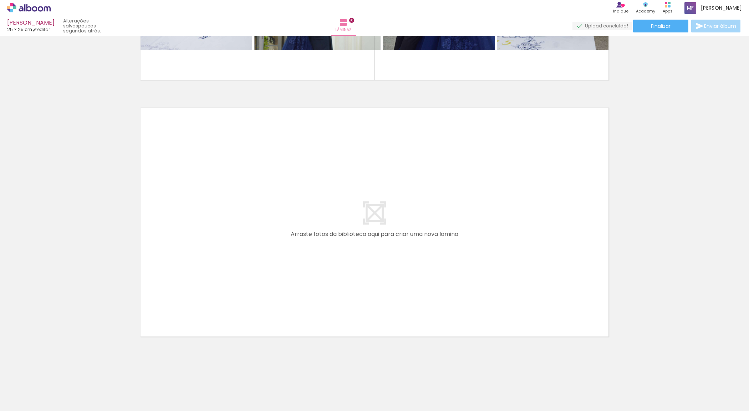
click at [370, 214] on quentale-layouter at bounding box center [375, 222] width 478 height 239
click at [369, 226] on quentale-layouter at bounding box center [375, 222] width 478 height 239
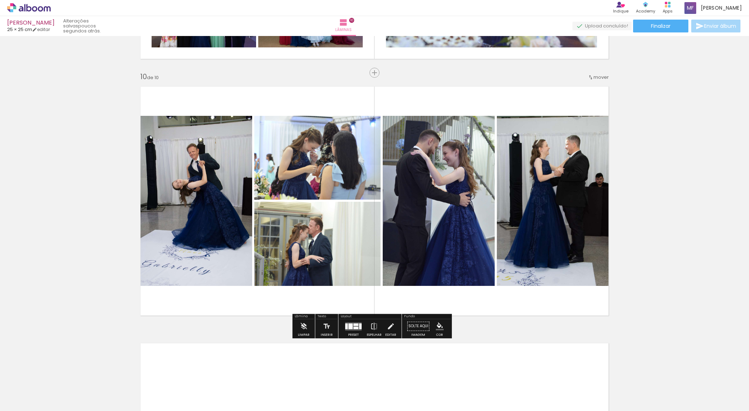
scroll to position [2306, 0]
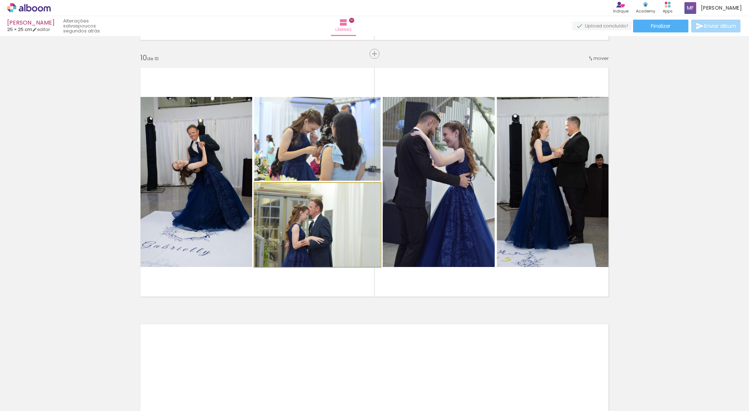
click at [353, 202] on quentale-photo at bounding box center [317, 225] width 126 height 84
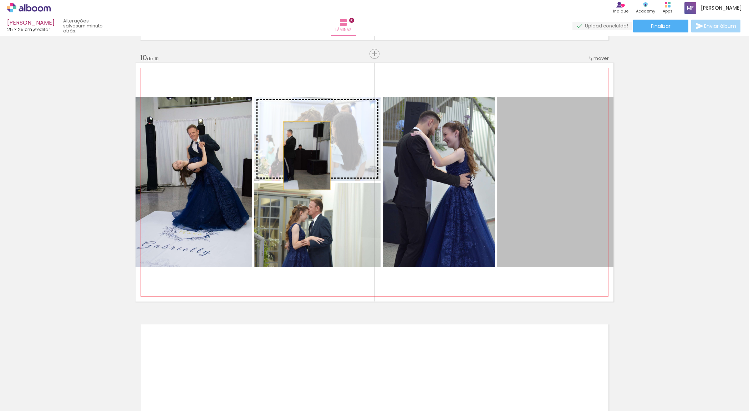
drag, startPoint x: 568, startPoint y: 194, endPoint x: 304, endPoint y: 156, distance: 267.3
click at [0, 0] on slot at bounding box center [0, 0] width 0 height 0
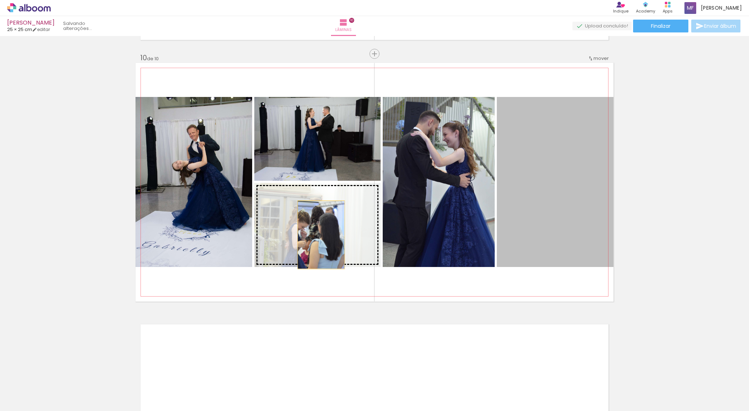
drag, startPoint x: 537, startPoint y: 189, endPoint x: 318, endPoint y: 235, distance: 223.8
click at [0, 0] on slot at bounding box center [0, 0] width 0 height 0
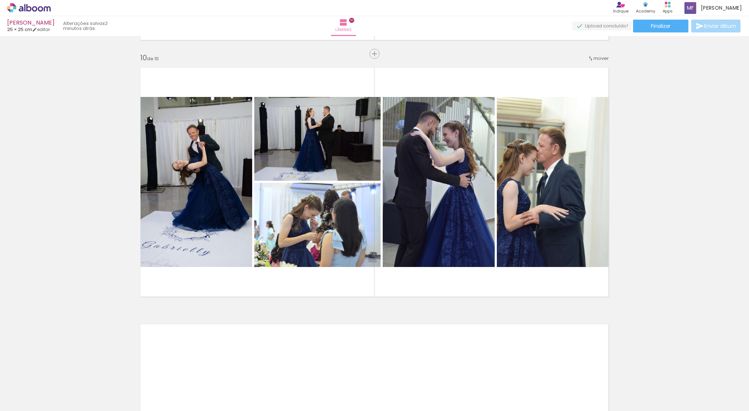
scroll to position [4154, 0]
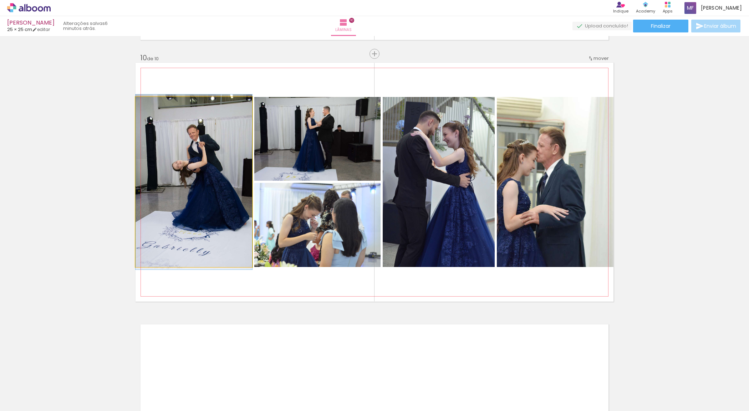
click at [228, 213] on quentale-photo at bounding box center [194, 182] width 117 height 170
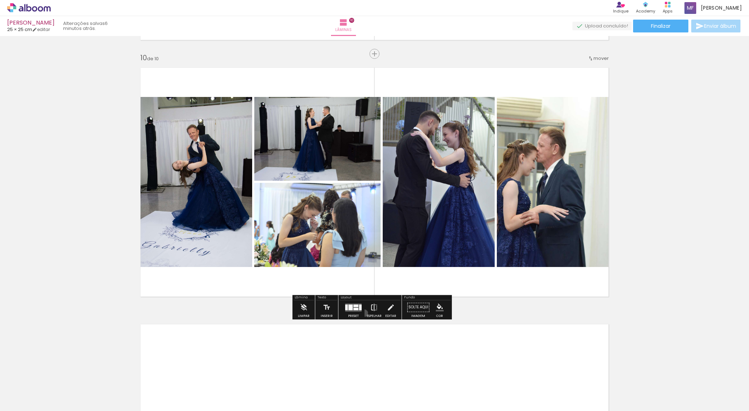
click at [365, 313] on paper-button "Espelhar" at bounding box center [374, 309] width 19 height 18
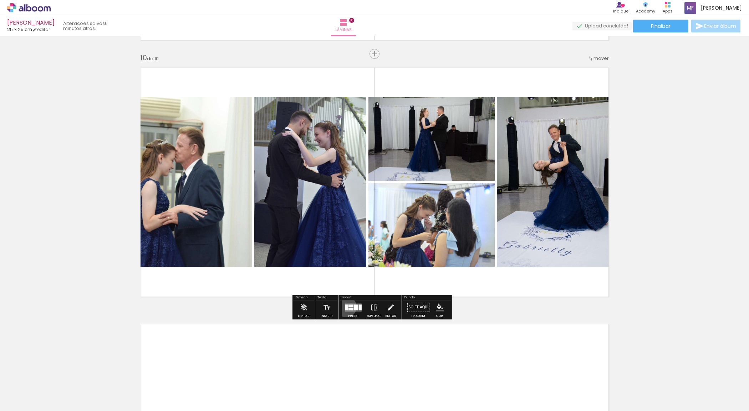
click at [345, 307] on div at bounding box center [346, 308] width 2 height 6
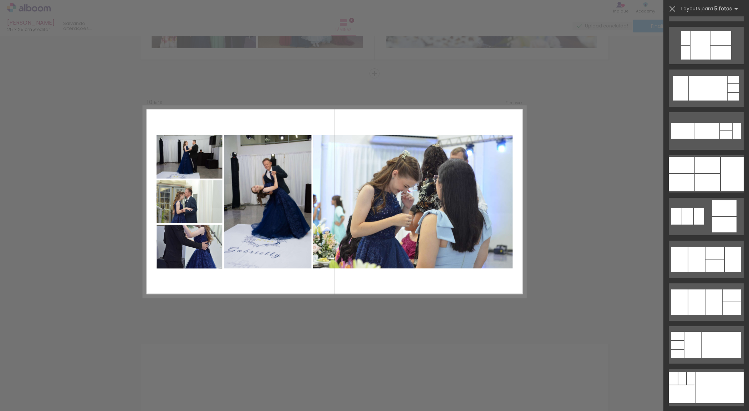
scroll to position [4823, 0]
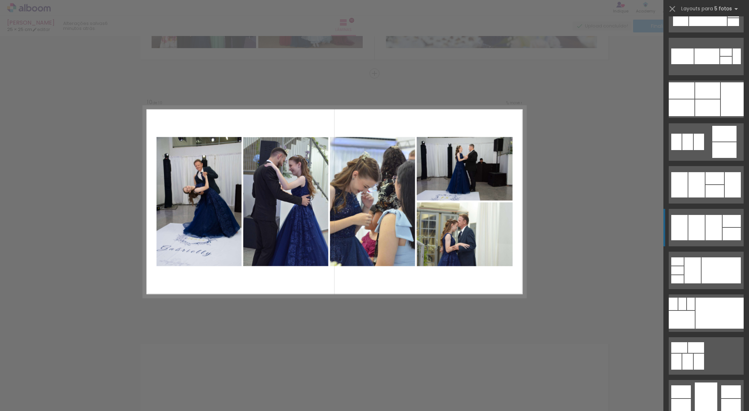
click at [706, 225] on div at bounding box center [714, 227] width 16 height 25
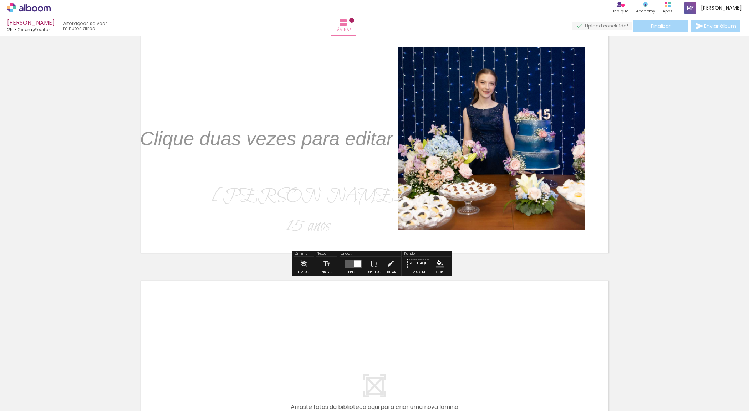
scroll to position [2384, 0]
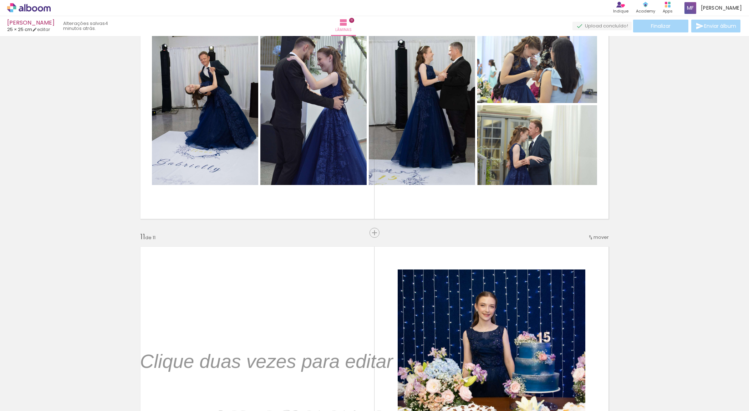
click at [662, 26] on div "Finalizar Enviar álbum" at bounding box center [657, 26] width 169 height 13
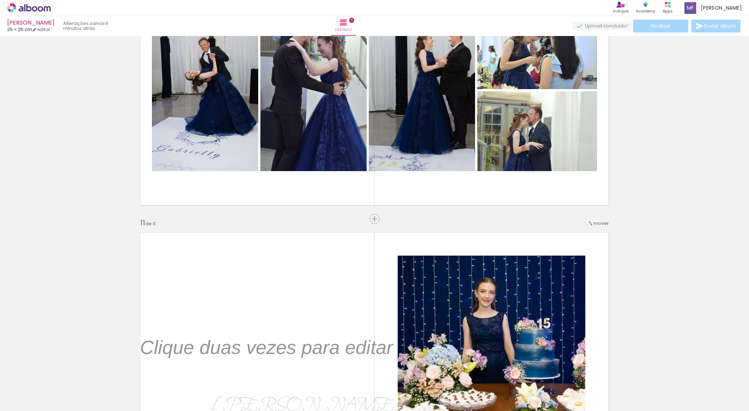
scroll to position [2458, 0]
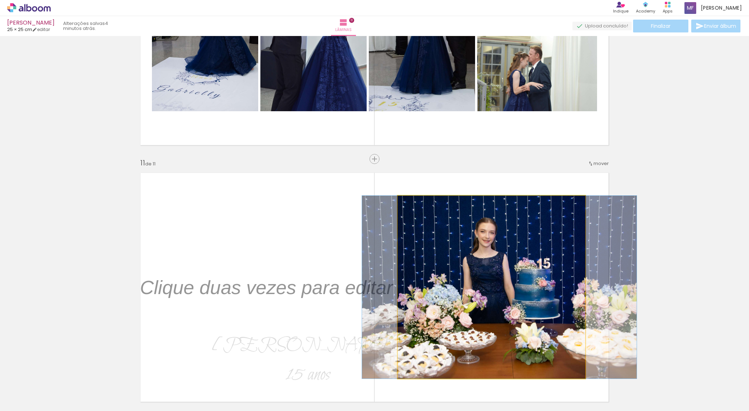
click at [572, 239] on quentale-photo at bounding box center [492, 287] width 188 height 183
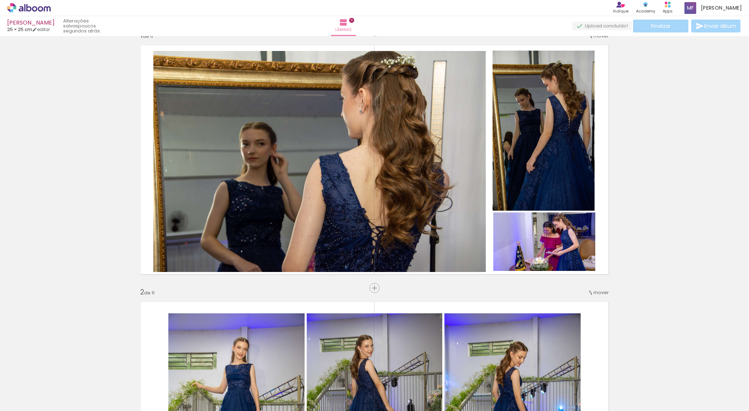
scroll to position [0, 0]
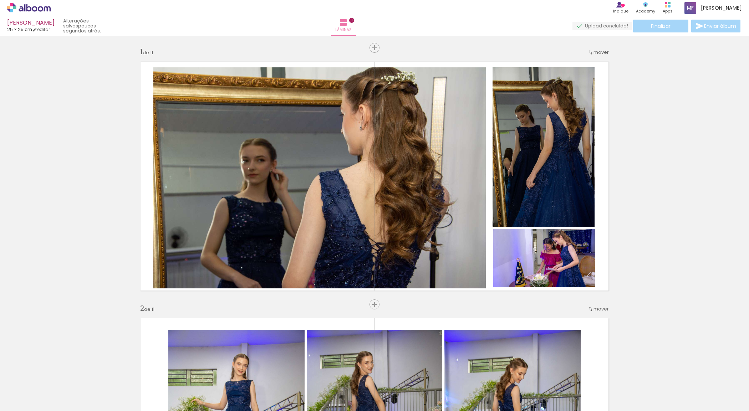
click at [652, 27] on div "Finalizar Enviar álbum" at bounding box center [657, 26] width 169 height 13
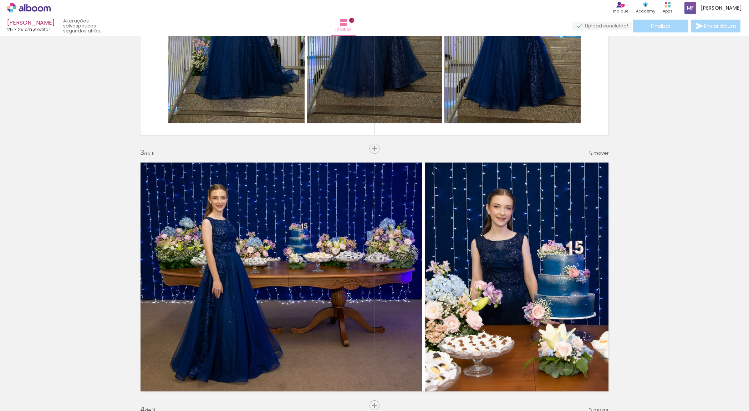
scroll to position [594, 0]
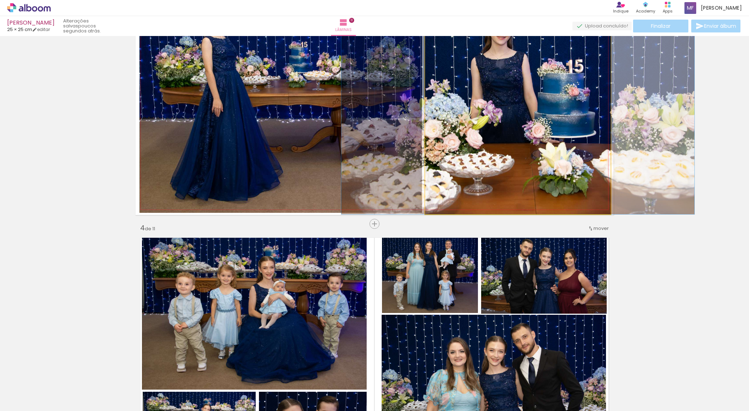
click at [603, 136] on quentale-photo at bounding box center [518, 97] width 186 height 236
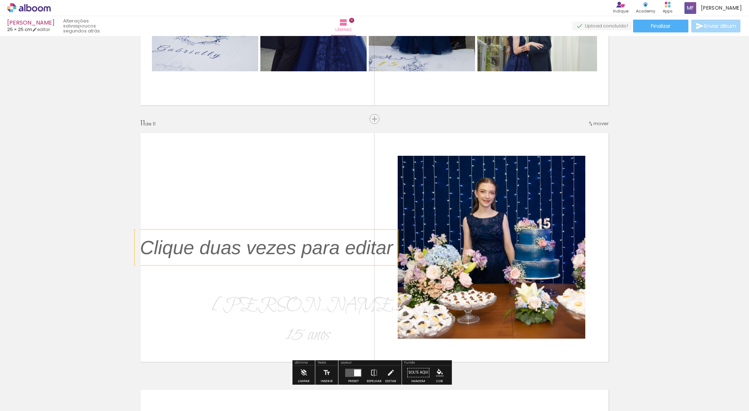
scroll to position [2527, 0]
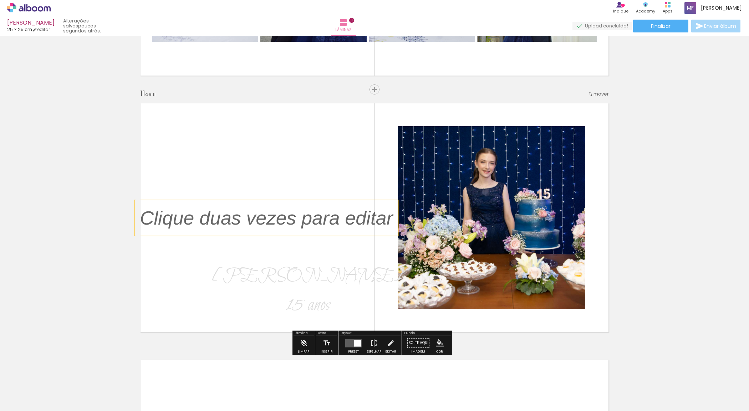
click at [361, 221] on p at bounding box center [272, 217] width 264 height 27
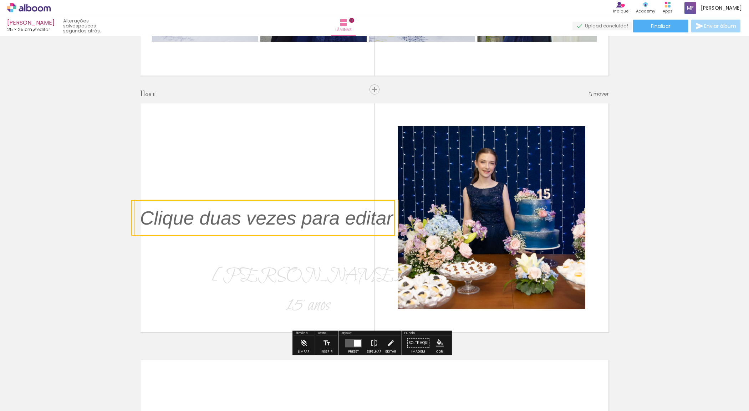
click at [487, 158] on quentale-layouter at bounding box center [375, 217] width 478 height 239
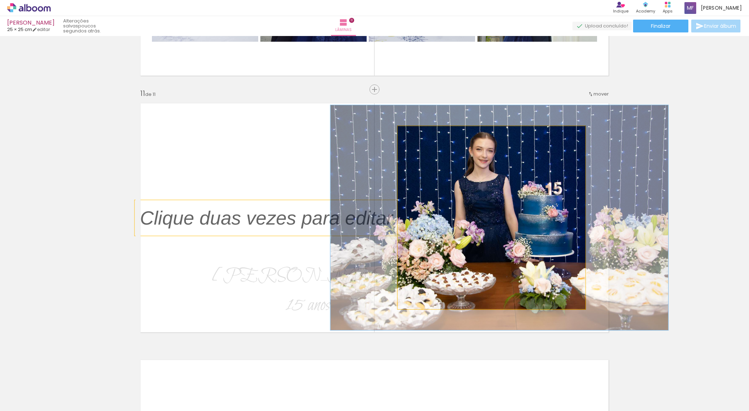
drag, startPoint x: 409, startPoint y: 136, endPoint x: 415, endPoint y: 136, distance: 5.7
click at [415, 136] on div at bounding box center [420, 133] width 11 height 11
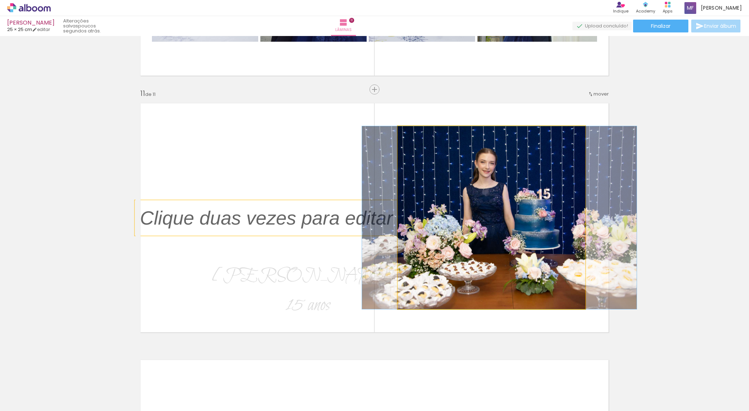
drag, startPoint x: 420, startPoint y: 134, endPoint x: 410, endPoint y: 135, distance: 9.3
type paper-slider "100"
click at [411, 135] on div at bounding box center [414, 134] width 6 height 6
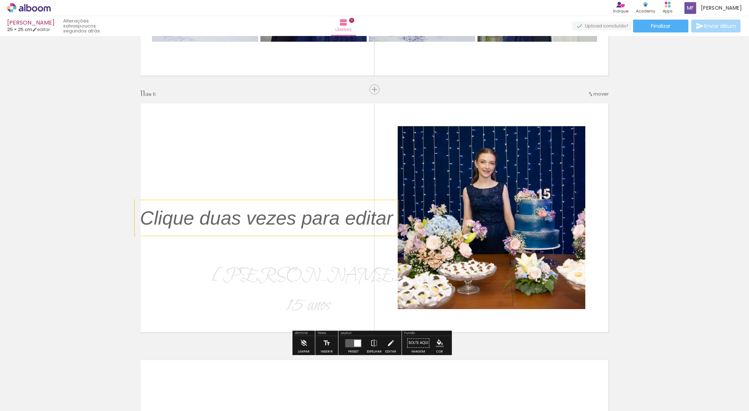
click at [658, 27] on span "Finalizar" at bounding box center [661, 26] width 20 height 5
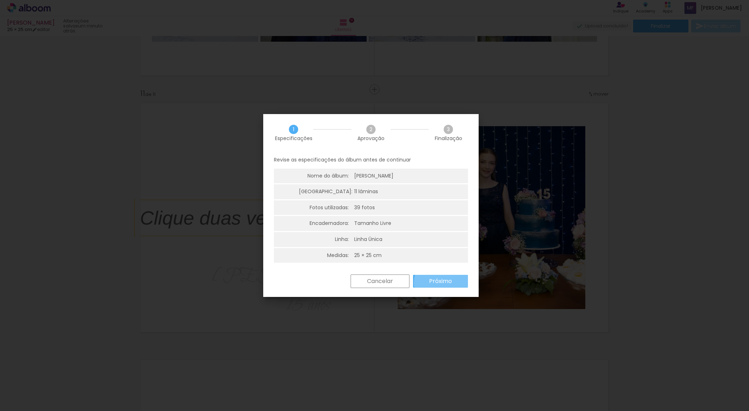
click at [0, 0] on slot "Próximo" at bounding box center [0, 0] width 0 height 0
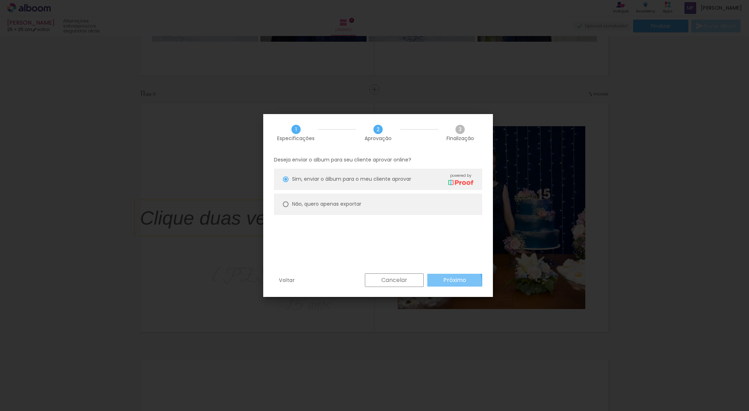
click at [446, 284] on paper-button "Próximo" at bounding box center [454, 280] width 55 height 13
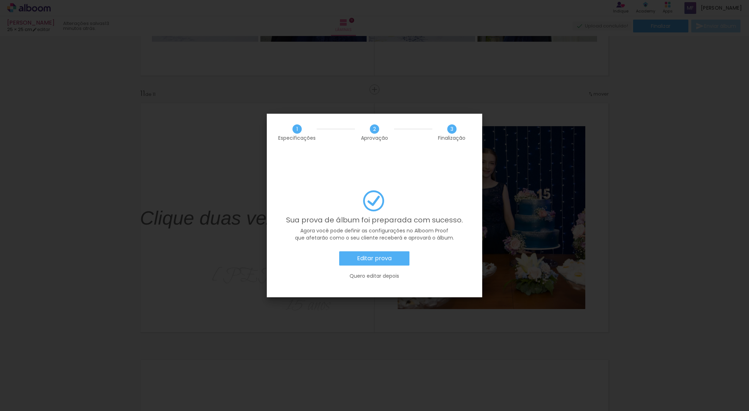
scroll to position [297, 0]
click at [0, 0] on slot "Quero editar depois" at bounding box center [0, 0] width 0 height 0
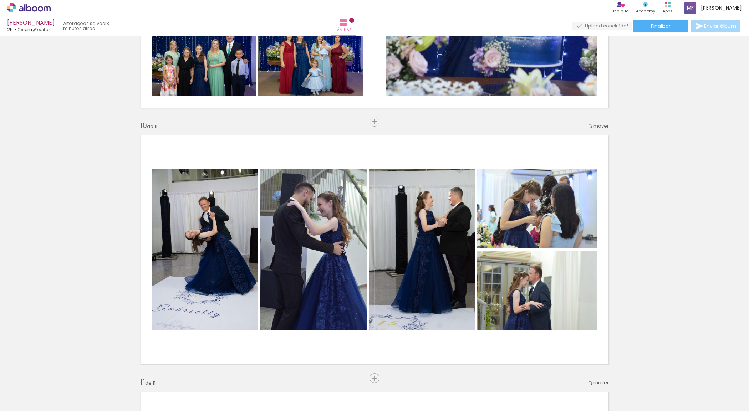
scroll to position [2230, 0]
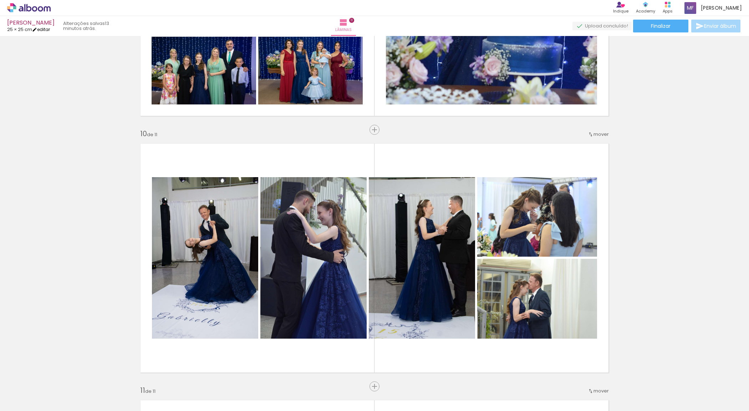
click at [45, 30] on link "editar" at bounding box center [41, 29] width 18 height 6
type input "[PERSON_NAME]"
type input "25"
type input "50"
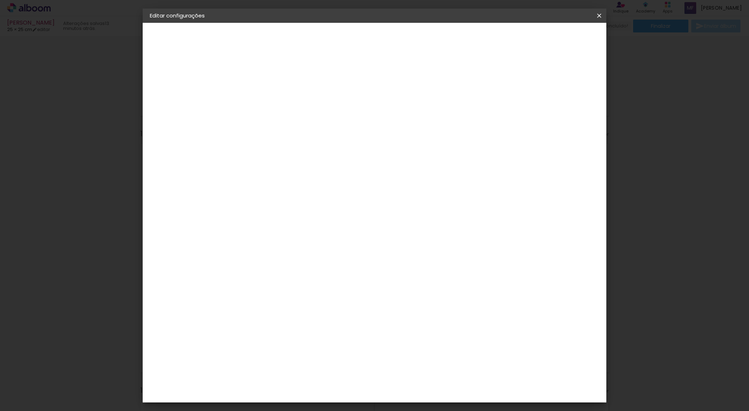
click at [0, 0] on slot "[PERSON_NAME]" at bounding box center [0, 0] width 0 height 0
click at [267, 97] on input "[PERSON_NAME]" at bounding box center [267, 95] width 0 height 11
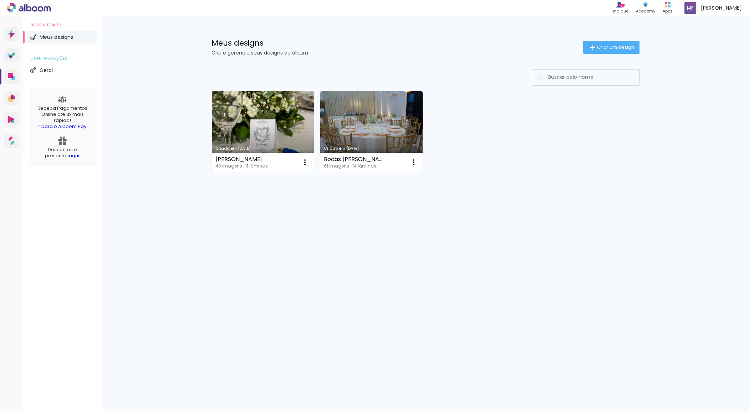
click at [257, 118] on link "Criado em [DATE]" at bounding box center [263, 131] width 102 height 81
click at [304, 164] on iron-icon at bounding box center [305, 162] width 9 height 9
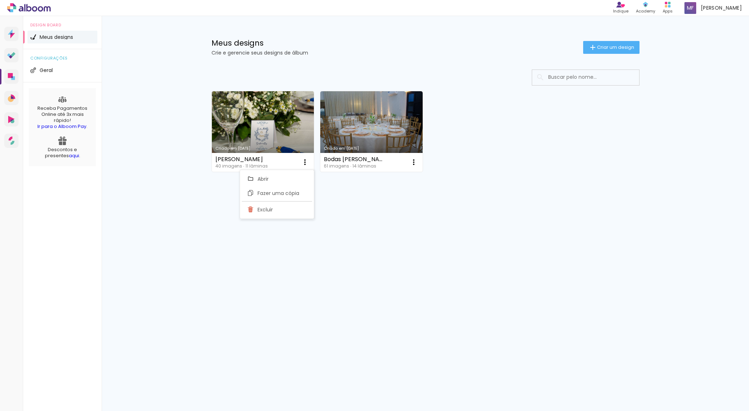
click at [70, 37] on span "Meus designs" at bounding box center [57, 37] width 34 height 5
click at [65, 62] on div "configurações Geral" at bounding box center [62, 65] width 79 height 33
click at [62, 57] on span "configurações" at bounding box center [62, 58] width 64 height 4
click at [61, 67] on li "Geral" at bounding box center [62, 70] width 70 height 13
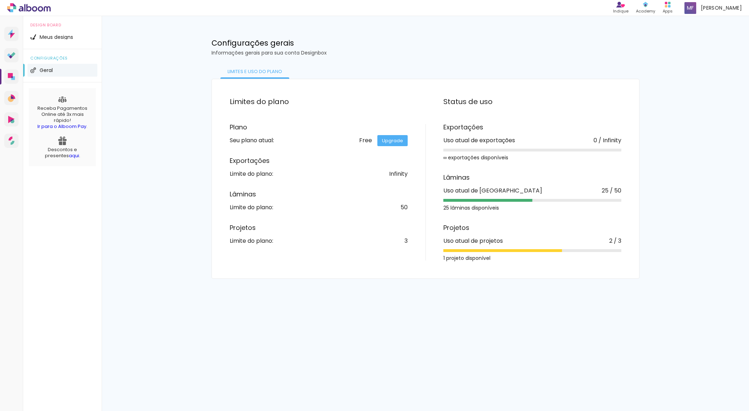
click at [693, 124] on div "Meus designs Crie e gerencie seus designs de álbum Criar um design Criado em [D…" at bounding box center [426, 147] width 648 height 263
click at [72, 59] on span "configurações" at bounding box center [62, 58] width 64 height 4
click at [10, 77] on icon at bounding box center [10, 75] width 5 height 5
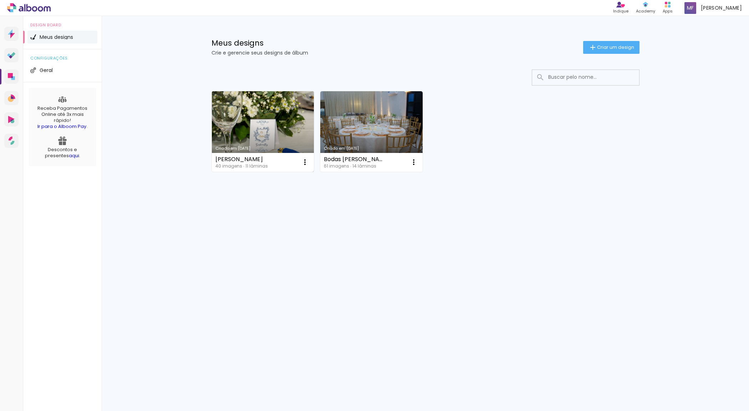
click at [259, 124] on link "Criado em 22/09/25" at bounding box center [263, 131] width 102 height 81
